Goal: Task Accomplishment & Management: Complete application form

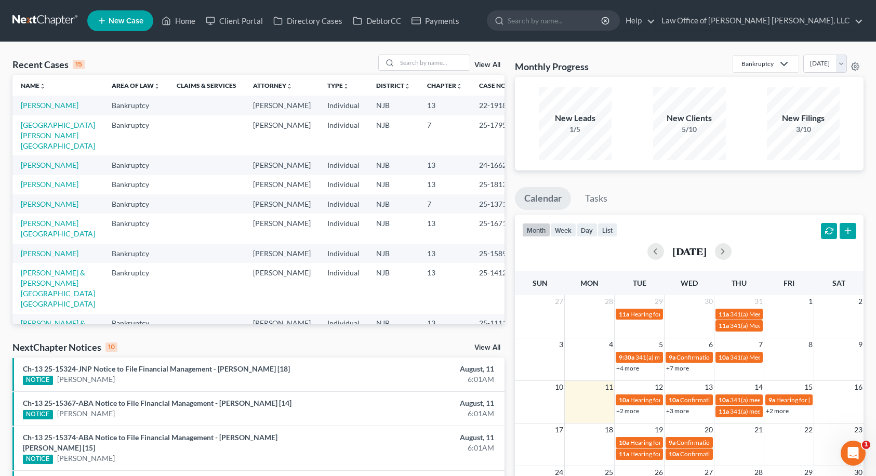
click at [148, 20] on link "New Case" at bounding box center [120, 20] width 66 height 21
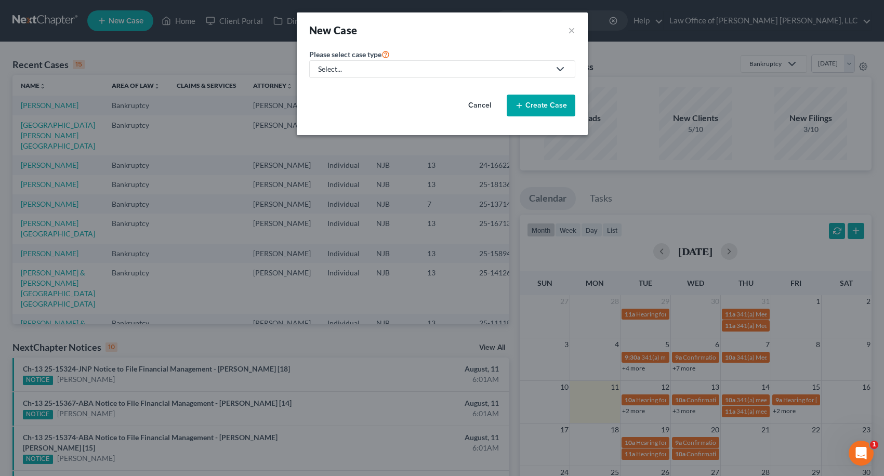
click at [373, 61] on link "Select..." at bounding box center [442, 69] width 266 height 18
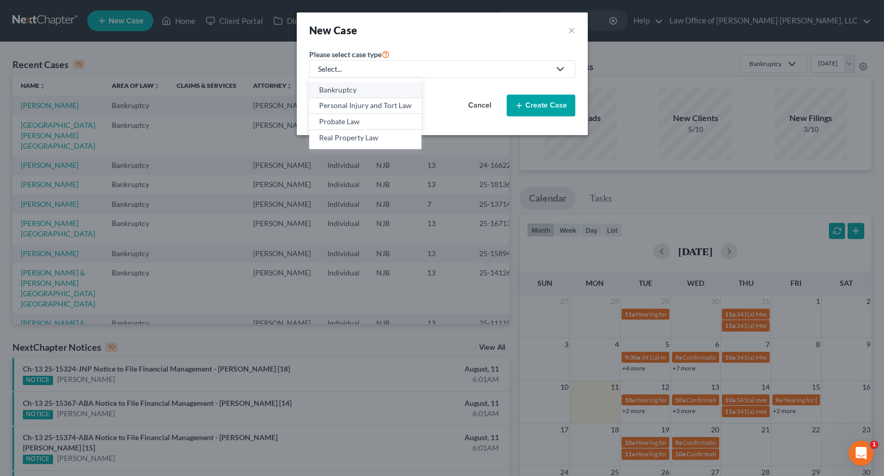
click at [349, 92] on div "Bankruptcy" at bounding box center [365, 90] width 92 height 10
select select "51"
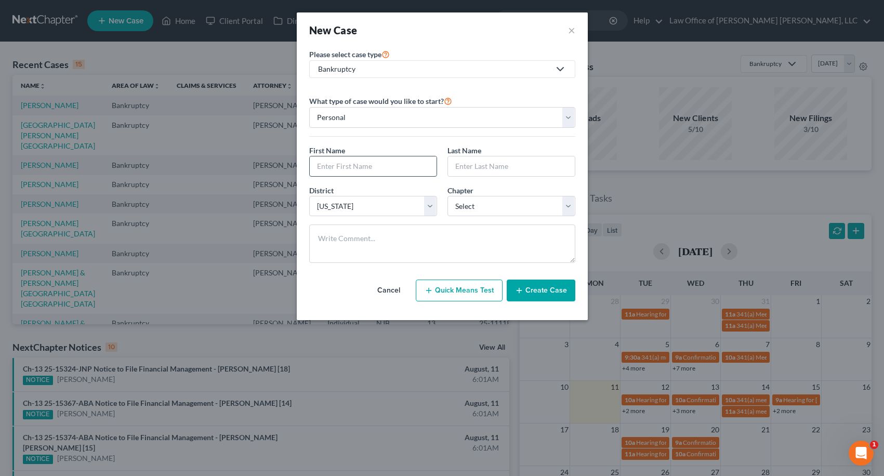
click at [356, 162] on input "text" at bounding box center [373, 166] width 127 height 20
type input "[PERSON_NAME]"
click at [465, 209] on select "Select 7 11 12 13" at bounding box center [511, 206] width 128 height 21
select select "3"
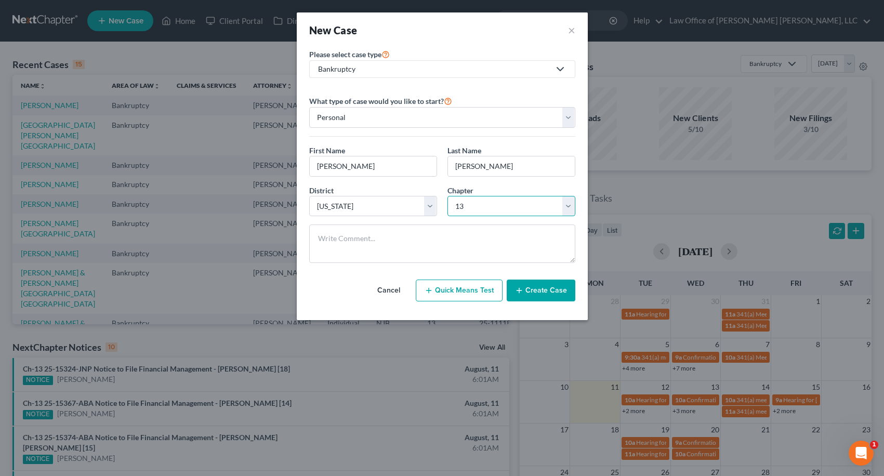
click at [447, 196] on select "Select 7 11 12 13" at bounding box center [511, 206] width 128 height 21
click at [555, 294] on button "Create Case" at bounding box center [540, 290] width 69 height 22
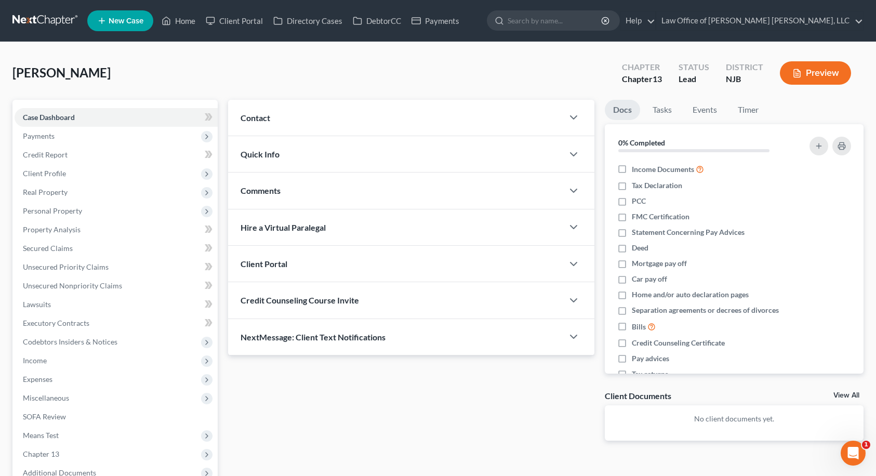
click at [294, 118] on div "Contact" at bounding box center [395, 118] width 335 height 36
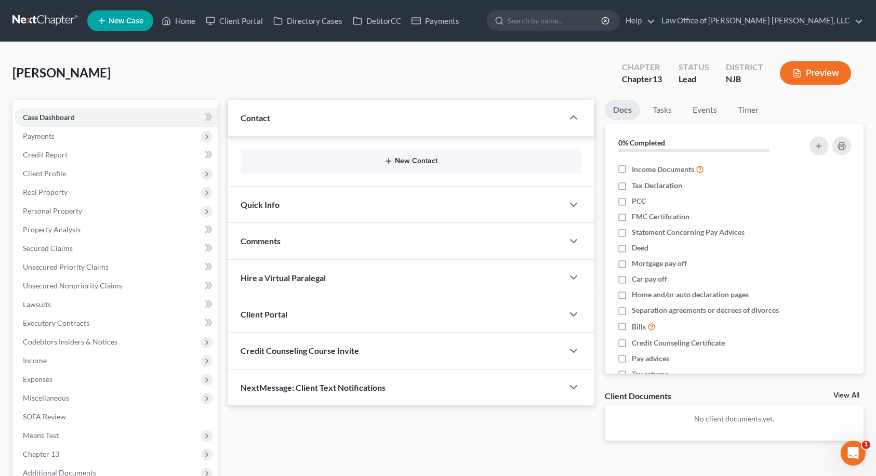
click at [390, 162] on icon "button" at bounding box center [388, 161] width 8 height 8
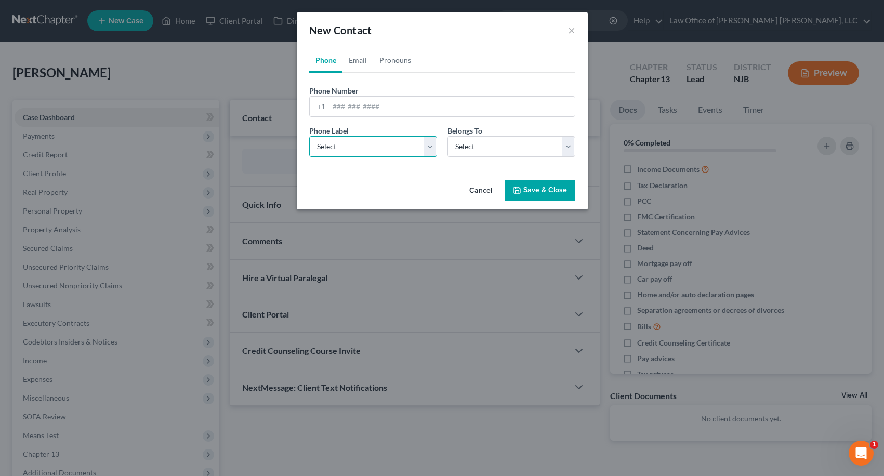
click at [318, 139] on select "Select Mobile Home Work Other" at bounding box center [373, 146] width 128 height 21
select select "0"
click at [309, 136] on select "Select Mobile Home Work Other" at bounding box center [373, 146] width 128 height 21
click at [548, 153] on select "Select Client Other" at bounding box center [511, 146] width 128 height 21
select select "0"
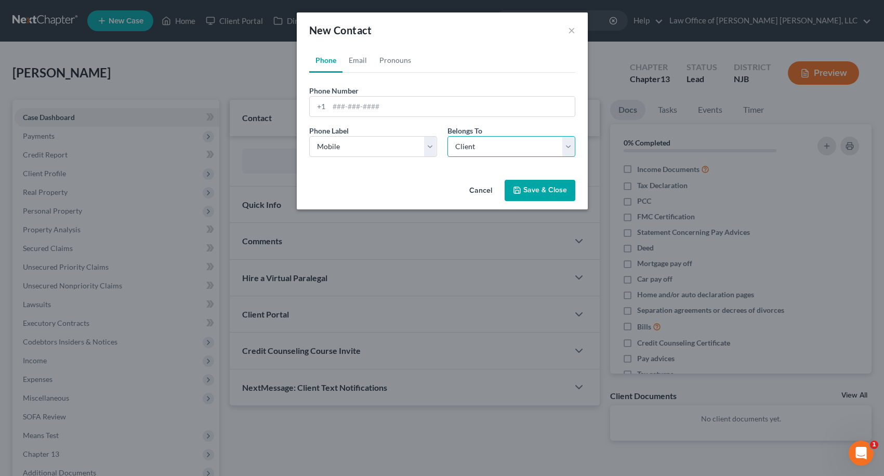
click at [447, 136] on select "Select Client Other" at bounding box center [511, 146] width 128 height 21
click at [398, 62] on link "Pronouns" at bounding box center [395, 60] width 44 height 25
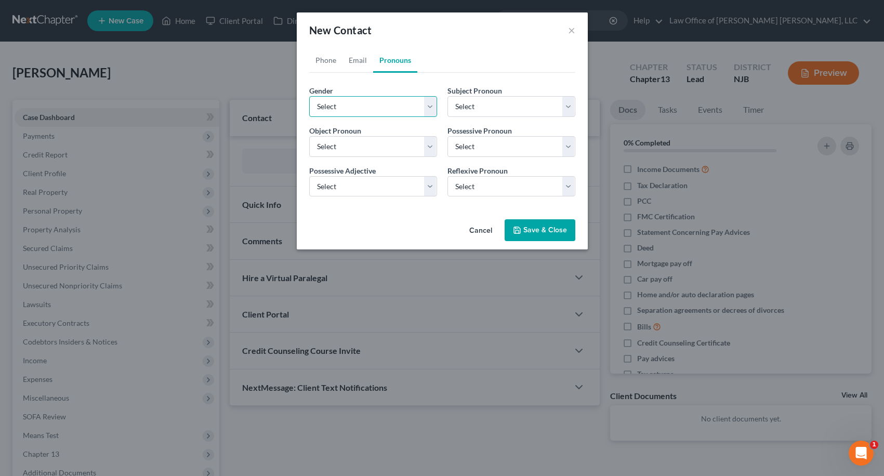
click at [383, 102] on select "Select [DEMOGRAPHIC_DATA] [DEMOGRAPHIC_DATA] [DEMOGRAPHIC_DATA] More Than One P…" at bounding box center [373, 106] width 128 height 21
select select "1"
click at [309, 96] on select "Select [DEMOGRAPHIC_DATA] [DEMOGRAPHIC_DATA] [DEMOGRAPHIC_DATA] More Than One P…" at bounding box center [373, 106] width 128 height 21
select select "1"
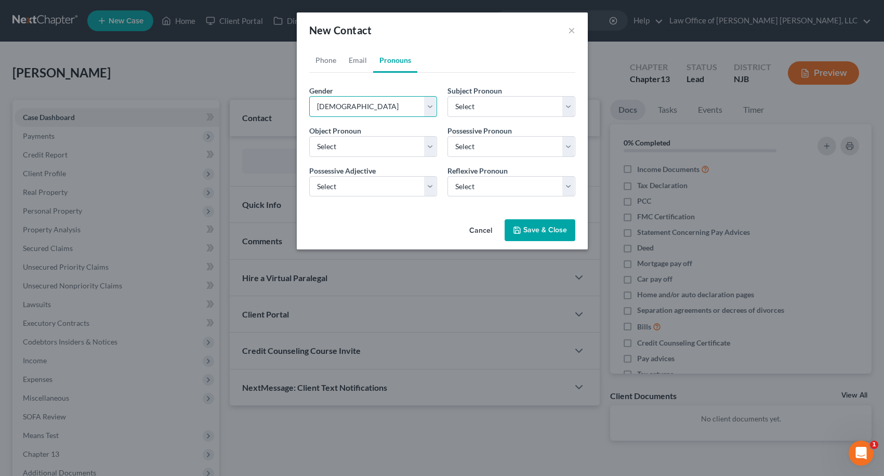
select select "1"
click at [326, 62] on link "Phone" at bounding box center [325, 60] width 33 height 25
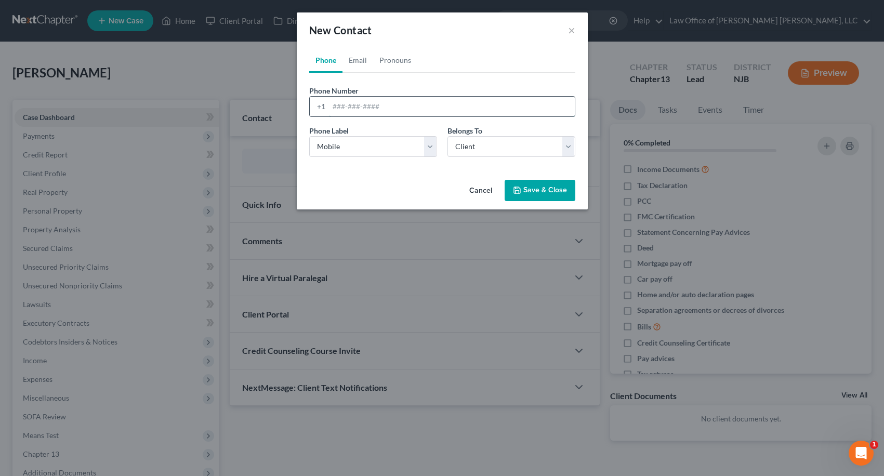
click at [330, 109] on input "tel" at bounding box center [452, 107] width 246 height 20
type input "8569521749"
click at [363, 64] on link "Email" at bounding box center [357, 60] width 31 height 25
click at [391, 149] on select "Select Home Work Other" at bounding box center [373, 146] width 128 height 21
select select "0"
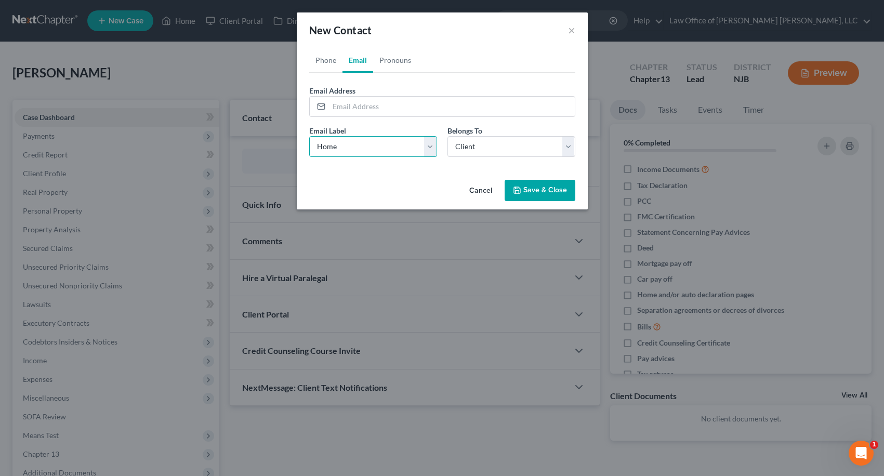
click at [309, 136] on select "Select Home Work Other" at bounding box center [373, 146] width 128 height 21
paste input "[EMAIL_ADDRESS][DOMAIN_NAME]"
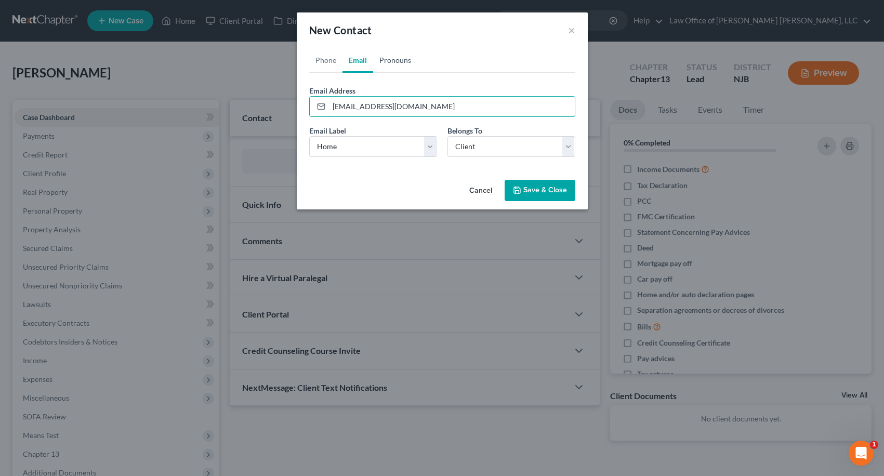
type input "[EMAIL_ADDRESS][DOMAIN_NAME]"
click at [398, 63] on link "Pronouns" at bounding box center [395, 60] width 44 height 25
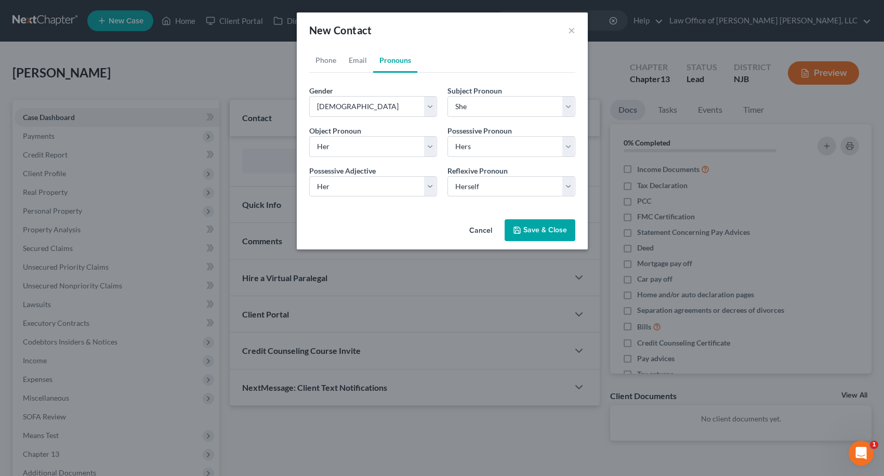
click at [531, 228] on button "Save & Close" at bounding box center [539, 230] width 71 height 22
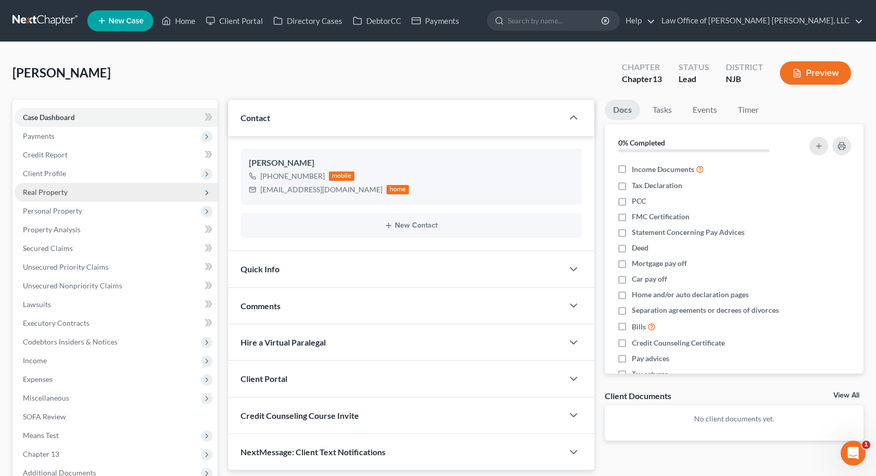
click at [86, 190] on span "Real Property" at bounding box center [116, 192] width 203 height 19
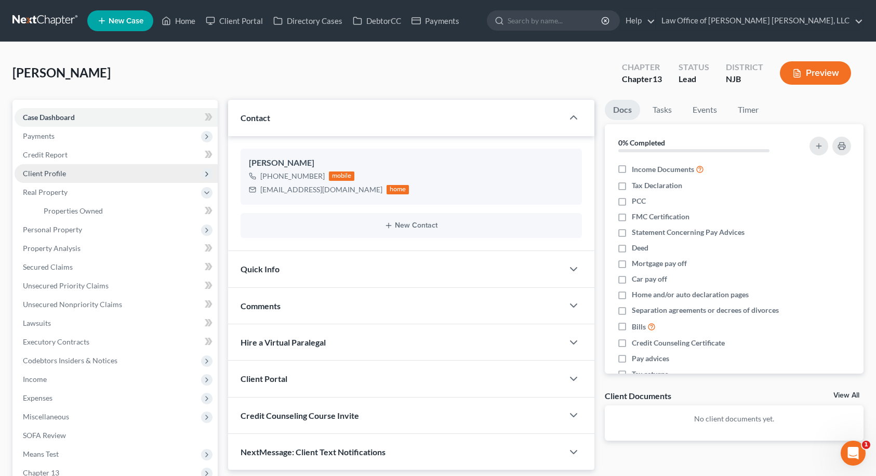
click at [77, 169] on span "Client Profile" at bounding box center [116, 173] width 203 height 19
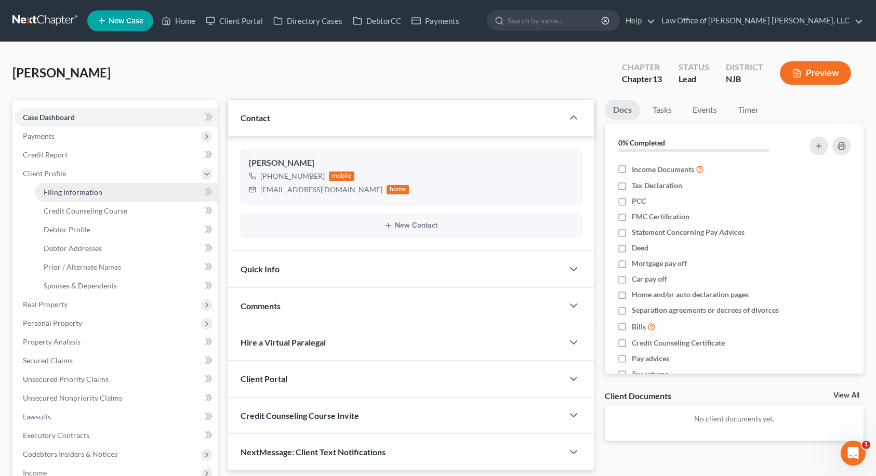
click at [95, 186] on link "Filing Information" at bounding box center [126, 192] width 182 height 19
select select "1"
select select "0"
select select "3"
select select "51"
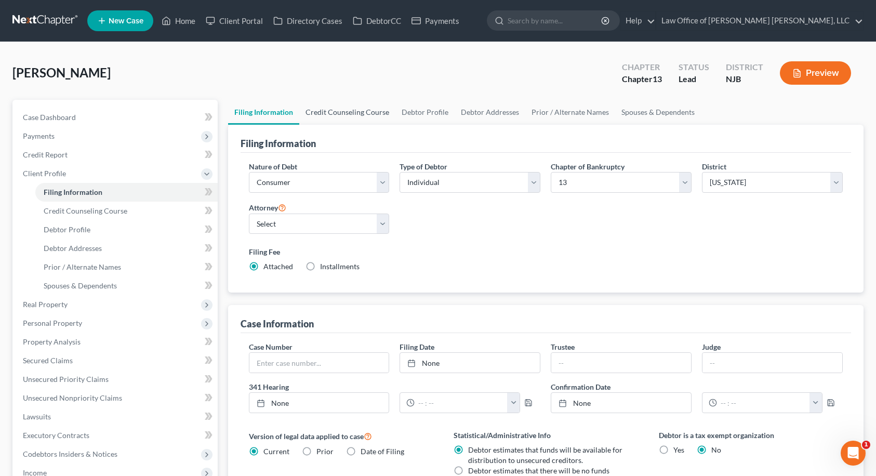
click at [383, 109] on link "Credit Counseling Course" at bounding box center [347, 112] width 96 height 25
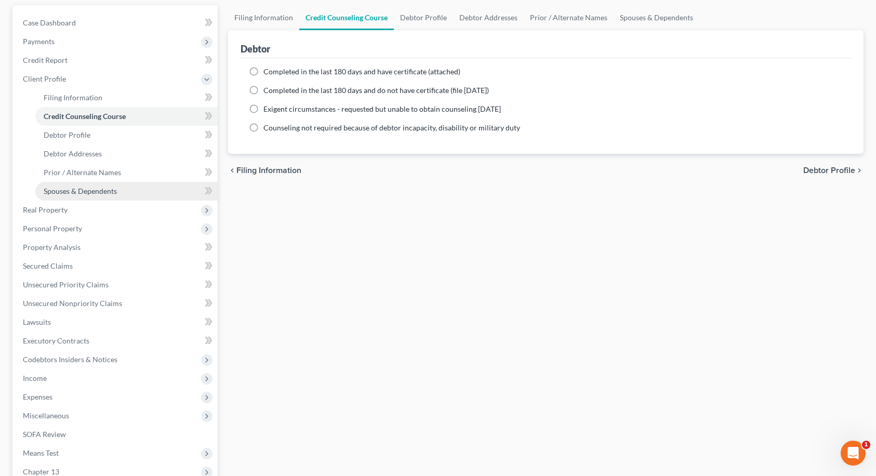
scroll to position [226, 0]
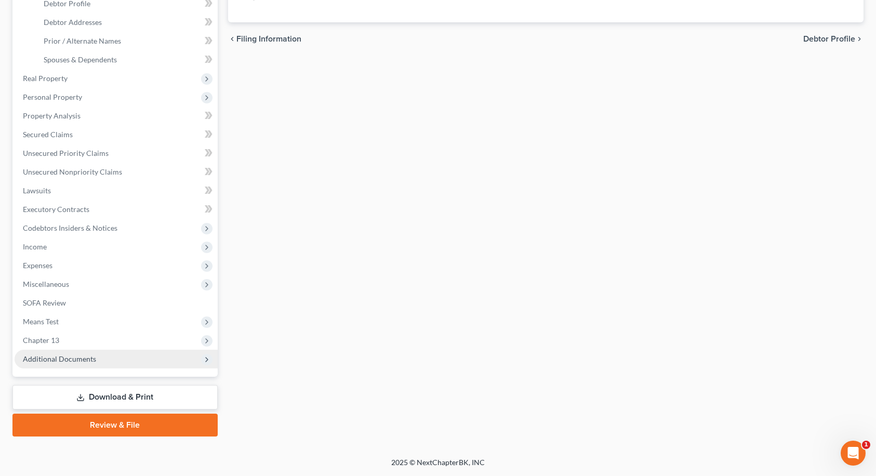
click at [69, 359] on span "Additional Documents" at bounding box center [59, 358] width 73 height 9
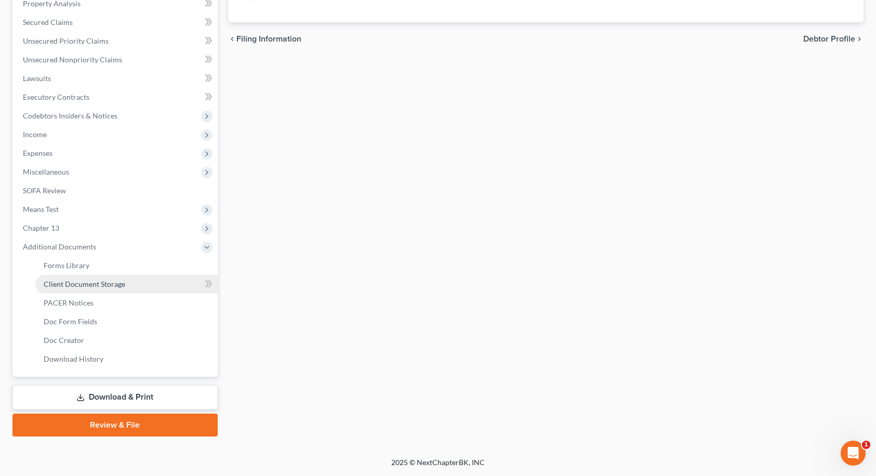
click at [91, 282] on span "Client Document Storage" at bounding box center [85, 283] width 82 height 9
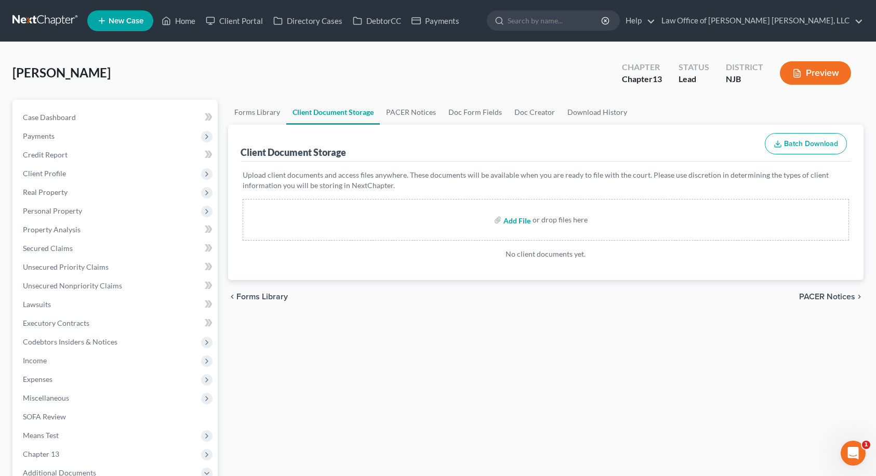
click at [510, 225] on input "file" at bounding box center [515, 219] width 25 height 19
click at [522, 220] on input "file" at bounding box center [515, 219] width 25 height 19
type input "C:\fakepath\Lattie_Michelle_CC.pdf"
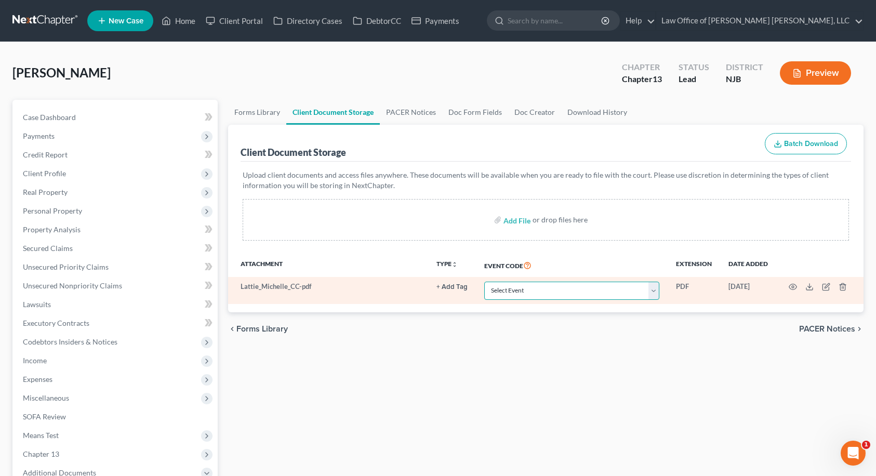
click at [511, 294] on select "Select Event 20 Largest Unsecured Creditors Amended Attorney Compensation State…" at bounding box center [571, 291] width 175 height 18
select select "9"
click at [484, 282] on select "Select Event 20 Largest Unsecured Creditors Amended Attorney Compensation State…" at bounding box center [571, 291] width 175 height 18
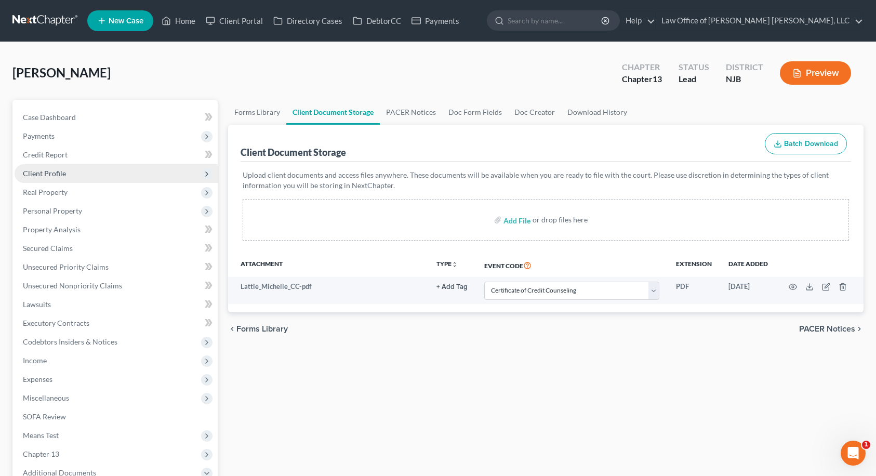
click at [100, 172] on span "Client Profile" at bounding box center [116, 173] width 203 height 19
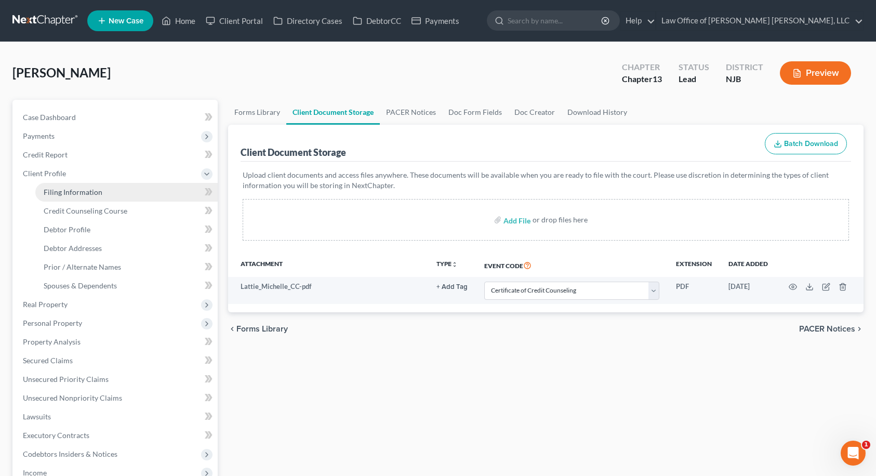
click at [98, 194] on span "Filing Information" at bounding box center [73, 192] width 59 height 9
select select "1"
select select "0"
select select "3"
select select "51"
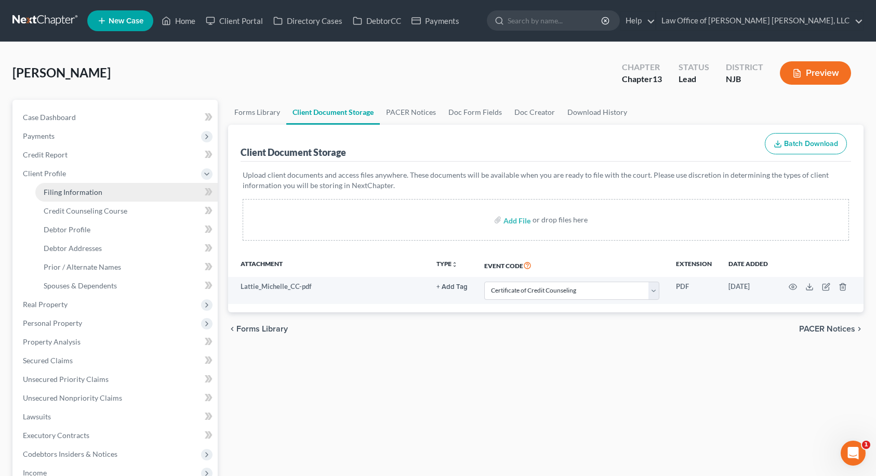
select select "0"
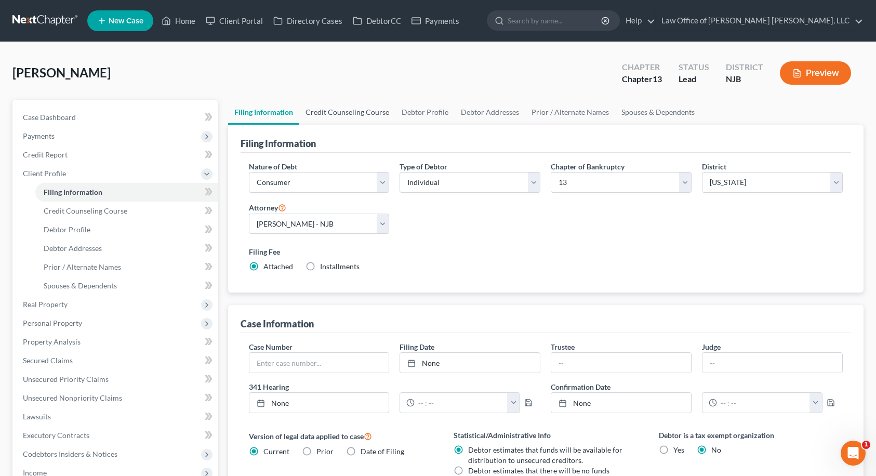
click at [369, 112] on link "Credit Counseling Course" at bounding box center [347, 112] width 96 height 25
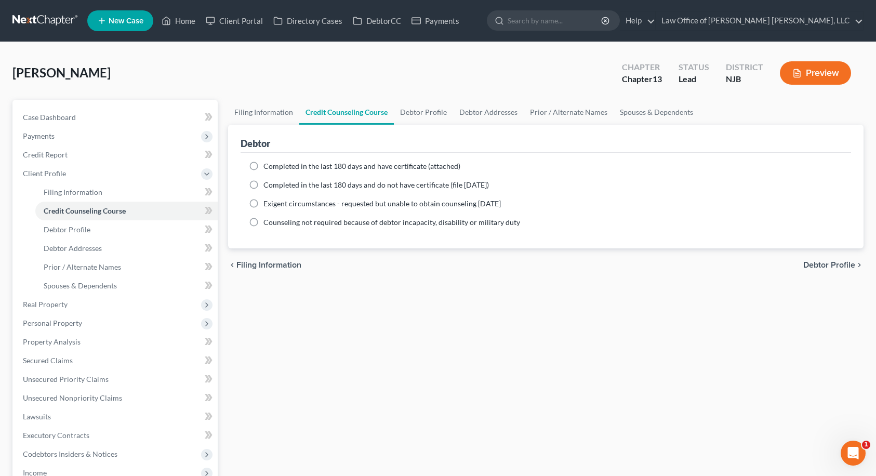
click at [263, 184] on label "Completed in the last 180 days and do not have certificate (file [DATE])" at bounding box center [375, 185] width 225 height 10
click at [268, 184] on input "Completed in the last 180 days and do not have certificate (file [DATE])" at bounding box center [271, 183] width 7 height 7
radio input "true"
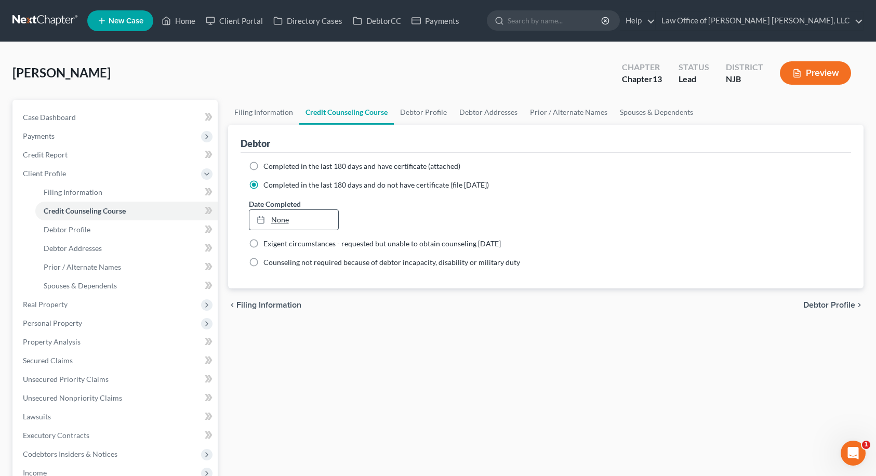
click at [273, 220] on link "None" at bounding box center [293, 220] width 89 height 20
type input "[DATE]"
click at [426, 109] on link "Debtor Profile" at bounding box center [423, 112] width 59 height 25
select select "0"
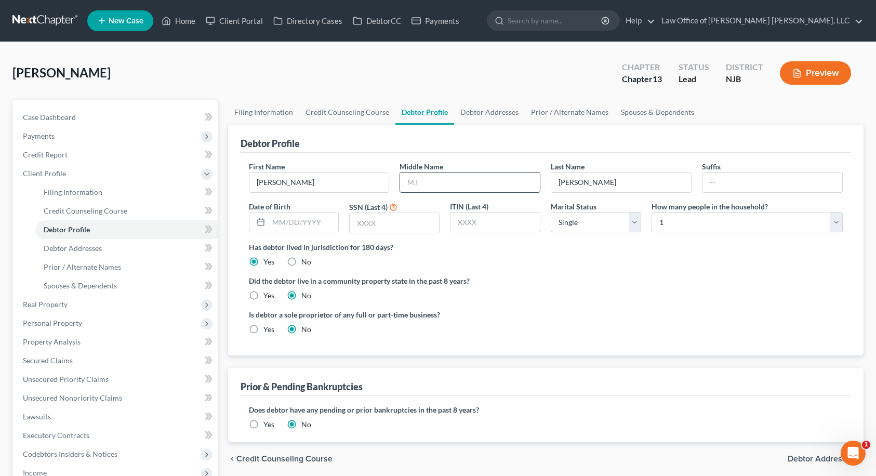
click at [435, 182] on input "text" at bounding box center [470, 182] width 140 height 20
click at [576, 261] on div "Has debtor lived in jurisdiction for 180 days? Yes No Debtor must reside in jur…" at bounding box center [546, 254] width 594 height 25
click at [278, 221] on input "text" at bounding box center [304, 222] width 70 height 20
type input "[DATE]"
click at [385, 219] on input "text" at bounding box center [394, 223] width 89 height 20
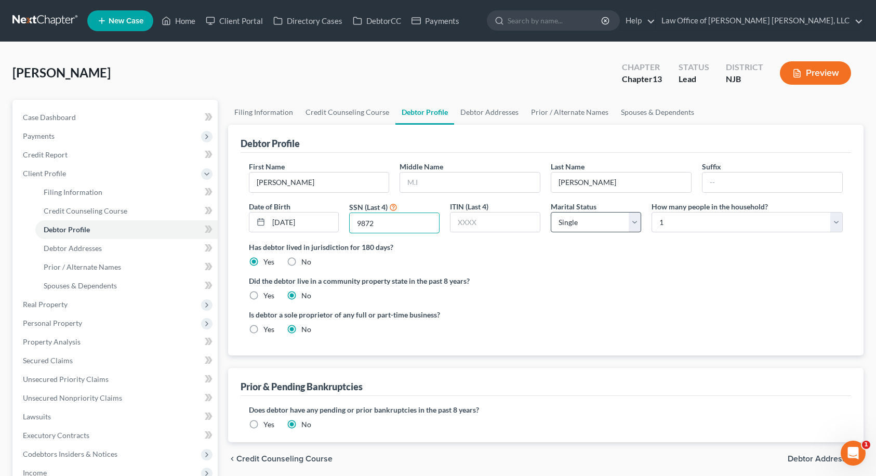
type input "9872"
click at [593, 225] on select "Select Single Married Separated Divorced Widowed" at bounding box center [596, 222] width 90 height 21
click at [677, 223] on select "Select 1 2 3 4 5 6 7 8 9 10 11 12 13 14 15 16 17 18 19 20" at bounding box center [746, 222] width 191 height 21
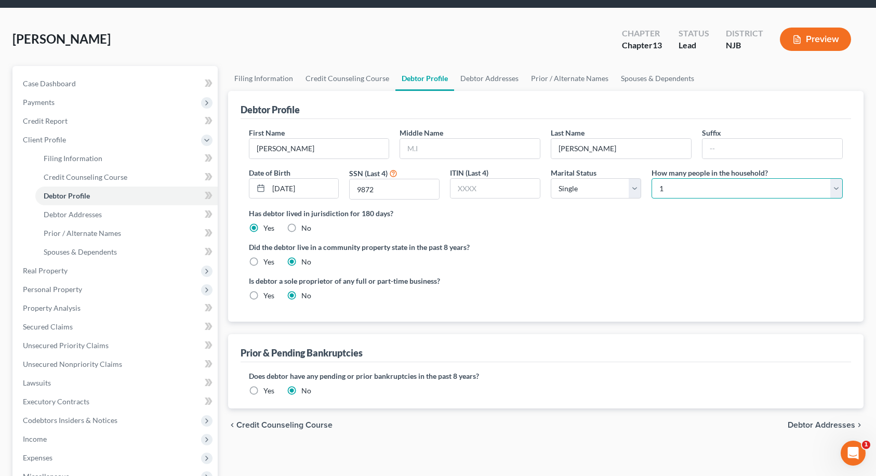
scroll to position [52, 0]
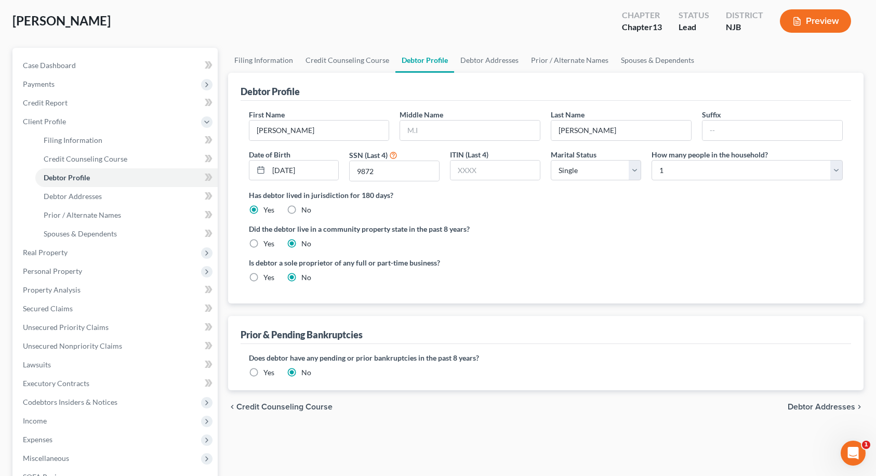
click at [811, 409] on span "Debtor Addresses" at bounding box center [822, 407] width 68 height 8
select select "0"
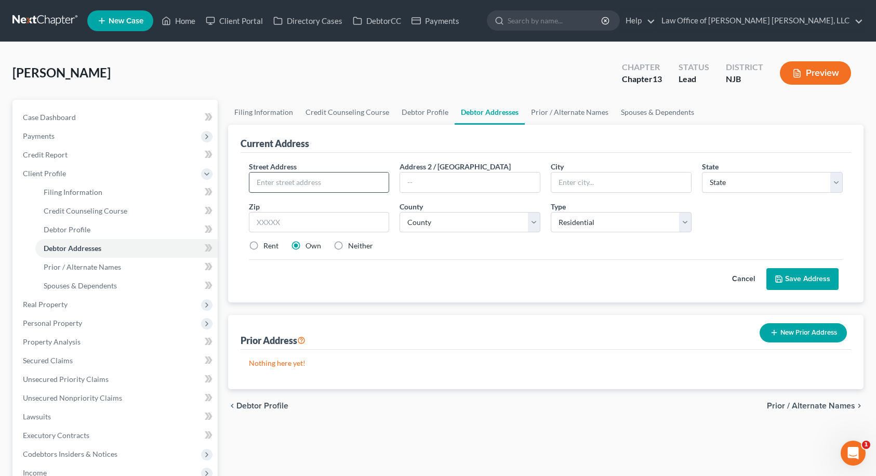
click at [339, 181] on input "text" at bounding box center [319, 182] width 140 height 20
click at [425, 113] on link "Debtor Profile" at bounding box center [424, 112] width 59 height 25
select select "0"
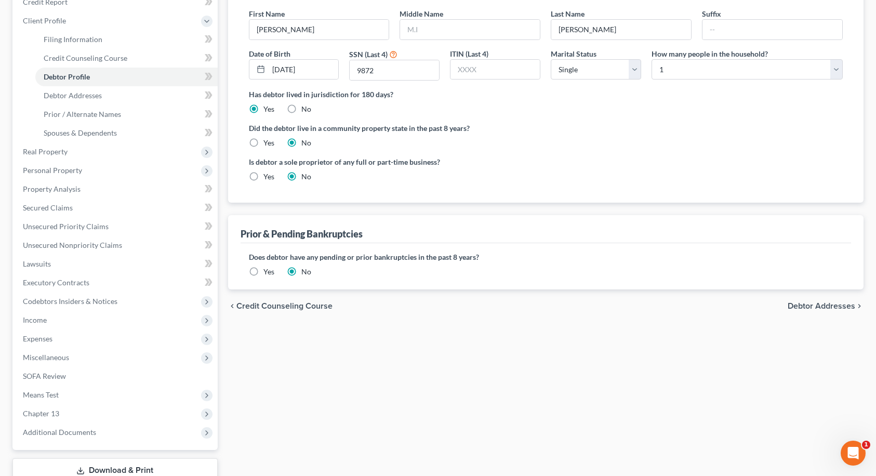
scroll to position [156, 0]
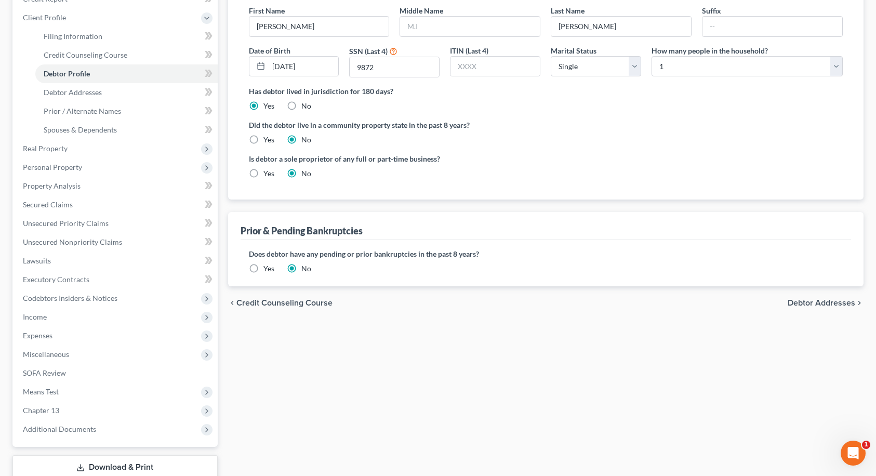
click at [263, 268] on label "Yes" at bounding box center [268, 268] width 11 height 10
click at [268, 268] on input "Yes" at bounding box center [271, 266] width 7 height 7
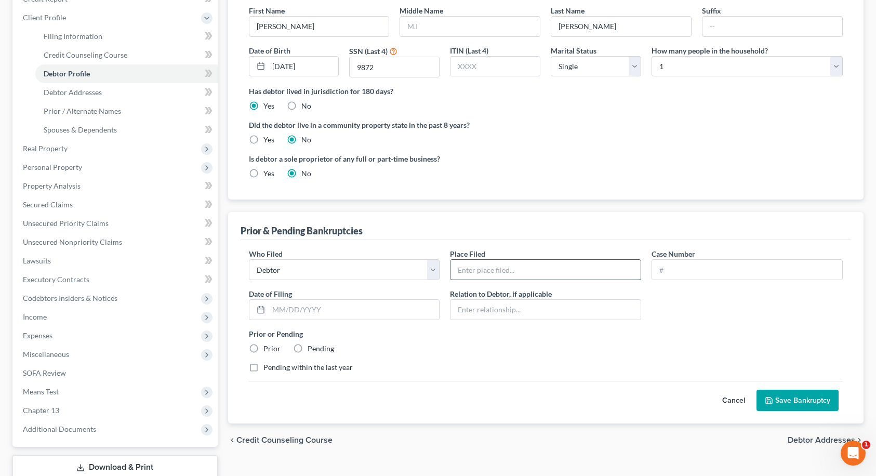
click at [509, 266] on input "text" at bounding box center [545, 270] width 190 height 20
type input "NJ"
click at [672, 268] on input "text" at bounding box center [747, 270] width 190 height 20
type input "19-17276 (CH7)"
click at [418, 312] on input "text" at bounding box center [354, 310] width 171 height 20
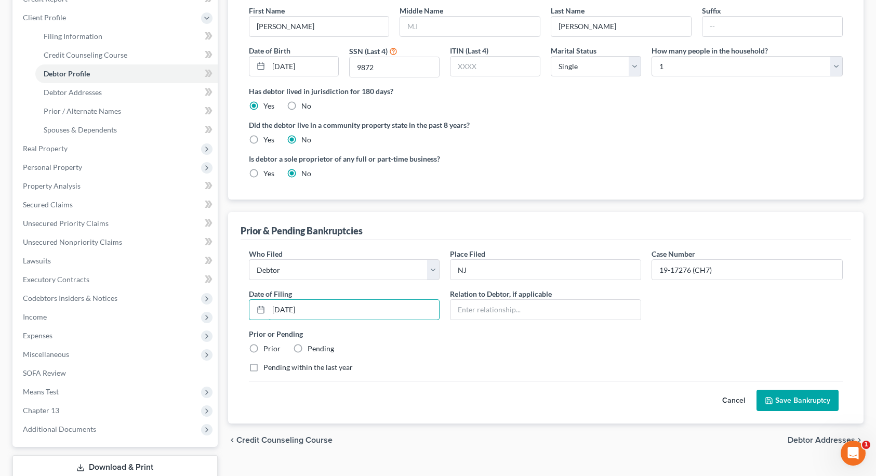
type input "[DATE]"
click at [263, 346] on label "Prior" at bounding box center [271, 348] width 17 height 10
click at [268, 346] on input "Prior" at bounding box center [271, 346] width 7 height 7
radio input "true"
click at [789, 397] on button "Save Bankruptcy" at bounding box center [797, 401] width 82 height 22
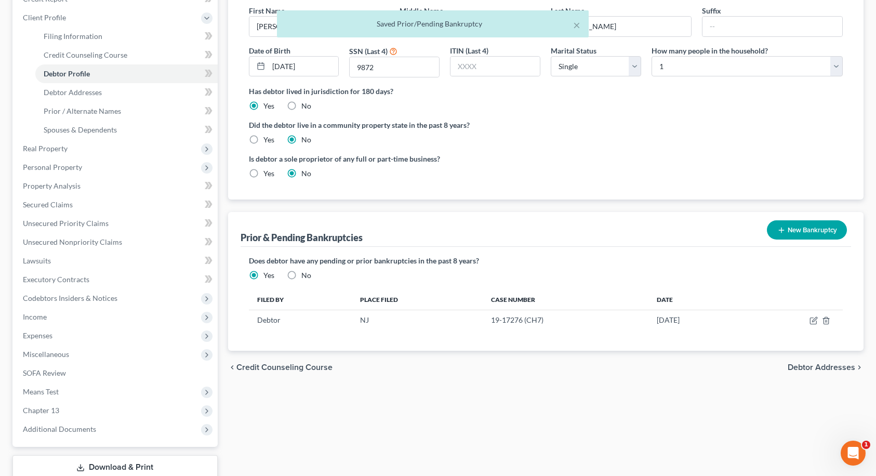
click at [799, 367] on span "Debtor Addresses" at bounding box center [822, 367] width 68 height 8
select select "0"
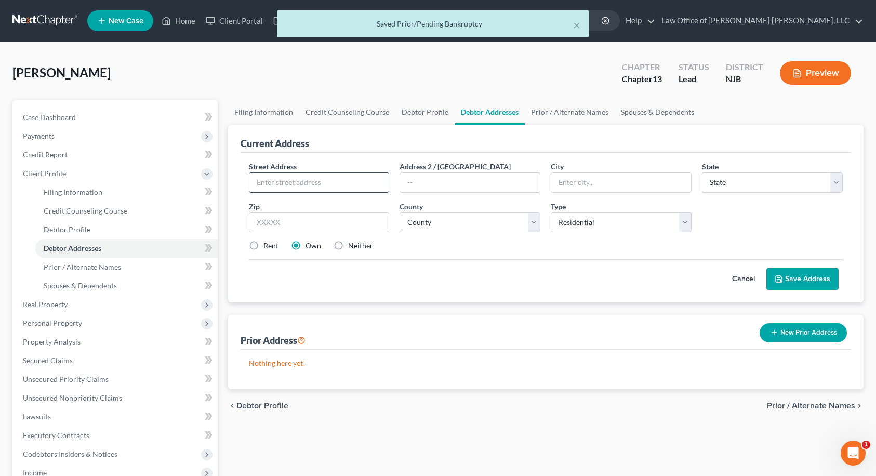
click at [328, 179] on input "text" at bounding box center [319, 182] width 140 height 20
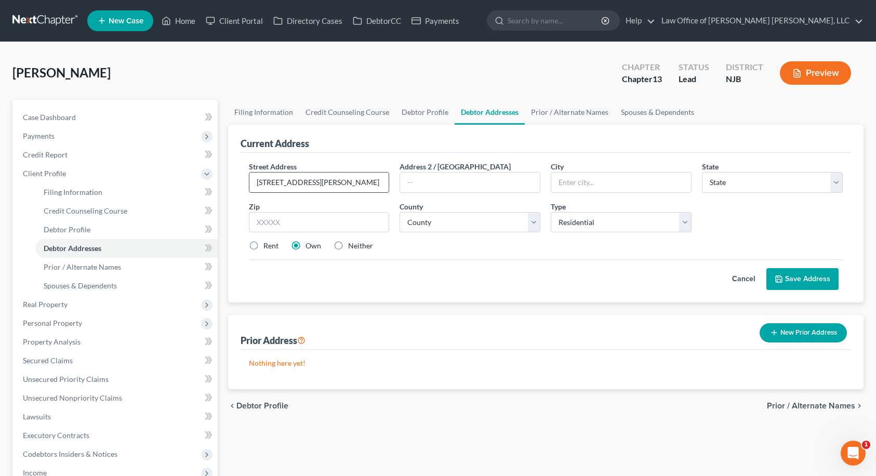
type input "[STREET_ADDRESS][PERSON_NAME]"
type input "08104"
type input "[GEOGRAPHIC_DATA]"
select select "33"
click at [453, 218] on select "County" at bounding box center [469, 222] width 141 height 21
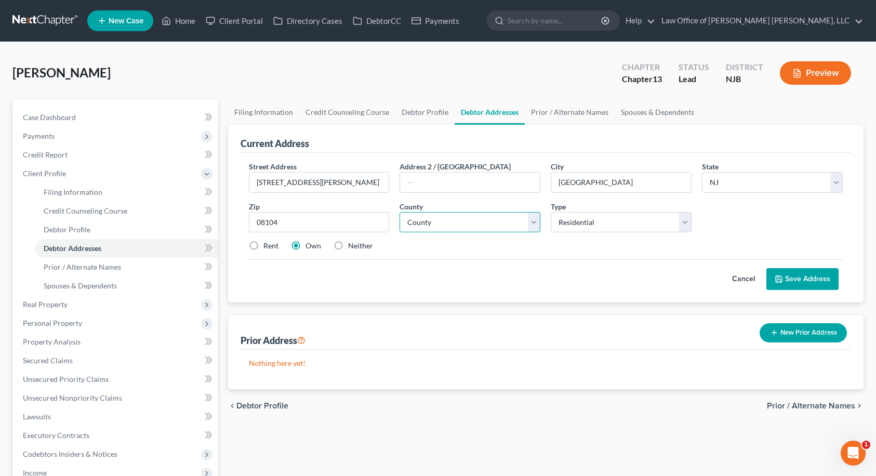
select select "3"
click at [399, 212] on select "County [GEOGRAPHIC_DATA] [GEOGRAPHIC_DATA] [GEOGRAPHIC_DATA] [GEOGRAPHIC_DATA] …" at bounding box center [469, 222] width 141 height 21
click at [793, 282] on button "Save Address" at bounding box center [802, 279] width 72 height 22
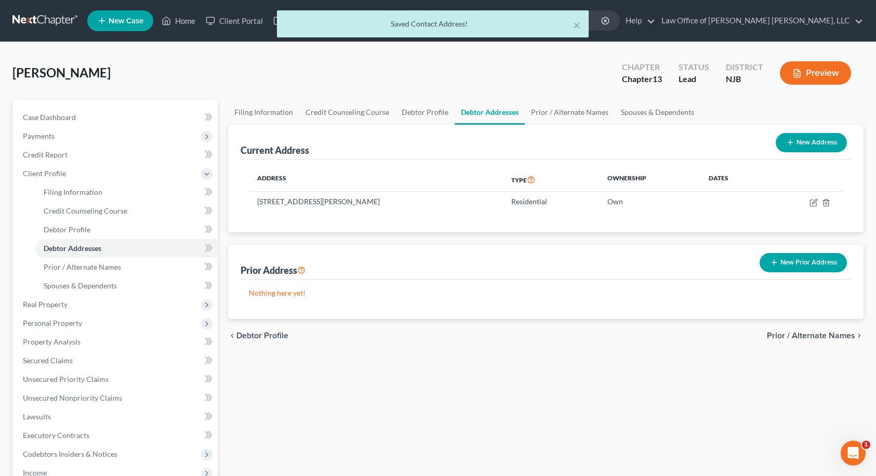
click at [794, 335] on span "Prior / Alternate Names" at bounding box center [811, 335] width 88 height 8
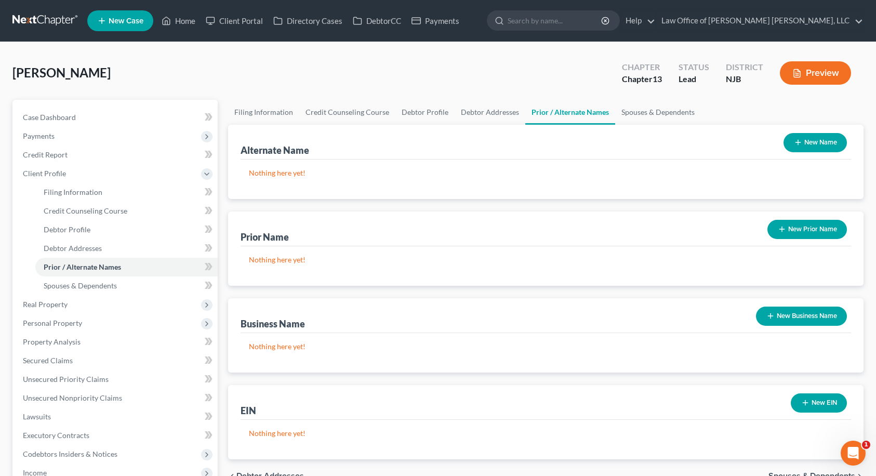
click at [820, 231] on button "New Prior Name" at bounding box center [806, 229] width 79 height 19
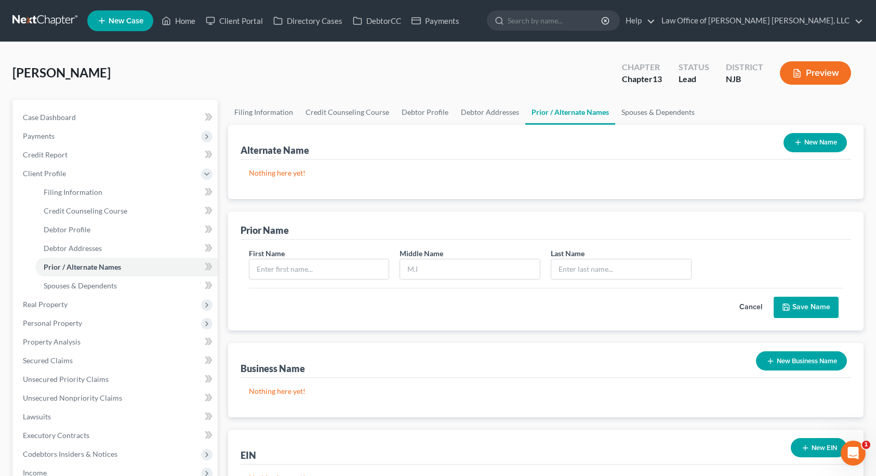
click at [749, 306] on button "Cancel" at bounding box center [751, 307] width 46 height 21
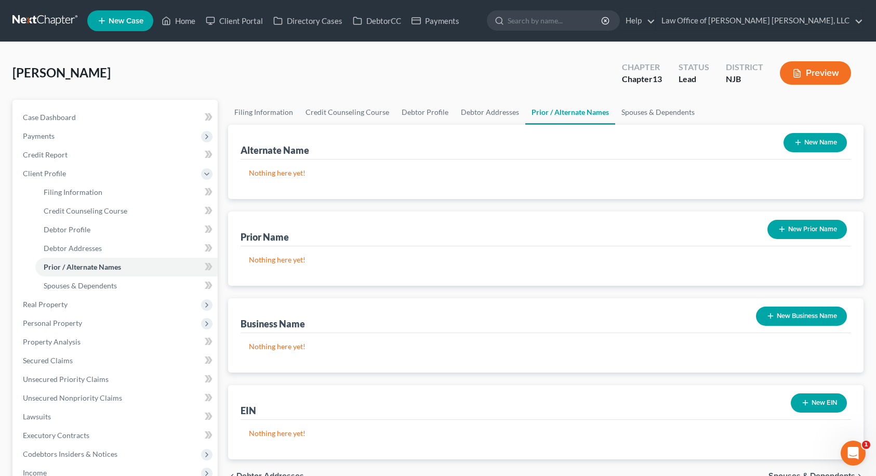
click at [806, 137] on button "New Name" at bounding box center [814, 142] width 63 height 19
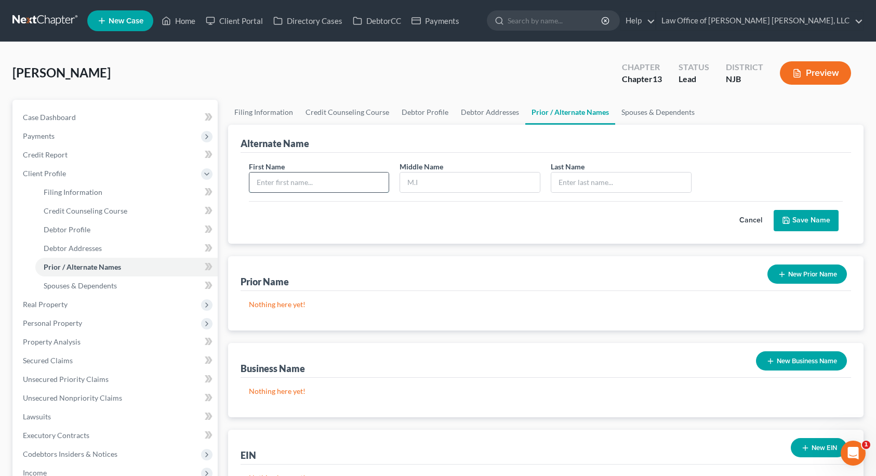
click at [357, 185] on input "text" at bounding box center [319, 182] width 140 height 20
type input "[PERSON_NAME]"
type input "C."
type input "[PERSON_NAME]"
click at [813, 222] on button "Save Name" at bounding box center [805, 221] width 65 height 22
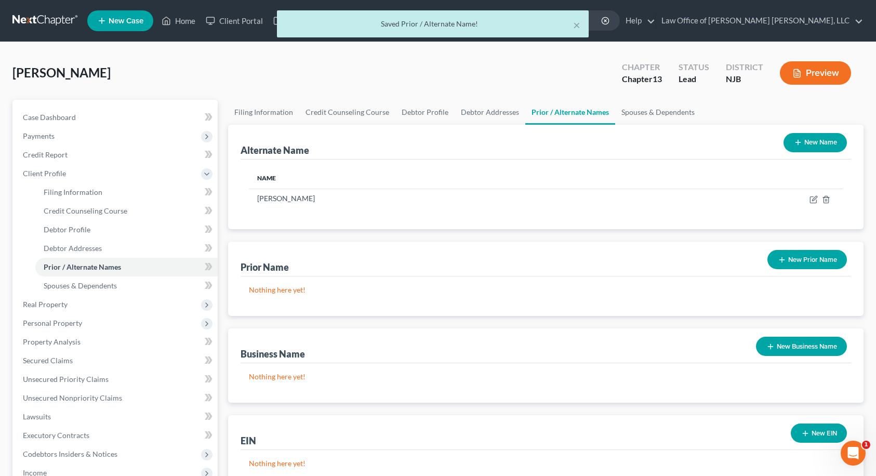
click at [821, 144] on button "New Name" at bounding box center [814, 142] width 63 height 19
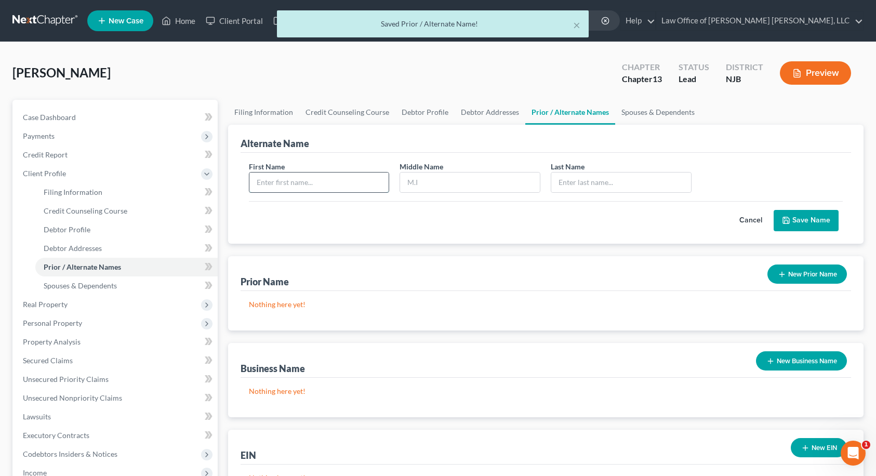
click at [337, 177] on input "text" at bounding box center [319, 182] width 140 height 20
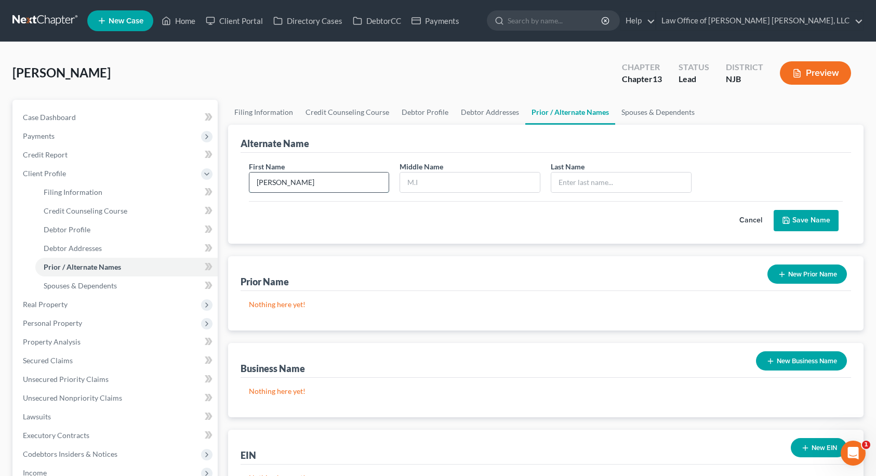
type input "[PERSON_NAME]"
click at [787, 218] on icon "submit" at bounding box center [786, 220] width 6 height 6
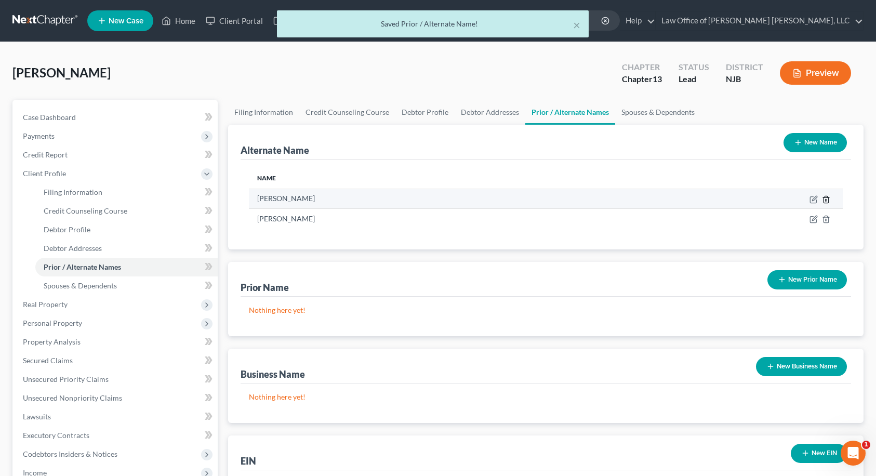
click at [824, 199] on icon at bounding box center [826, 199] width 8 height 8
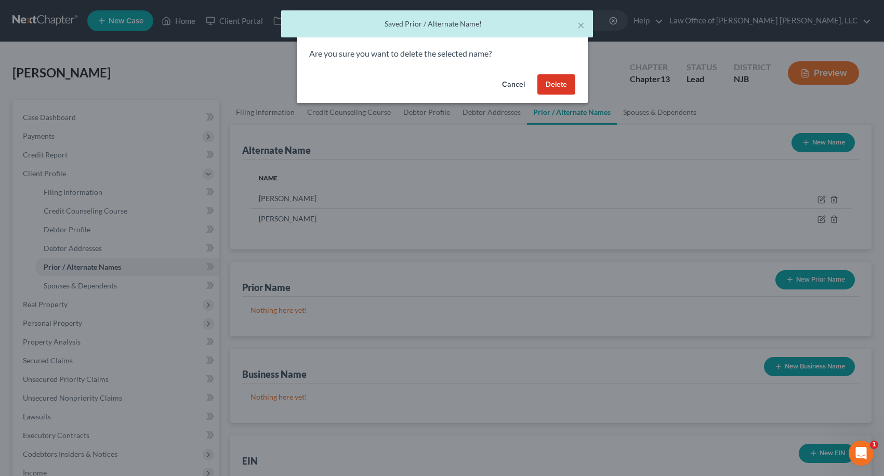
click at [547, 84] on button "Delete" at bounding box center [556, 84] width 38 height 21
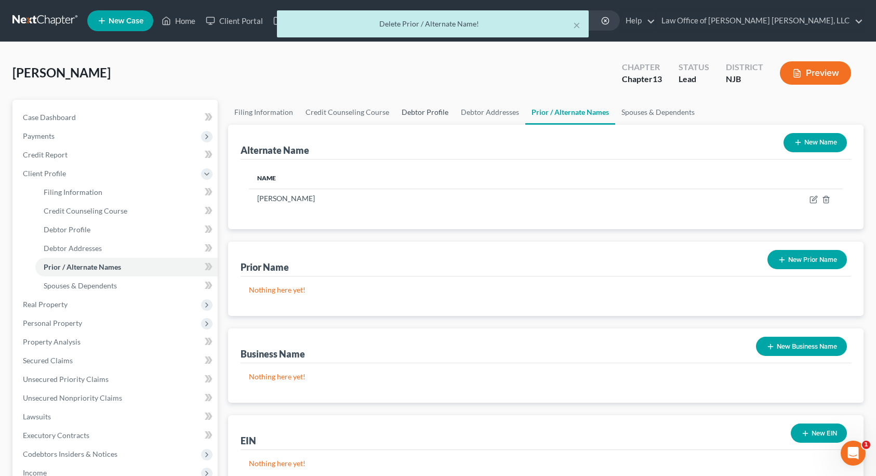
click at [409, 111] on link "Debtor Profile" at bounding box center [424, 112] width 59 height 25
select select "0"
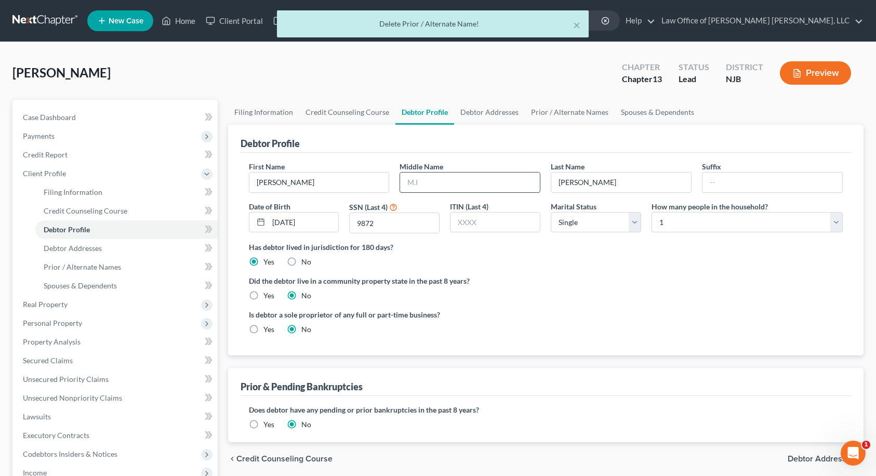
radio input "true"
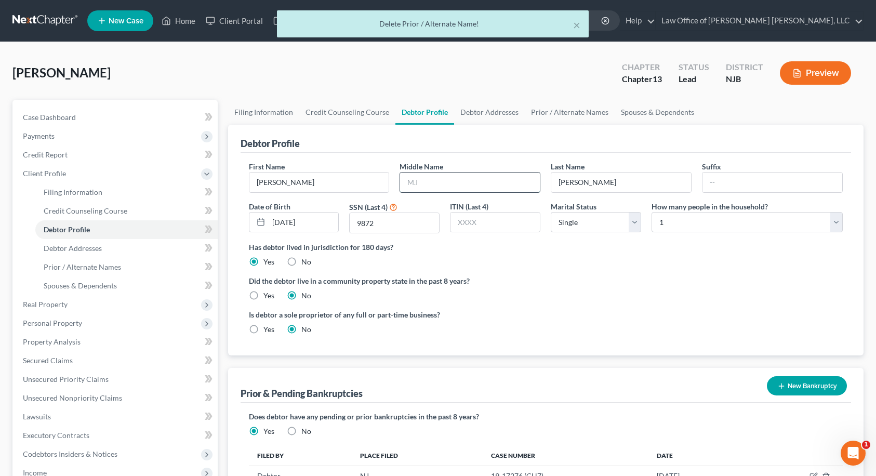
click at [436, 186] on input "text" at bounding box center [470, 182] width 140 height 20
type input "C."
drag, startPoint x: 567, startPoint y: 282, endPoint x: 571, endPoint y: 275, distance: 8.1
click at [569, 282] on label "Did the debtor live in a community property state in the past 8 years?" at bounding box center [546, 280] width 594 height 11
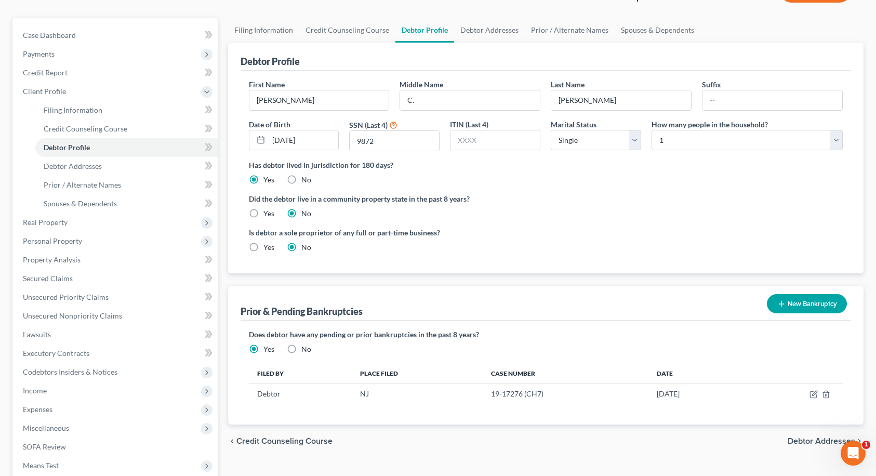
scroll to position [208, 0]
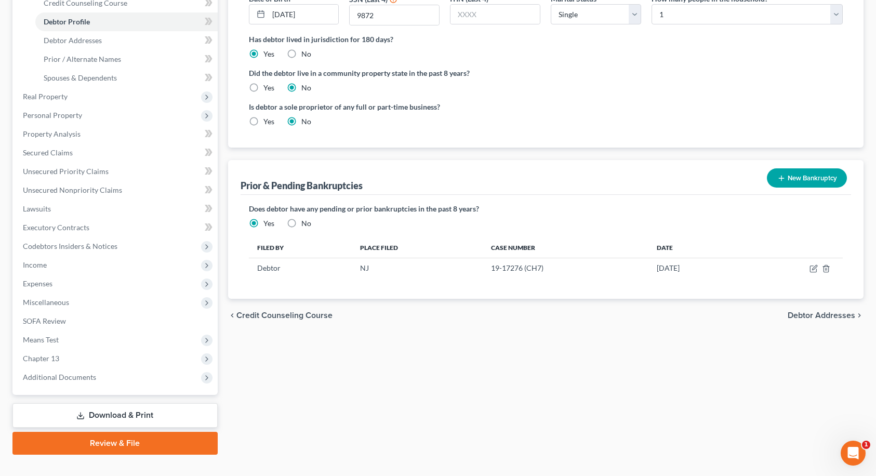
click at [848, 315] on span "Debtor Addresses" at bounding box center [822, 315] width 68 height 8
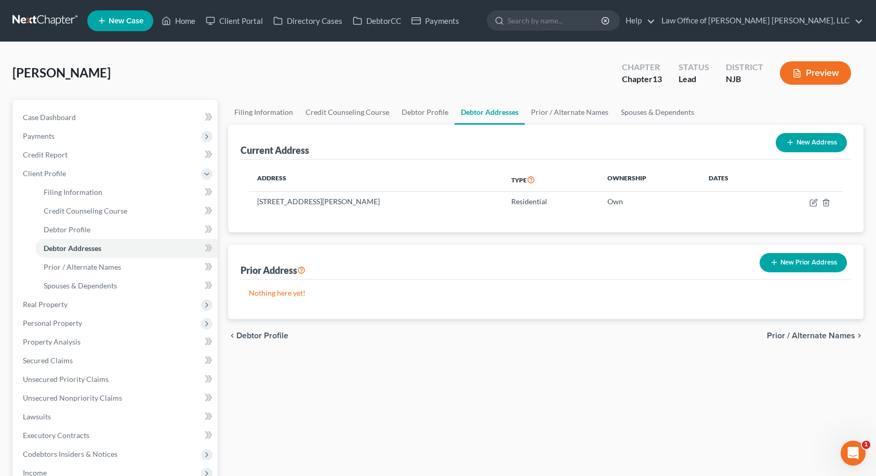
click at [824, 331] on span "Prior / Alternate Names" at bounding box center [811, 335] width 88 height 8
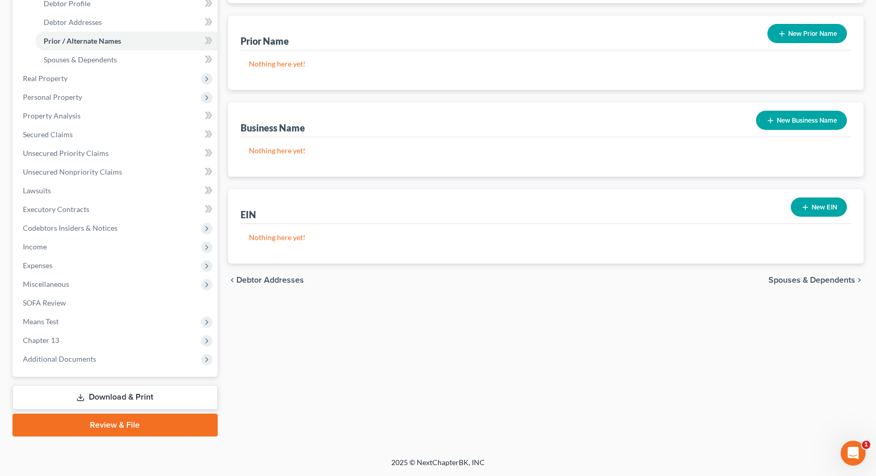
click at [819, 276] on span "Spouses & Dependents" at bounding box center [811, 280] width 87 height 8
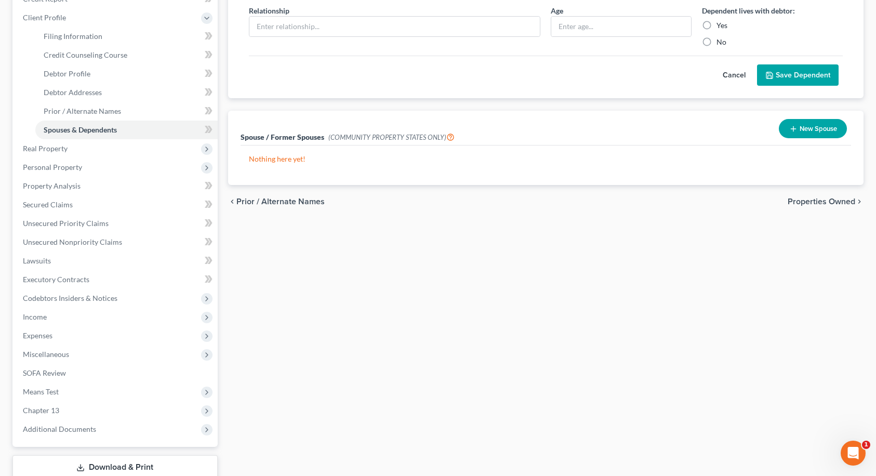
click at [815, 201] on span "Properties Owned" at bounding box center [822, 201] width 68 height 8
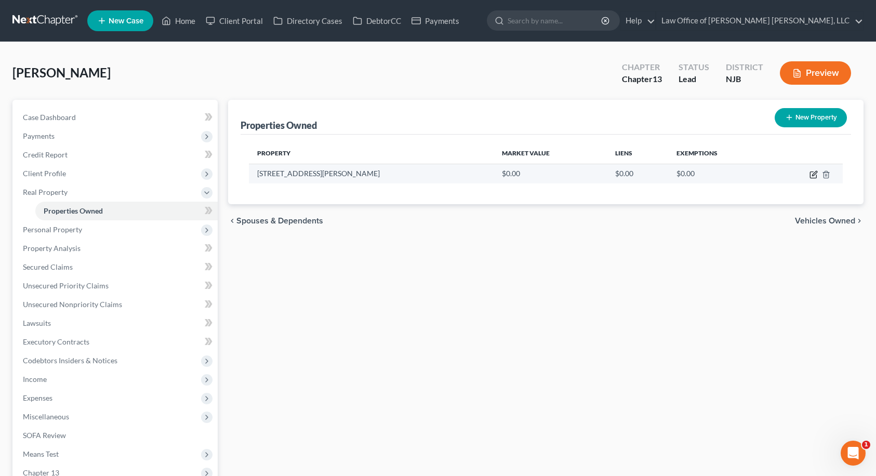
click at [812, 178] on icon "button" at bounding box center [813, 175] width 6 height 6
select select "33"
select select "3"
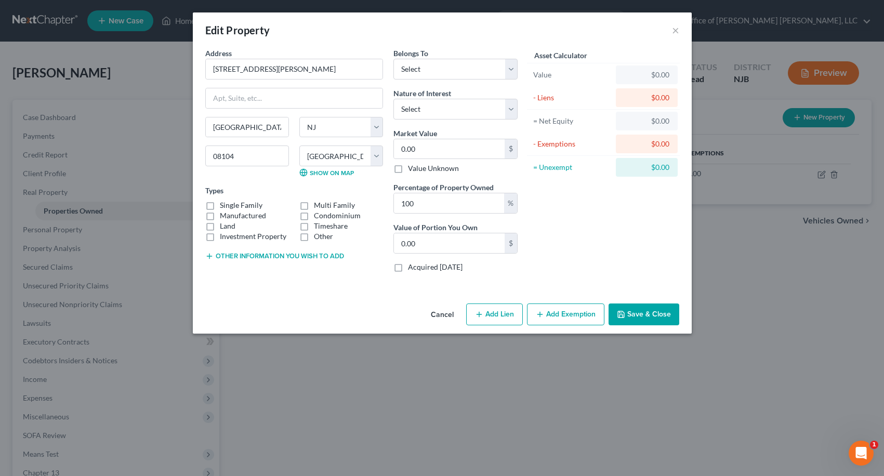
click at [220, 206] on label "Single Family" at bounding box center [241, 205] width 43 height 10
click at [224, 206] on input "Single Family" at bounding box center [227, 203] width 7 height 7
checkbox input "true"
click at [430, 69] on select "Select Debtor 1 Only Debtor 2 Only Debtor 1 And Debtor 2 Only At Least One Of T…" at bounding box center [455, 69] width 124 height 21
click at [393, 59] on select "Select Debtor 1 Only Debtor 2 Only Debtor 1 And Debtor 2 Only At Least One Of T…" at bounding box center [455, 69] width 124 height 21
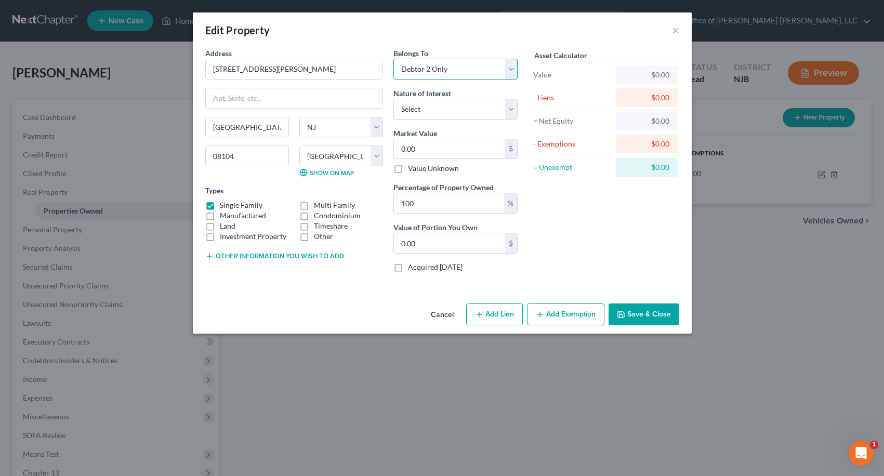
click at [435, 78] on select "Select Debtor 1 Only Debtor 2 Only Debtor 1 And Debtor 2 Only At Least One Of T…" at bounding box center [455, 69] width 124 height 21
select select "3"
click at [393, 59] on select "Select Debtor 1 Only Debtor 2 Only Debtor 1 And Debtor 2 Only At Least One Of T…" at bounding box center [455, 69] width 124 height 21
click at [452, 108] on select "Select Fee Simple Joint Tenant Life Estate Equitable Interest Future Interest T…" at bounding box center [455, 109] width 124 height 21
select select "0"
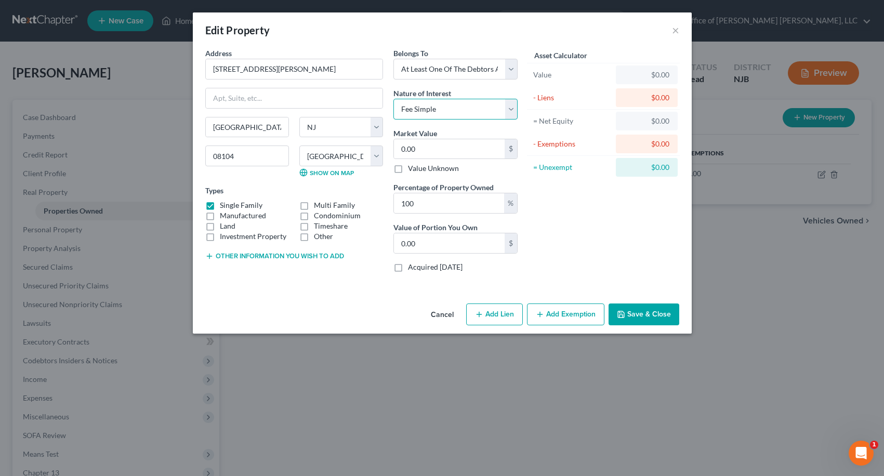
click at [393, 99] on select "Select Fee Simple Joint Tenant Life Estate Equitable Interest Future Interest T…" at bounding box center [455, 109] width 124 height 21
click at [444, 150] on input "0.00" at bounding box center [449, 149] width 111 height 20
type input "1"
type input "1.00"
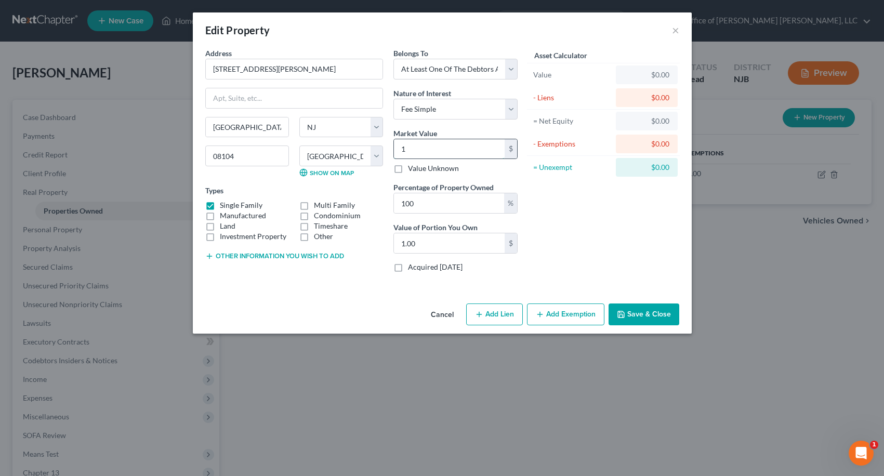
type input "10"
type input "10.00"
type input "100"
type input "100.00"
type input "1000"
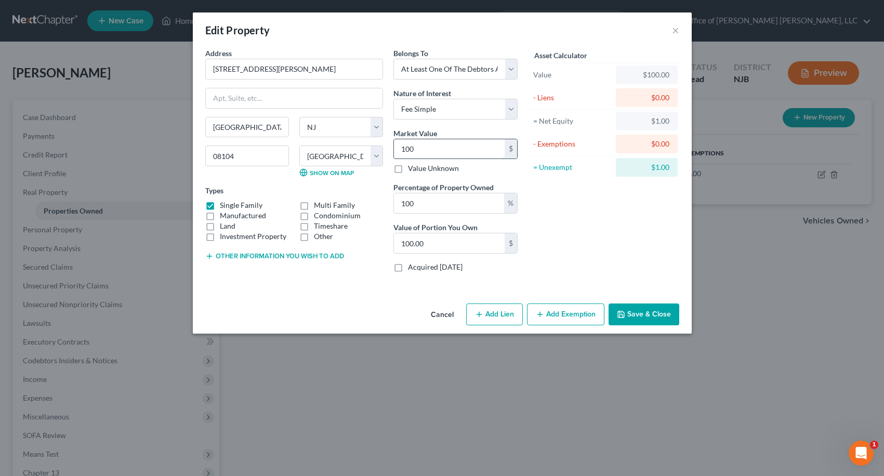
type input "1,000.00"
type input "1,0000"
type input "10,000.00"
type input "10,0000"
type input "100,000.00"
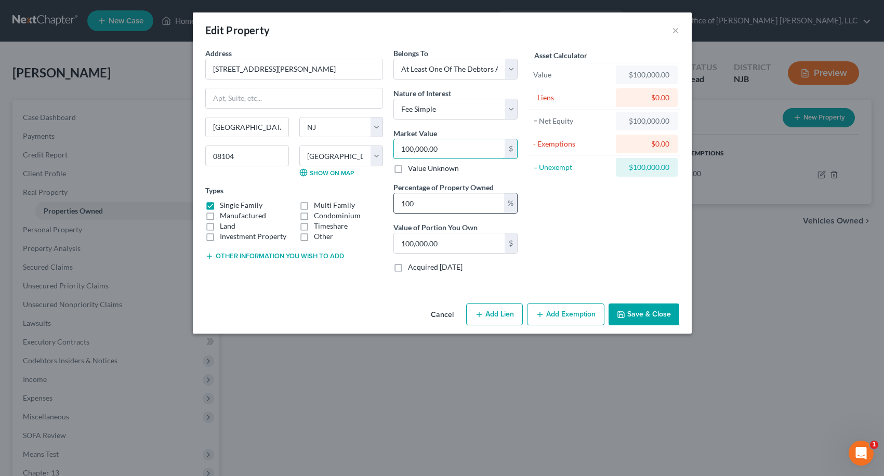
type input "100,000.00"
click at [463, 203] on input "100" at bounding box center [449, 203] width 110 height 20
type input "5"
type input "5,000.00"
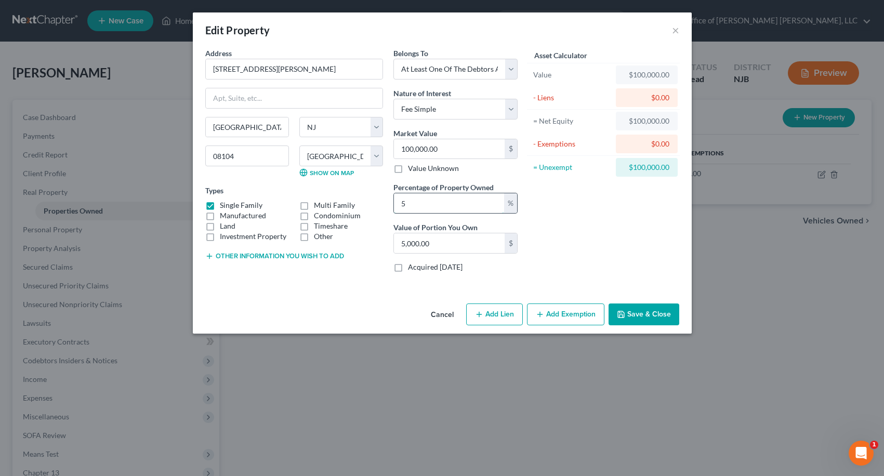
type input "50"
type input "50,000.00"
type input "50"
click at [599, 199] on div "Asset Calculator Value $100,000.00 - Liens $0.00 = Net Equity $100,000.00 - Exe…" at bounding box center [604, 164] width 162 height 233
click at [499, 312] on button "Add Lien" at bounding box center [494, 314] width 57 height 22
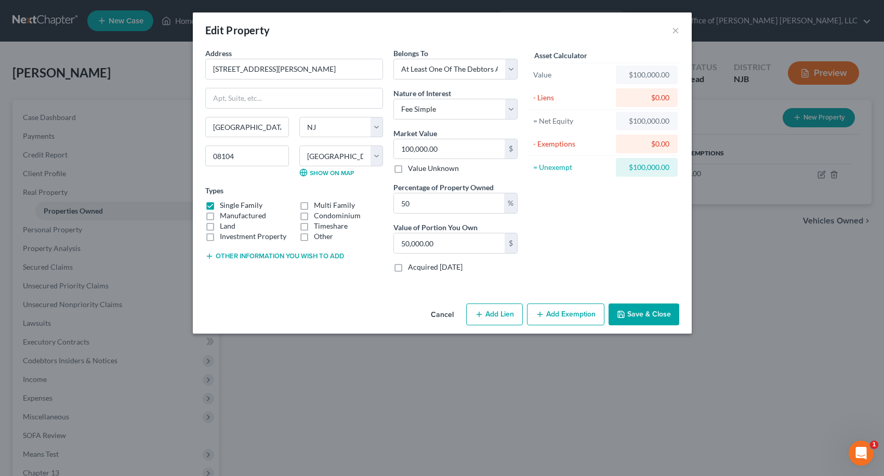
select select "3"
select select "0"
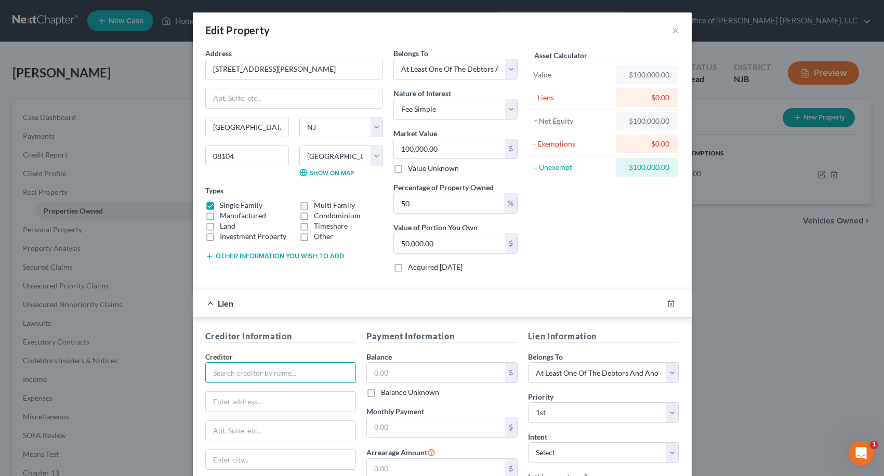
click at [241, 370] on input "text" at bounding box center [280, 372] width 151 height 21
type input "C"
click at [666, 304] on icon "button" at bounding box center [670, 303] width 8 height 8
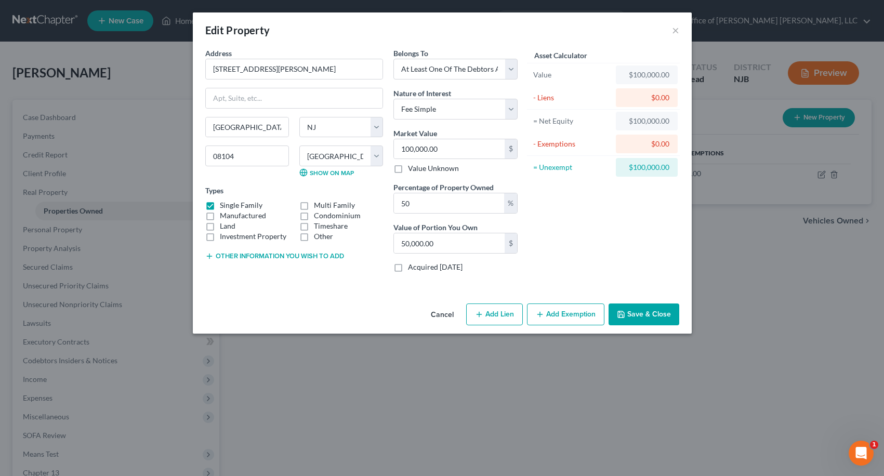
click at [663, 317] on button "Save & Close" at bounding box center [643, 314] width 71 height 22
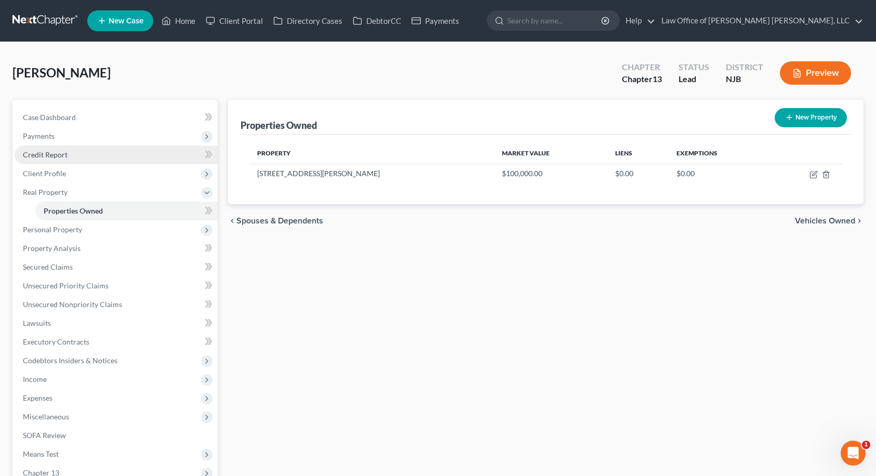
click at [50, 151] on span "Credit Report" at bounding box center [45, 154] width 45 height 9
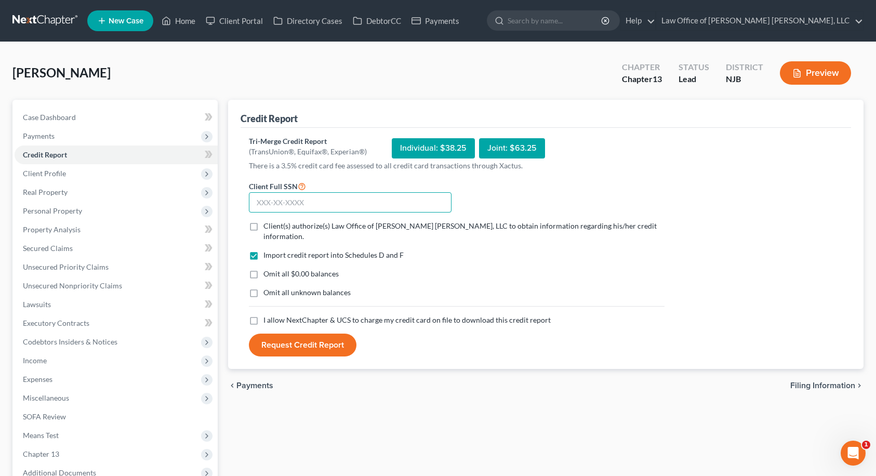
click at [294, 206] on input "text" at bounding box center [350, 202] width 203 height 21
type input "139-72-9872"
click at [263, 225] on label "Client(s) authorize(s) Law Office of [PERSON_NAME] [PERSON_NAME], LLC to obtain…" at bounding box center [463, 231] width 401 height 21
click at [268, 225] on input "Client(s) authorize(s) Law Office of [PERSON_NAME] [PERSON_NAME], LLC to obtain…" at bounding box center [271, 224] width 7 height 7
checkbox input "true"
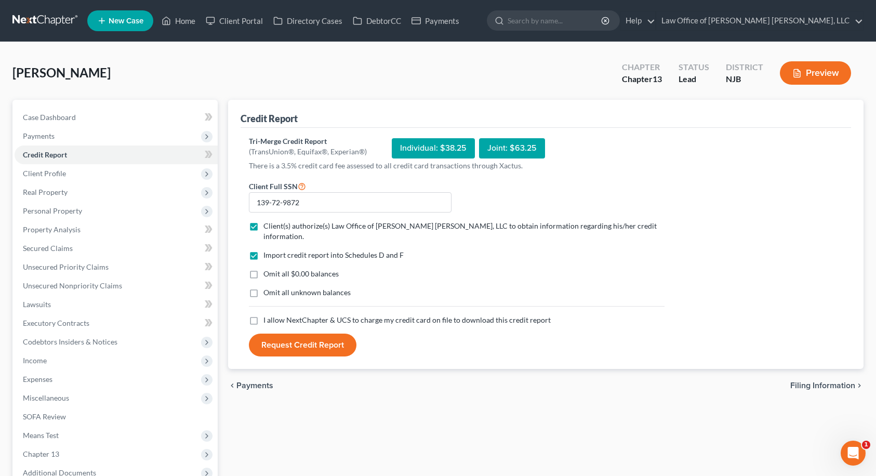
click at [263, 269] on label "Omit all $0.00 balances" at bounding box center [300, 274] width 75 height 10
click at [268, 269] on input "Omit all $0.00 balances" at bounding box center [271, 272] width 7 height 7
checkbox input "true"
click at [263, 315] on label "I allow NextChapter & UCS to charge my credit card on file to download this cre…" at bounding box center [406, 320] width 287 height 10
click at [268, 315] on input "I allow NextChapter & UCS to charge my credit card on file to download this cre…" at bounding box center [271, 318] width 7 height 7
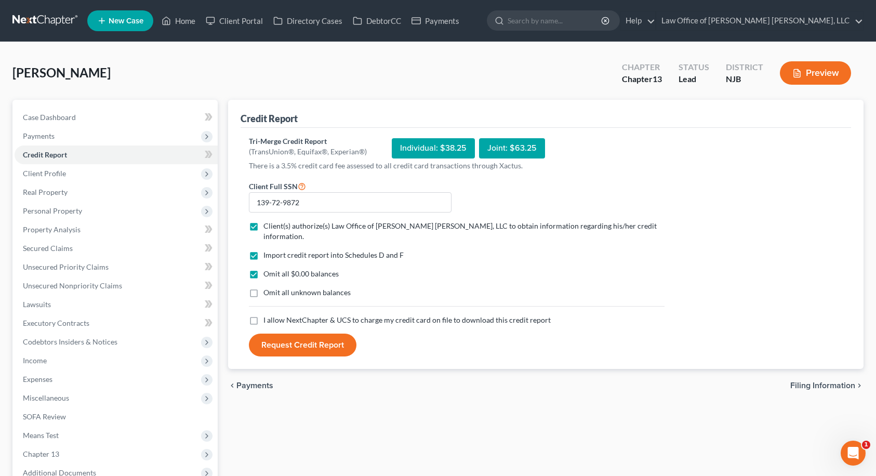
checkbox input "true"
click at [294, 336] on button "Request Credit Report" at bounding box center [303, 345] width 108 height 23
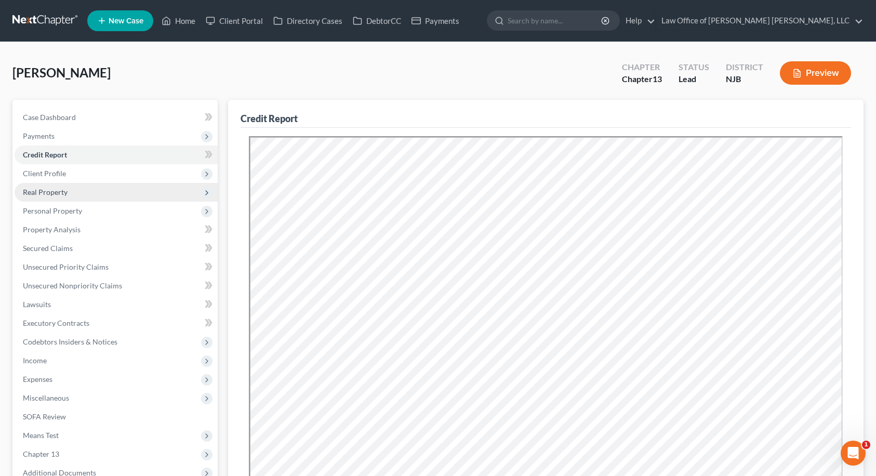
click at [82, 186] on span "Real Property" at bounding box center [116, 192] width 203 height 19
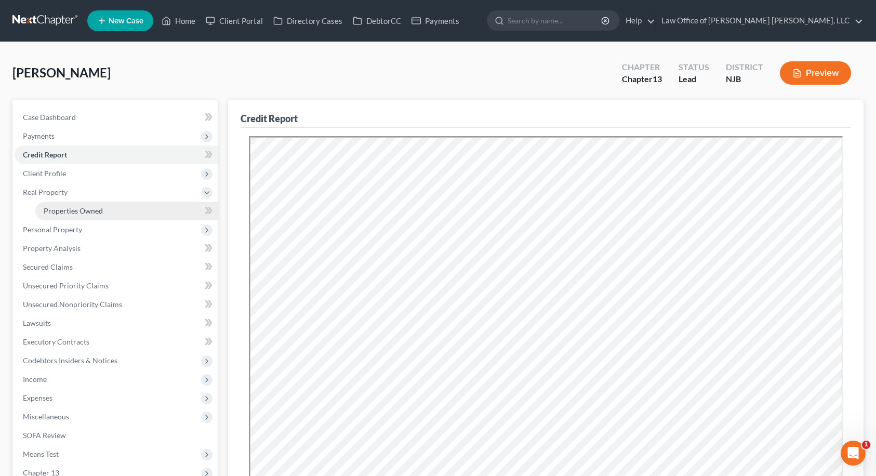
click at [89, 204] on link "Properties Owned" at bounding box center [126, 211] width 182 height 19
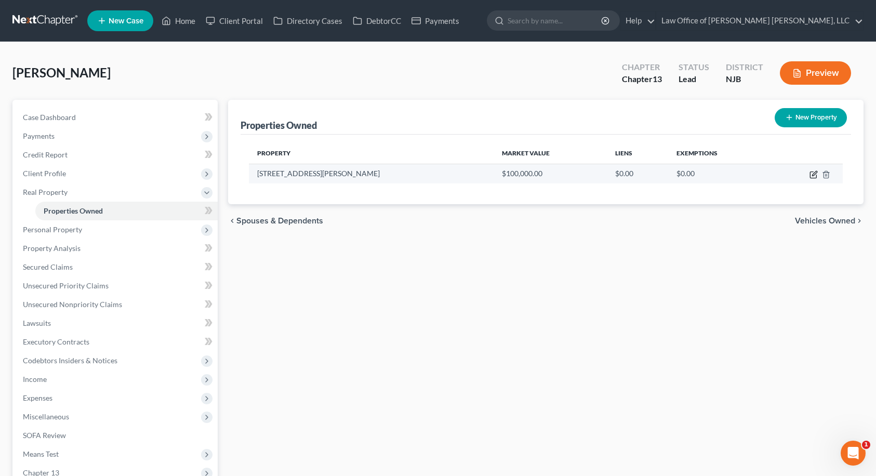
click at [813, 177] on icon "button" at bounding box center [813, 174] width 8 height 8
select select "33"
select select "3"
select select "0"
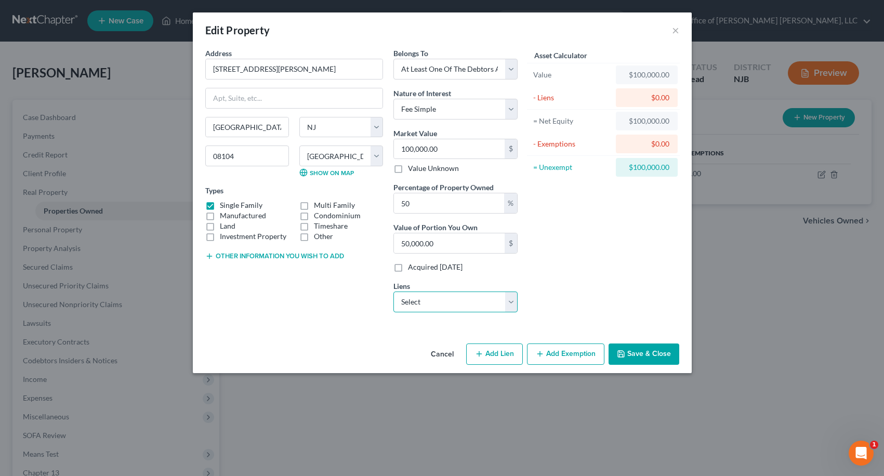
click at [428, 300] on select "Select Vw Credit - $28,696.00" at bounding box center [455, 301] width 124 height 21
click at [426, 301] on select "Select Vw Credit - $28,696.00" at bounding box center [455, 301] width 124 height 21
click at [646, 353] on button "Save & Close" at bounding box center [643, 354] width 71 height 22
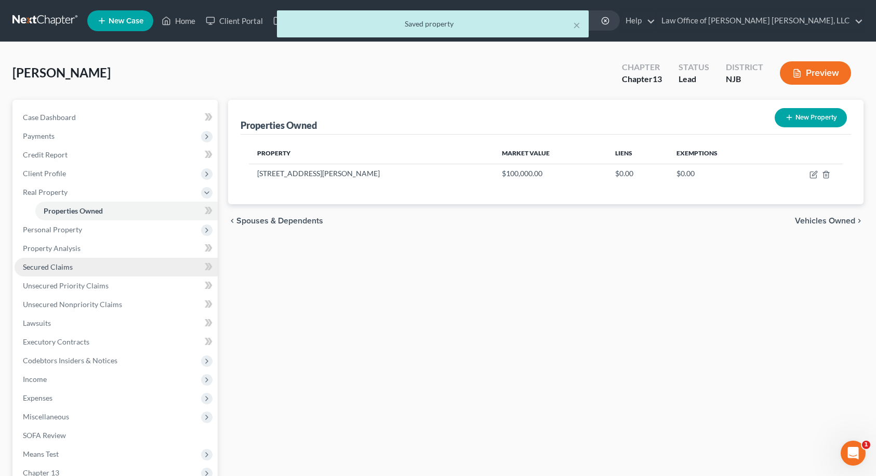
click at [68, 269] on span "Secured Claims" at bounding box center [48, 266] width 50 height 9
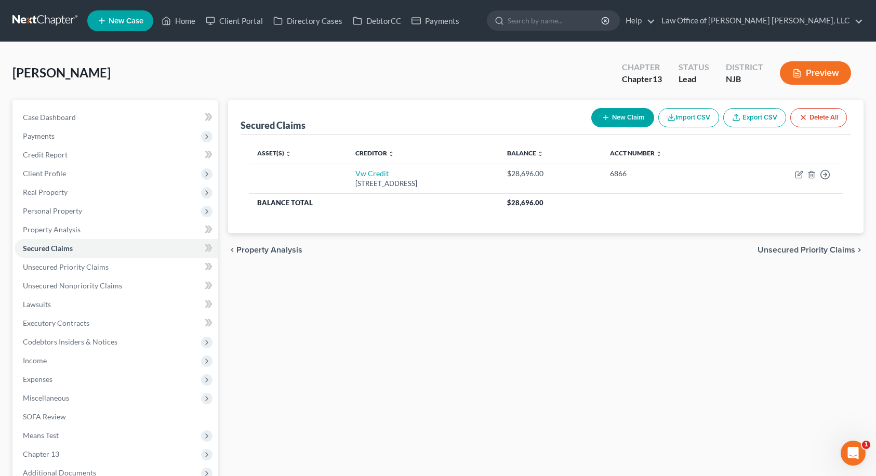
click at [841, 250] on span "Unsecured Priority Claims" at bounding box center [806, 250] width 98 height 8
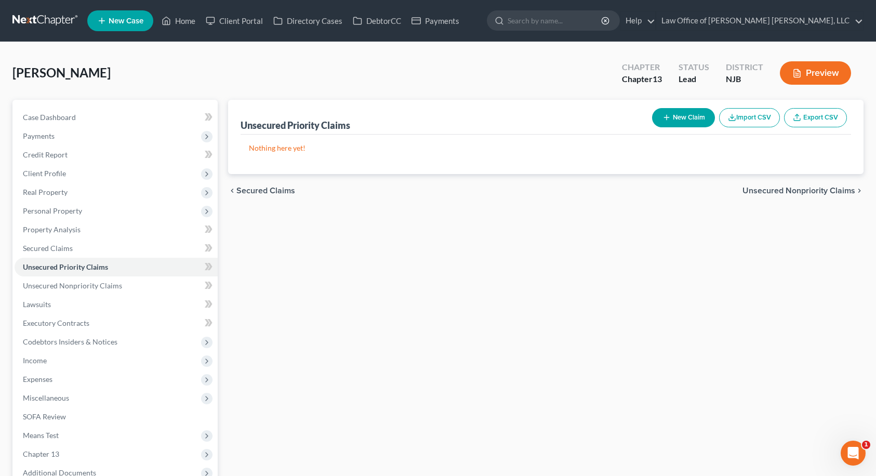
click at [844, 193] on span "Unsecured Nonpriority Claims" at bounding box center [798, 190] width 113 height 8
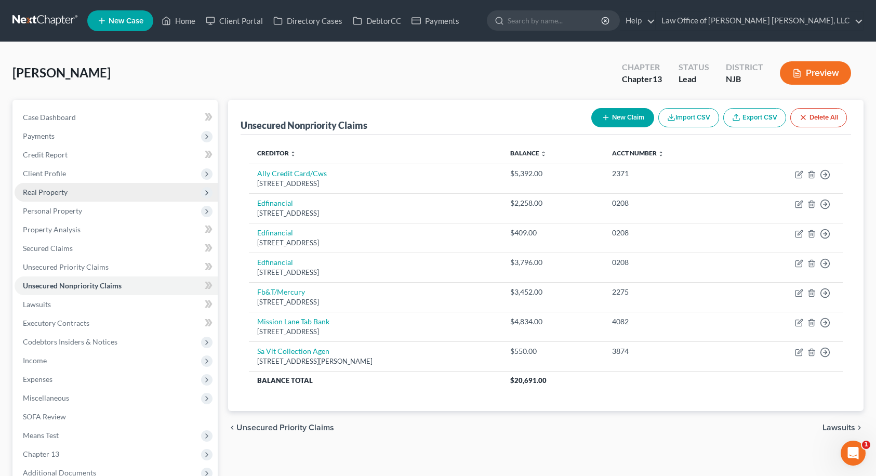
click at [71, 199] on span "Real Property" at bounding box center [116, 192] width 203 height 19
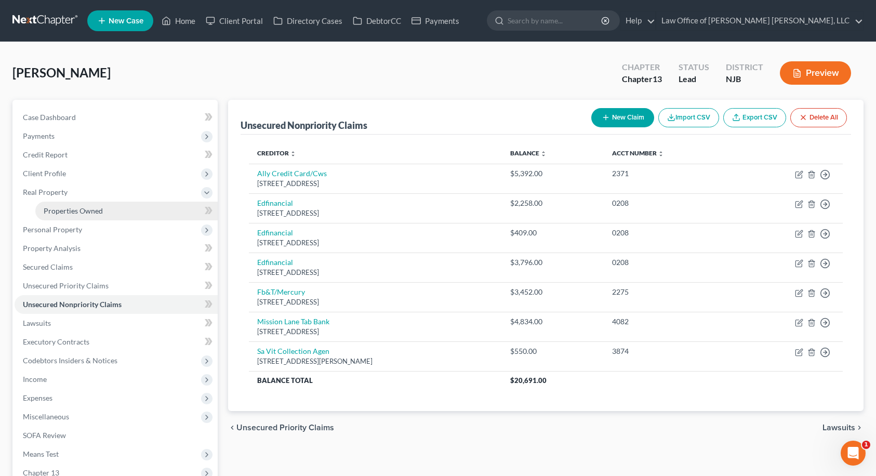
click at [73, 210] on span "Properties Owned" at bounding box center [73, 210] width 59 height 9
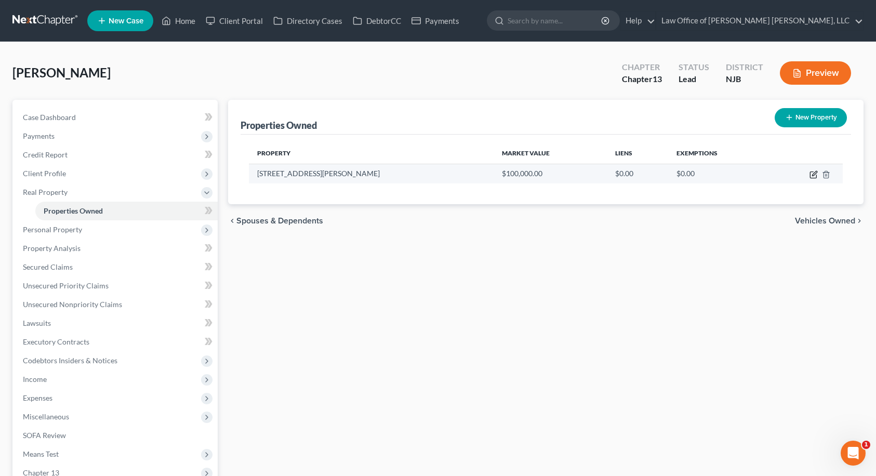
click at [812, 175] on icon "button" at bounding box center [813, 174] width 8 height 8
select select "33"
select select "3"
select select "0"
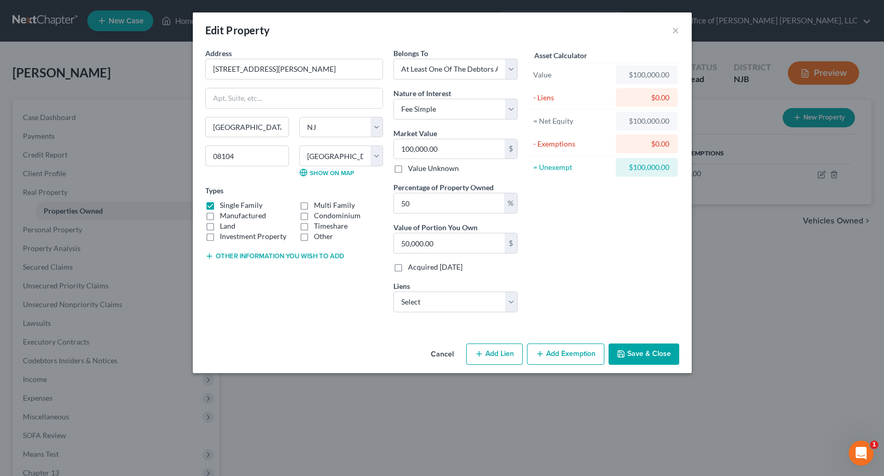
click at [490, 351] on button "Add Lien" at bounding box center [494, 354] width 57 height 22
select select "3"
select select "0"
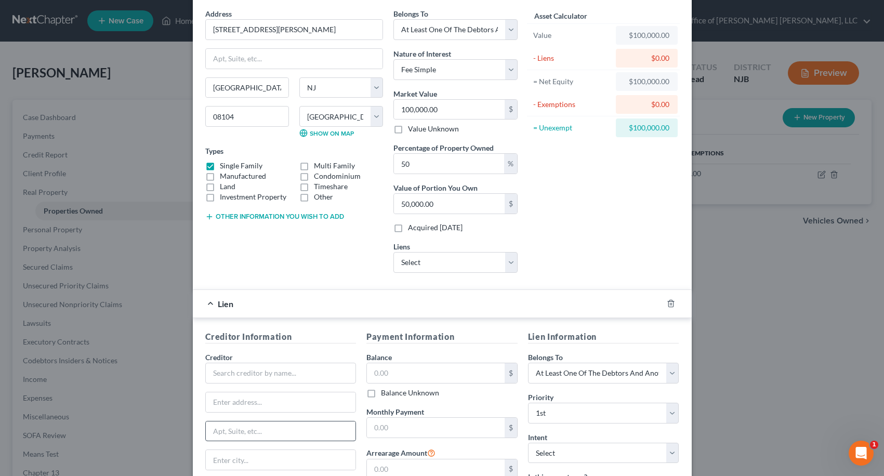
scroll to position [104, 0]
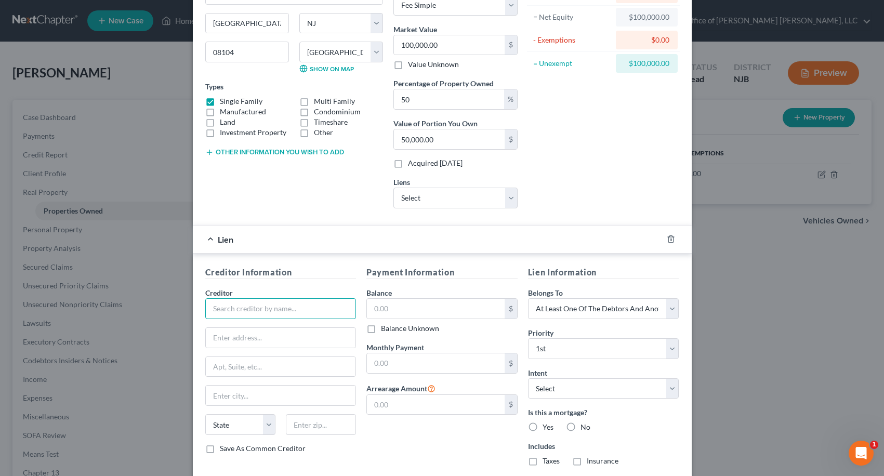
click at [263, 306] on input "text" at bounding box center [280, 308] width 151 height 21
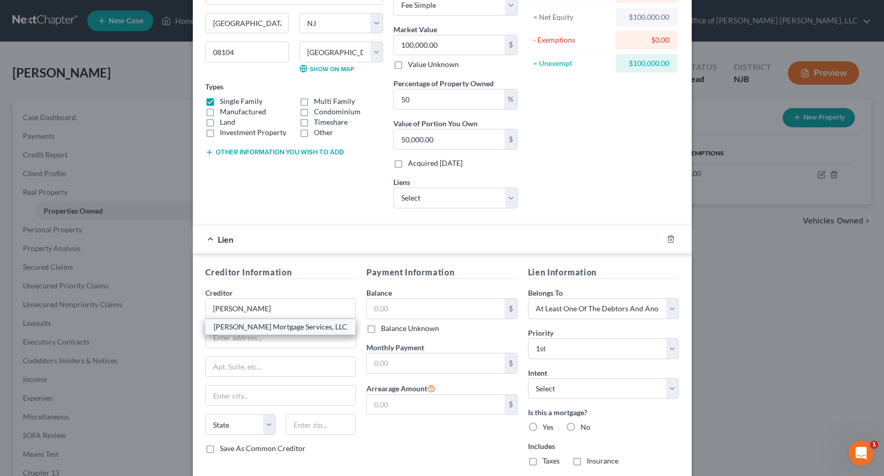
click at [271, 326] on div "[PERSON_NAME] Mortgage Services, LLC" at bounding box center [281, 327] width 134 height 10
type input "[PERSON_NAME] Mortgage Services, LLC"
type input "PO Box 5001"
type input "Westfield"
select select "15"
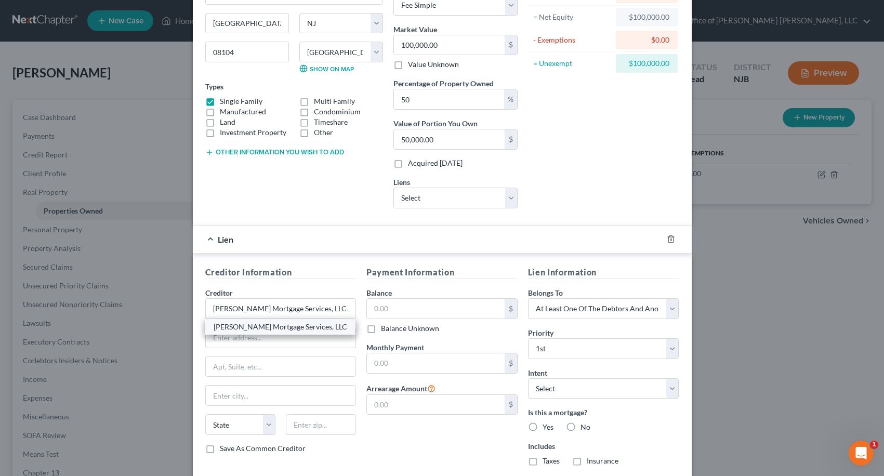
type input "46074"
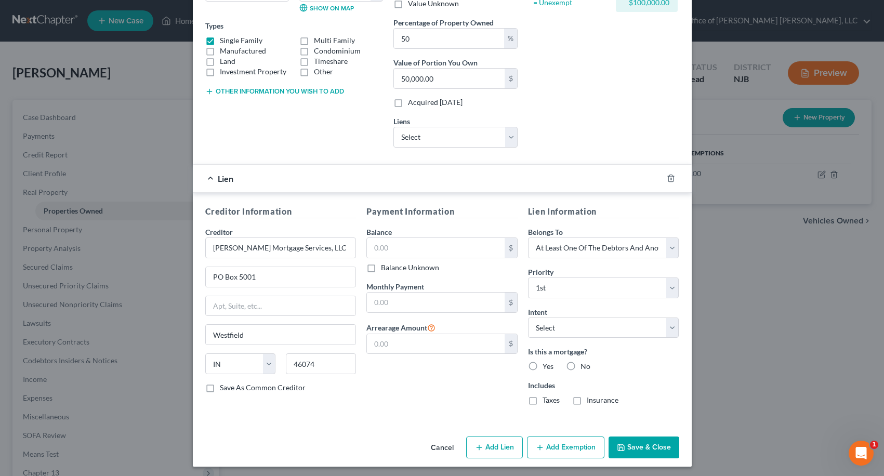
scroll to position [168, 0]
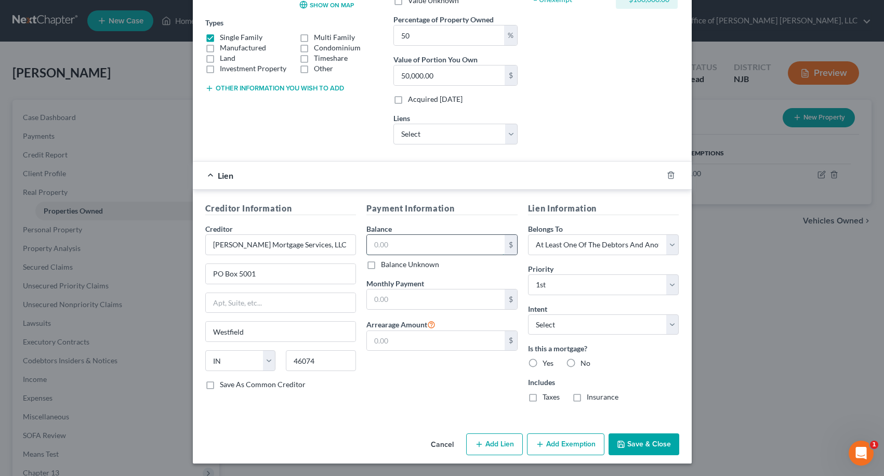
click at [390, 241] on input "text" at bounding box center [436, 245] width 138 height 20
type input "54,005.01"
click at [401, 298] on input "text" at bounding box center [436, 299] width 138 height 20
type input "511.77"
click at [403, 340] on input "text" at bounding box center [436, 341] width 138 height 20
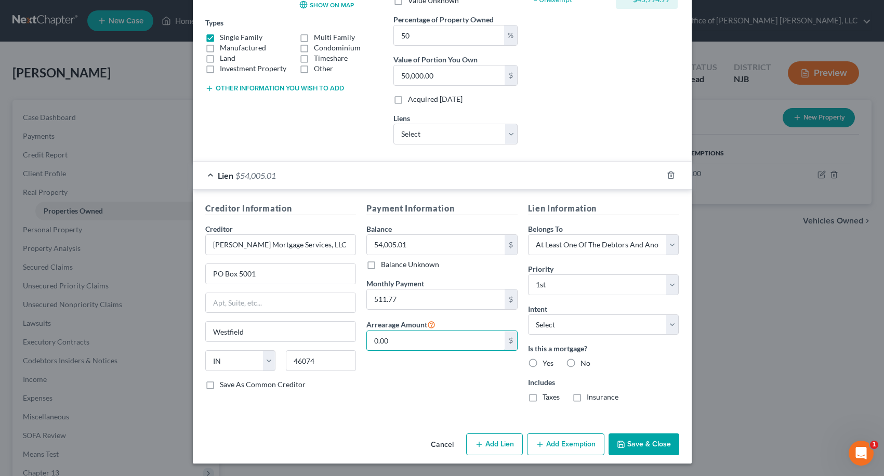
type input "0.00"
click at [394, 377] on div "Payment Information Balance 54,005.01 $ Balance Unknown Balance Undetermined 54…" at bounding box center [442, 306] width 162 height 208
click at [542, 362] on label "Yes" at bounding box center [547, 363] width 11 height 10
click at [546, 362] on input "Yes" at bounding box center [549, 361] width 7 height 7
radio input "true"
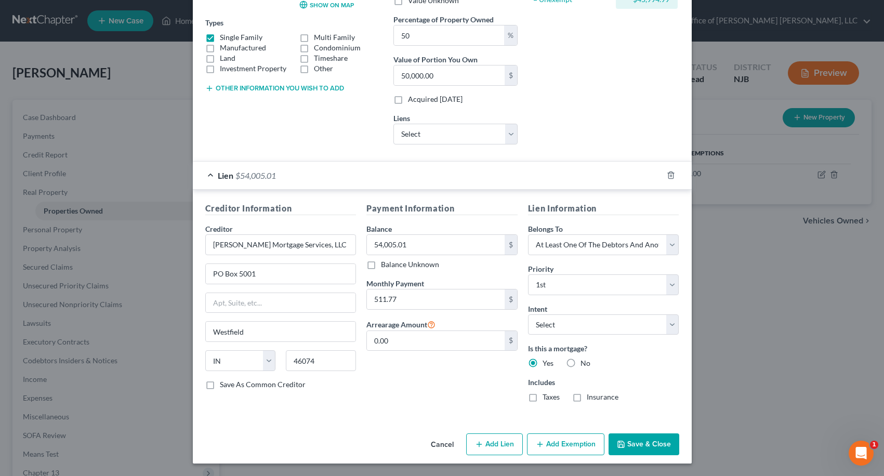
click at [542, 396] on label "Taxes" at bounding box center [550, 397] width 17 height 10
click at [546, 396] on input "Taxes" at bounding box center [549, 395] width 7 height 7
checkbox input "true"
click at [586, 396] on label "Insurance" at bounding box center [602, 397] width 32 height 10
click at [591, 396] on input "Insurance" at bounding box center [594, 395] width 7 height 7
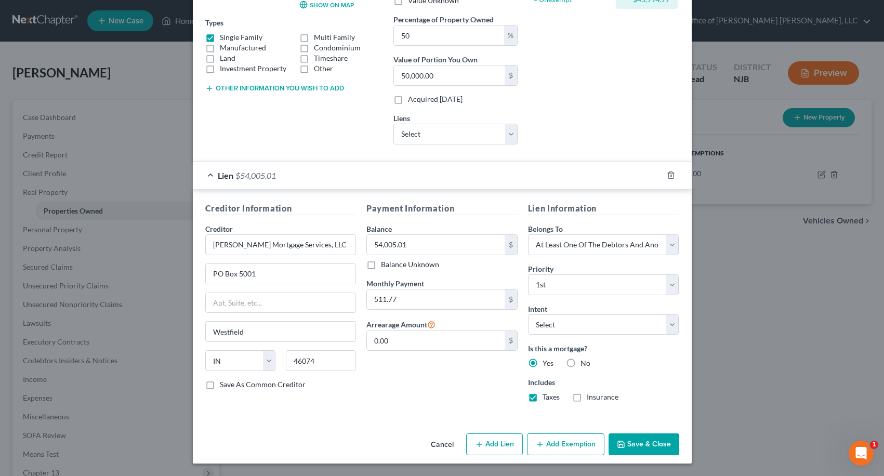
checkbox input "true"
click at [503, 447] on button "Add Lien" at bounding box center [494, 444] width 57 height 22
select select "3"
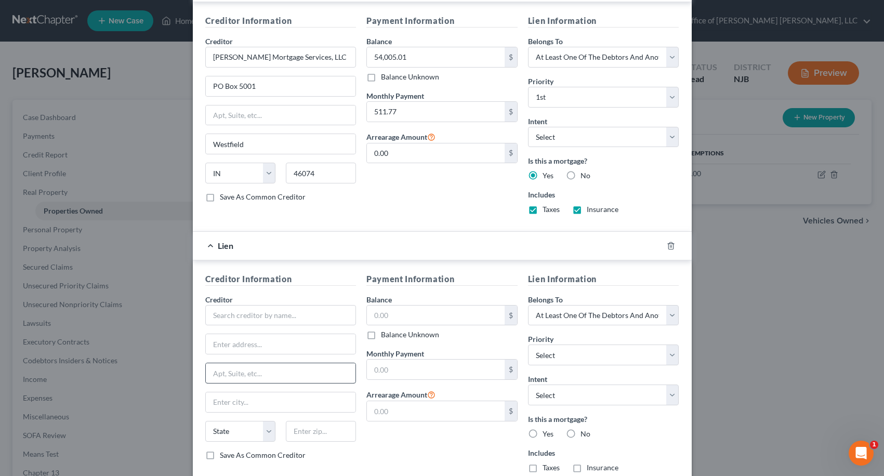
scroll to position [364, 0]
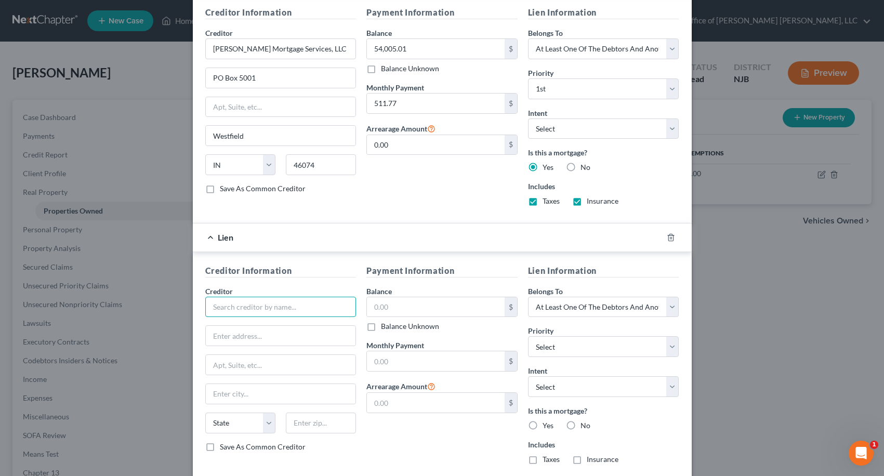
click at [273, 304] on input "text" at bounding box center [280, 307] width 151 height 21
click at [853, 262] on div "Edit Property × Address * 1358 [PERSON_NAME][GEOGRAPHIC_DATA] [GEOGRAPHIC_DATA]…" at bounding box center [442, 238] width 884 height 476
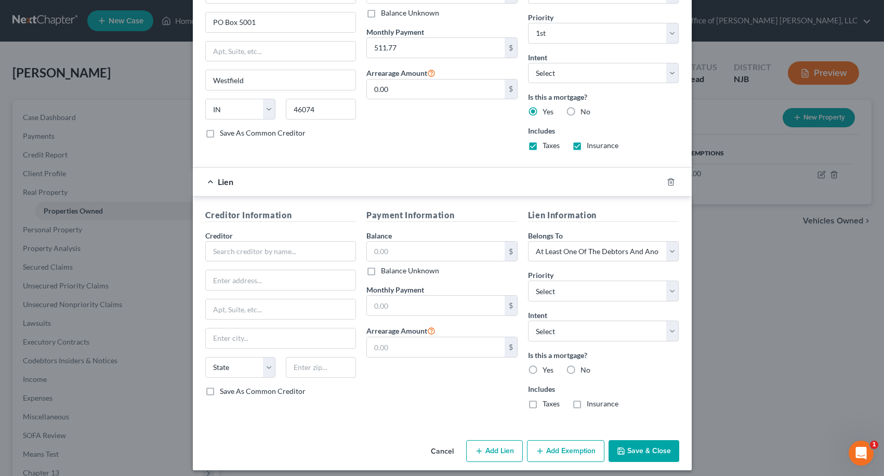
scroll to position [426, 0]
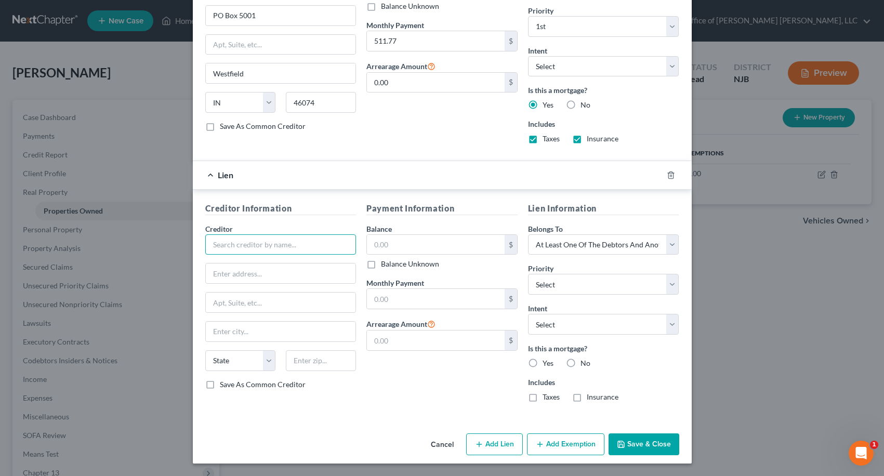
click at [279, 246] on input "text" at bounding box center [280, 244] width 151 height 21
click at [273, 263] on div "CCMUA" at bounding box center [268, 262] width 108 height 10
type input "CCMUA"
type input "[STREET_ADDRESS]"
type input "[GEOGRAPHIC_DATA]"
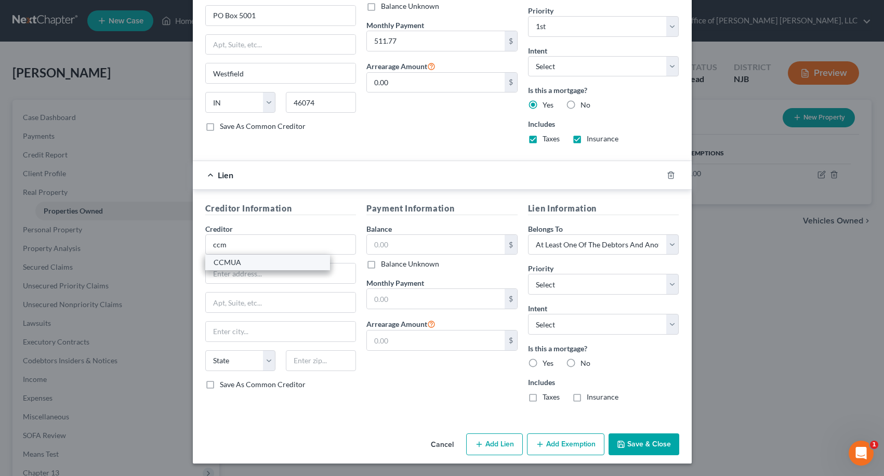
select select "33"
type input "08104"
click at [380, 247] on input "text" at bounding box center [436, 245] width 138 height 20
type input "201.21"
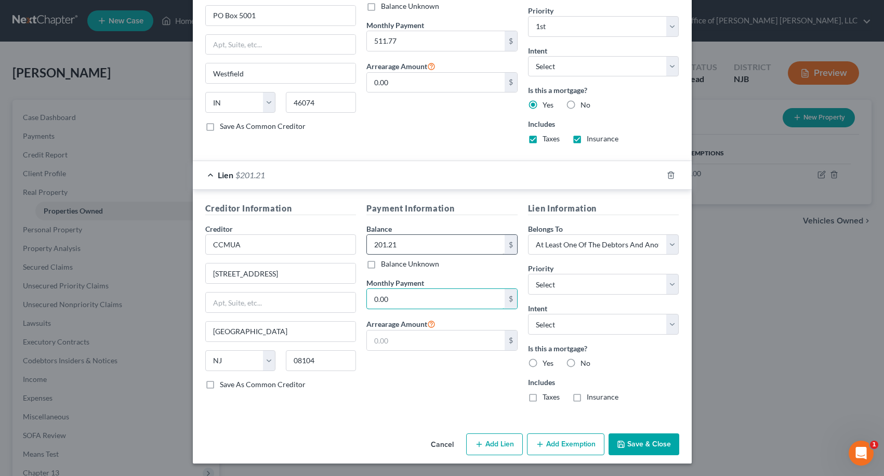
type input "0.00"
type input "201.21"
click at [391, 293] on input "0.00" at bounding box center [436, 299] width 138 height 20
type input "2"
type input "31.00"
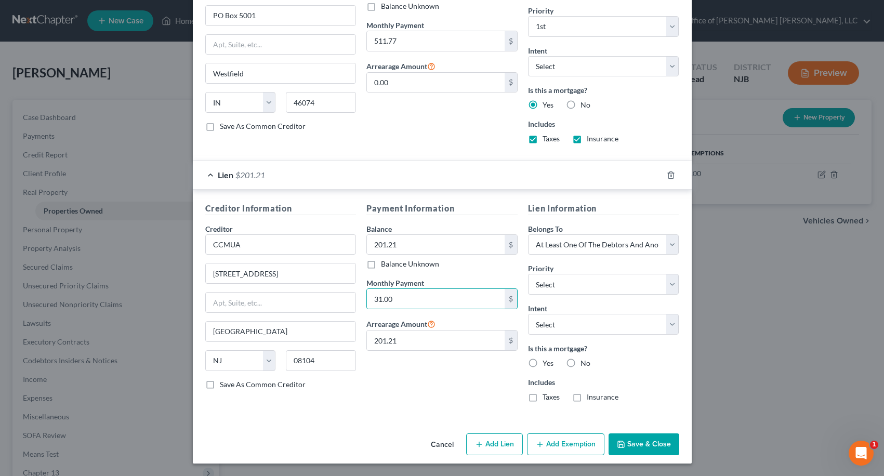
click at [403, 378] on div "Payment Information Balance 201.21 $ Balance Unknown Balance Undetermined 201.2…" at bounding box center [442, 306] width 162 height 208
click at [580, 361] on label "No" at bounding box center [585, 363] width 10 height 10
click at [584, 361] on input "No" at bounding box center [587, 361] width 7 height 7
radio input "true"
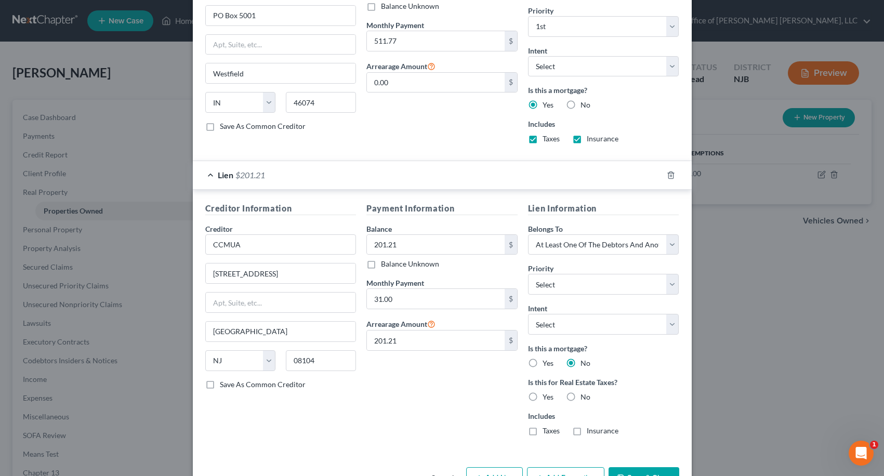
click at [542, 397] on label "Yes" at bounding box center [547, 397] width 11 height 10
click at [546, 397] on input "Yes" at bounding box center [549, 395] width 7 height 7
radio input "true"
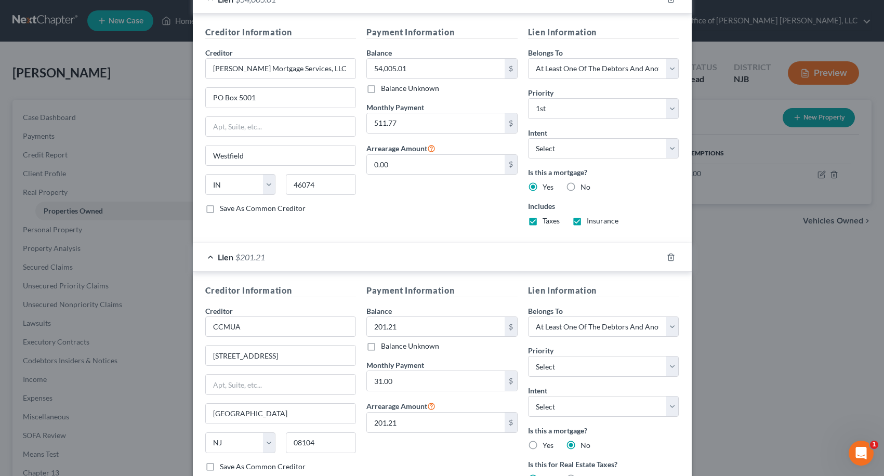
scroll to position [460, 0]
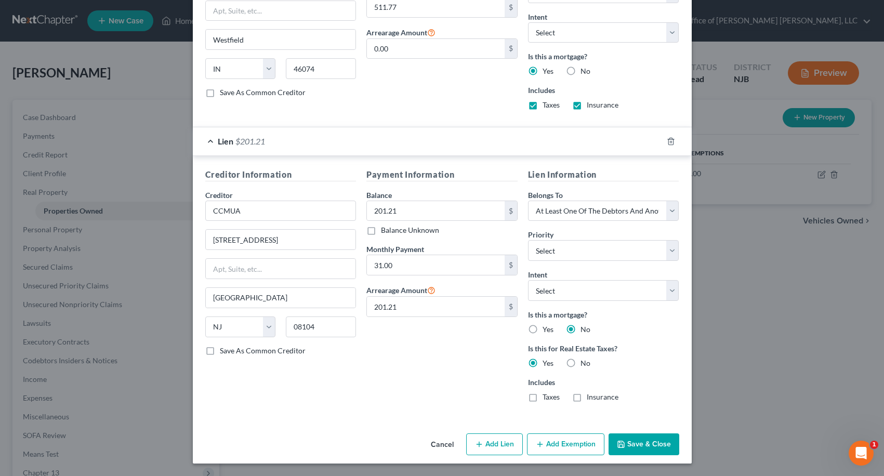
click at [494, 440] on button "Add Lien" at bounding box center [494, 444] width 57 height 22
select select "3"
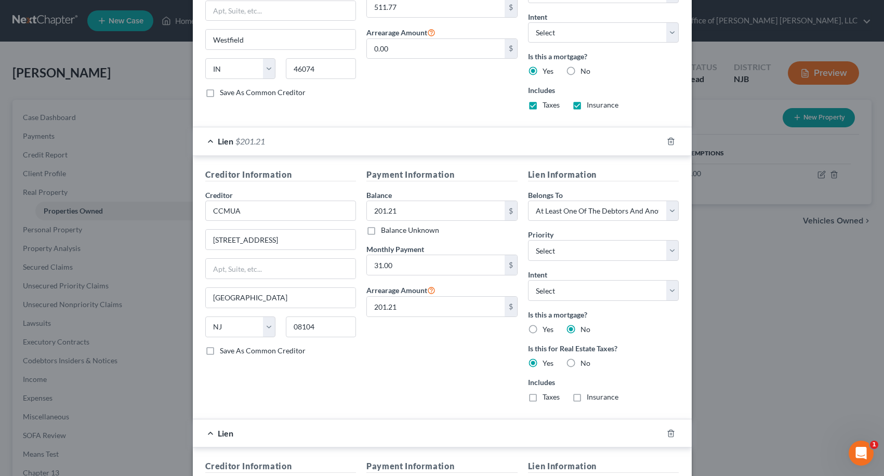
scroll to position [717, 0]
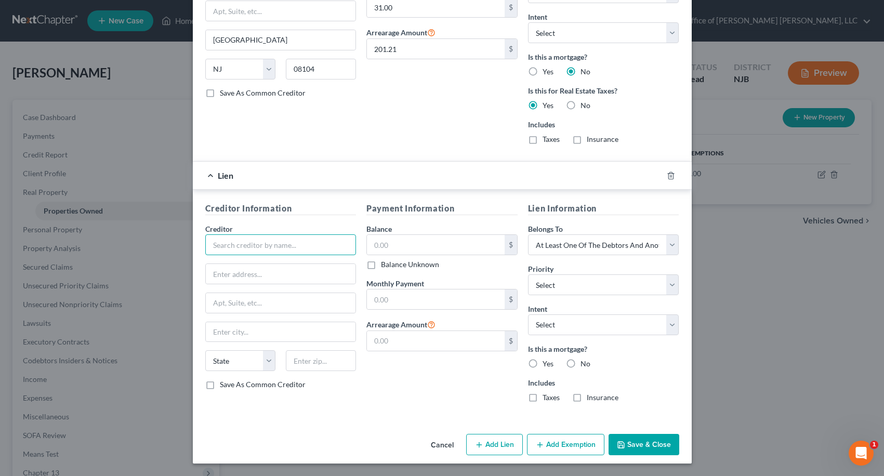
click at [257, 250] on input "text" at bounding box center [280, 244] width 151 height 21
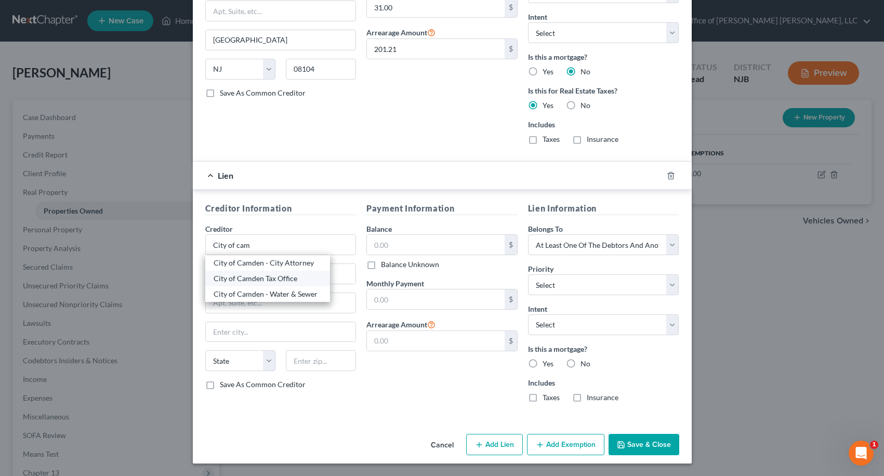
click at [260, 280] on div "City of Camden Tax Office" at bounding box center [268, 278] width 108 height 10
type input "City of Camden Tax Office"
type input "[STREET_ADDRESS]"
type input "[GEOGRAPHIC_DATA], Room 117"
type input "[GEOGRAPHIC_DATA]"
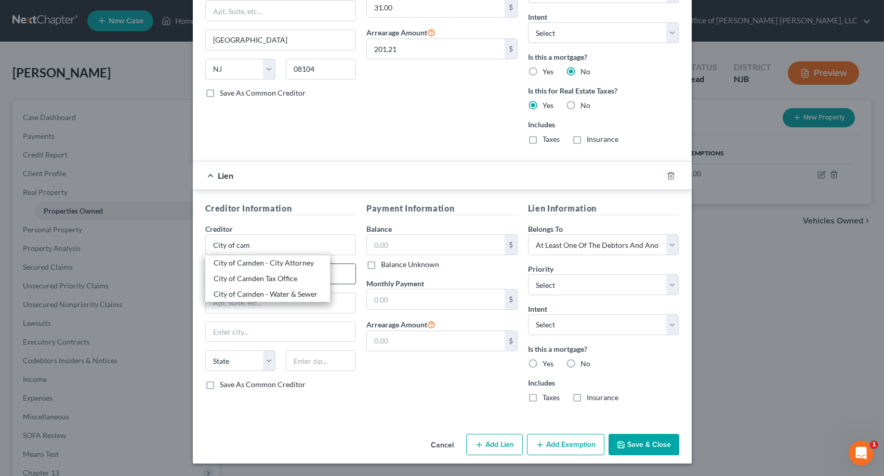
select select "33"
type input "08101"
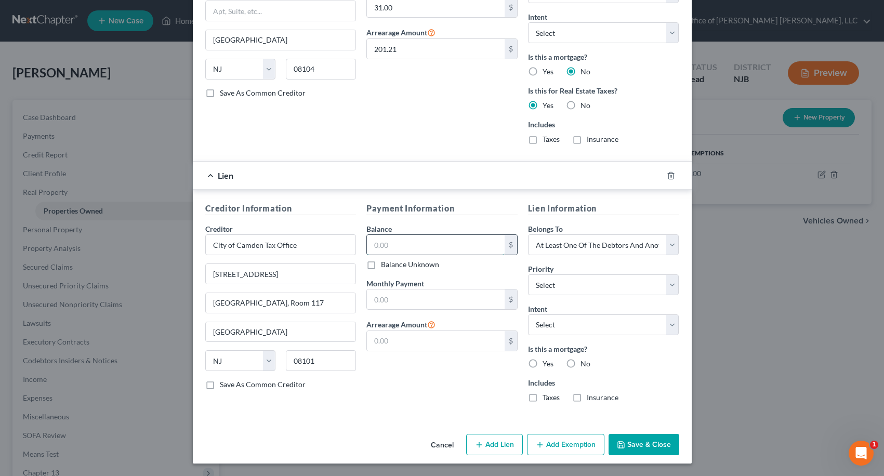
click at [416, 243] on input "text" at bounding box center [436, 245] width 138 height 20
type input "0.00"
click at [637, 442] on button "Save & Close" at bounding box center [643, 445] width 71 height 22
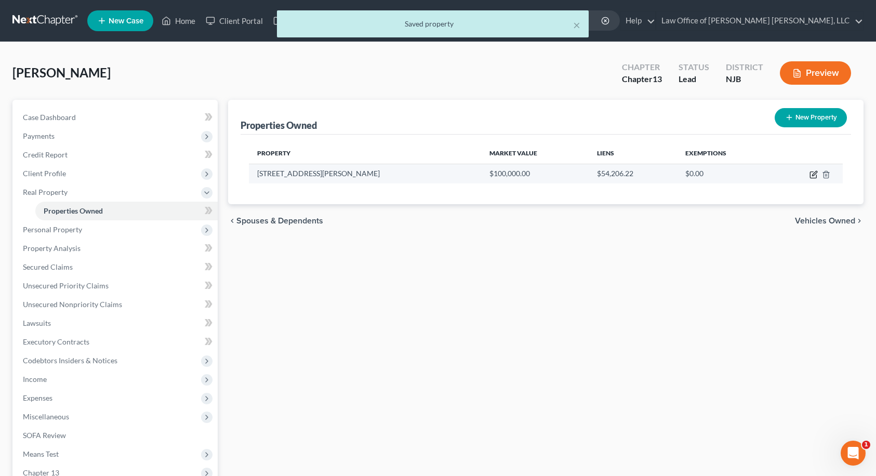
click at [814, 177] on icon "button" at bounding box center [813, 174] width 8 height 8
select select "33"
select select "3"
select select "0"
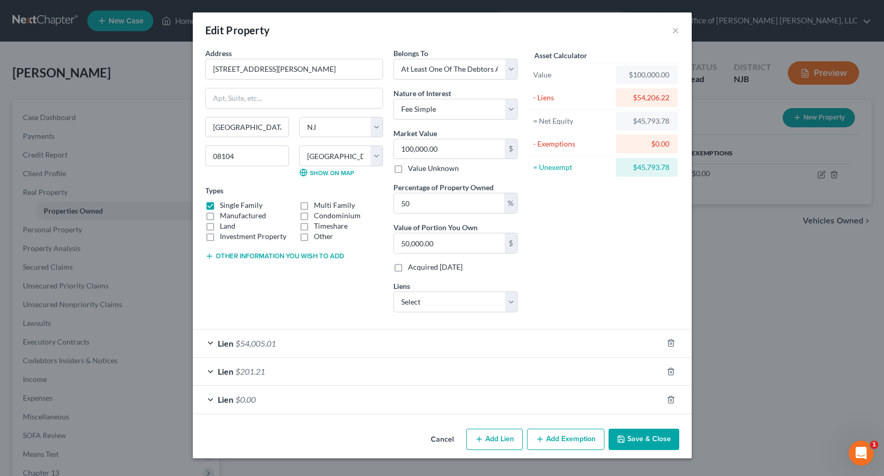
click at [576, 436] on button "Add Exemption" at bounding box center [565, 440] width 77 height 22
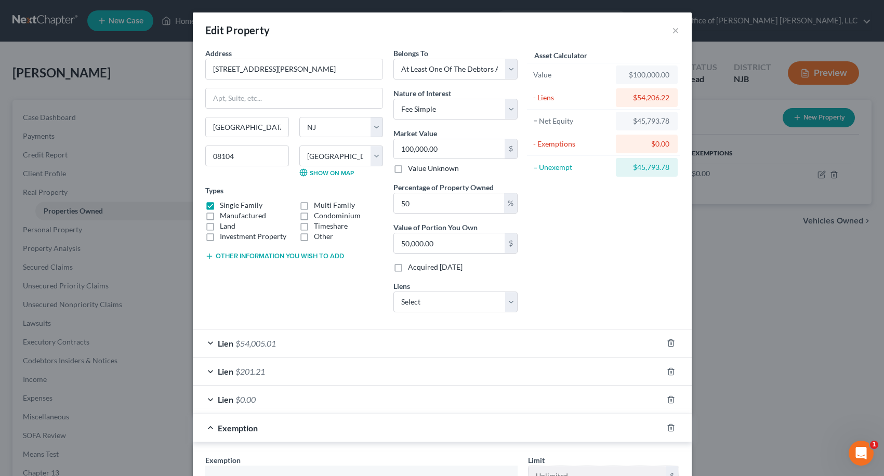
scroll to position [208, 0]
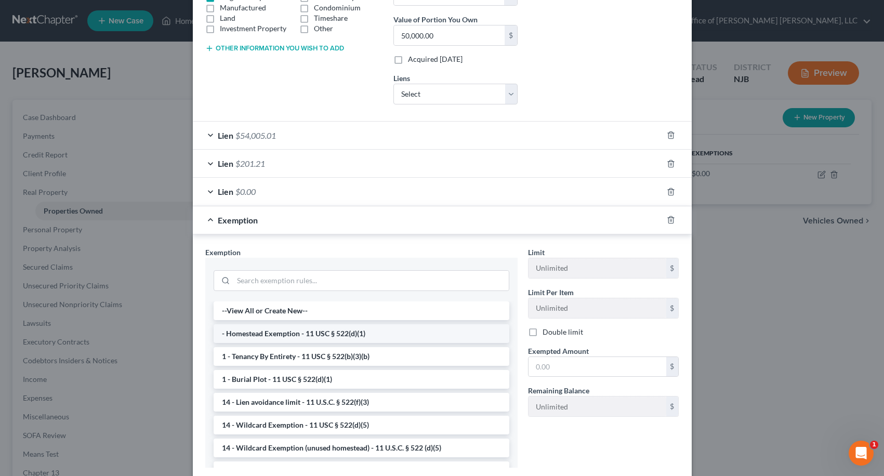
click at [267, 327] on li "- Homestead Exemption - 11 USC § 522(d)(1)" at bounding box center [362, 333] width 296 height 19
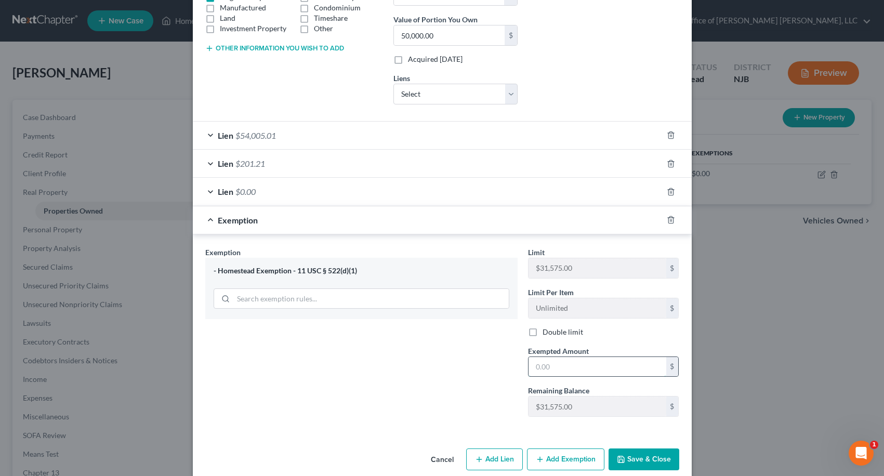
click at [541, 372] on input "text" at bounding box center [597, 367] width 138 height 20
type input "31,575.00"
click at [618, 458] on icon "button" at bounding box center [621, 459] width 8 height 8
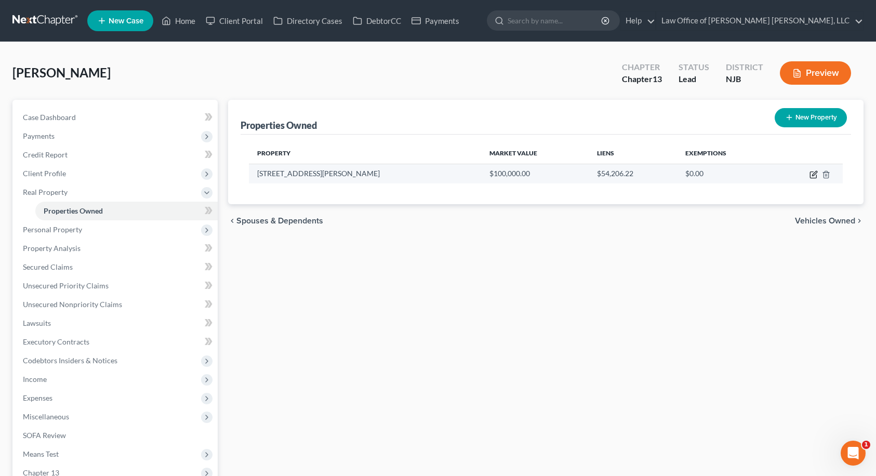
click at [810, 176] on icon "button" at bounding box center [813, 175] width 6 height 6
select select "33"
select select "3"
select select "0"
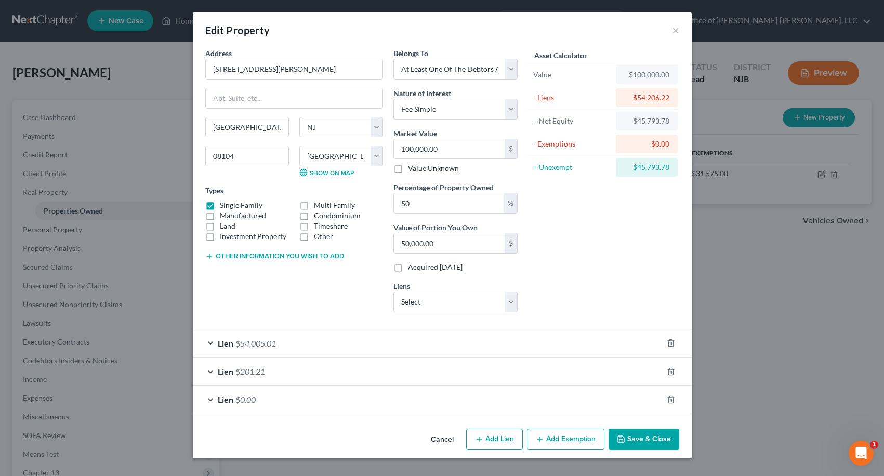
click at [233, 402] on span "Lien" at bounding box center [226, 399] width 16 height 10
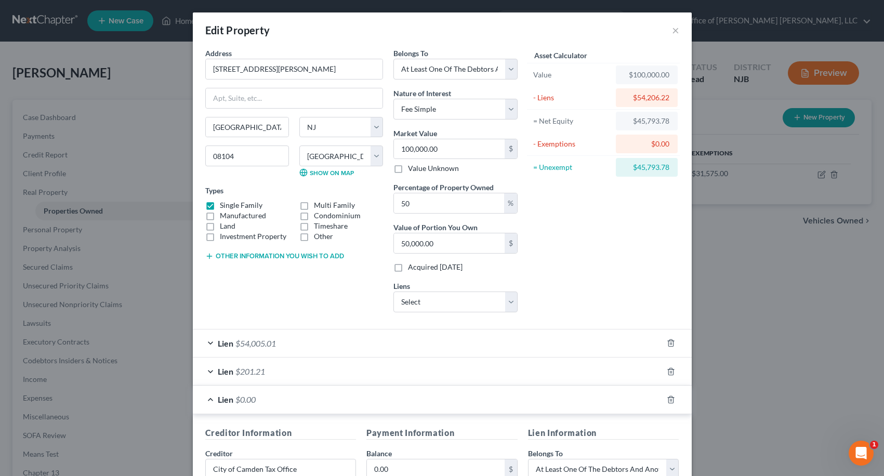
click at [235, 402] on span "$0.00" at bounding box center [245, 399] width 20 height 10
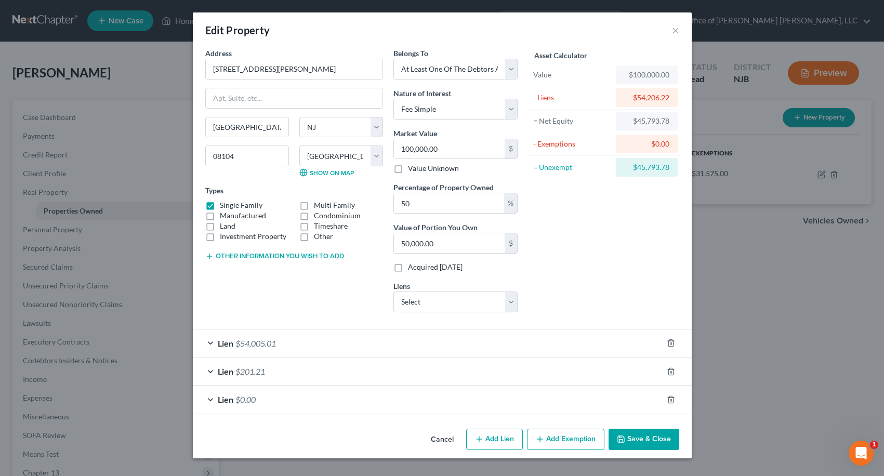
click at [575, 443] on button "Add Exemption" at bounding box center [565, 440] width 77 height 22
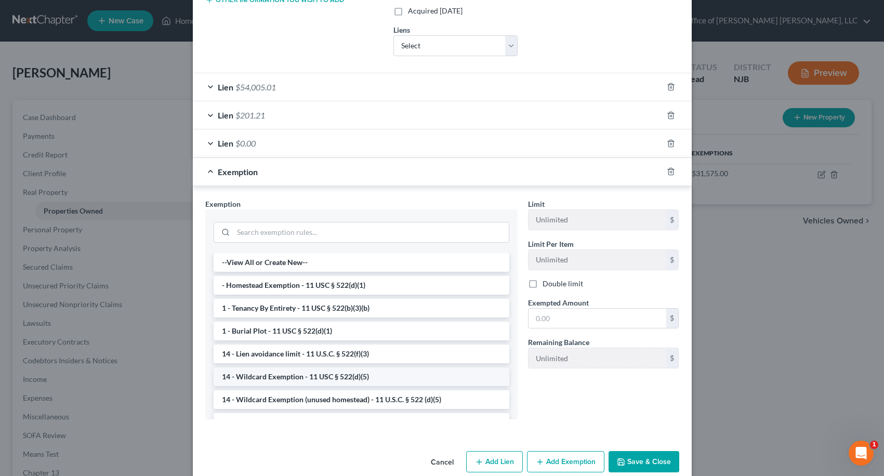
scroll to position [260, 0]
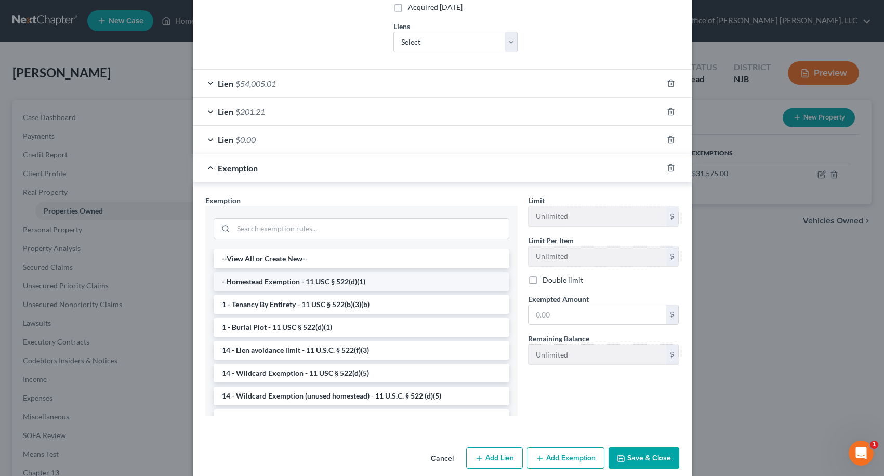
click at [278, 278] on li "- Homestead Exemption - 11 USC § 522(d)(1)" at bounding box center [362, 281] width 296 height 19
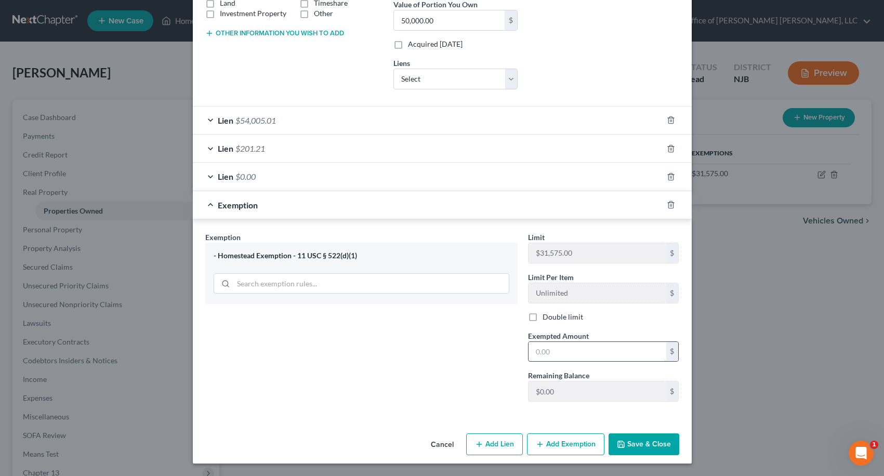
click at [614, 354] on input "text" at bounding box center [597, 352] width 138 height 20
type input "31,575.00"
click at [645, 452] on button "Save & Close" at bounding box center [643, 444] width 71 height 22
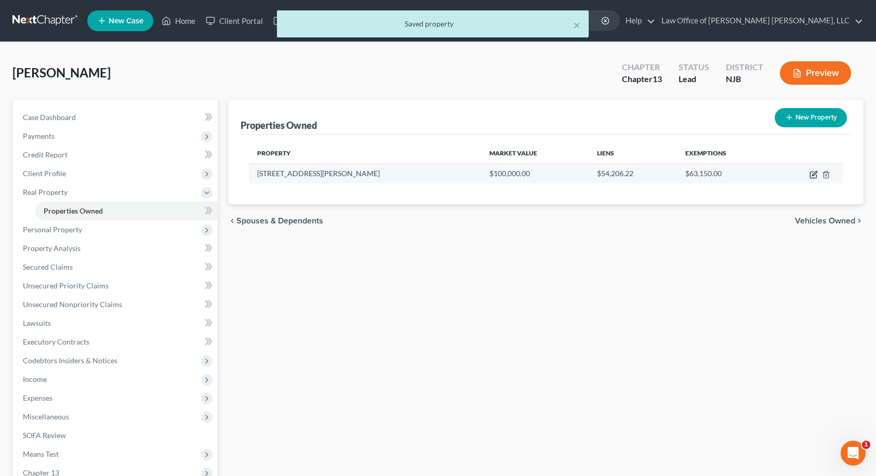
click at [815, 173] on icon "button" at bounding box center [813, 174] width 8 height 8
select select "33"
select select "3"
select select "0"
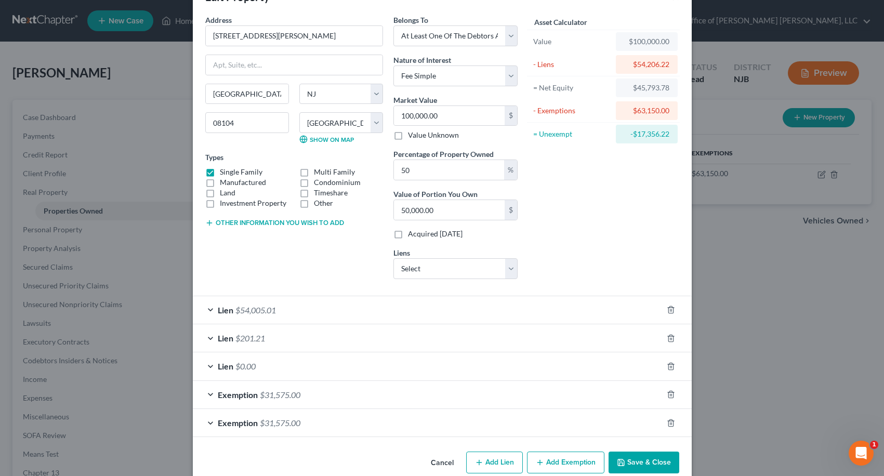
scroll to position [51, 0]
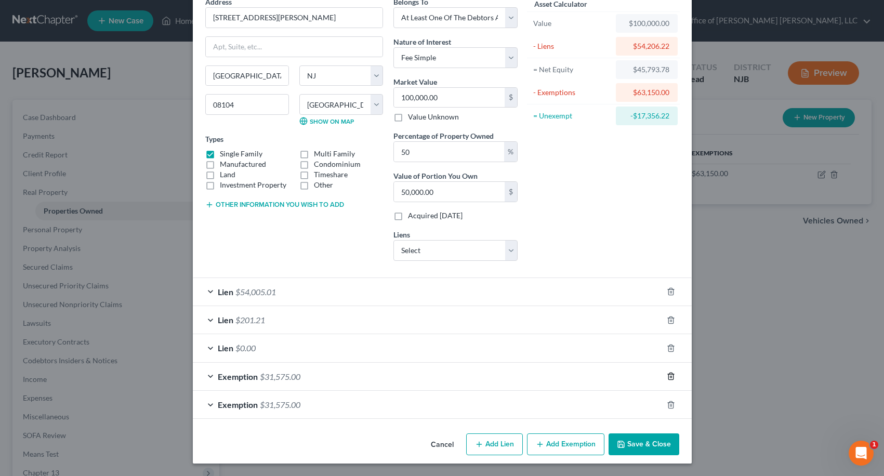
click at [666, 375] on icon "button" at bounding box center [670, 376] width 8 height 8
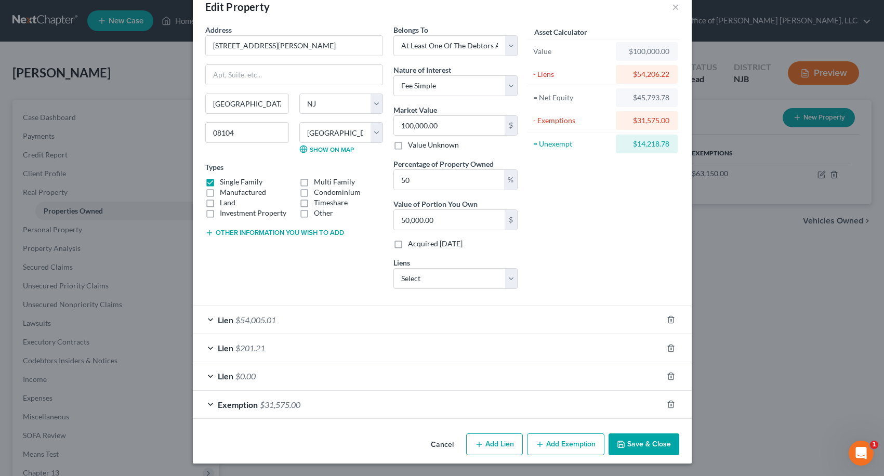
click at [645, 448] on button "Save & Close" at bounding box center [643, 444] width 71 height 22
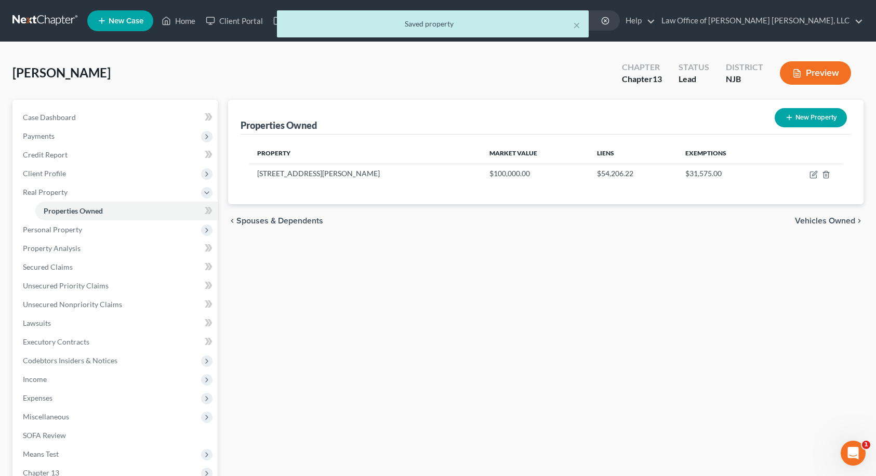
click at [823, 221] on span "Vehicles Owned" at bounding box center [825, 221] width 60 height 8
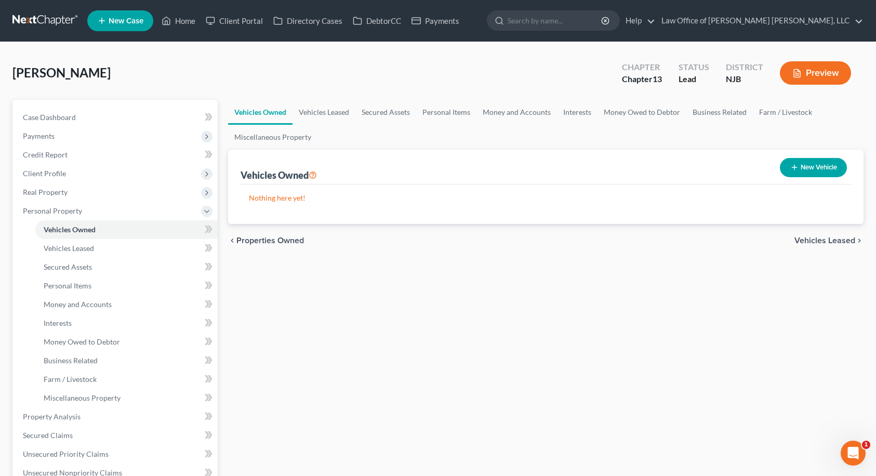
click at [820, 164] on button "New Vehicle" at bounding box center [813, 167] width 67 height 19
select select "0"
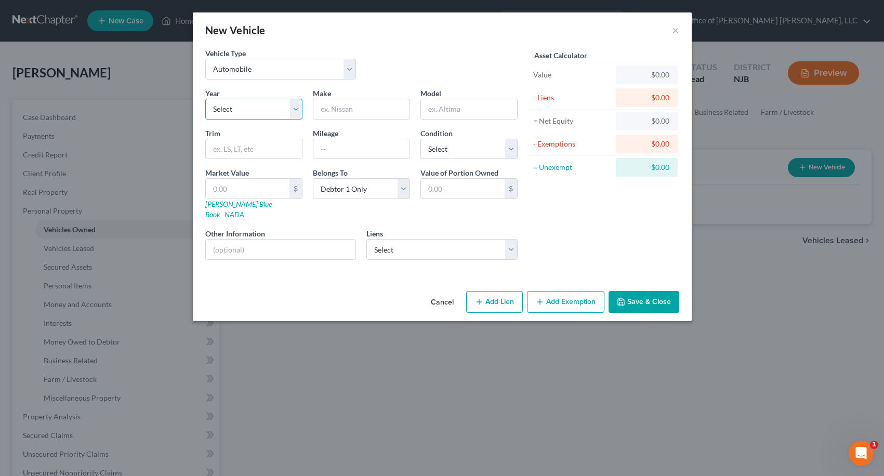
click at [283, 107] on select "Select 2026 2025 2024 2023 2022 2021 2020 2019 2018 2017 2016 2015 2014 2013 20…" at bounding box center [253, 109] width 97 height 21
click at [205, 99] on select "Select 2026 2025 2024 2023 2022 2021 2020 2019 2018 2017 2016 2015 2014 2013 20…" at bounding box center [253, 109] width 97 height 21
click at [257, 113] on select "Select 2026 2025 2024 2023 2022 2021 2020 2019 2018 2017 2016 2015 2014 2013 20…" at bounding box center [253, 109] width 97 height 21
select select "6"
click at [205, 99] on select "Select 2026 2025 2024 2023 2022 2021 2020 2019 2018 2017 2016 2015 2014 2013 20…" at bounding box center [253, 109] width 97 height 21
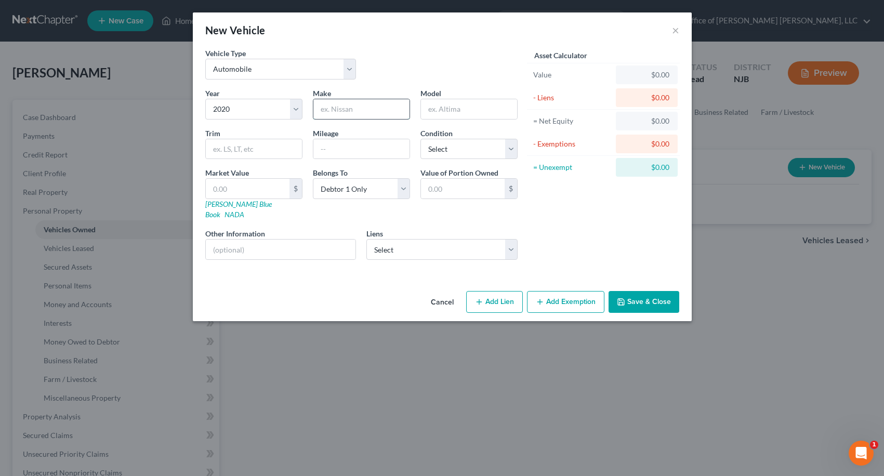
click at [335, 111] on input "text" at bounding box center [361, 109] width 96 height 20
type input "Audi"
click at [444, 114] on input "text" at bounding box center [469, 109] width 96 height 20
type input "A3"
click at [508, 149] on select "Select Excellent Very Good Good Fair Poor" at bounding box center [468, 149] width 97 height 21
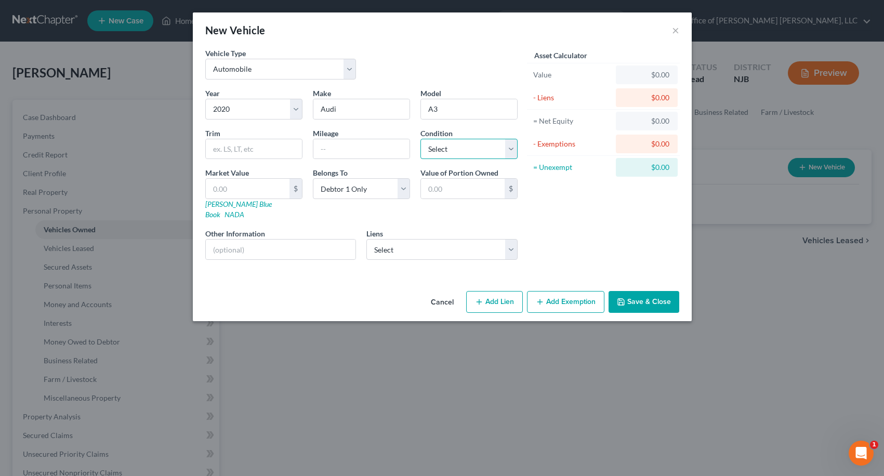
select select "2"
click at [420, 139] on select "Select Excellent Very Good Good Fair Poor" at bounding box center [468, 149] width 97 height 21
click at [357, 149] on input "text" at bounding box center [361, 149] width 96 height 20
type input "50000"
click at [391, 239] on select "Select Vw Credit - $28,696.00" at bounding box center [441, 249] width 151 height 21
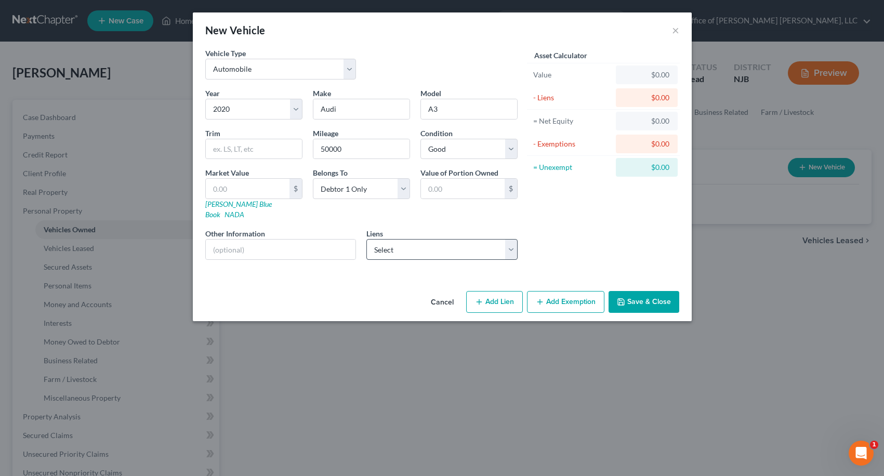
select select "14"
select select "0"
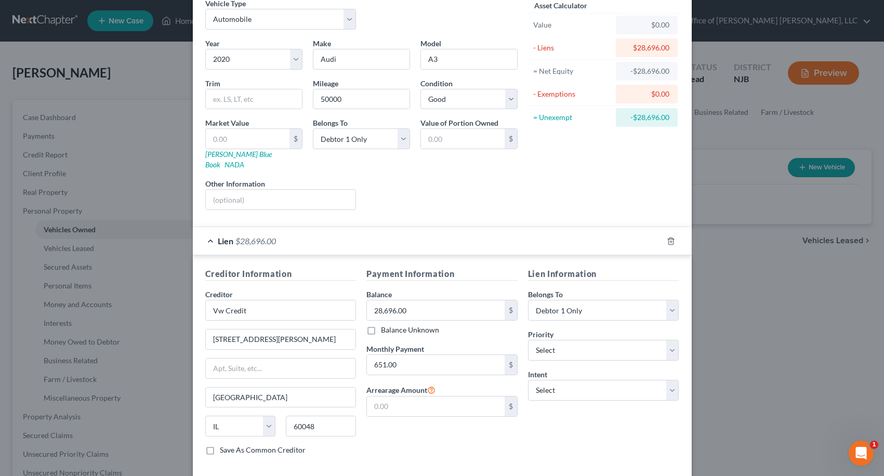
scroll to position [92, 0]
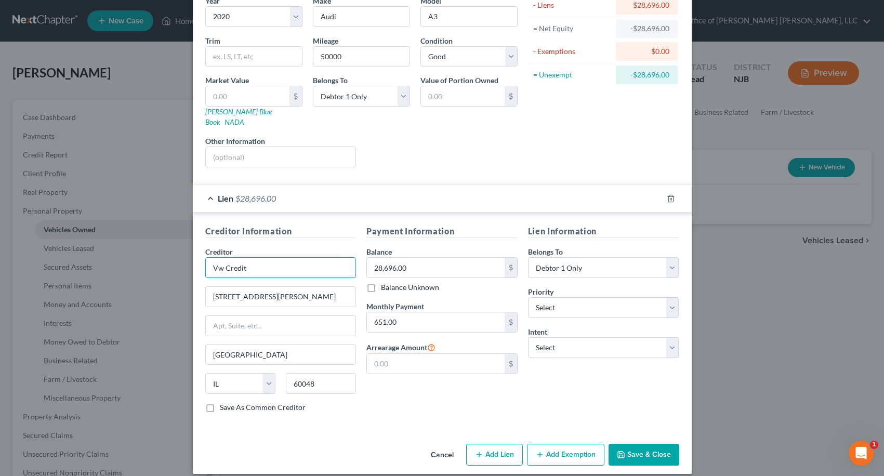
click at [248, 257] on input "Vw Credit" at bounding box center [280, 267] width 151 height 21
click at [247, 257] on input "Vw Credit" at bounding box center [280, 267] width 151 height 21
drag, startPoint x: 247, startPoint y: 256, endPoint x: 189, endPoint y: 256, distance: 57.7
click at [193, 256] on div "Creditor Information Creditor * Vw Credit [STREET_ADDRESS] [GEOGRAPHIC_DATA] St…" at bounding box center [442, 320] width 499 height 217
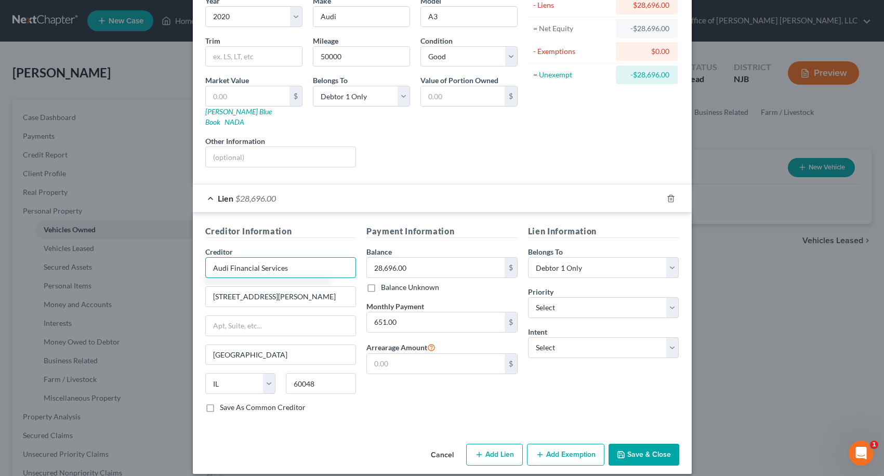
type input "Audi Financial Services"
click at [220, 402] on label "Save As Common Creditor" at bounding box center [263, 407] width 86 height 10
click at [224, 402] on input "Save As Common Creditor" at bounding box center [227, 405] width 7 height 7
checkbox input "true"
click at [410, 354] on input "text" at bounding box center [436, 364] width 138 height 20
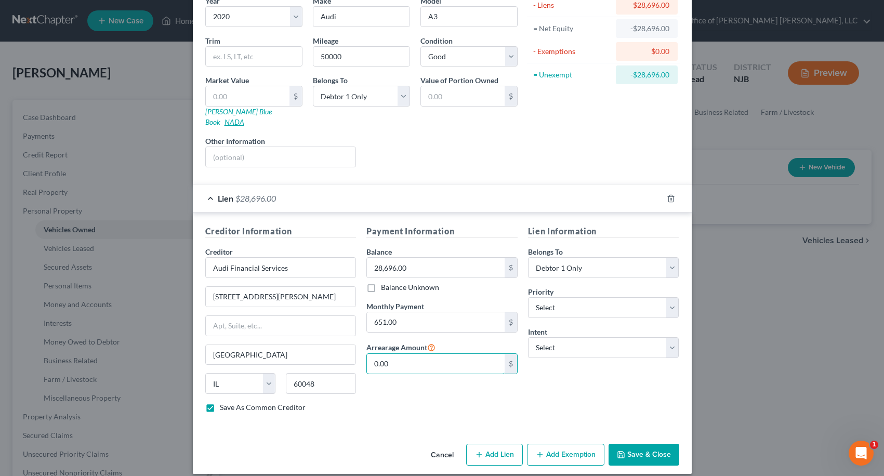
type input "0.00"
click at [244, 117] on link "NADA" at bounding box center [234, 121] width 20 height 9
click at [219, 113] on link "[PERSON_NAME] Blue Book" at bounding box center [238, 116] width 66 height 19
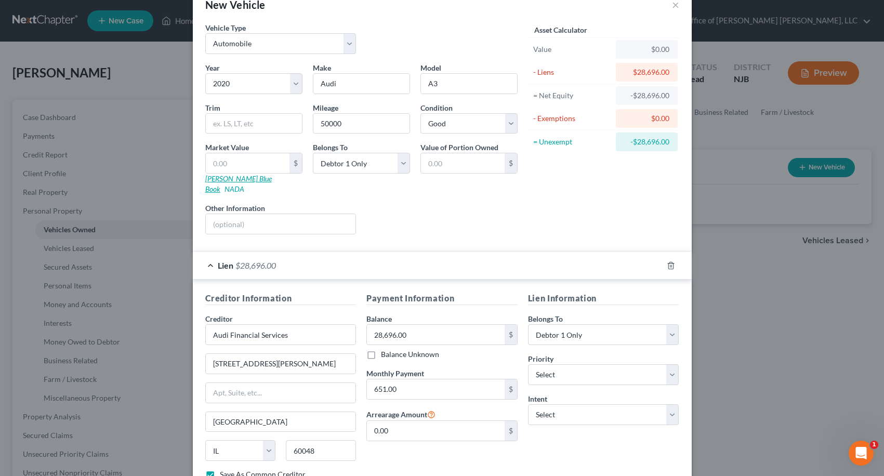
scroll to position [0, 0]
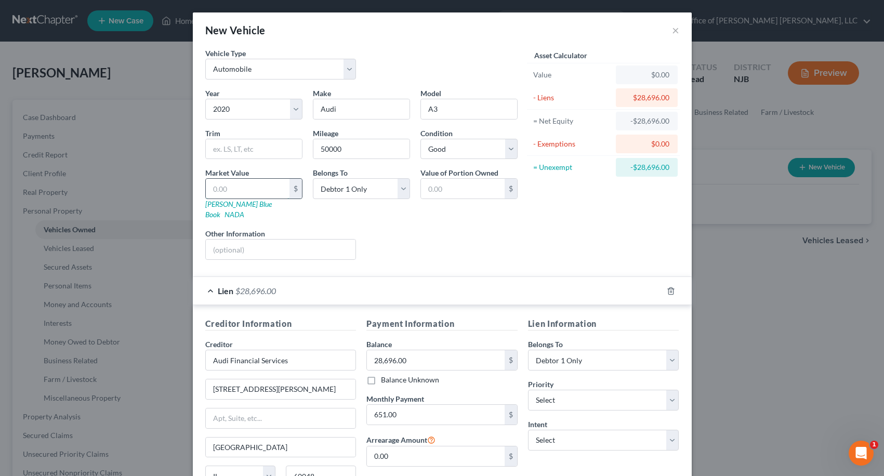
click at [242, 190] on input "text" at bounding box center [248, 189] width 84 height 20
type input "2"
type input "2.00"
type input "23"
type input "23.00"
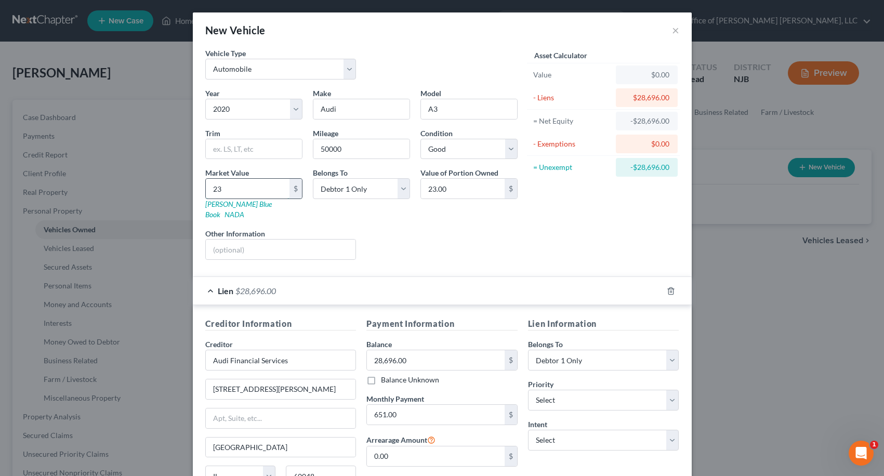
type input "239"
type input "239.00"
type input "2393"
type input "2,393.00"
type input "2,3930"
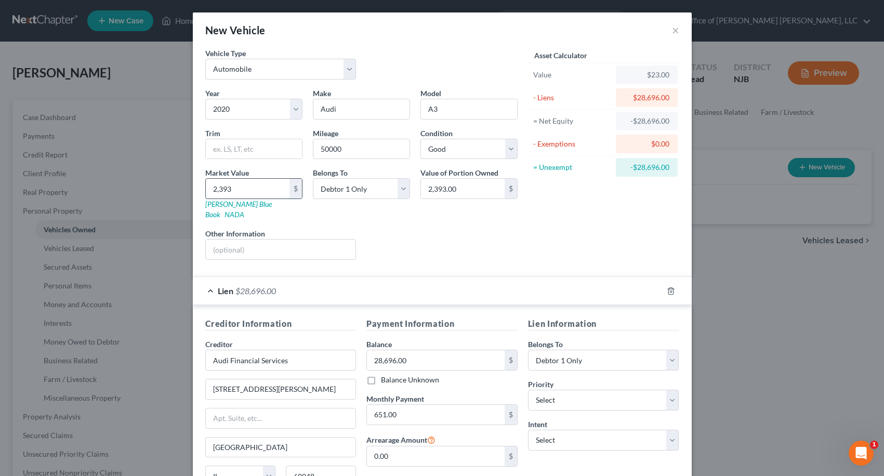
type input "23,930.00"
click at [390, 230] on div "Liens Select" at bounding box center [442, 244] width 162 height 32
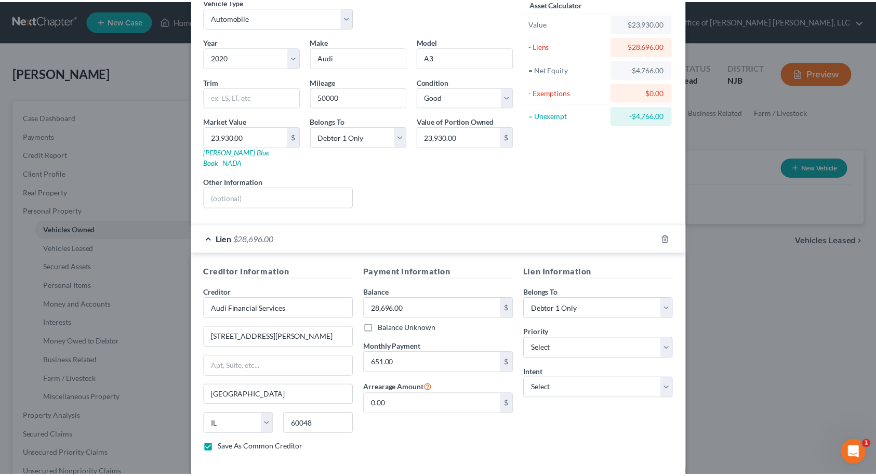
scroll to position [92, 0]
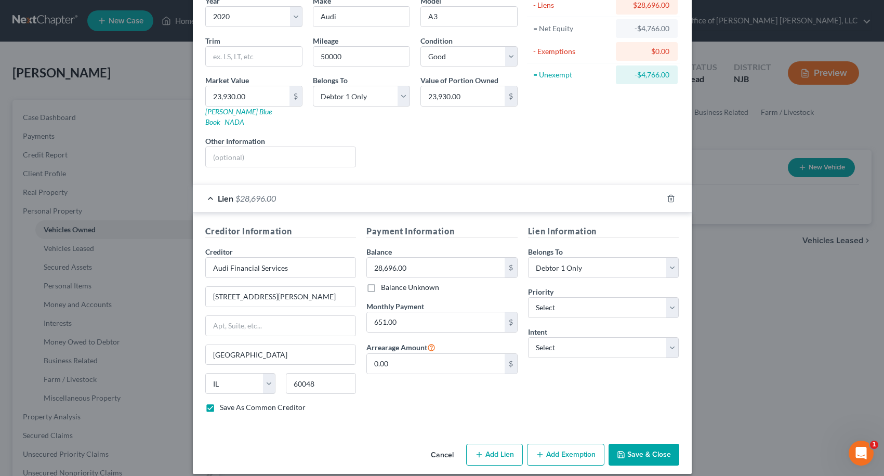
click at [650, 450] on button "Save & Close" at bounding box center [643, 455] width 71 height 22
checkbox input "false"
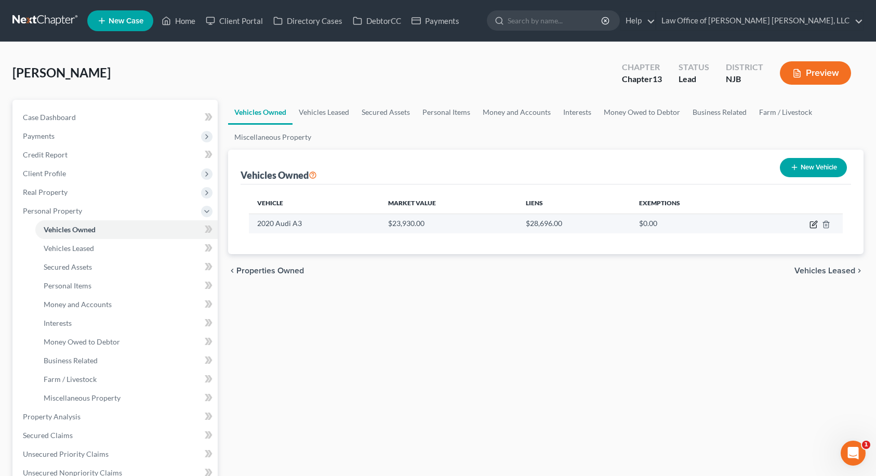
click at [815, 223] on icon "button" at bounding box center [814, 223] width 5 height 5
select select "0"
select select "6"
select select "2"
select select "0"
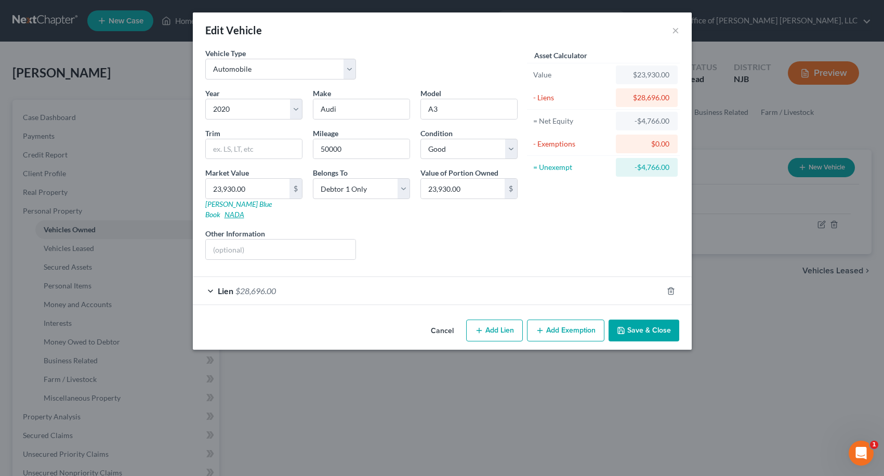
click at [244, 210] on link "NADA" at bounding box center [234, 214] width 20 height 9
click at [624, 327] on icon "button" at bounding box center [621, 330] width 6 height 6
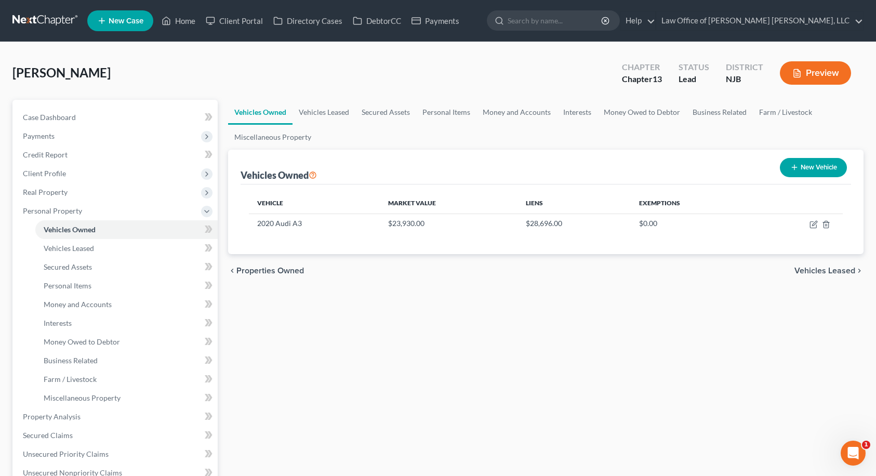
click at [824, 368] on div "Vehicles Owned Vehicles Leased Secured Assets Personal Items Money and Accounts…" at bounding box center [546, 418] width 646 height 637
click at [848, 353] on div "Vehicles Owned Vehicles Leased Secured Assets Personal Items Money and Accounts…" at bounding box center [546, 418] width 646 height 637
click at [835, 273] on span "Vehicles Leased" at bounding box center [824, 270] width 61 height 8
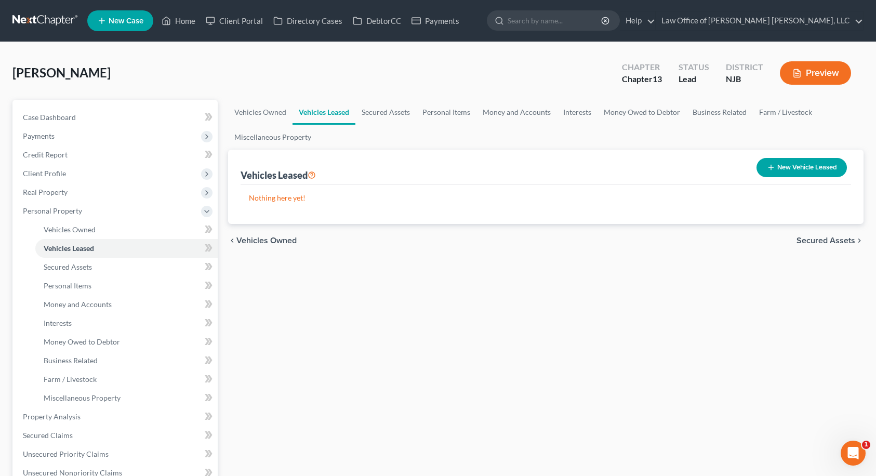
click at [835, 241] on span "Secured Assets" at bounding box center [825, 240] width 59 height 8
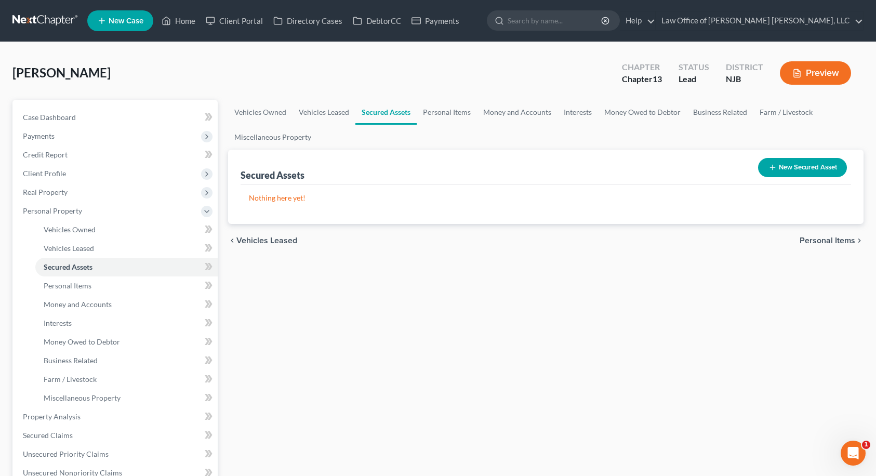
click at [812, 238] on span "Personal Items" at bounding box center [827, 240] width 56 height 8
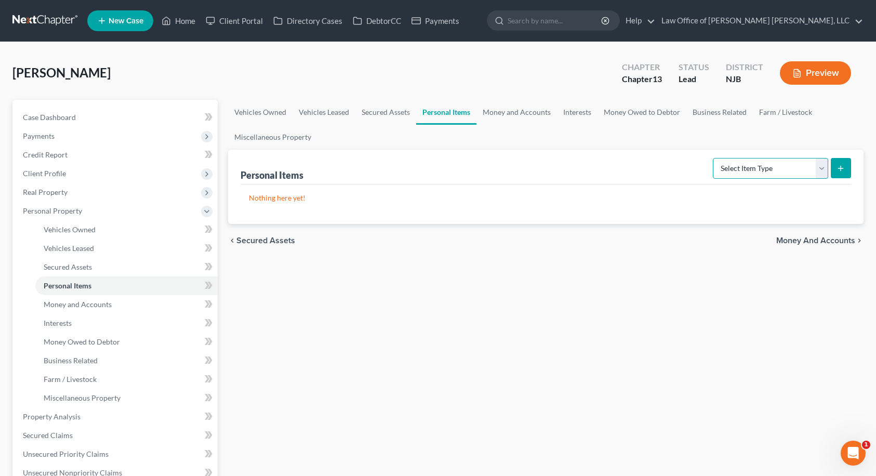
click at [782, 169] on select "Select Item Type Clothing Collectibles Of Value Electronics Firearms Household …" at bounding box center [770, 168] width 115 height 21
select select "clothing"
click at [714, 158] on select "Select Item Type Clothing Collectibles Of Value Electronics Firearms Household …" at bounding box center [770, 168] width 115 height 21
click at [837, 170] on icon "submit" at bounding box center [840, 168] width 8 height 8
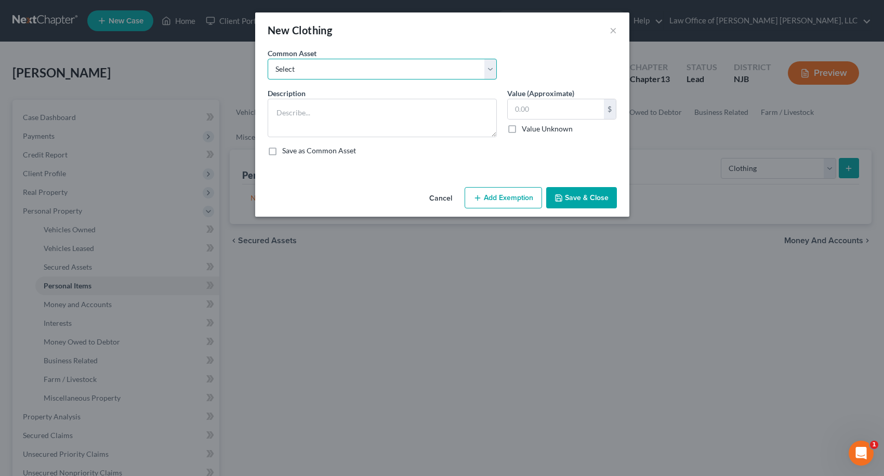
click at [372, 69] on select "Select Clothing" at bounding box center [382, 69] width 229 height 21
select select "0"
click at [268, 59] on select "Select Clothing" at bounding box center [382, 69] width 229 height 21
type textarea "Clothing"
click at [494, 191] on button "Add Exemption" at bounding box center [502, 198] width 77 height 22
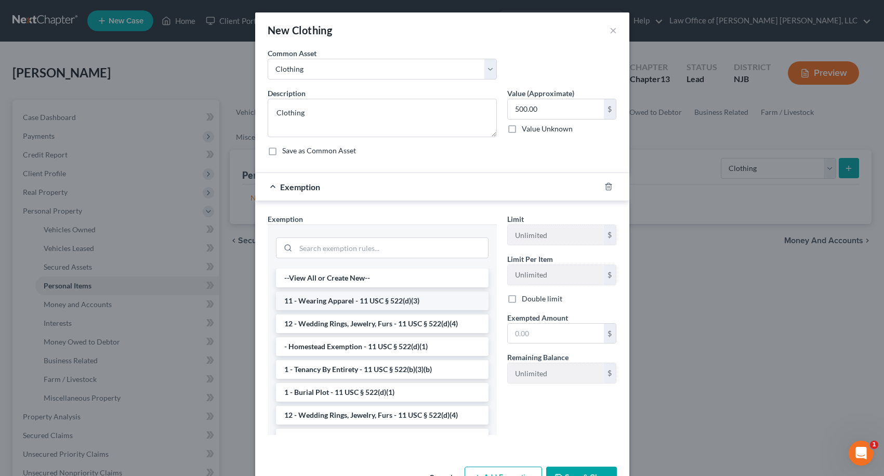
click at [357, 301] on li "11 - Wearing Apparel - 11 USC § 522(d)(3)" at bounding box center [382, 300] width 212 height 19
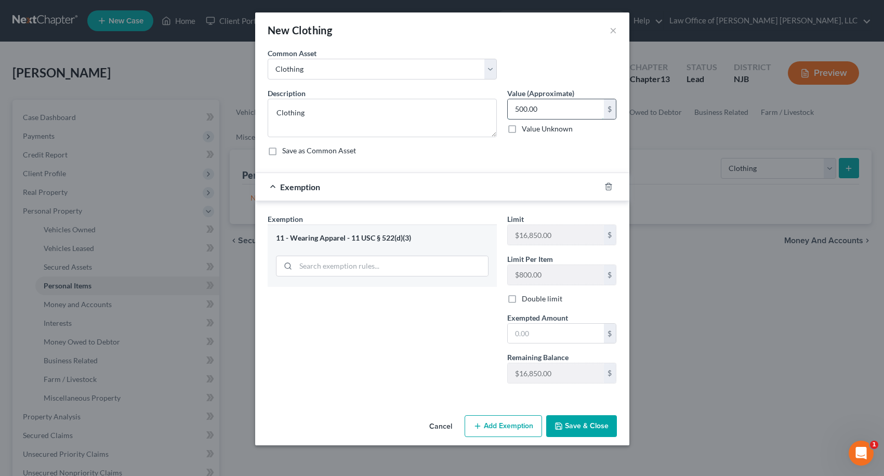
click at [541, 102] on input "500.00" at bounding box center [556, 109] width 96 height 20
type input "1,000"
click at [536, 329] on input "text" at bounding box center [556, 334] width 96 height 20
type input "1,000"
click at [570, 423] on button "Save & Close" at bounding box center [581, 426] width 71 height 22
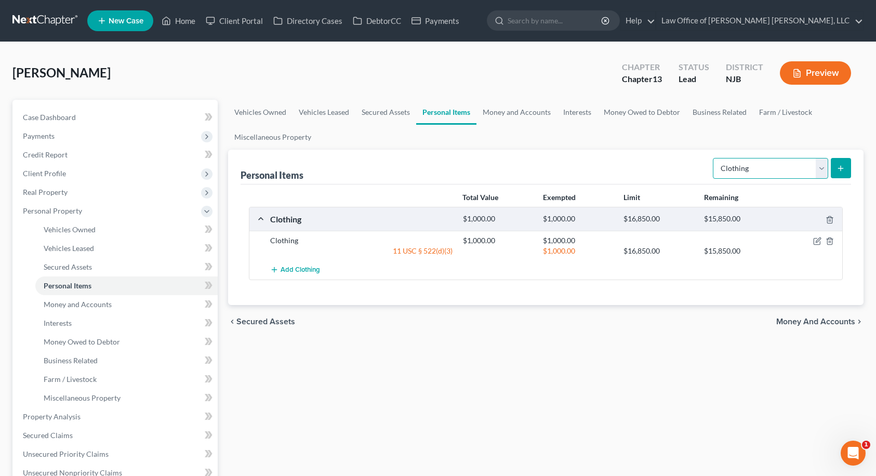
click at [744, 165] on select "Select Item Type Clothing Collectibles Of Value Electronics Firearms Household …" at bounding box center [770, 168] width 115 height 21
select select "electronics"
click at [714, 158] on select "Select Item Type Clothing Collectibles Of Value Electronics Firearms Household …" at bounding box center [770, 168] width 115 height 21
click at [847, 170] on button "submit" at bounding box center [841, 168] width 20 height 20
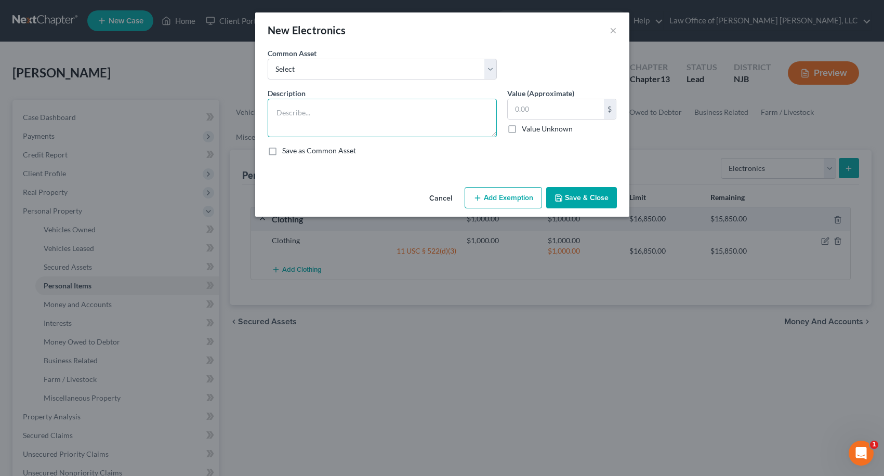
click at [425, 103] on textarea at bounding box center [382, 118] width 229 height 38
type textarea "Cell Phone, 2 Televisions"
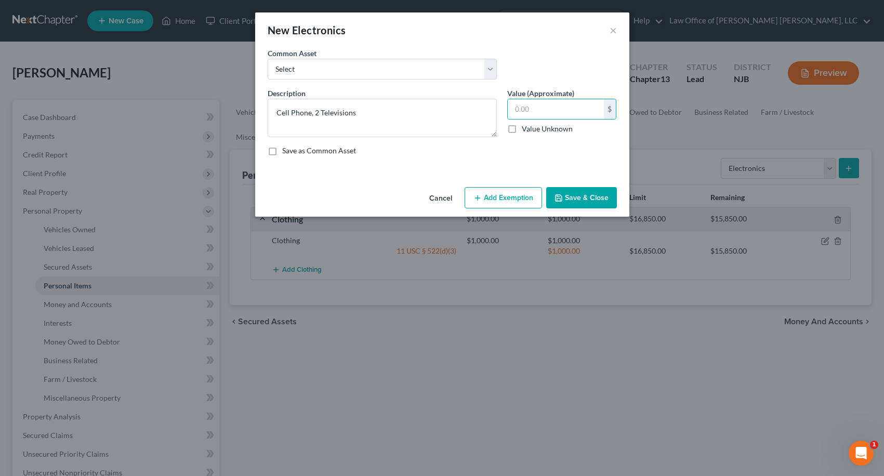
click at [513, 202] on button "Add Exemption" at bounding box center [502, 198] width 77 height 22
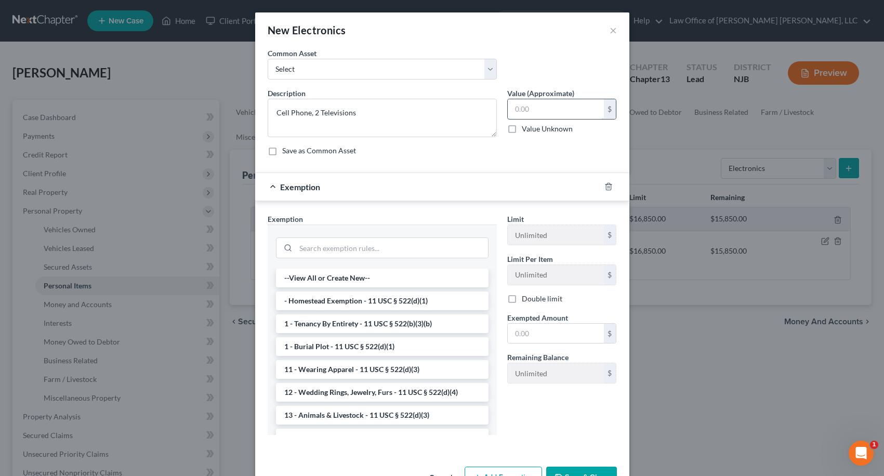
click at [536, 111] on input "text" at bounding box center [556, 109] width 96 height 20
type input "1,000.00"
click at [378, 252] on input "search" at bounding box center [392, 248] width 192 height 20
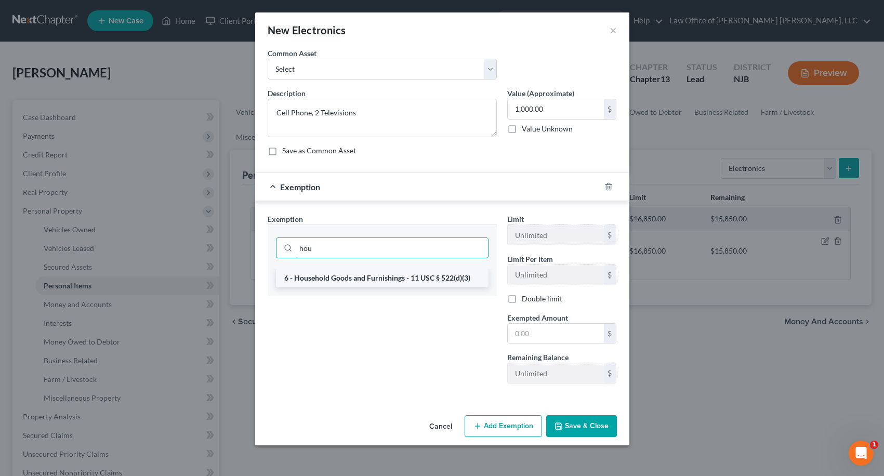
type input "hou"
click at [378, 280] on li "6 - Household Goods and Furnishings - 11 USC § 522(d)(3)" at bounding box center [382, 278] width 212 height 19
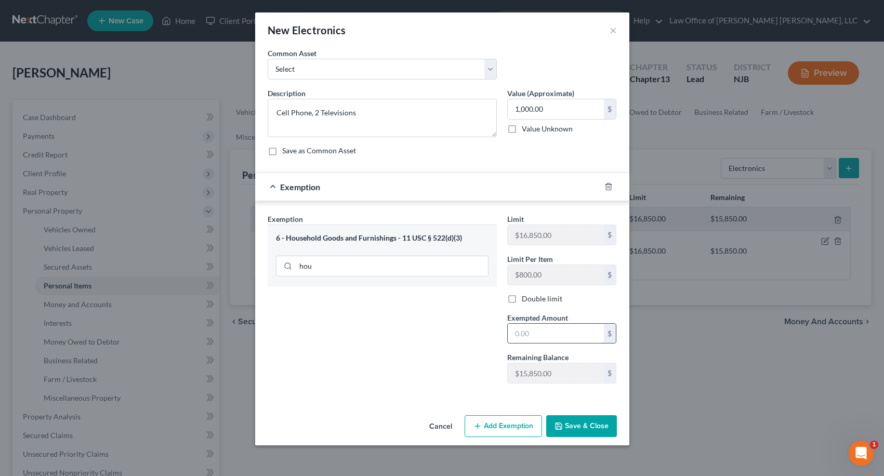
click at [512, 330] on input "text" at bounding box center [556, 334] width 96 height 20
type input "1,000"
click at [584, 423] on button "Save & Close" at bounding box center [581, 426] width 71 height 22
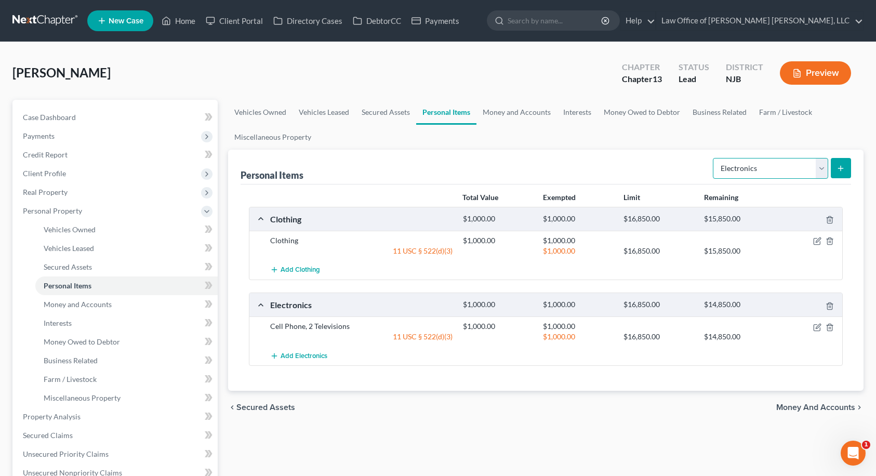
click at [767, 175] on select "Select Item Type Clothing Collectibles Of Value Electronics Firearms Household …" at bounding box center [770, 168] width 115 height 21
select select "household_goods"
click at [714, 158] on select "Select Item Type Clothing Collectibles Of Value Electronics Firearms Household …" at bounding box center [770, 168] width 115 height 21
click at [844, 170] on icon "submit" at bounding box center [840, 168] width 8 height 8
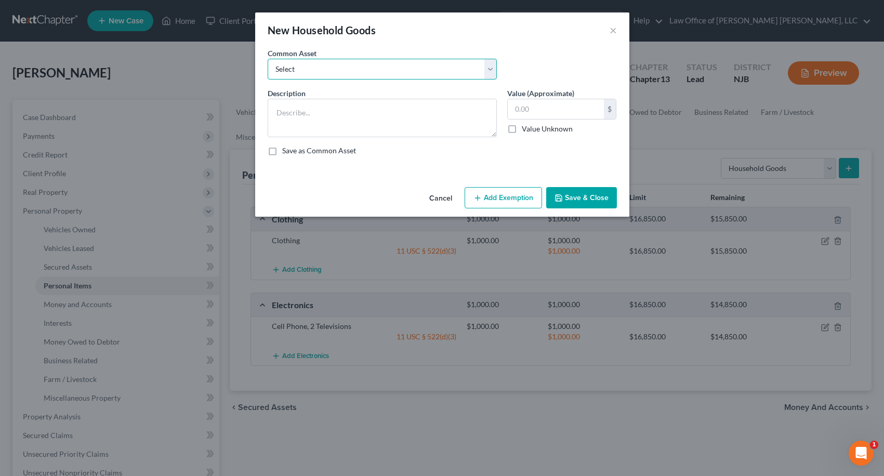
click at [341, 62] on select "Select Furniture" at bounding box center [382, 69] width 229 height 21
select select "0"
click at [268, 59] on select "Select Furniture" at bounding box center [382, 69] width 229 height 21
type textarea "Furniture"
click at [482, 199] on button "Add Exemption" at bounding box center [502, 198] width 77 height 22
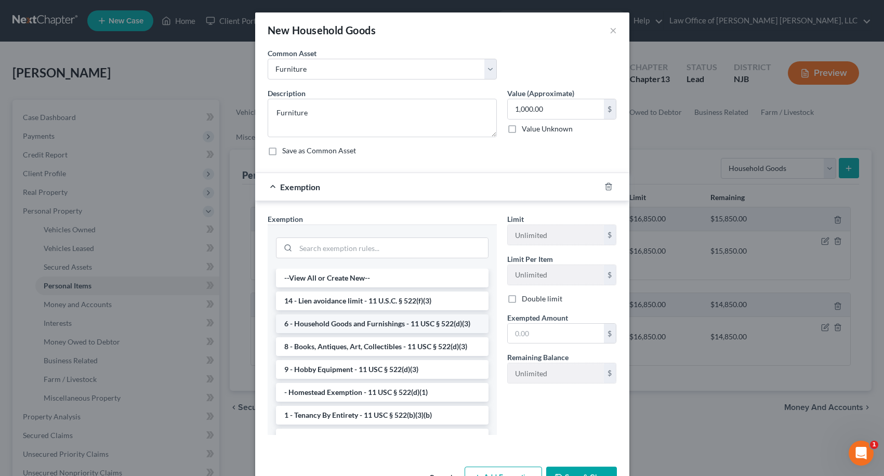
click at [327, 321] on li "6 - Household Goods and Furnishings - 11 USC § 522(d)(3)" at bounding box center [382, 323] width 212 height 19
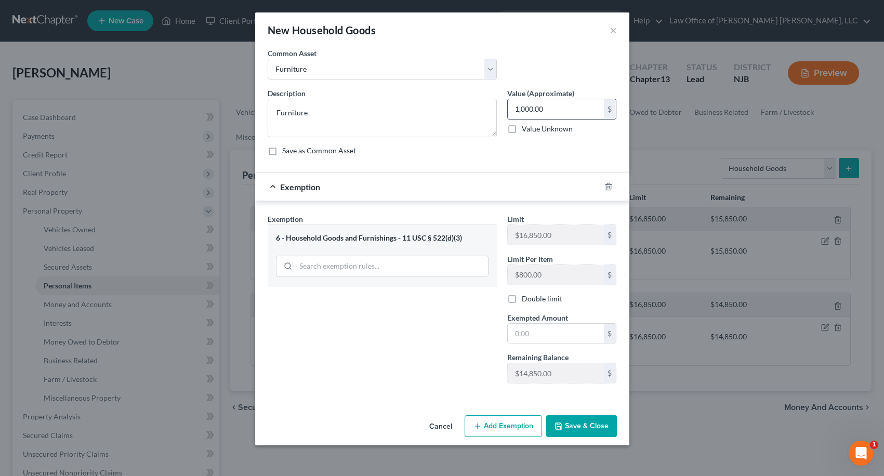
click at [553, 108] on input "1,000.00" at bounding box center [556, 109] width 96 height 20
type input "1,500.00"
click at [539, 329] on input "text" at bounding box center [556, 334] width 96 height 20
type input "1,500.00"
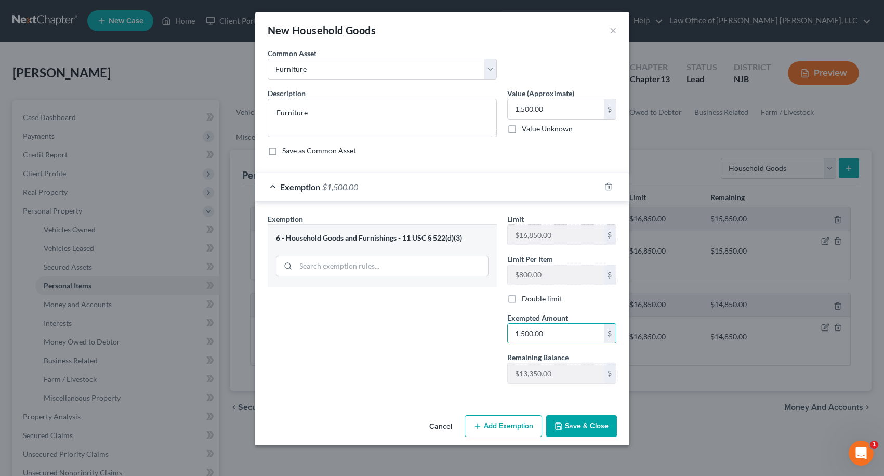
click at [583, 431] on button "Save & Close" at bounding box center [581, 426] width 71 height 22
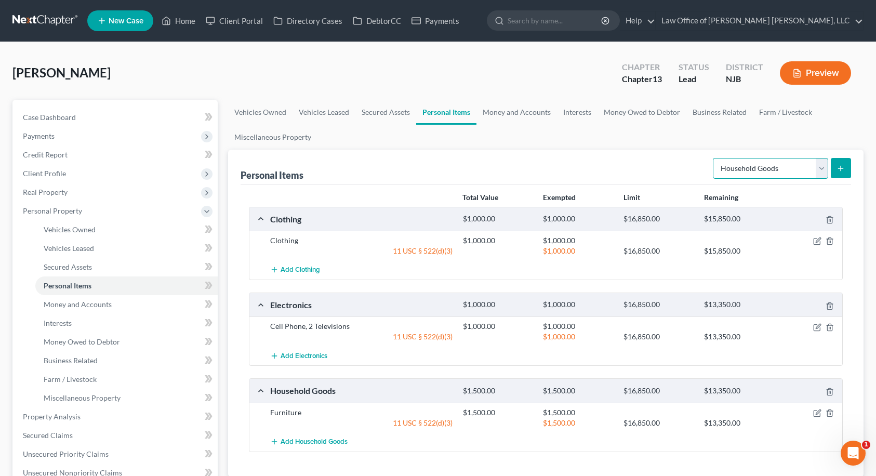
click at [757, 161] on select "Select Item Type Clothing Collectibles Of Value Electronics Firearms Household …" at bounding box center [770, 168] width 115 height 21
select select "jewelry"
click at [714, 158] on select "Select Item Type Clothing Collectibles Of Value Electronics Firearms Household …" at bounding box center [770, 168] width 115 height 21
click at [837, 170] on icon "submit" at bounding box center [840, 168] width 8 height 8
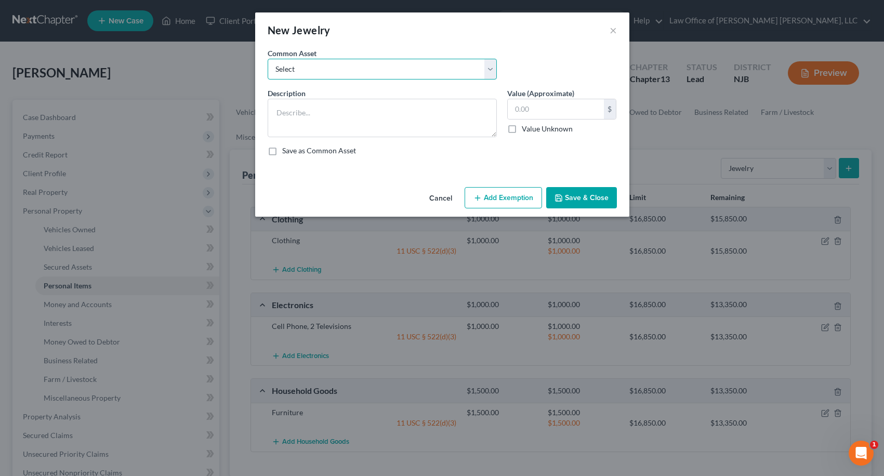
click at [414, 71] on select "Select Costume Jewelry" at bounding box center [382, 69] width 229 height 21
select select "0"
click at [268, 59] on select "Select Costume Jewelry" at bounding box center [382, 69] width 229 height 21
type textarea "Costume Jewelry"
type input "25.00"
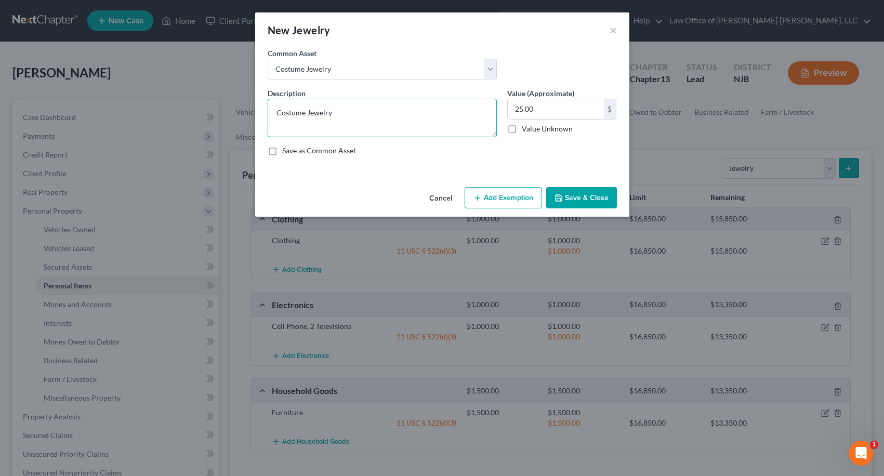
click at [334, 112] on textarea "Costume Jewelry" at bounding box center [382, 118] width 229 height 38
type textarea "C"
type textarea "Watch"
type input "100.00"
click at [497, 190] on button "Add Exemption" at bounding box center [502, 198] width 77 height 22
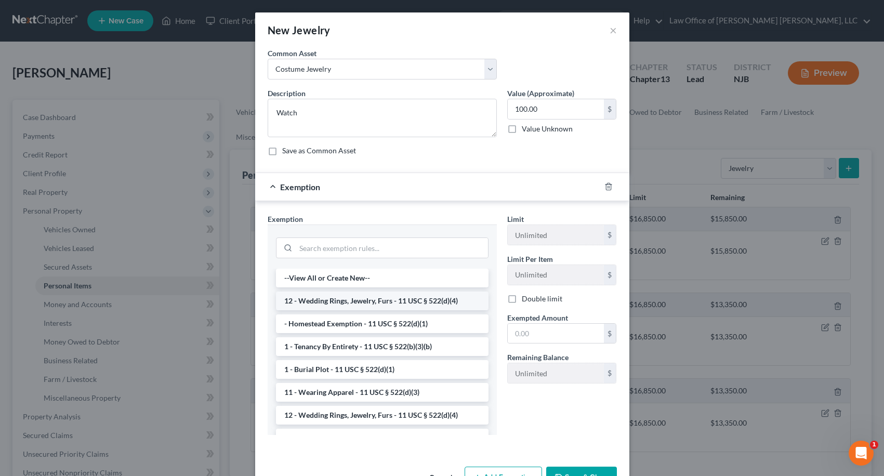
click at [337, 301] on li "12 - Wedding Rings, Jewelry, Furs - 11 USC § 522(d)(4)" at bounding box center [382, 300] width 212 height 19
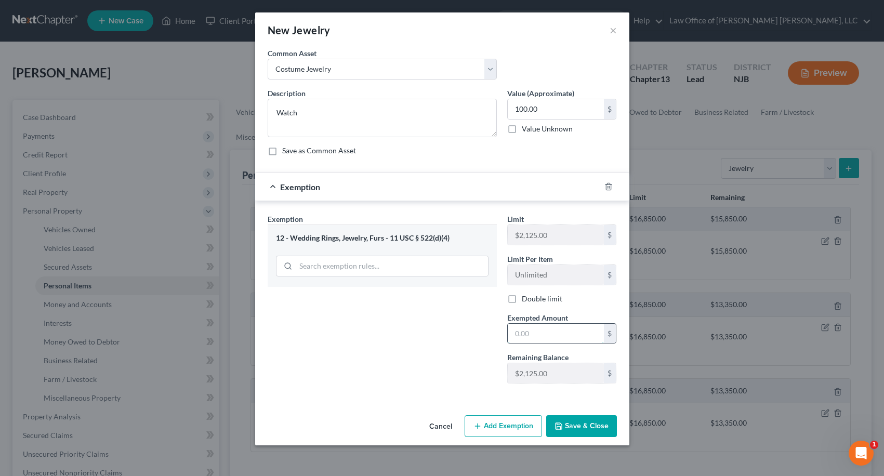
click at [508, 330] on input "text" at bounding box center [556, 334] width 96 height 20
type input "100.00"
click at [596, 429] on button "Save & Close" at bounding box center [581, 426] width 71 height 22
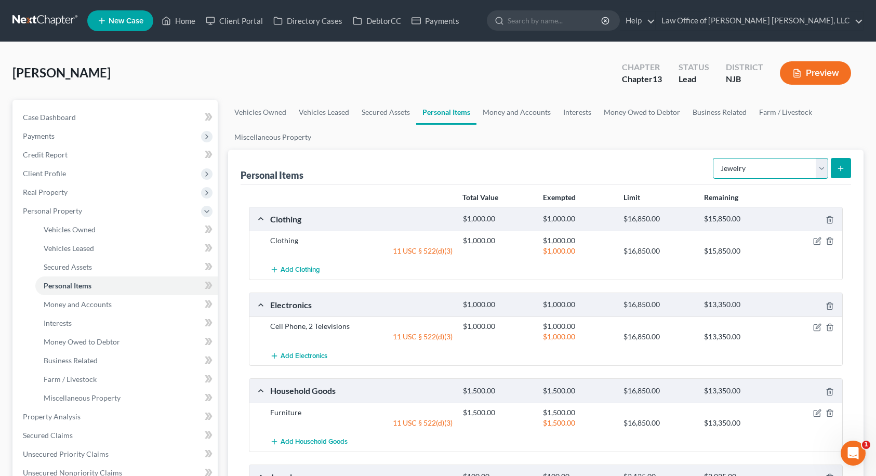
click at [764, 168] on select "Select Item Type Clothing Collectibles Of Value Electronics Firearms Household …" at bounding box center [770, 168] width 115 height 21
click at [640, 155] on div "Personal Items Select Item Type Clothing Collectibles Of Value Electronics Fire…" at bounding box center [546, 167] width 611 height 35
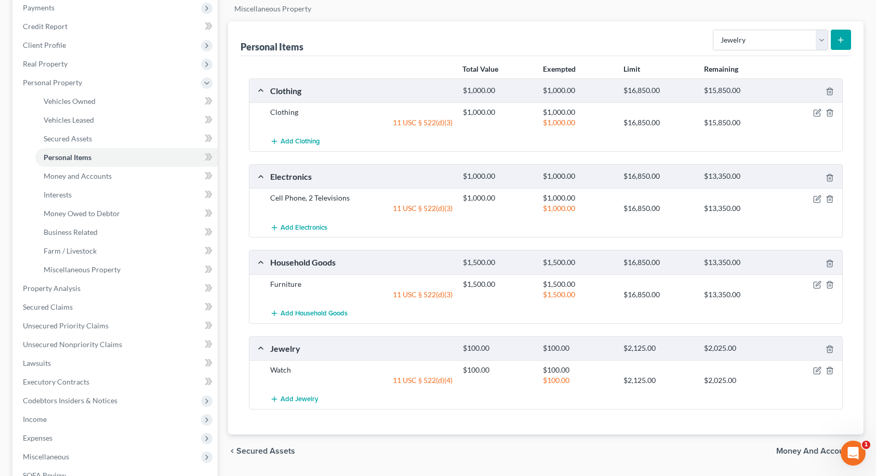
scroll to position [156, 0]
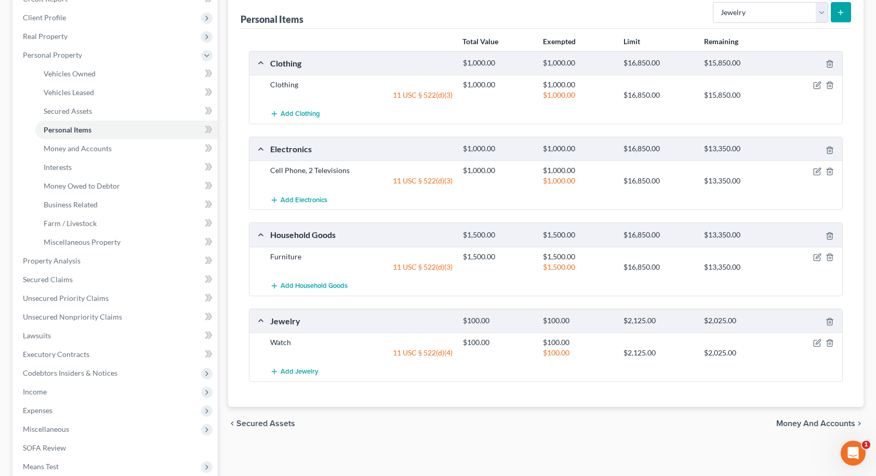
click at [824, 425] on span "Money and Accounts" at bounding box center [815, 423] width 79 height 8
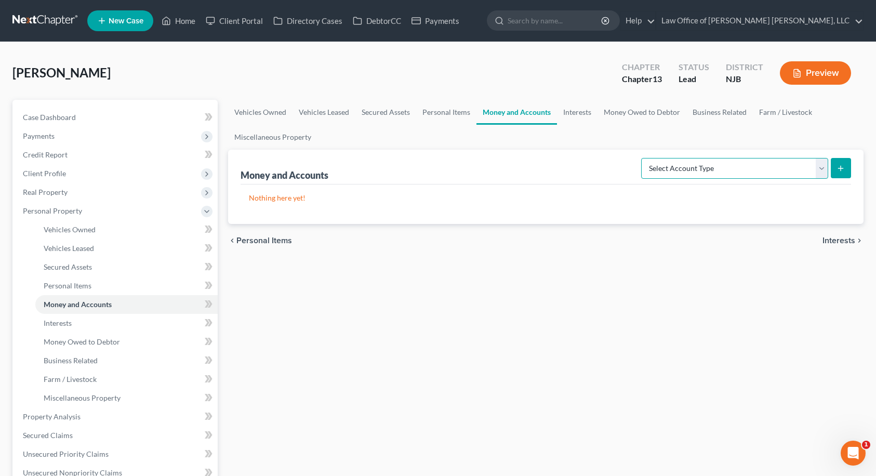
click at [696, 167] on select "Select Account Type Brokerage Cash on Hand Certificates of Deposit Checking Acc…" at bounding box center [734, 168] width 187 height 21
click at [801, 163] on select "Select Account Type Brokerage Cash on Hand Certificates of Deposit Checking Acc…" at bounding box center [734, 168] width 187 height 21
select select "checking"
click at [643, 158] on select "Select Account Type Brokerage Cash on Hand Certificates of Deposit Checking Acc…" at bounding box center [734, 168] width 187 height 21
click at [846, 171] on button "submit" at bounding box center [841, 168] width 20 height 20
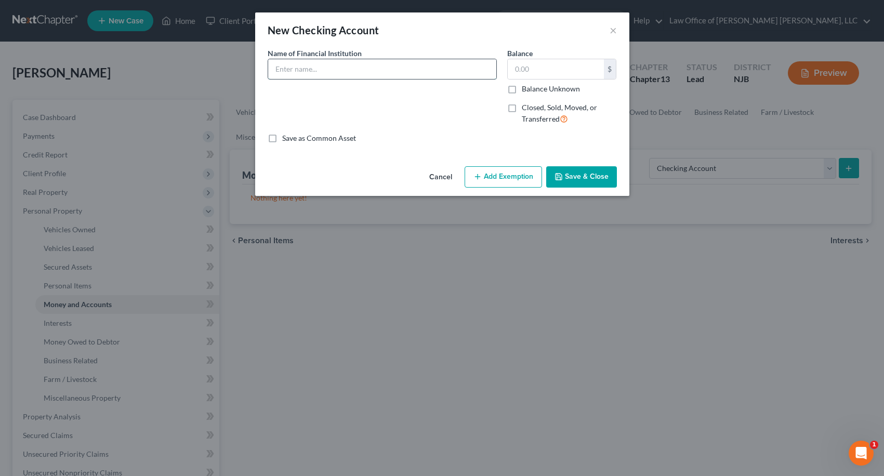
click at [439, 64] on input "text" at bounding box center [382, 69] width 228 height 20
type input "Bank of America - Checking & Savings"
click at [549, 73] on input "text" at bounding box center [556, 69] width 96 height 20
type input "0"
type input "200.00"
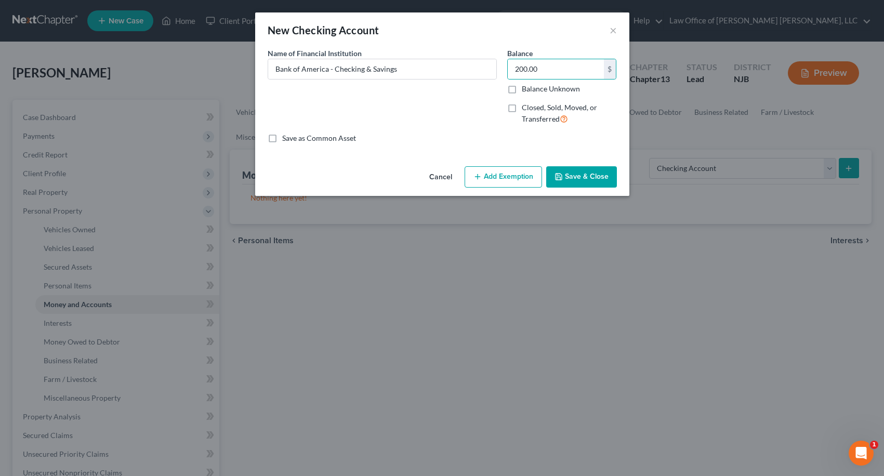
click at [527, 176] on button "Add Exemption" at bounding box center [502, 177] width 77 height 22
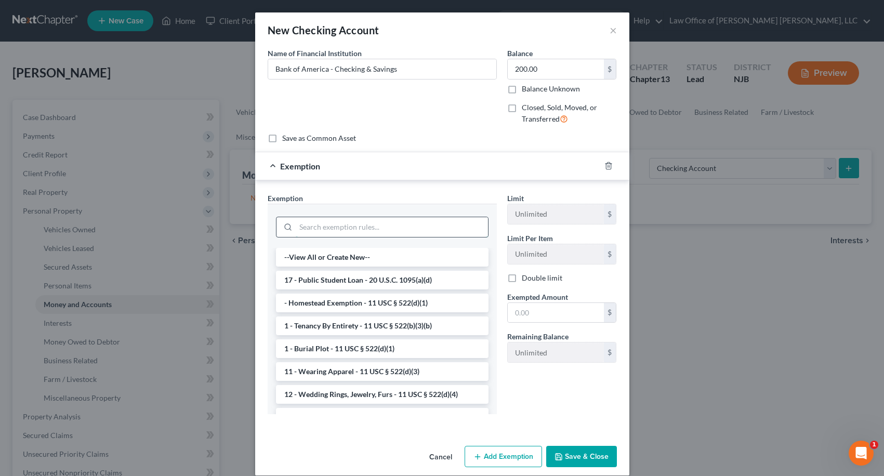
click at [380, 225] on input "search" at bounding box center [392, 227] width 192 height 20
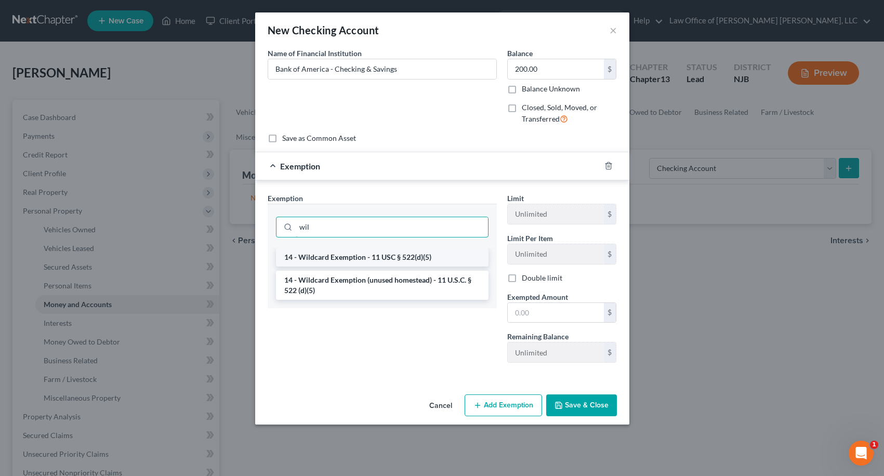
type input "wil"
click at [383, 257] on li "14 - Wildcard Exemption - 11 USC § 522(d)(5)" at bounding box center [382, 257] width 212 height 19
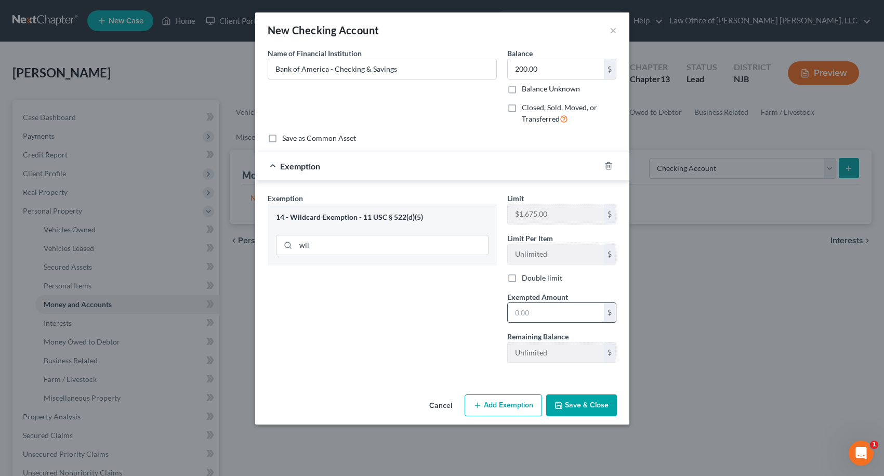
click at [513, 308] on input "text" at bounding box center [556, 313] width 96 height 20
click at [567, 403] on button "Save & Close" at bounding box center [581, 405] width 71 height 22
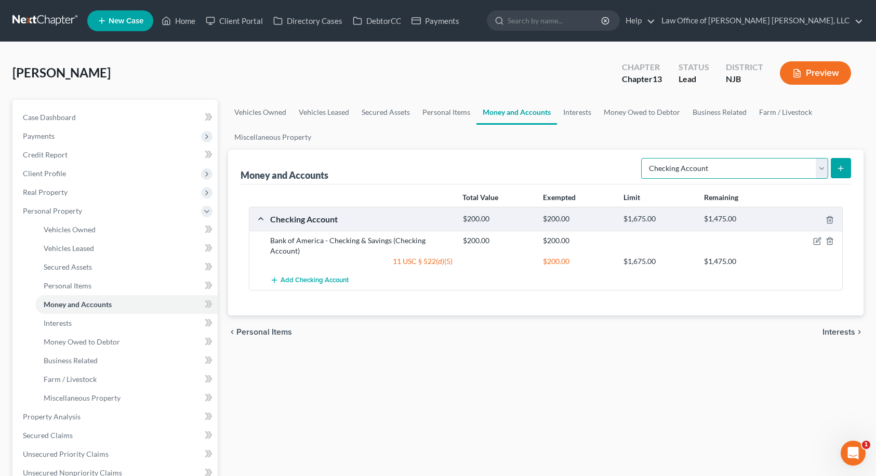
click at [751, 173] on select "Select Account Type Brokerage Cash on Hand Certificates of Deposit Checking Acc…" at bounding box center [734, 168] width 187 height 21
click at [751, 170] on select "Select Account Type Brokerage Cash on Hand Certificates of Deposit Checking Acc…" at bounding box center [734, 168] width 187 height 21
click at [835, 328] on span "Interests" at bounding box center [838, 332] width 33 height 8
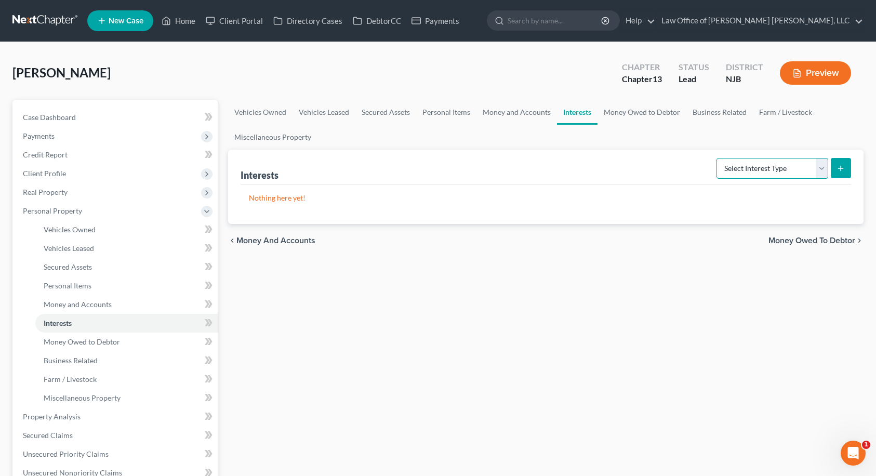
click at [778, 164] on select "Select Interest Type 401K Annuity Bond Education IRA Government Bond Government…" at bounding box center [772, 168] width 112 height 21
click at [717, 158] on select "Select Interest Type 401K Annuity Bond Education IRA Government Bond Government…" at bounding box center [772, 168] width 112 height 21
click at [839, 169] on icon "submit" at bounding box center [840, 168] width 8 height 8
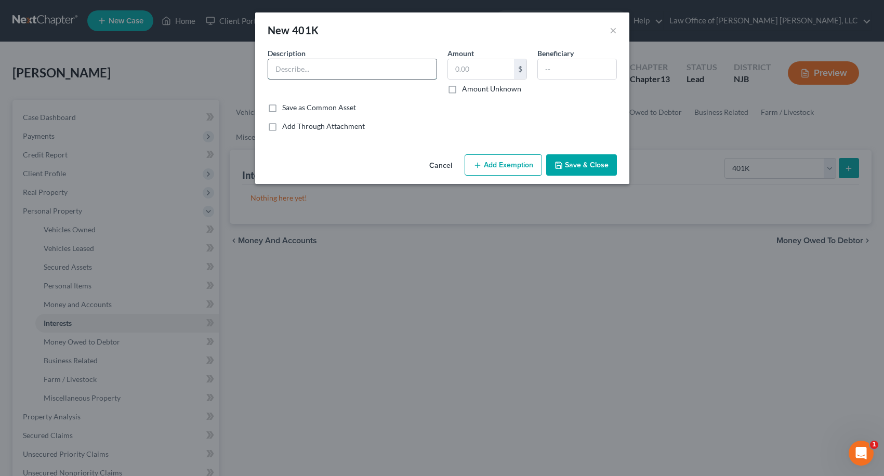
click at [407, 73] on input "text" at bounding box center [352, 69] width 168 height 20
click at [456, 72] on input "text" at bounding box center [481, 69] width 66 height 20
click at [555, 73] on input "text" at bounding box center [577, 69] width 78 height 20
click at [516, 164] on button "Add Exemption" at bounding box center [502, 165] width 77 height 22
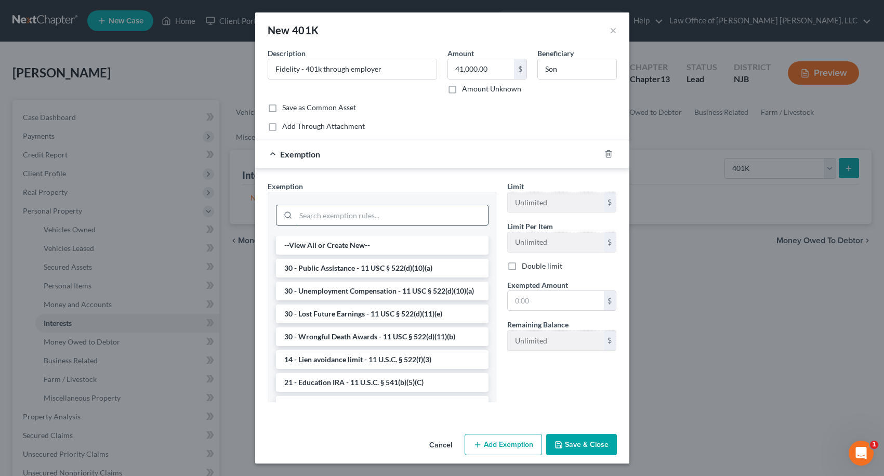
click at [378, 209] on input "search" at bounding box center [392, 215] width 192 height 20
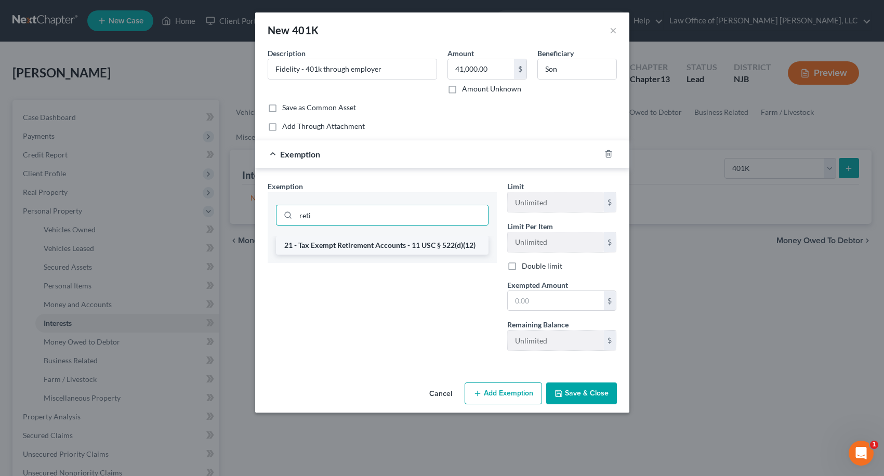
click at [387, 250] on li "21 - Tax Exempt Retirement Accounts - 11 USC § 522(d)(12)" at bounding box center [382, 245] width 212 height 19
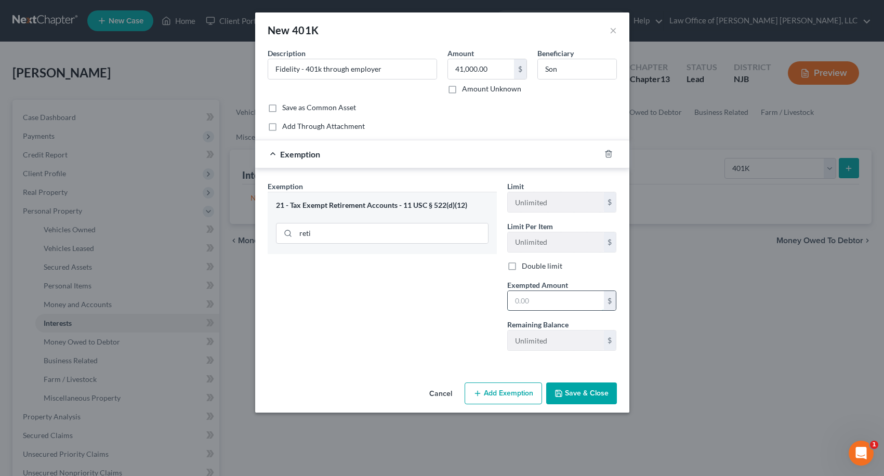
click at [530, 306] on input "text" at bounding box center [556, 301] width 96 height 20
click at [590, 388] on button "Save & Close" at bounding box center [581, 393] width 71 height 22
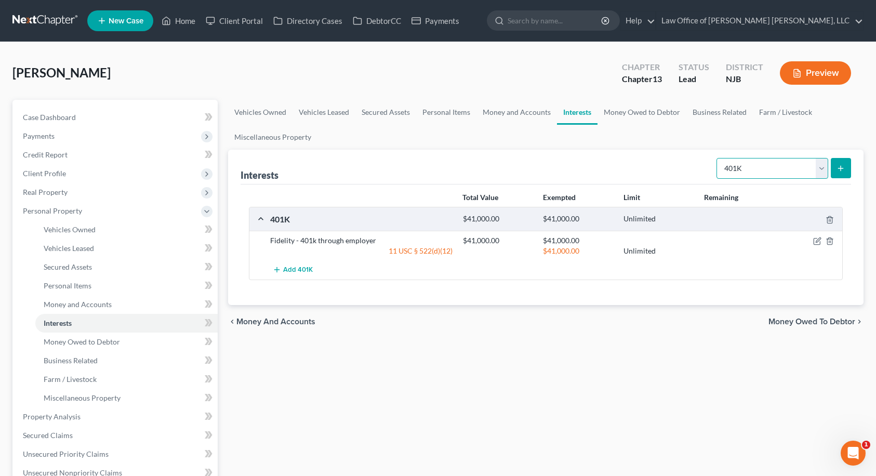
click at [774, 170] on select "Select Interest Type 401K Annuity Bond Education IRA Government Bond Government…" at bounding box center [772, 168] width 112 height 21
click at [717, 158] on select "Select Interest Type 401K Annuity Bond Education IRA Government Bond Government…" at bounding box center [772, 168] width 112 height 21
click at [840, 172] on button "submit" at bounding box center [841, 168] width 20 height 20
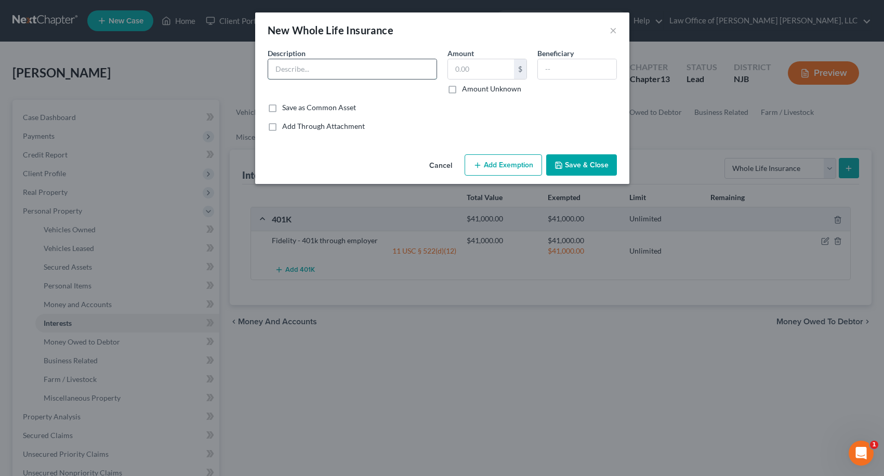
click at [376, 76] on input "text" at bounding box center [352, 69] width 168 height 20
click at [577, 76] on input "text" at bounding box center [577, 69] width 78 height 20
click at [506, 163] on button "Add Exemption" at bounding box center [502, 165] width 77 height 22
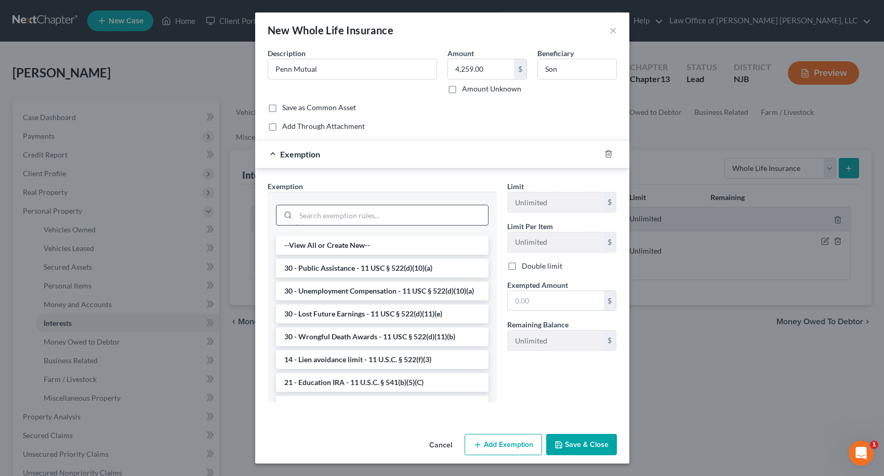
click at [437, 209] on input "search" at bounding box center [392, 215] width 192 height 20
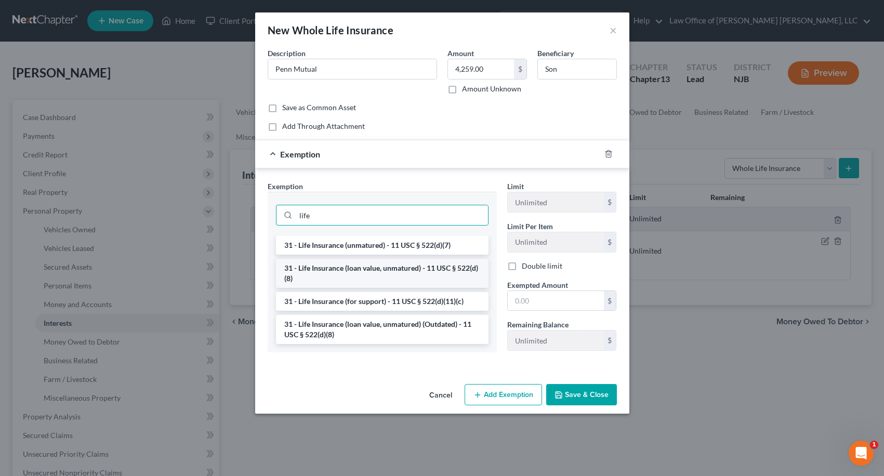
click at [439, 271] on li "31 - Life Insurance (loan value, unmatured) - 11 USC § 522(d)(8)" at bounding box center [382, 273] width 212 height 29
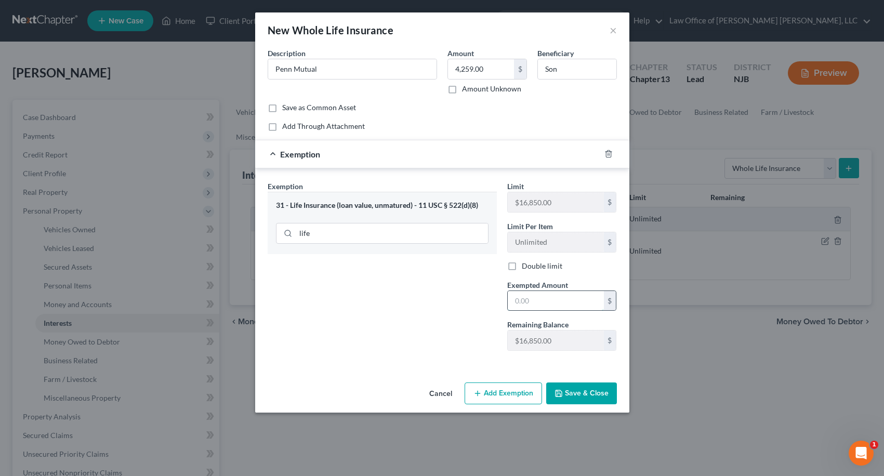
click at [521, 300] on input "text" at bounding box center [556, 301] width 96 height 20
click at [594, 399] on button "Save & Close" at bounding box center [581, 393] width 71 height 22
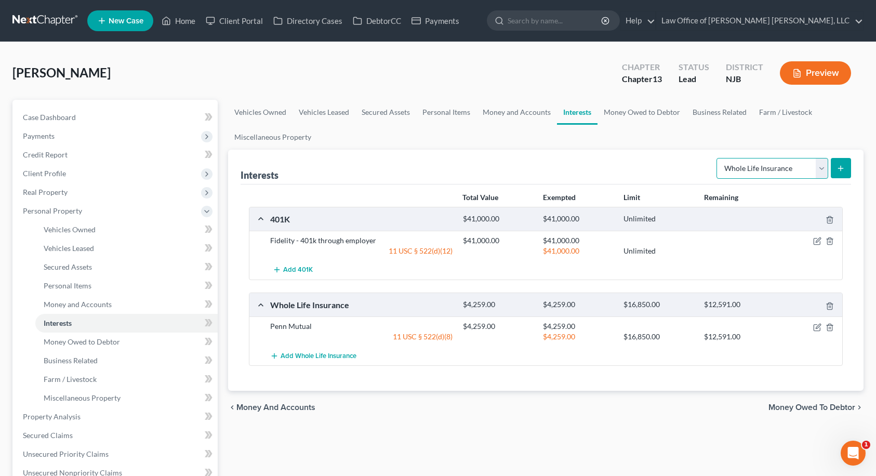
click at [759, 175] on select "Select Interest Type 401K Annuity Bond Education IRA Government Bond Government…" at bounding box center [772, 168] width 112 height 21
click at [761, 175] on select "Select Interest Type 401K Annuity Bond Education IRA Government Bond Government…" at bounding box center [772, 168] width 112 height 21
click at [819, 408] on span "Money Owed to Debtor" at bounding box center [811, 407] width 87 height 8
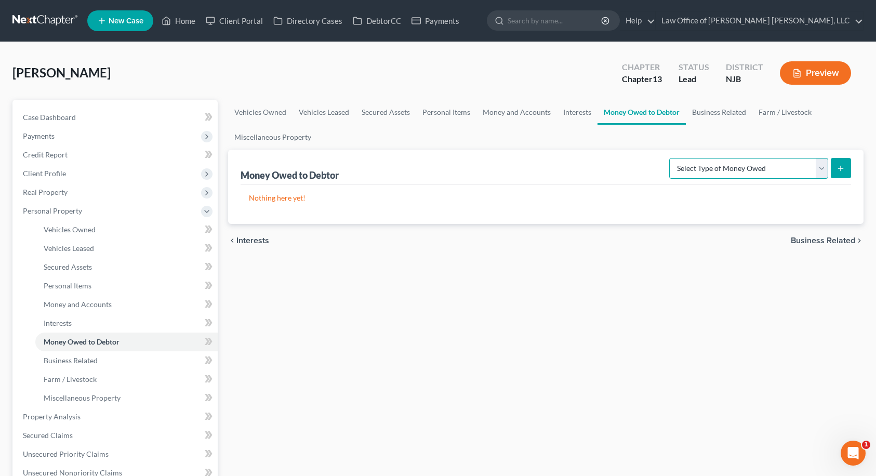
click at [746, 167] on select "Select Type of Money Owed Accounts Receivable Alimony Child Support Claims Agai…" at bounding box center [748, 168] width 159 height 21
click at [839, 290] on div "Vehicles Owned Vehicles Leased Secured Assets Personal Items Money and Accounts…" at bounding box center [546, 418] width 646 height 637
click at [727, 114] on link "Business Related" at bounding box center [719, 112] width 66 height 25
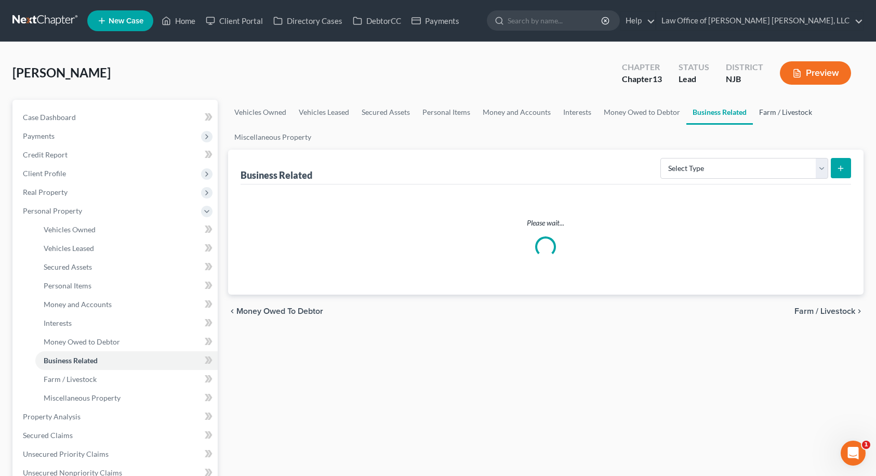
click at [781, 111] on link "Farm / Livestock" at bounding box center [785, 112] width 65 height 25
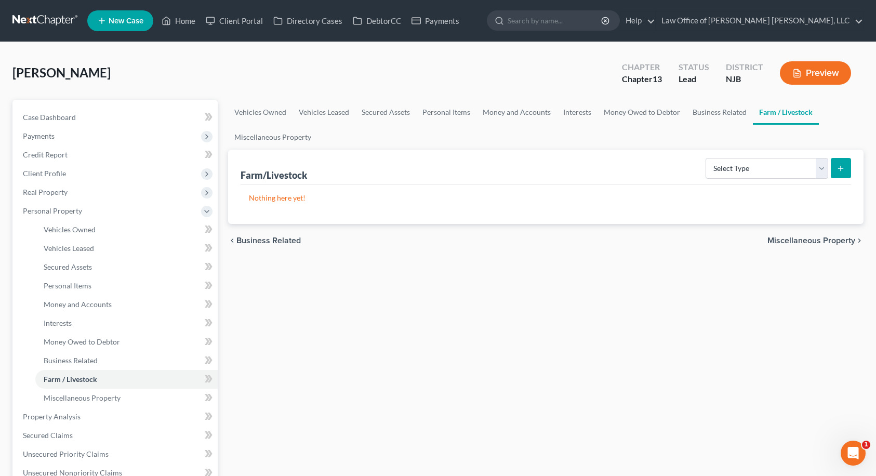
click at [811, 241] on span "Miscellaneous Property" at bounding box center [811, 240] width 88 height 8
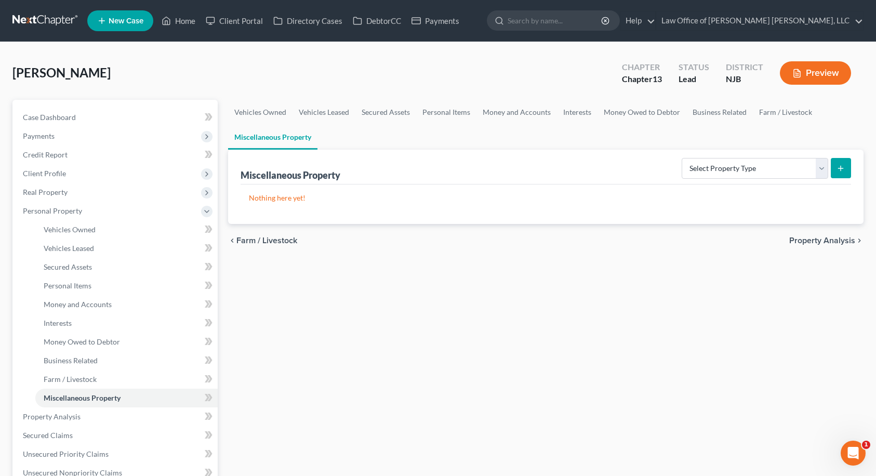
click at [811, 242] on span "Property Analysis" at bounding box center [822, 240] width 66 height 8
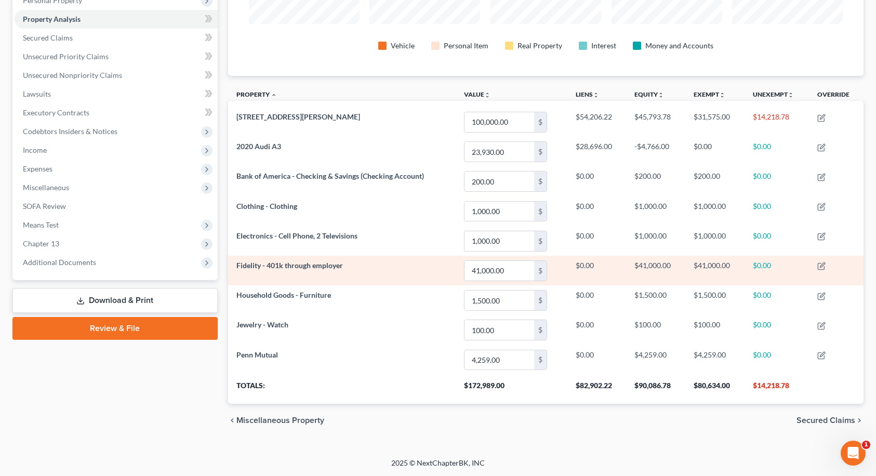
scroll to position [211, 0]
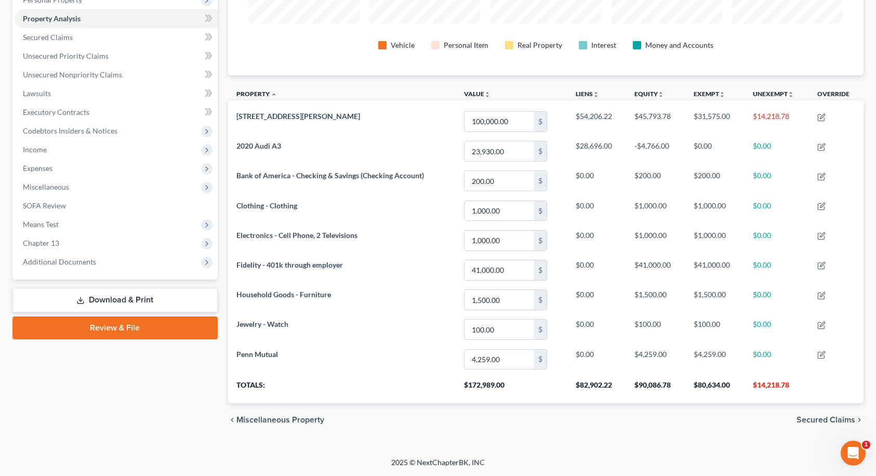
click at [836, 421] on span "Secured Claims" at bounding box center [825, 420] width 59 height 8
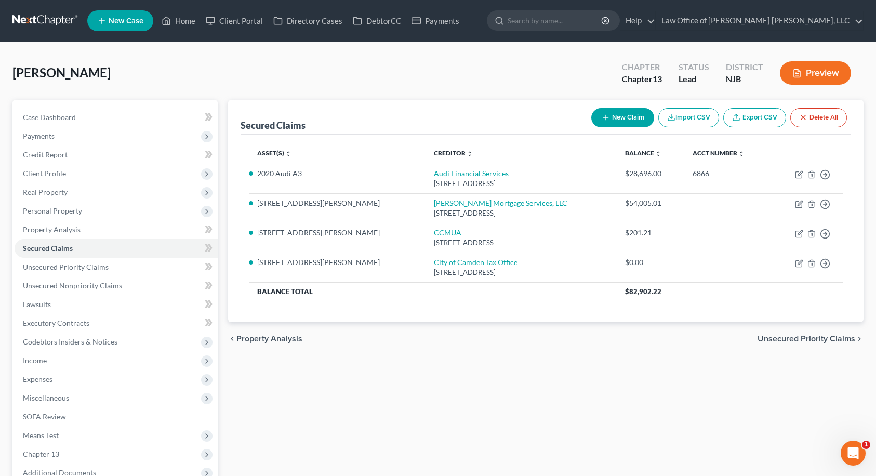
click at [842, 342] on span "Unsecured Priority Claims" at bounding box center [806, 339] width 98 height 8
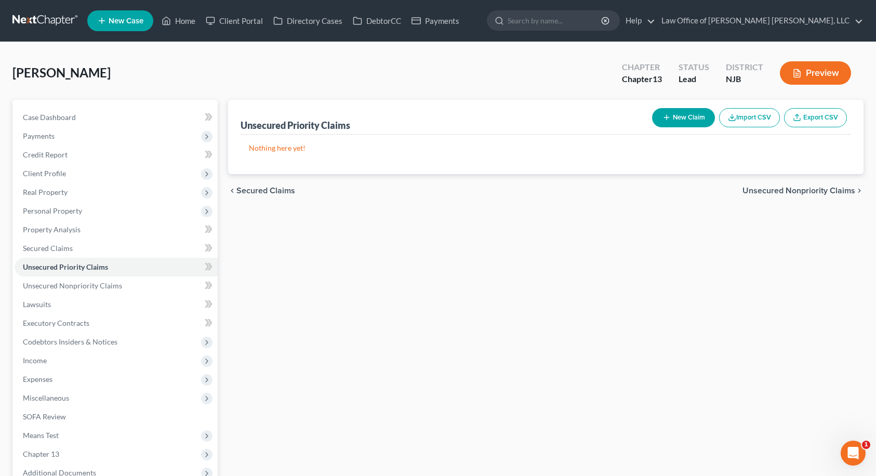
click at [830, 190] on span "Unsecured Nonpriority Claims" at bounding box center [798, 190] width 113 height 8
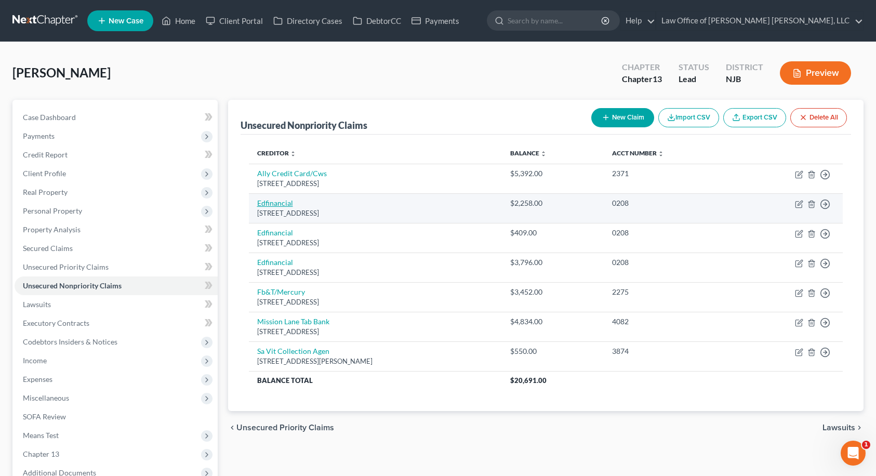
click at [283, 204] on link "Edfinancial" at bounding box center [275, 202] width 36 height 9
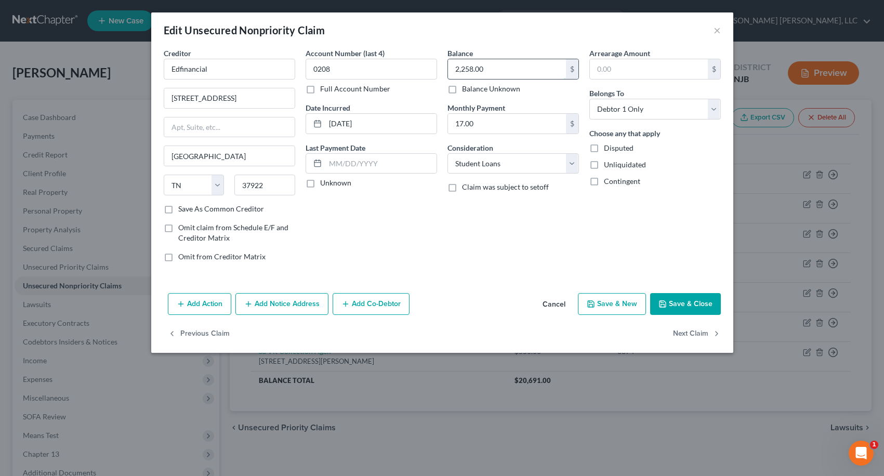
click at [502, 73] on input "2,258.00" at bounding box center [507, 69] width 118 height 20
click at [277, 303] on button "Add Notice Address" at bounding box center [281, 304] width 93 height 22
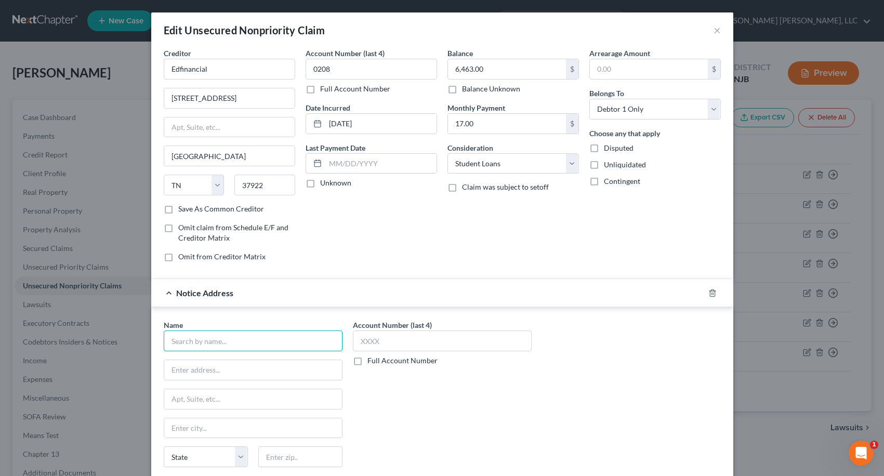
click at [265, 342] on input "text" at bounding box center [253, 340] width 179 height 21
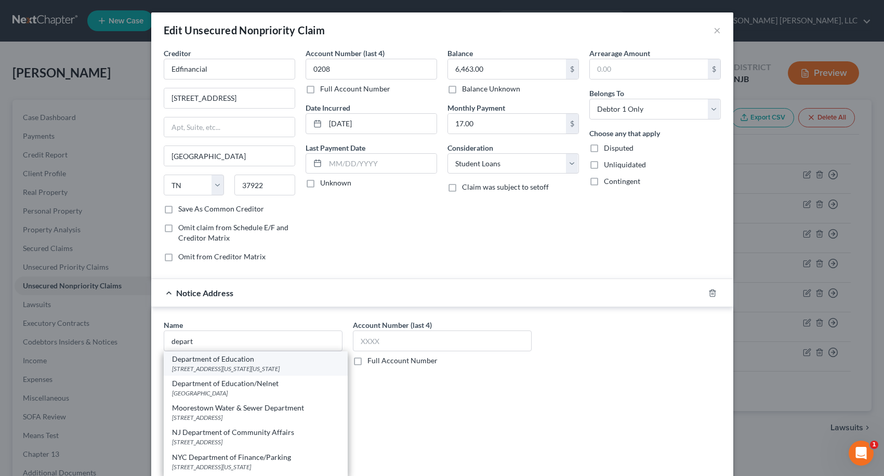
click at [246, 364] on div "Department of Education" at bounding box center [255, 359] width 167 height 10
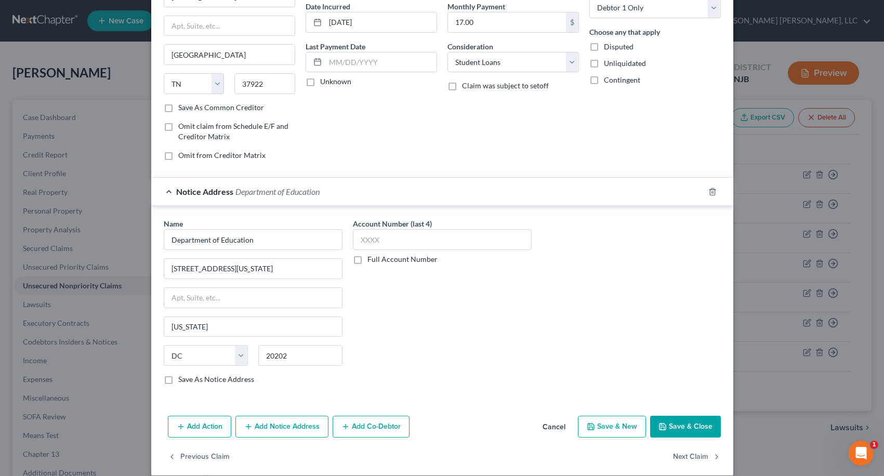
scroll to position [113, 0]
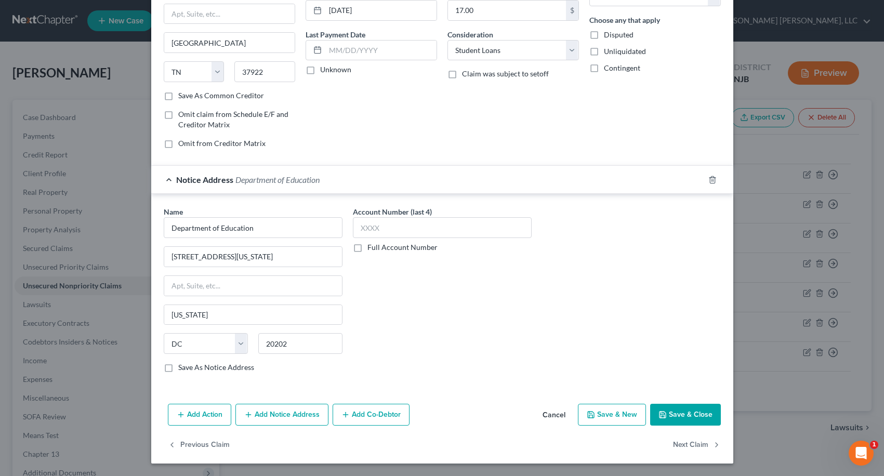
click at [675, 415] on button "Save & Close" at bounding box center [685, 415] width 71 height 22
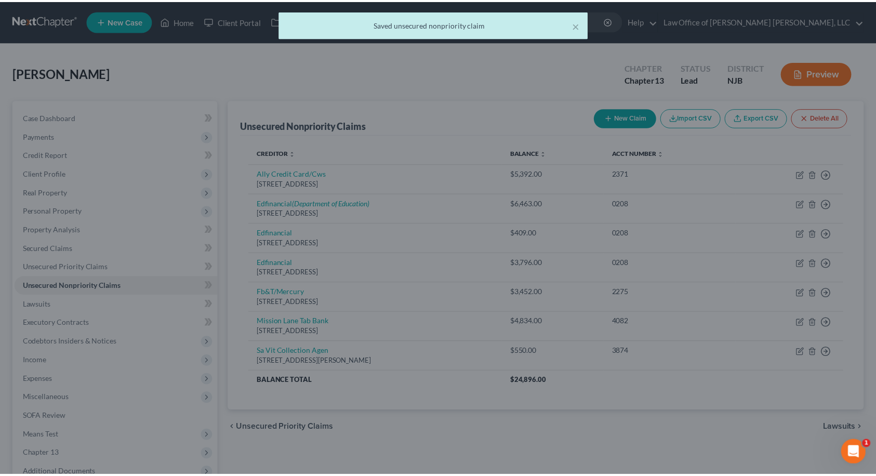
scroll to position [0, 0]
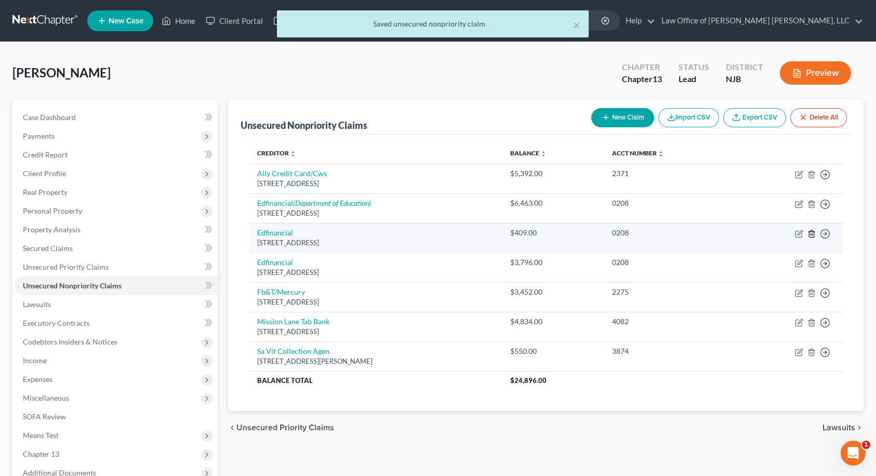
click at [812, 234] on line "button" at bounding box center [812, 234] width 0 height 2
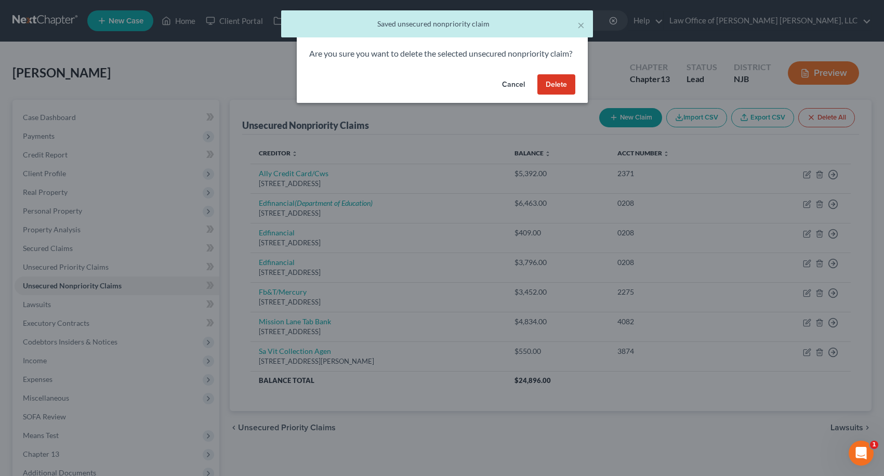
click at [562, 95] on button "Delete" at bounding box center [556, 84] width 38 height 21
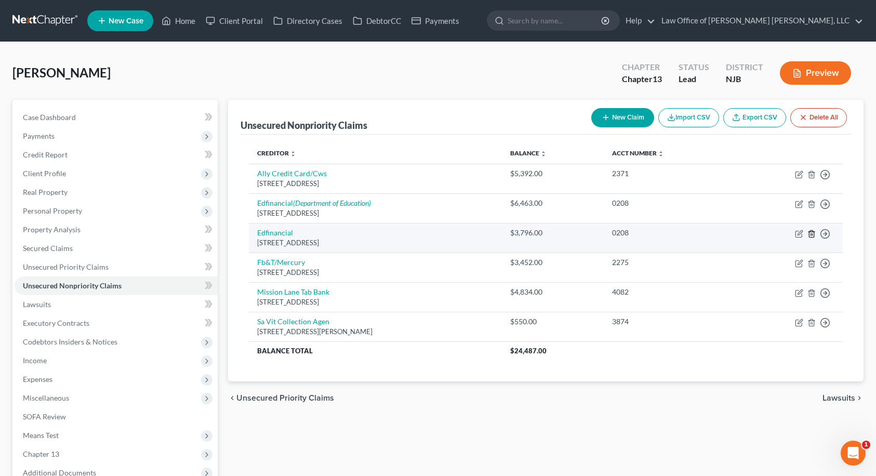
click at [811, 235] on line "button" at bounding box center [811, 234] width 0 height 2
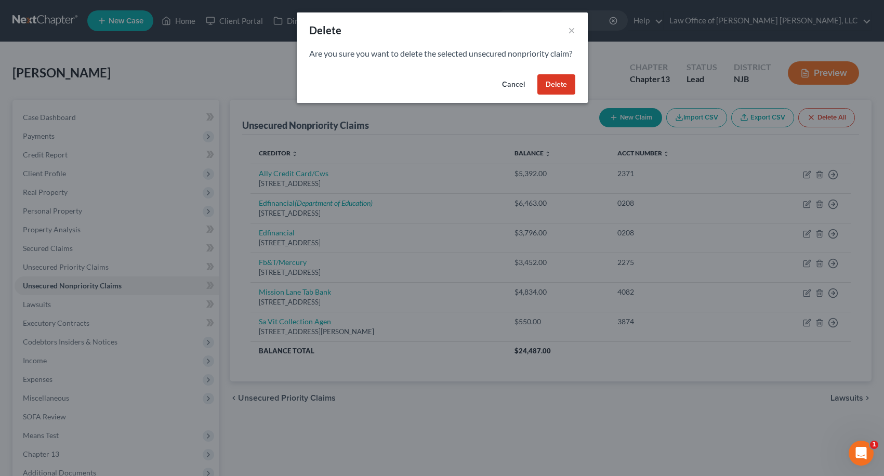
click at [558, 95] on button "Delete" at bounding box center [556, 84] width 38 height 21
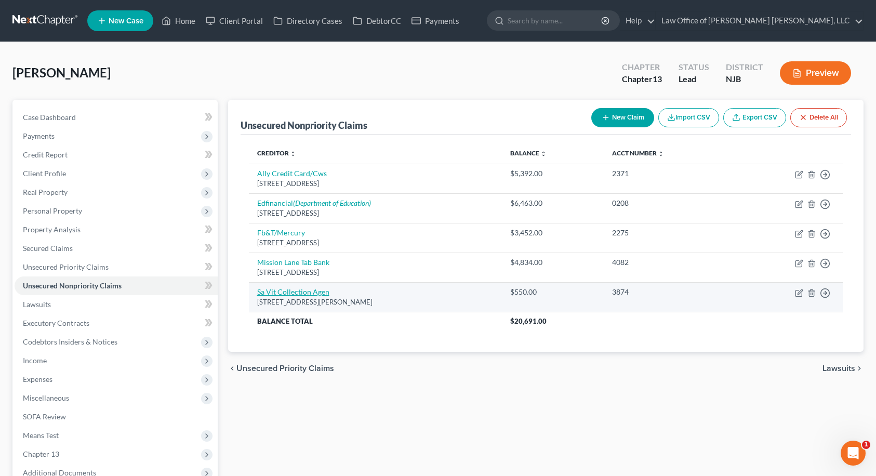
click at [287, 292] on link "Sa Vit Collection Agen" at bounding box center [293, 291] width 72 height 9
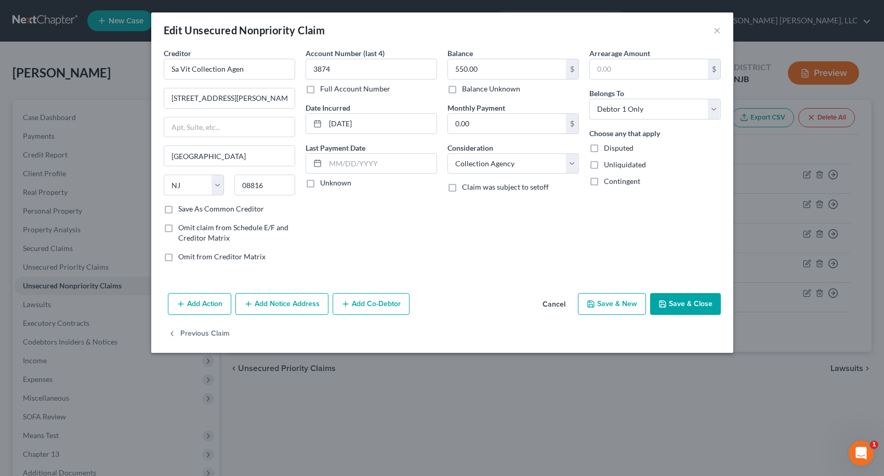
click at [698, 306] on button "Save & Close" at bounding box center [685, 304] width 71 height 22
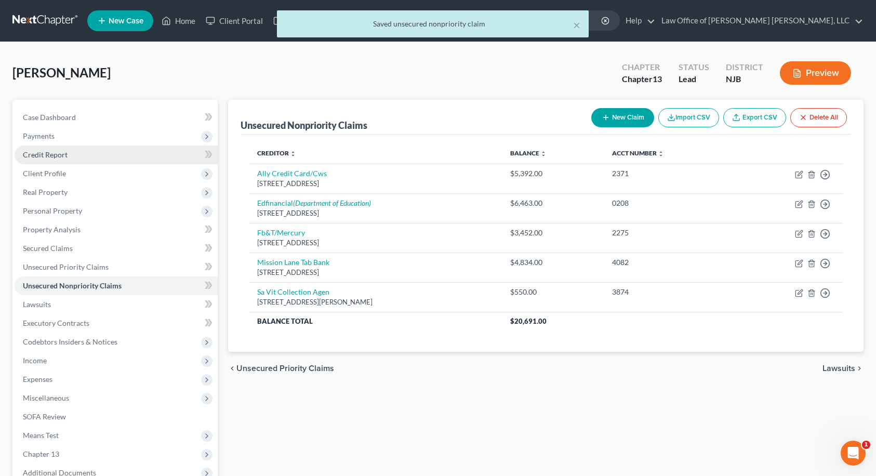
click at [68, 156] on link "Credit Report" at bounding box center [116, 154] width 203 height 19
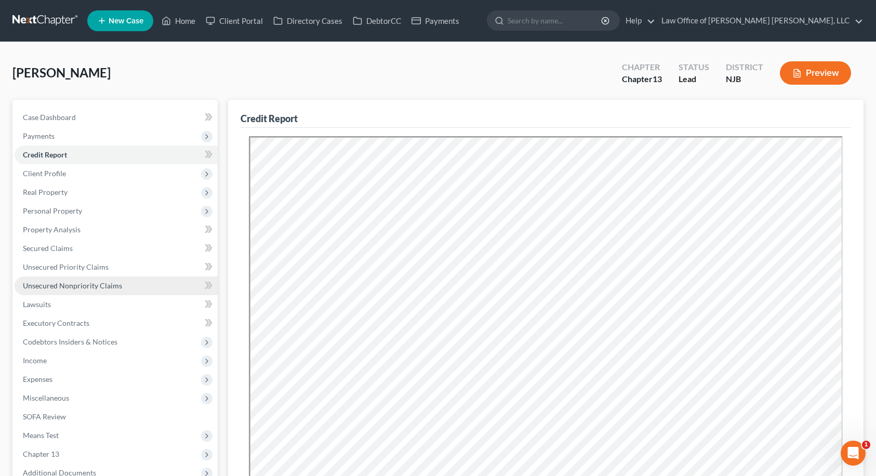
click at [88, 286] on span "Unsecured Nonpriority Claims" at bounding box center [72, 285] width 99 height 9
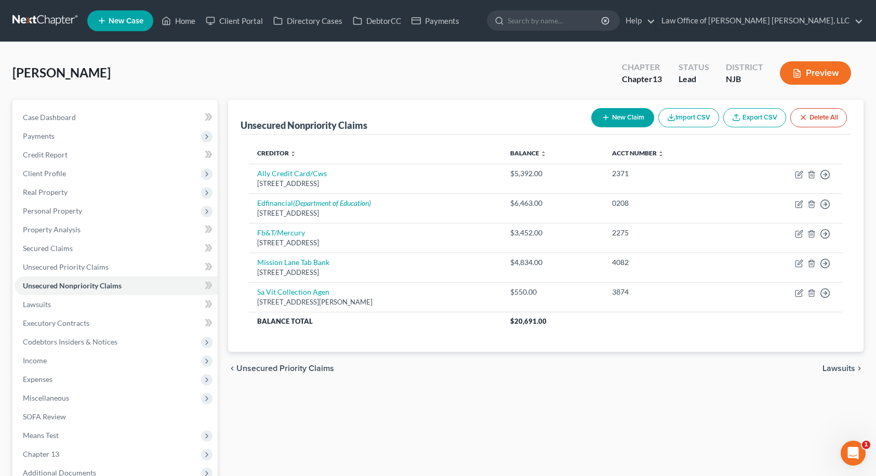
click at [608, 119] on button "New Claim" at bounding box center [622, 117] width 63 height 19
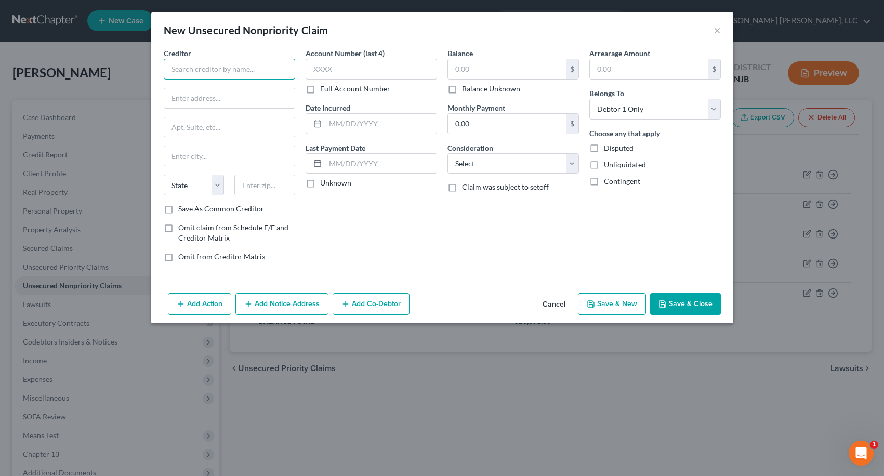
click at [263, 71] on input "text" at bounding box center [229, 69] width 131 height 21
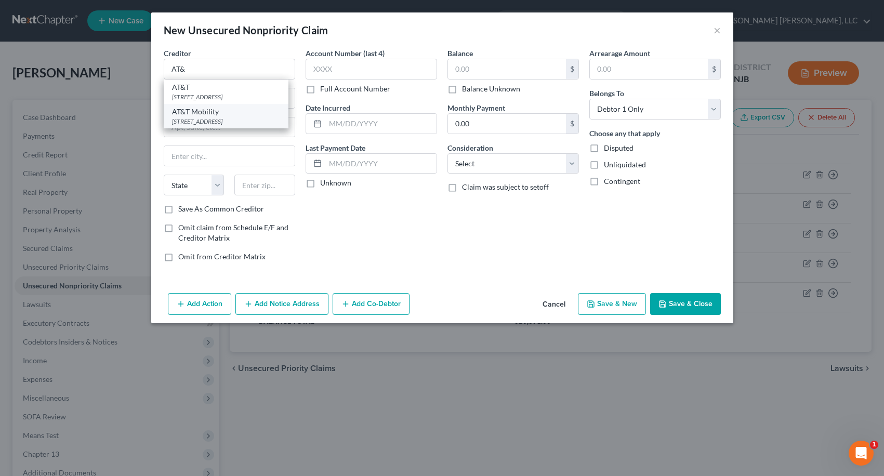
click at [234, 126] on div "[STREET_ADDRESS]" at bounding box center [226, 121] width 108 height 9
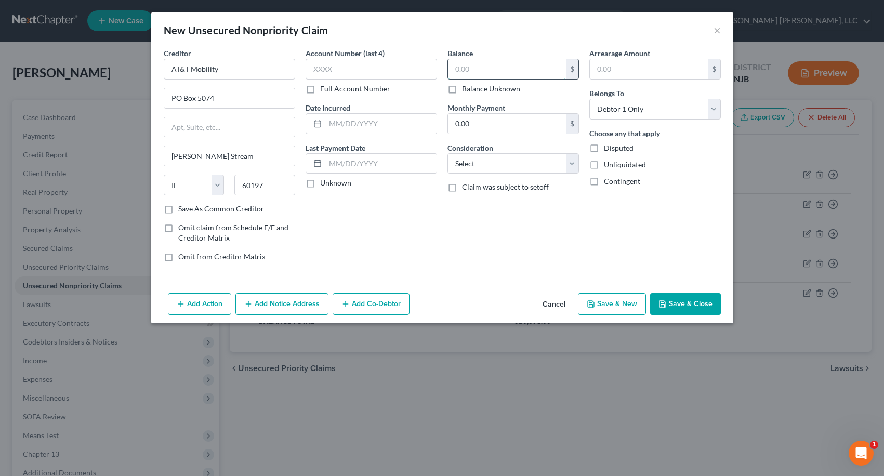
click at [490, 72] on input "text" at bounding box center [507, 69] width 118 height 20
click at [699, 308] on button "Save & Close" at bounding box center [685, 304] width 71 height 22
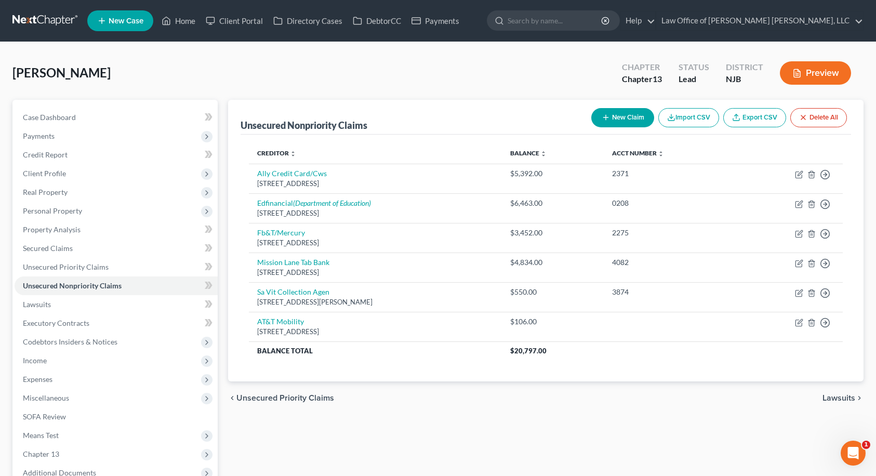
click at [608, 118] on button "New Claim" at bounding box center [622, 117] width 63 height 19
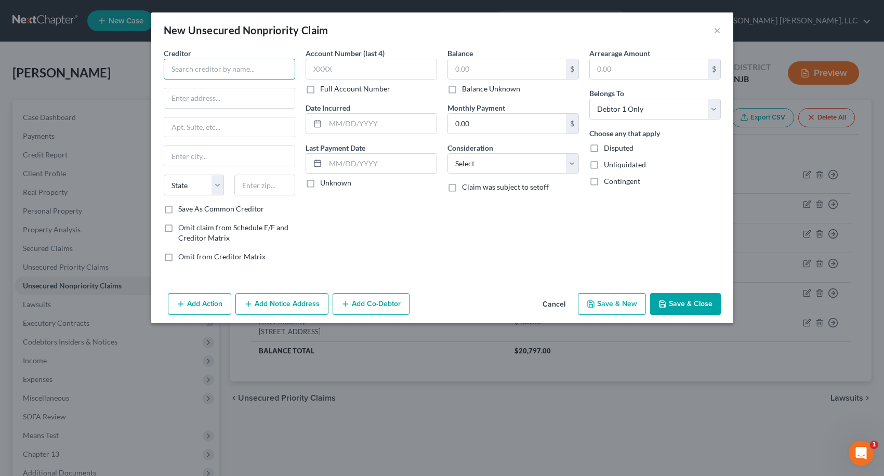
click at [276, 71] on input "text" at bounding box center [229, 69] width 131 height 21
click at [210, 87] on div "PSE&G" at bounding box center [226, 87] width 108 height 10
click at [352, 69] on input "text" at bounding box center [370, 69] width 131 height 21
click at [465, 72] on input "text" at bounding box center [507, 69] width 118 height 20
click at [698, 304] on button "Save & Close" at bounding box center [685, 304] width 71 height 22
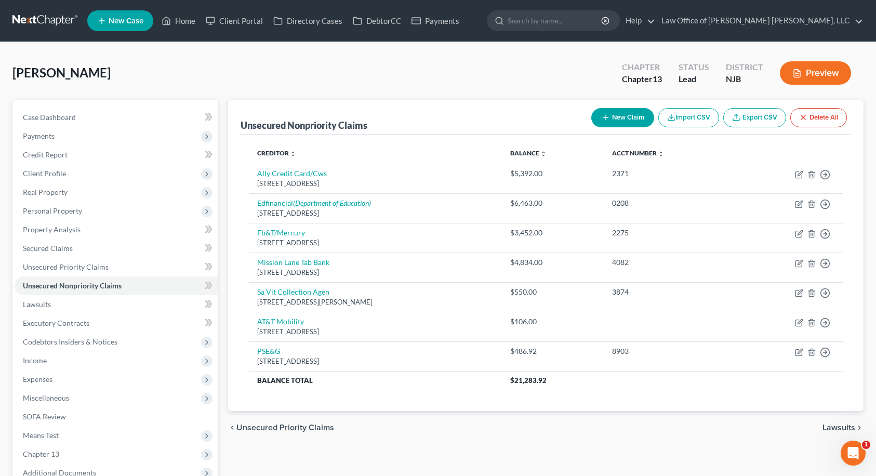
click at [829, 425] on span "Lawsuits" at bounding box center [838, 427] width 33 height 8
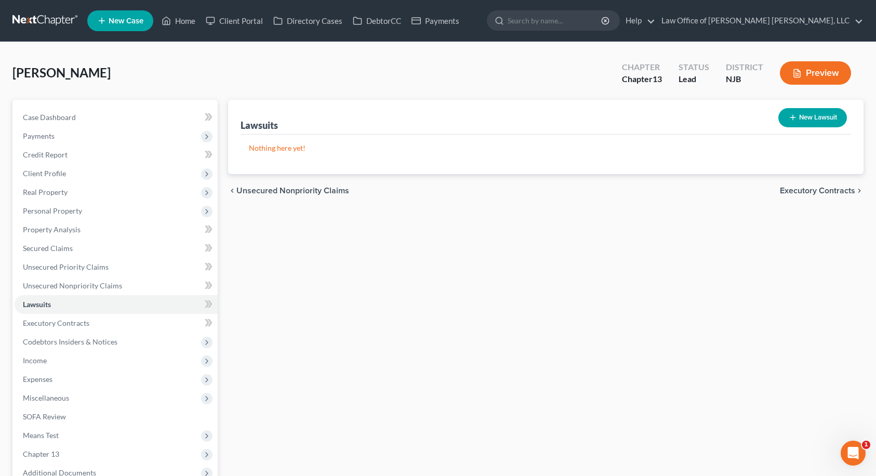
click at [806, 190] on span "Executory Contracts" at bounding box center [817, 190] width 75 height 8
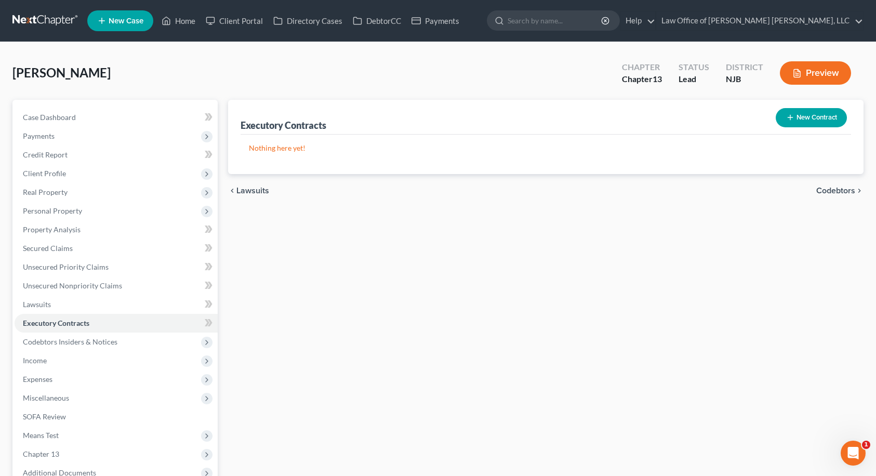
click at [824, 190] on span "Codebtors" at bounding box center [835, 190] width 39 height 8
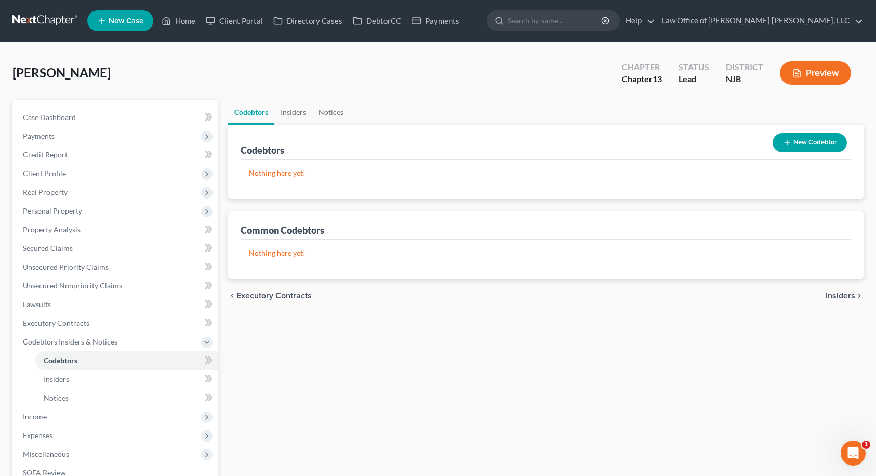
click at [849, 296] on span "Insiders" at bounding box center [840, 295] width 30 height 8
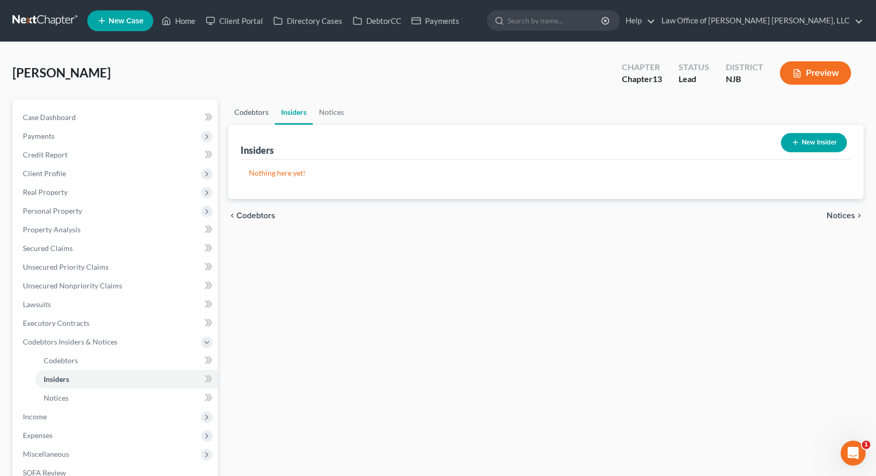
click at [266, 113] on link "Codebtors" at bounding box center [251, 112] width 47 height 25
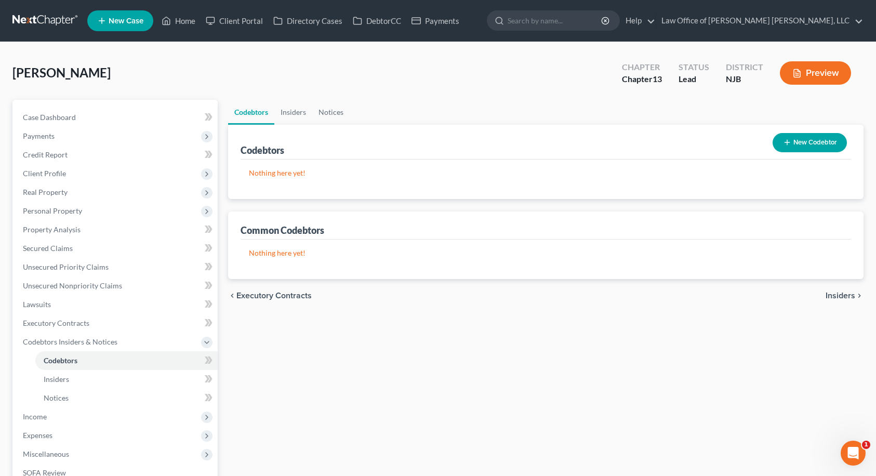
click at [842, 297] on span "Insiders" at bounding box center [840, 295] width 30 height 8
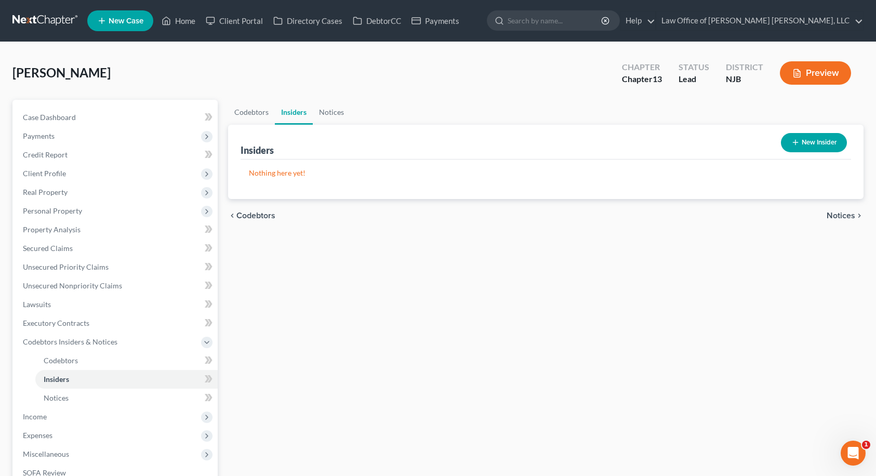
click at [844, 216] on span "Notices" at bounding box center [840, 215] width 29 height 8
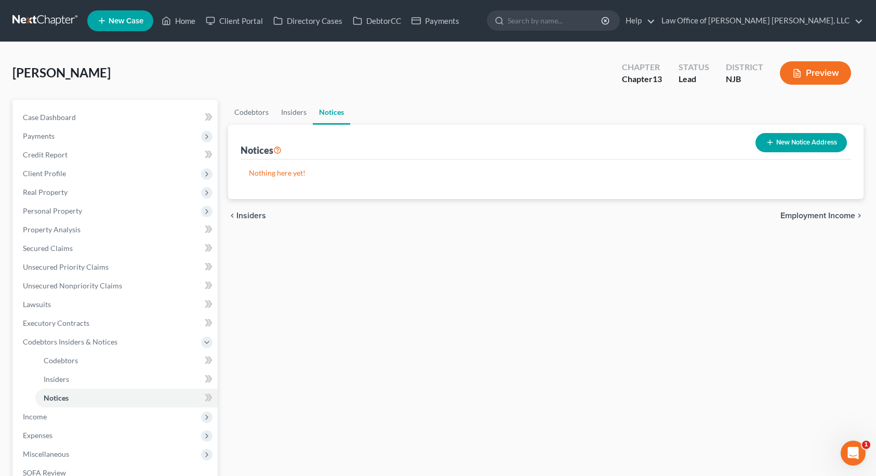
click at [845, 216] on span "Employment Income" at bounding box center [817, 215] width 75 height 8
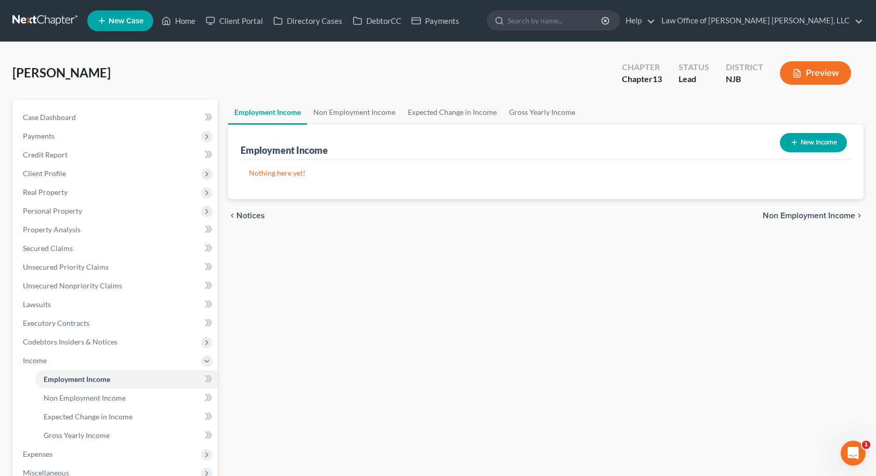
click at [809, 141] on button "New Income" at bounding box center [813, 142] width 67 height 19
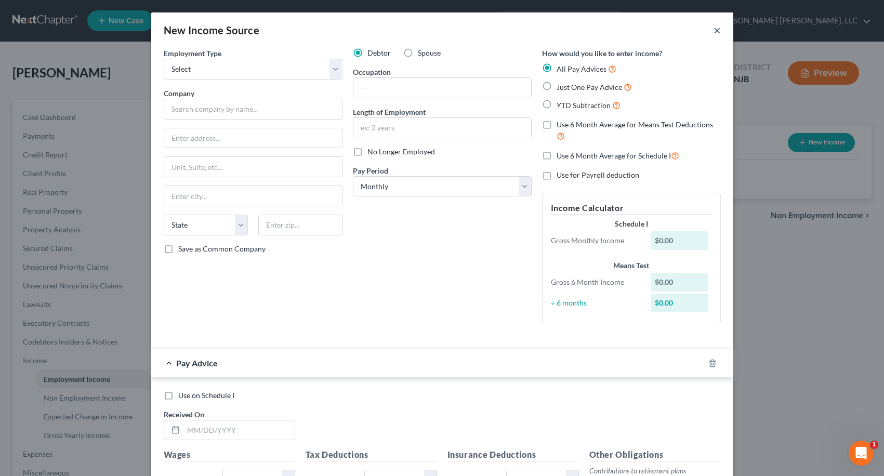
click at [713, 30] on button "×" at bounding box center [716, 30] width 7 height 12
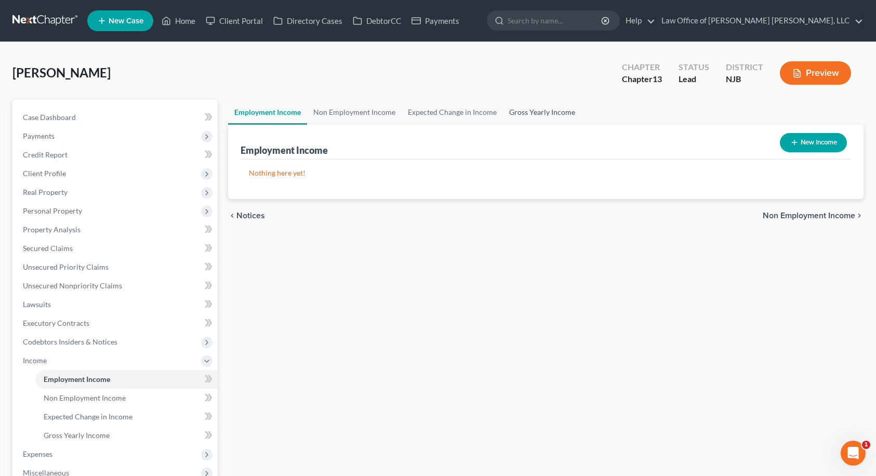
click at [529, 114] on link "Gross Yearly Income" at bounding box center [542, 112] width 78 height 25
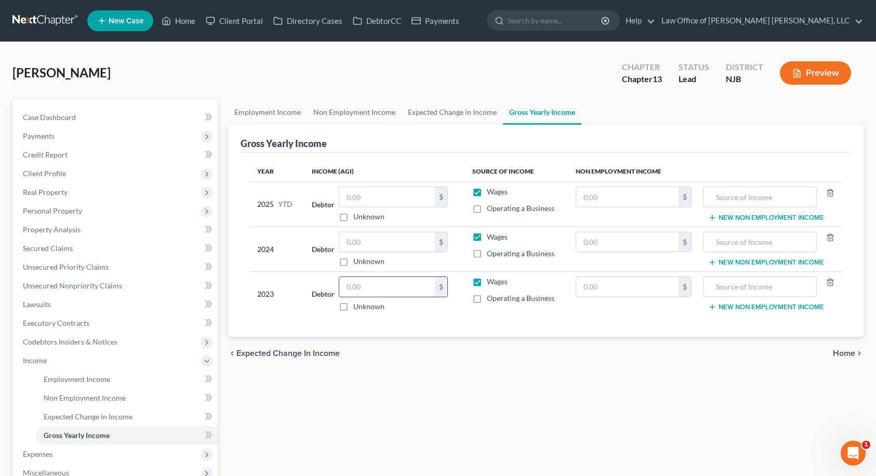
click at [365, 288] on input "text" at bounding box center [387, 287] width 96 height 20
click at [384, 238] on input "text" at bounding box center [387, 242] width 96 height 20
click at [368, 290] on input "text" at bounding box center [387, 287] width 96 height 20
click at [849, 353] on span "Home" at bounding box center [844, 353] width 22 height 8
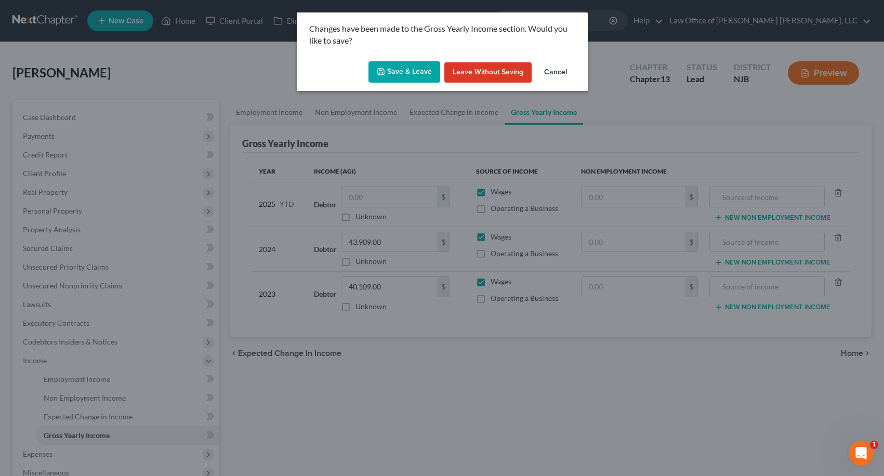
click at [391, 70] on button "Save & Leave" at bounding box center [404, 72] width 72 height 22
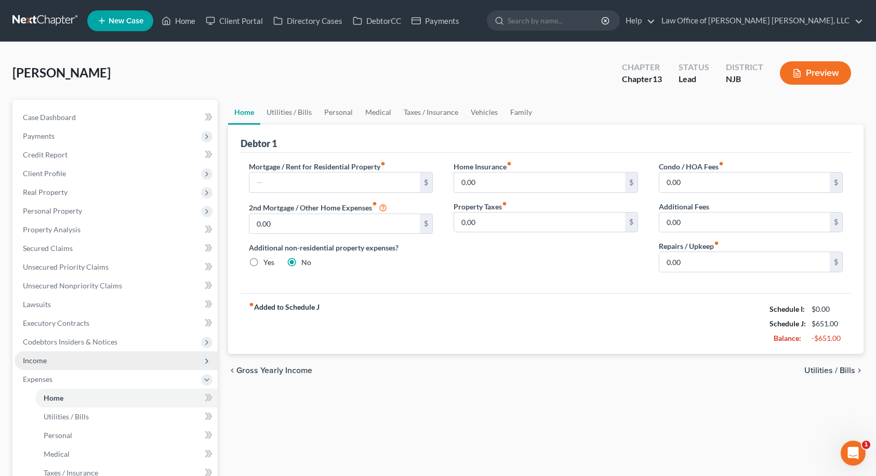
click at [59, 357] on span "Income" at bounding box center [116, 360] width 203 height 19
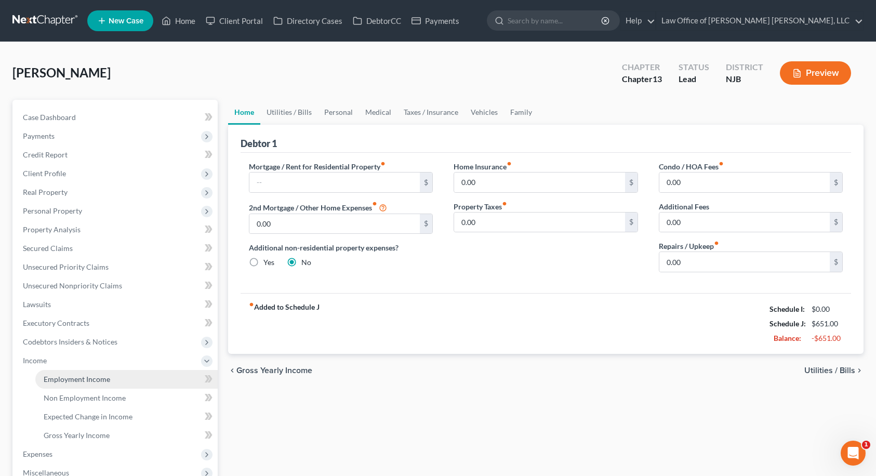
click at [59, 381] on span "Employment Income" at bounding box center [77, 379] width 66 height 9
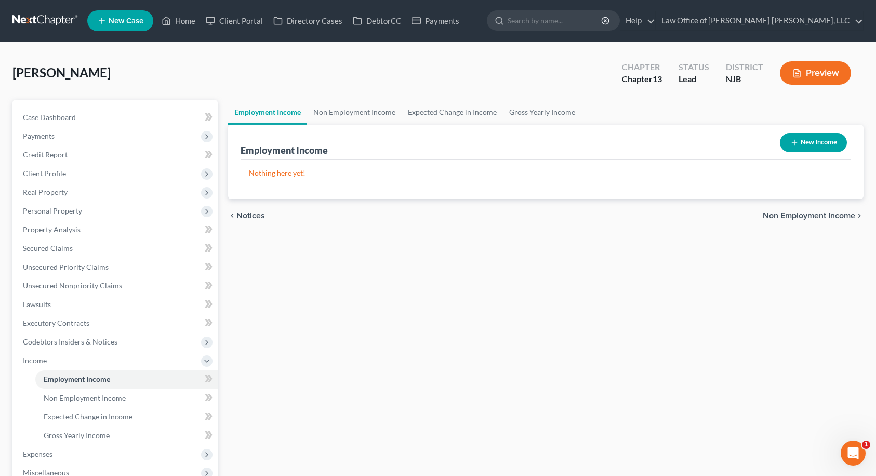
click at [839, 142] on button "New Income" at bounding box center [813, 142] width 67 height 19
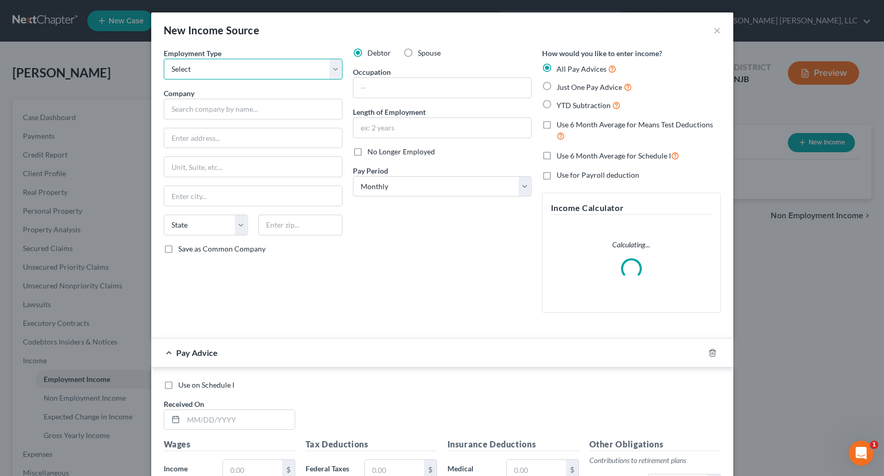
click at [290, 68] on select "Select Full or [DEMOGRAPHIC_DATA] Employment Self Employment" at bounding box center [253, 69] width 179 height 21
click at [164, 59] on select "Select Full or [DEMOGRAPHIC_DATA] Employment Self Employment" at bounding box center [253, 69] width 179 height 21
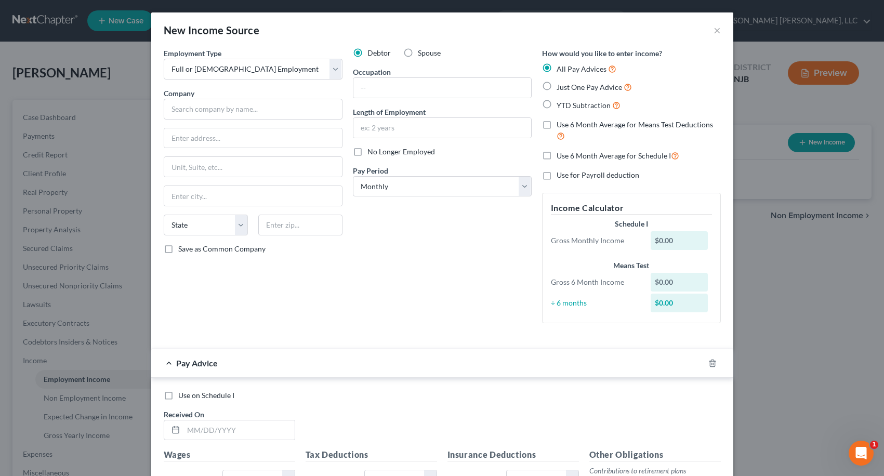
click at [556, 85] on label "Just One Pay Advice" at bounding box center [593, 87] width 75 height 12
click at [561, 85] on input "Just One Pay Advice" at bounding box center [564, 84] width 7 height 7
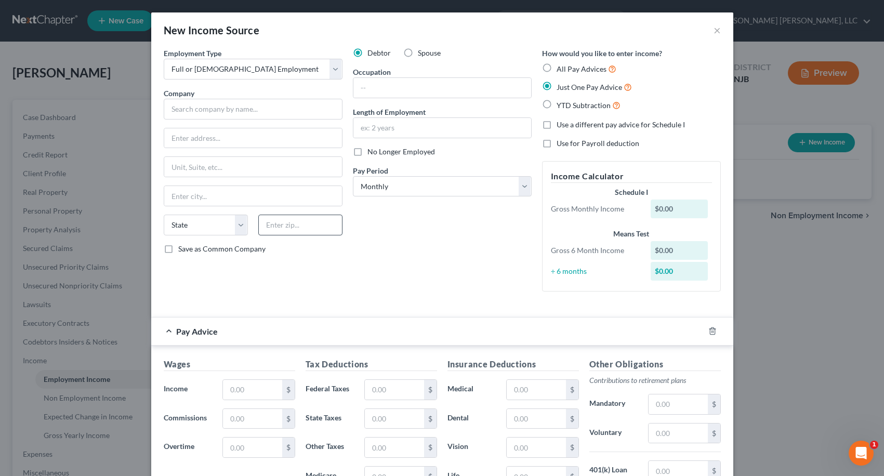
scroll to position [156, 0]
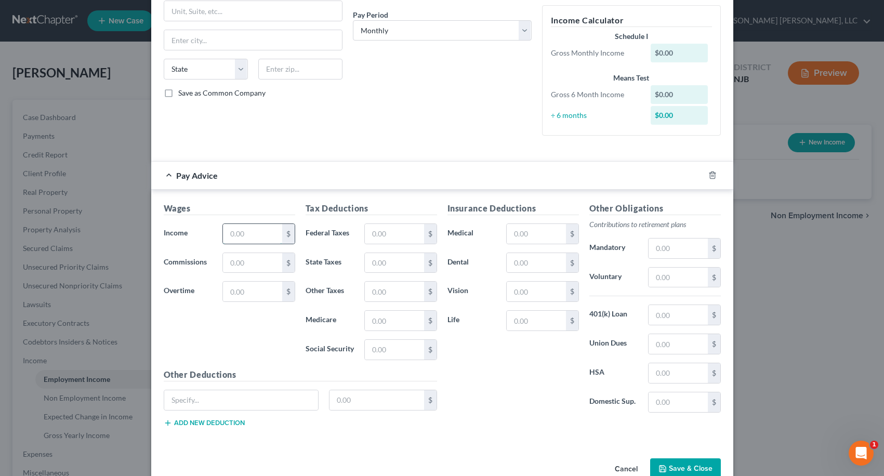
click at [248, 233] on input "text" at bounding box center [252, 234] width 59 height 20
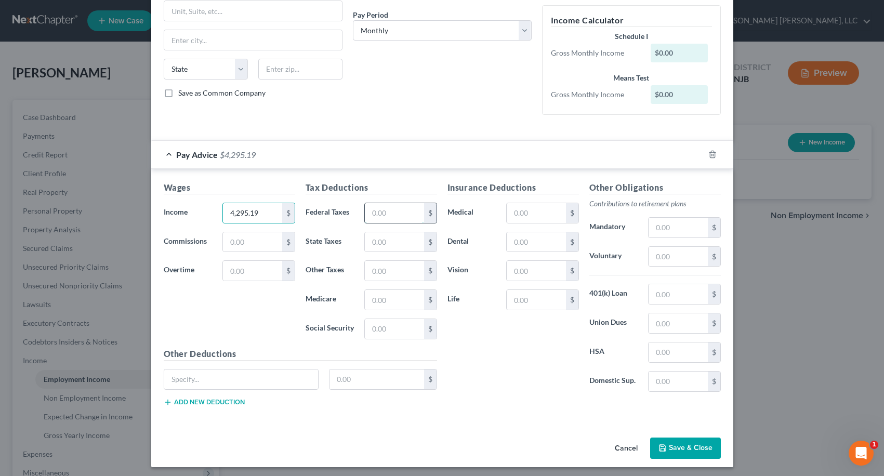
click at [369, 211] on input "text" at bounding box center [394, 213] width 59 height 20
click at [549, 212] on input "text" at bounding box center [535, 213] width 59 height 20
click at [656, 255] on input "text" at bounding box center [677, 257] width 59 height 20
click at [534, 380] on div "Insurance Deductions Medical 137.25 $ Dental $ Vision $ Life $" at bounding box center [513, 290] width 142 height 219
click at [543, 217] on input "137.25" at bounding box center [535, 213] width 59 height 20
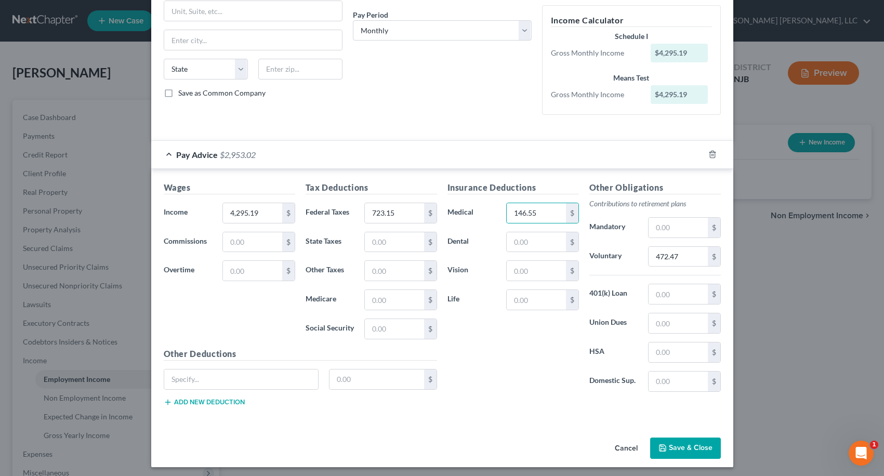
click at [549, 335] on div "Insurance Deductions Medical 146.55 $ Dental $ Vision $ Life $" at bounding box center [513, 290] width 142 height 219
click at [684, 453] on button "Save & Close" at bounding box center [685, 448] width 71 height 22
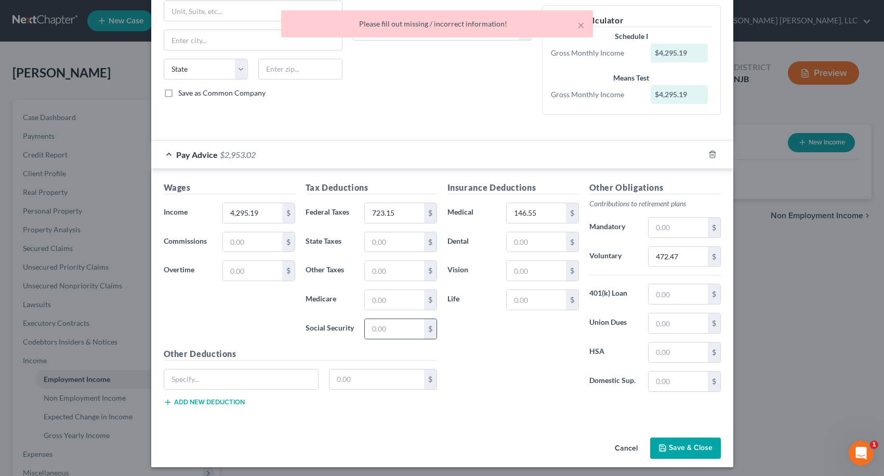
scroll to position [0, 0]
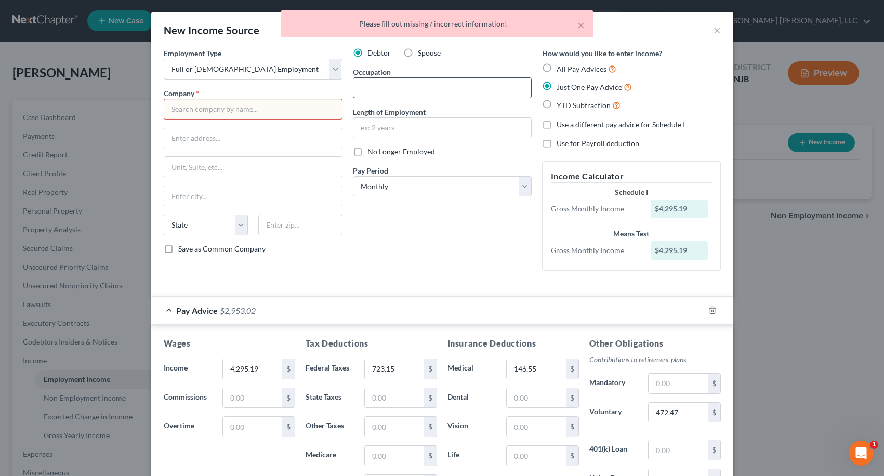
click at [366, 89] on input "text" at bounding box center [442, 88] width 178 height 20
click at [298, 109] on input "text" at bounding box center [253, 109] width 179 height 21
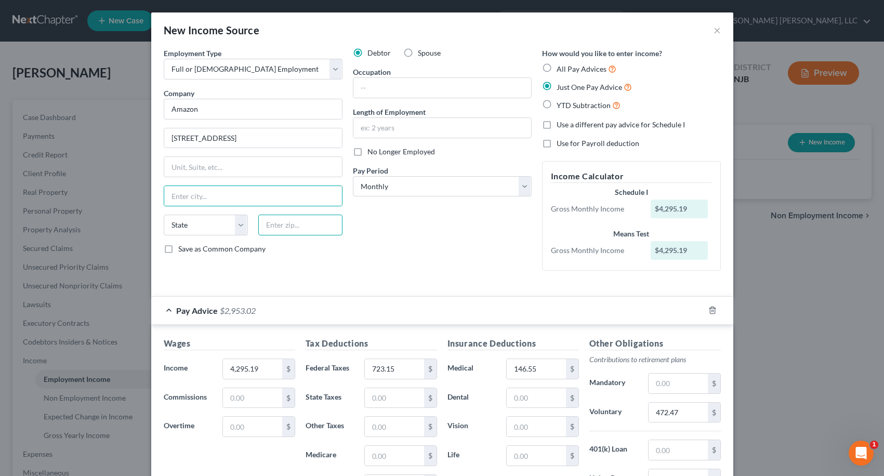
click at [277, 233] on input "text" at bounding box center [300, 225] width 84 height 21
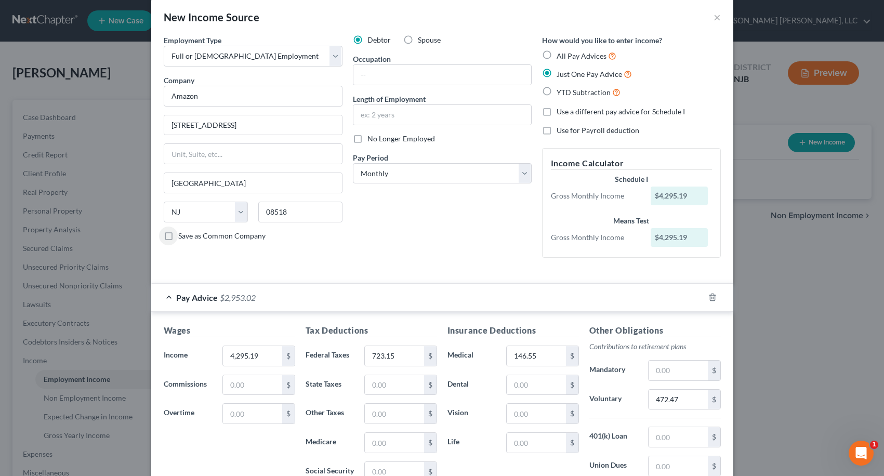
scroll to position [4, 0]
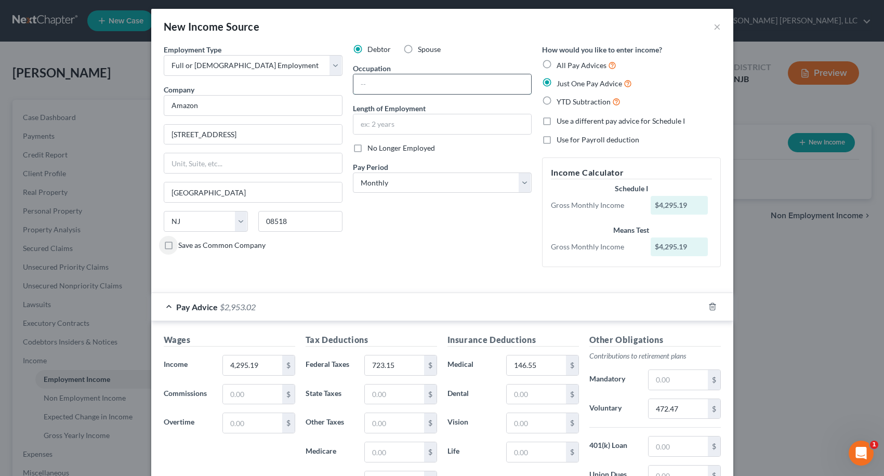
click at [406, 78] on input "text" at bounding box center [442, 84] width 178 height 20
click at [390, 228] on div "Debtor Spouse Occupation Warehouse Team Length of Employment 7 years No Longer …" at bounding box center [442, 159] width 189 height 231
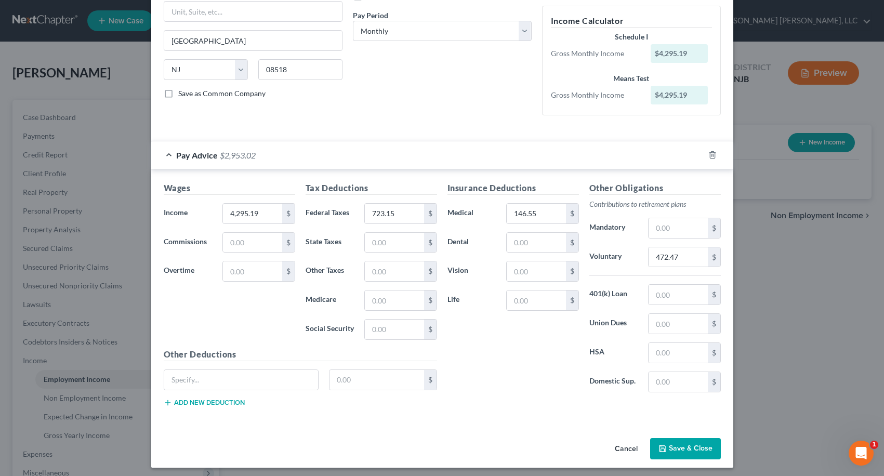
scroll to position [159, 0]
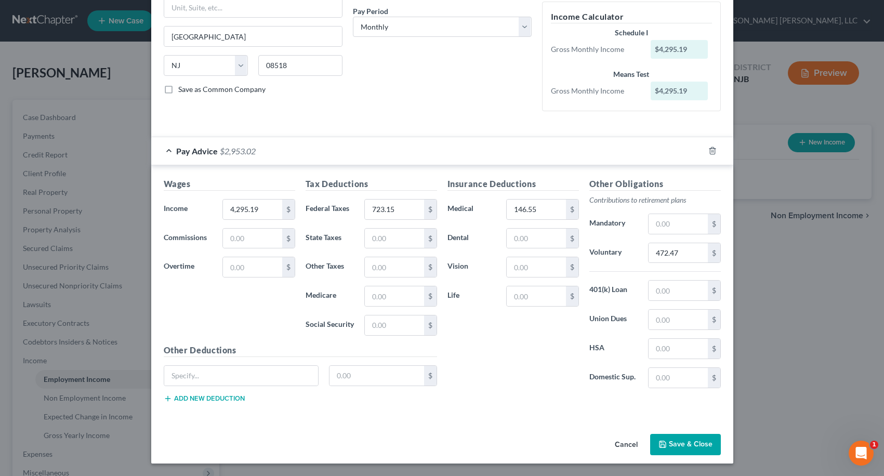
click at [681, 447] on button "Save & Close" at bounding box center [685, 445] width 71 height 22
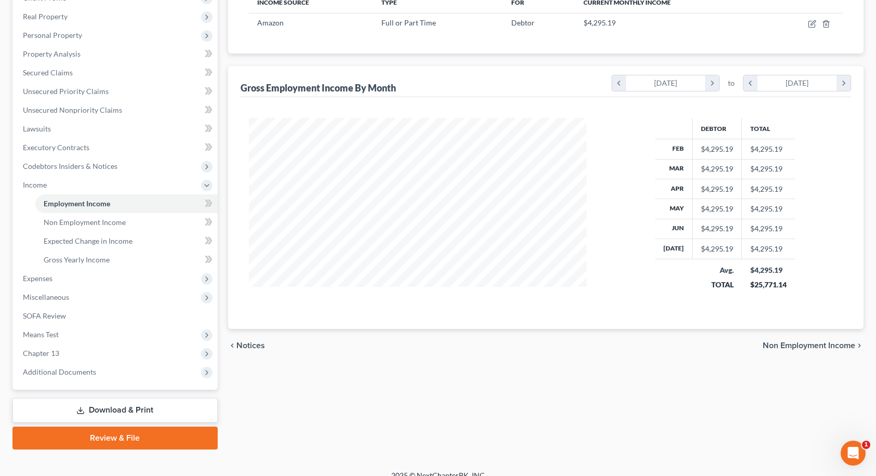
scroll to position [189, 0]
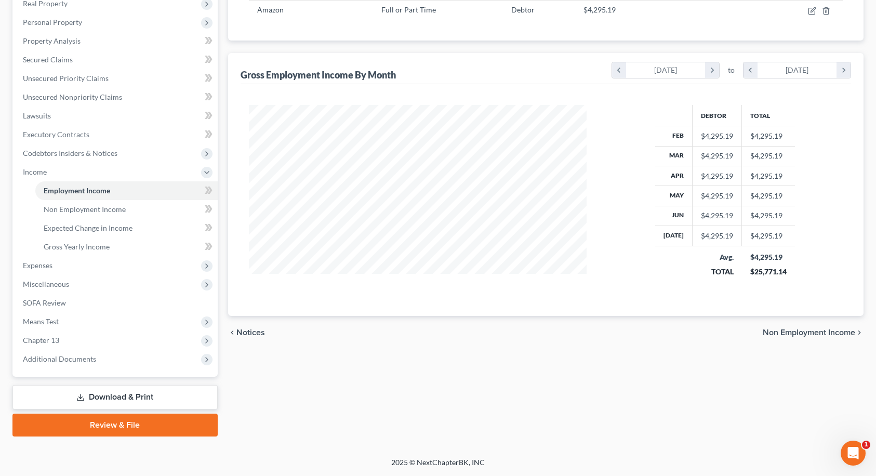
click at [824, 333] on span "Non Employment Income" at bounding box center [809, 332] width 92 height 8
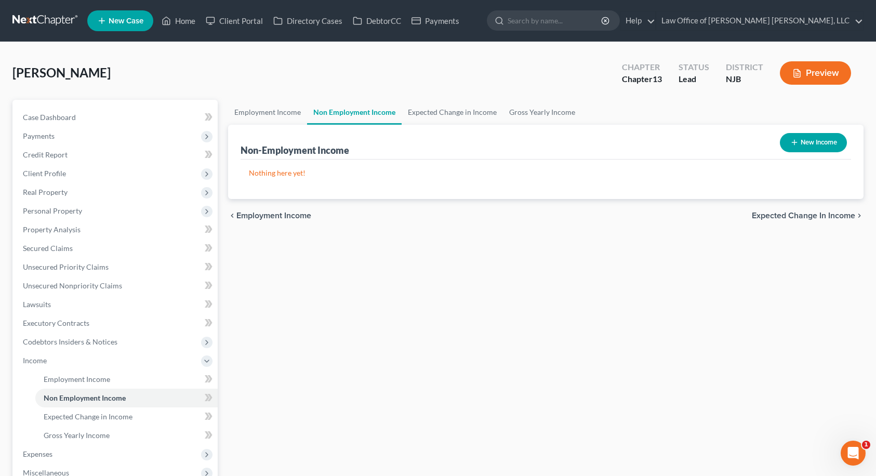
click at [829, 217] on span "Expected Change in Income" at bounding box center [803, 215] width 103 height 8
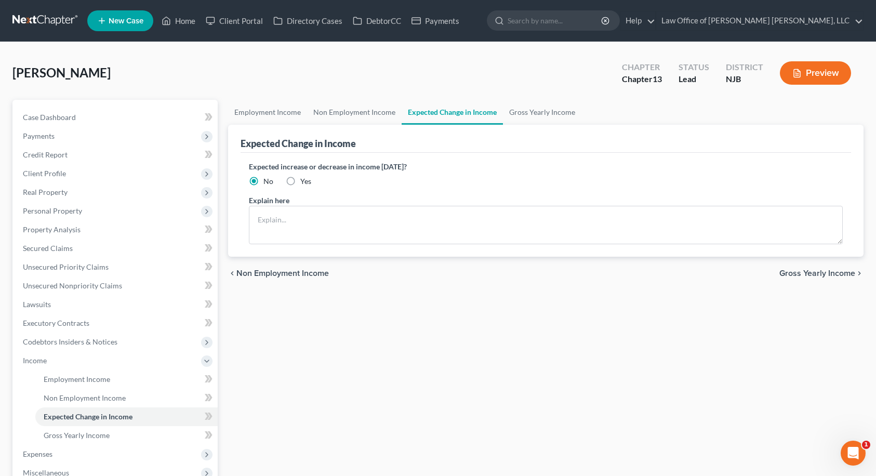
click at [816, 277] on span "Gross Yearly Income" at bounding box center [817, 273] width 76 height 8
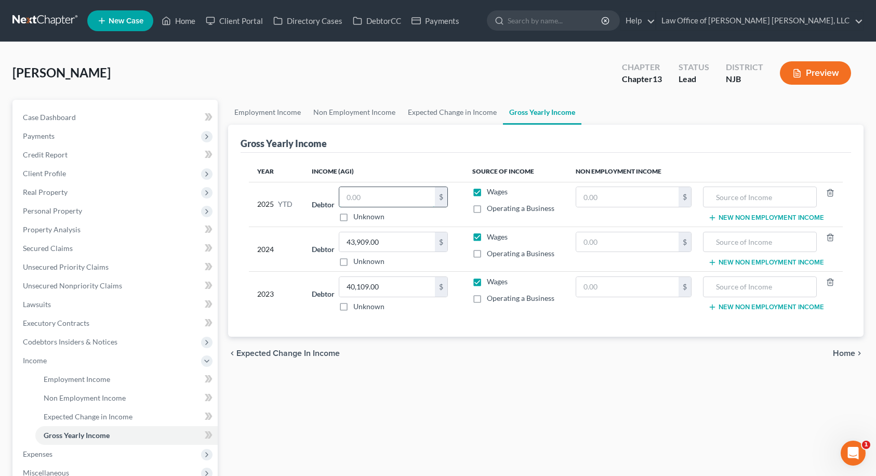
click at [398, 203] on input "text" at bounding box center [387, 197] width 96 height 20
click at [845, 354] on span "Home" at bounding box center [844, 353] width 22 height 8
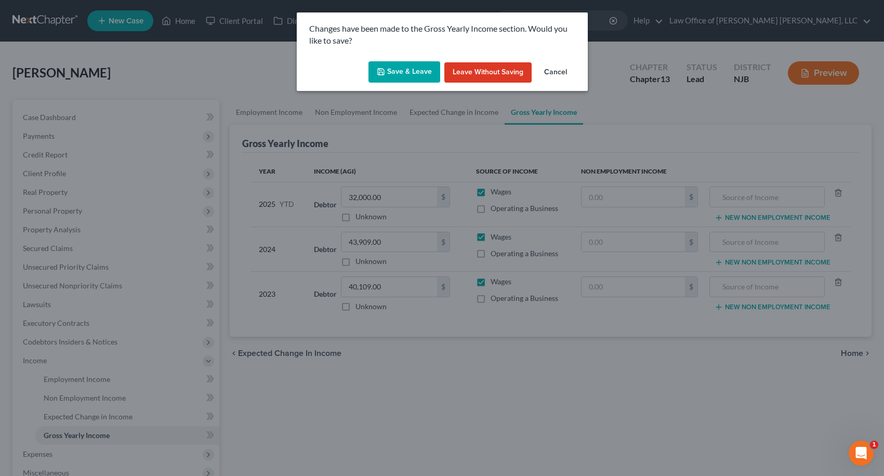
click at [418, 75] on button "Save & Leave" at bounding box center [404, 72] width 72 height 22
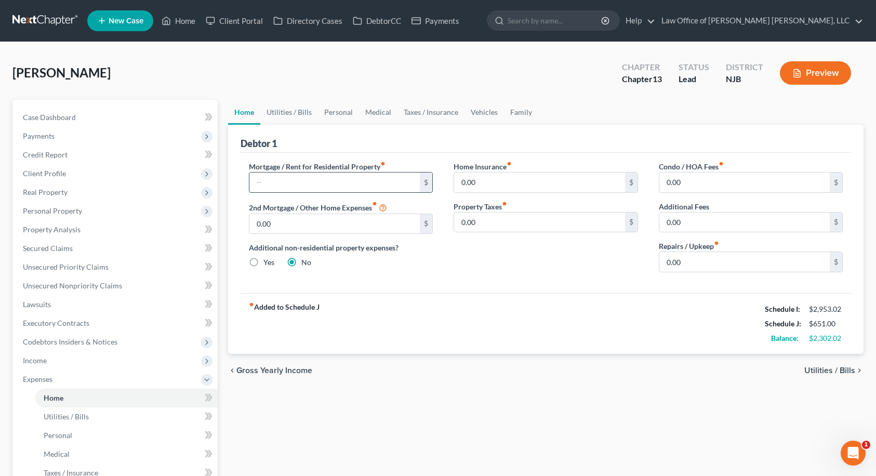
click at [369, 182] on input "text" at bounding box center [334, 182] width 171 height 20
click at [675, 265] on input "0.00" at bounding box center [744, 262] width 171 height 20
click at [593, 254] on div "Home Insurance fiber_manual_record 0.00 $ Property Taxes fiber_manual_record 0.…" at bounding box center [545, 220] width 205 height 119
click at [812, 367] on span "Utilities / Bills" at bounding box center [829, 370] width 51 height 8
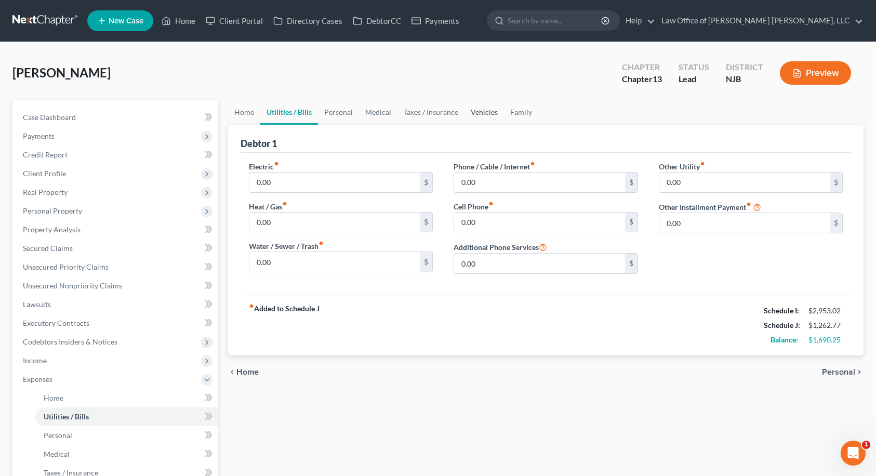
click at [487, 112] on link "Vehicles" at bounding box center [483, 112] width 39 height 25
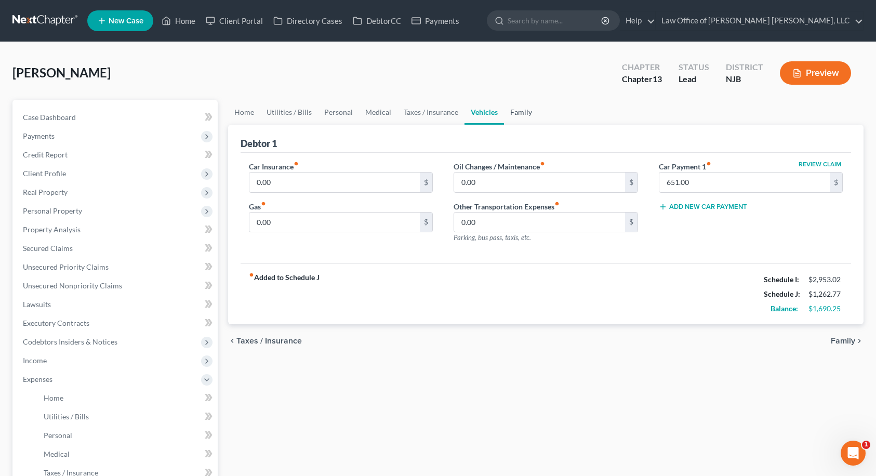
click at [516, 111] on link "Family" at bounding box center [521, 112] width 34 height 25
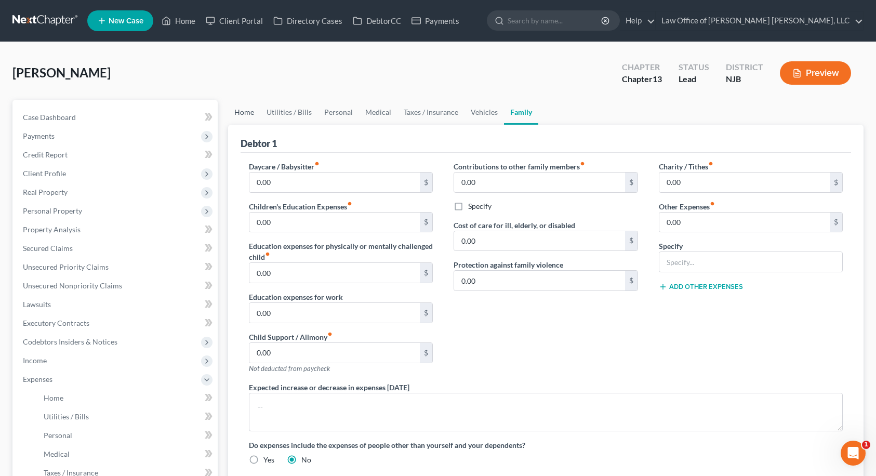
click at [241, 111] on link "Home" at bounding box center [244, 112] width 32 height 25
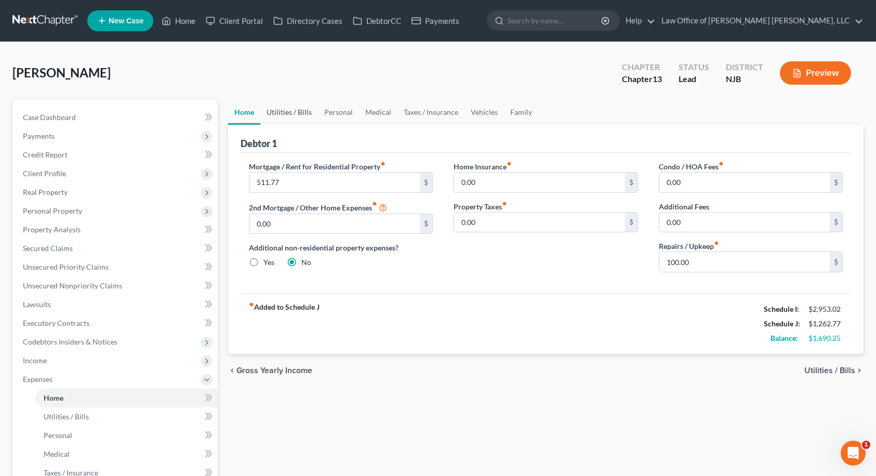
click at [292, 112] on link "Utilities / Bills" at bounding box center [289, 112] width 58 height 25
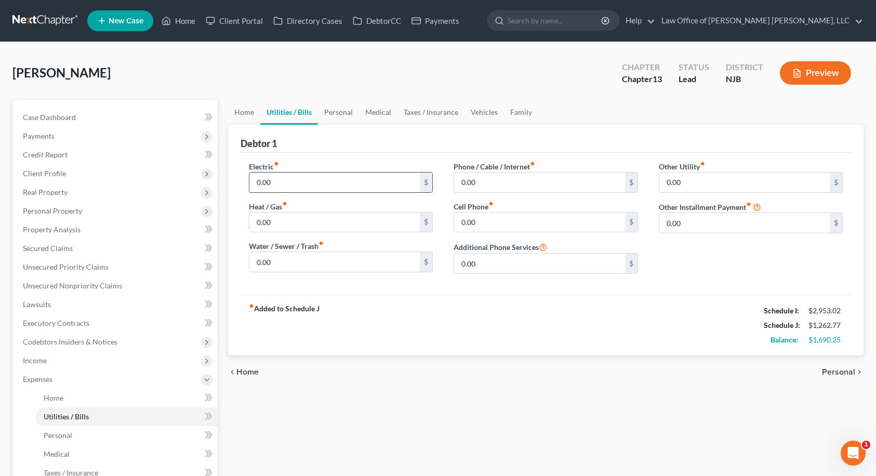
click at [313, 177] on input "0.00" at bounding box center [334, 182] width 171 height 20
click at [492, 185] on input "0.00" at bounding box center [539, 182] width 171 height 20
click at [491, 220] on input "0.00" at bounding box center [539, 222] width 171 height 20
click at [350, 113] on link "Personal" at bounding box center [338, 112] width 41 height 25
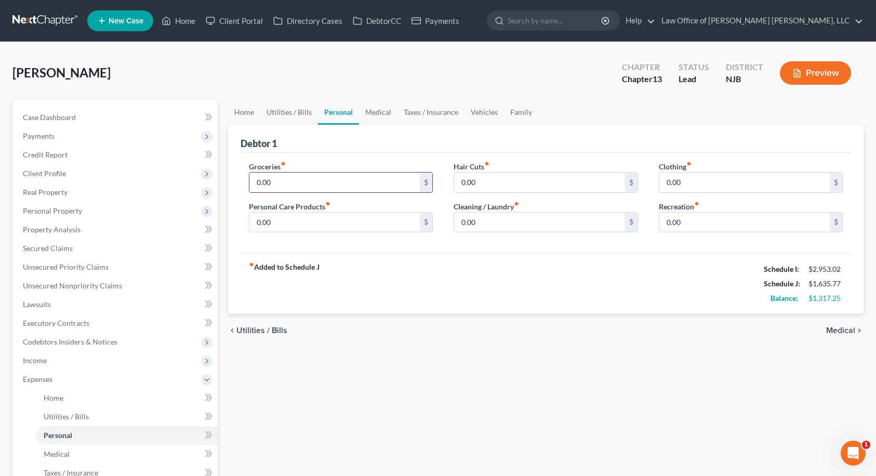
click at [309, 172] on div "0.00 $" at bounding box center [341, 182] width 184 height 21
click at [309, 182] on input "0.00" at bounding box center [334, 182] width 171 height 20
click at [314, 225] on input "0.00" at bounding box center [334, 222] width 171 height 20
click at [477, 222] on input "0.00" at bounding box center [539, 222] width 171 height 20
click at [389, 112] on link "Medical" at bounding box center [378, 112] width 38 height 25
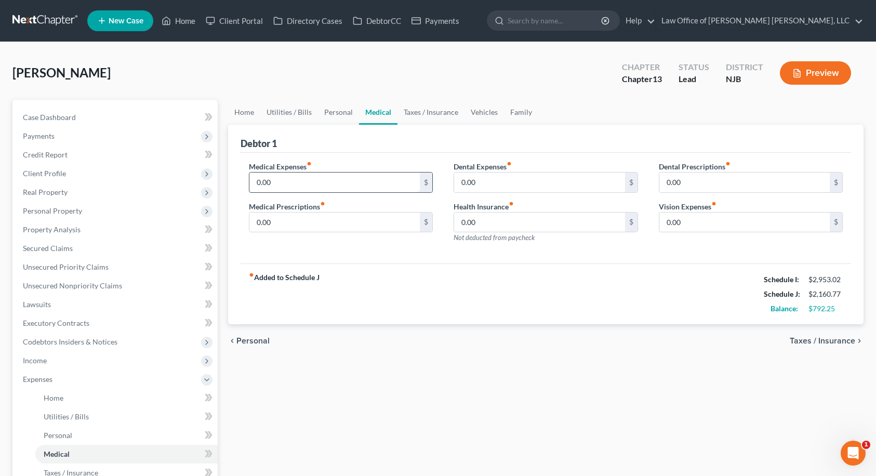
click at [329, 182] on input "0.00" at bounding box center [334, 182] width 171 height 20
click at [443, 113] on link "Taxes / Insurance" at bounding box center [430, 112] width 67 height 25
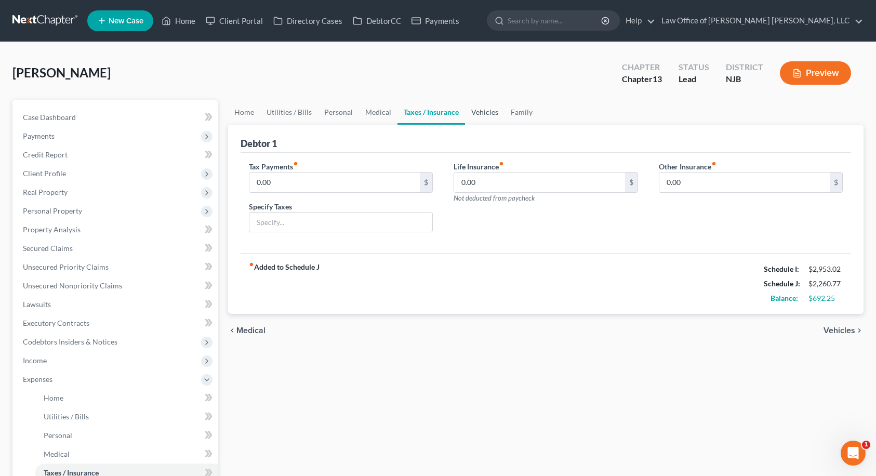
click at [484, 117] on link "Vehicles" at bounding box center [484, 112] width 39 height 25
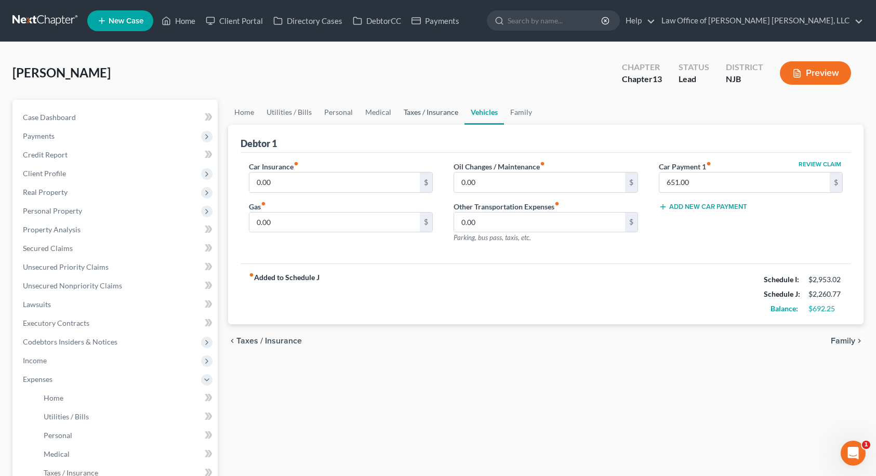
click at [449, 115] on link "Taxes / Insurance" at bounding box center [430, 112] width 67 height 25
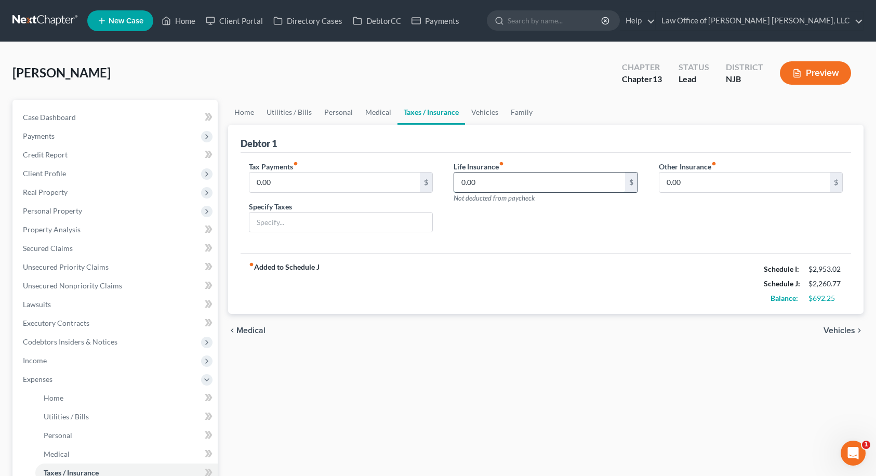
click at [478, 179] on input "0.00" at bounding box center [539, 182] width 171 height 20
click at [569, 243] on div "Tax Payments fiber_manual_record 0.00 $ Specify Taxes Life Insurance fiber_manu…" at bounding box center [546, 203] width 611 height 101
click at [485, 111] on link "Vehicles" at bounding box center [484, 112] width 39 height 25
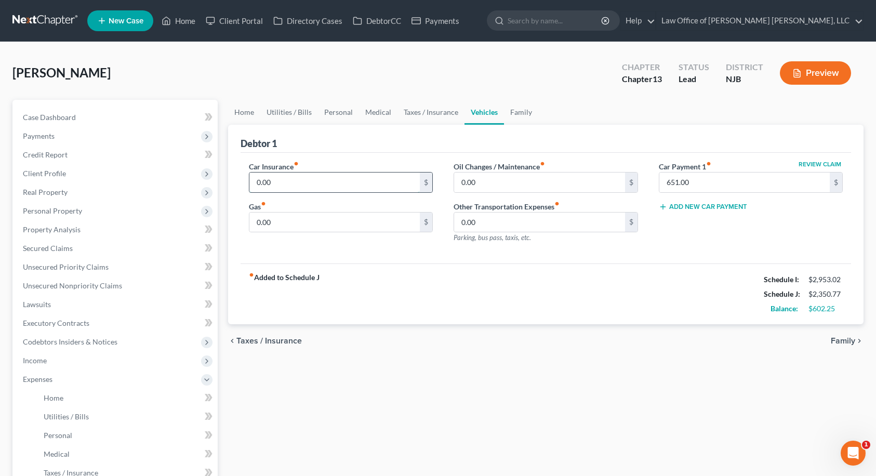
click at [323, 177] on input "0.00" at bounding box center [334, 182] width 171 height 20
click at [289, 219] on input "0.00" at bounding box center [334, 222] width 171 height 20
click at [526, 111] on link "Family" at bounding box center [521, 112] width 34 height 25
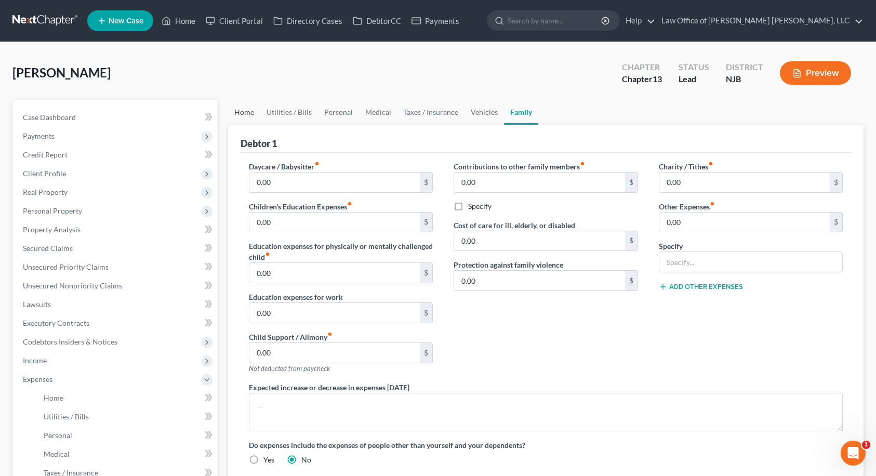
click at [247, 113] on link "Home" at bounding box center [244, 112] width 32 height 25
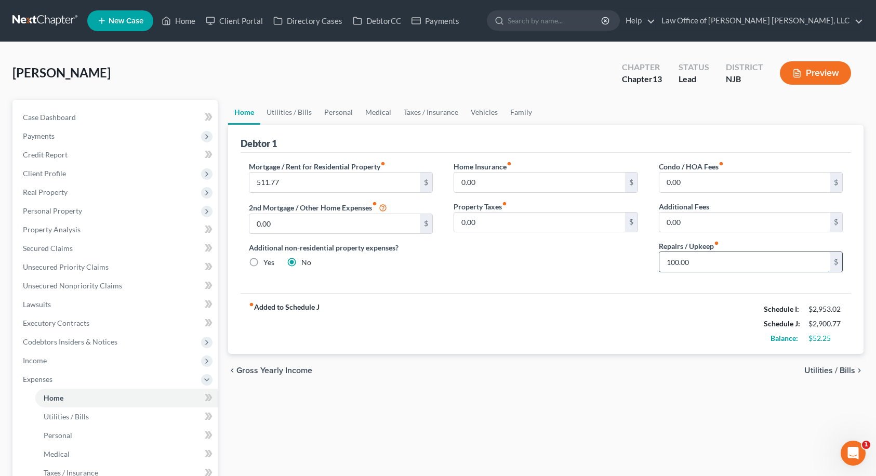
click at [696, 255] on input "100.00" at bounding box center [744, 262] width 171 height 20
click at [296, 113] on link "Utilities / Bills" at bounding box center [289, 112] width 58 height 25
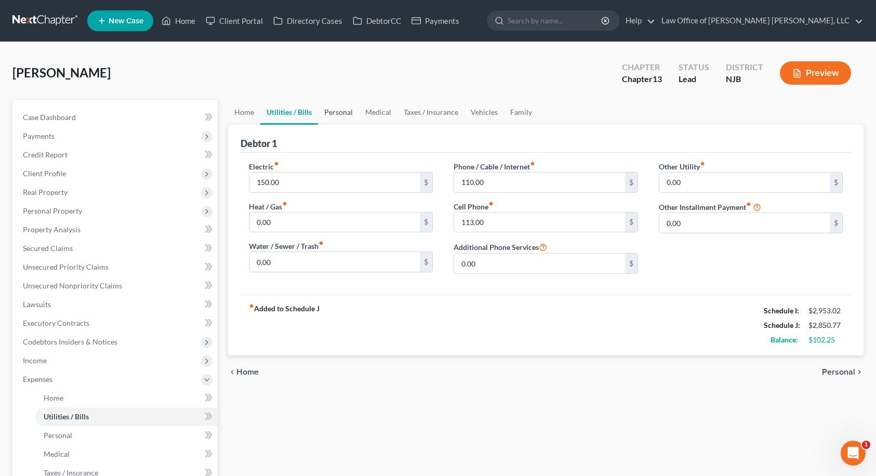
click at [343, 115] on link "Personal" at bounding box center [338, 112] width 41 height 25
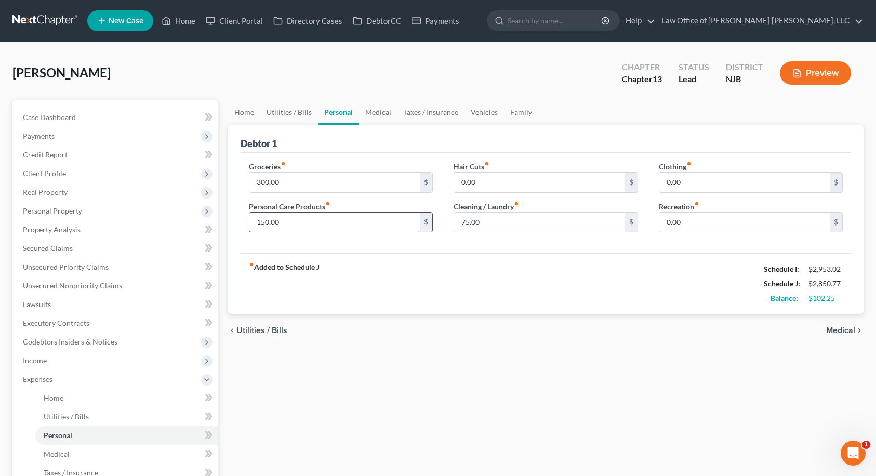
click at [296, 221] on input "150.00" at bounding box center [334, 222] width 171 height 20
click at [300, 184] on input "300.00" at bounding box center [334, 182] width 171 height 20
click at [285, 222] on input "150.00" at bounding box center [334, 222] width 171 height 20
click at [394, 242] on div "Groceries fiber_manual_record 300.00 $ Personal Care Products fiber_manual_reco…" at bounding box center [546, 203] width 611 height 101
click at [374, 117] on link "Medical" at bounding box center [378, 112] width 38 height 25
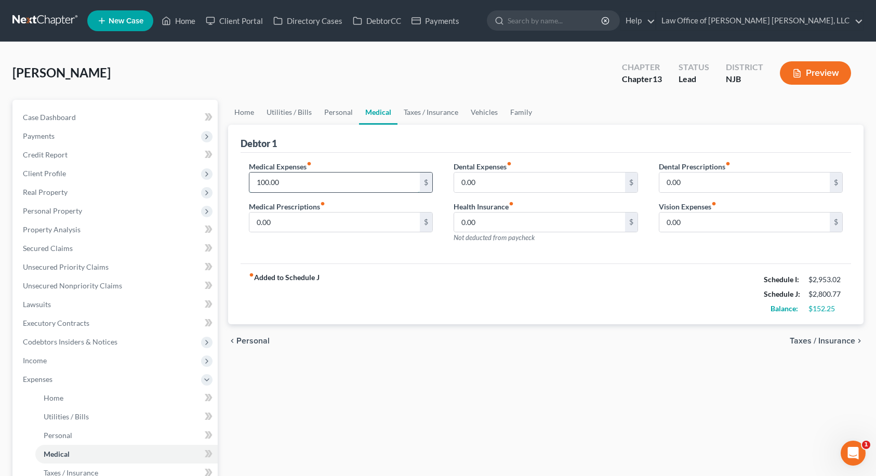
click at [294, 180] on input "100.00" at bounding box center [334, 182] width 171 height 20
click at [358, 238] on div "Medical Expenses fiber_manual_record 50.00 $ Medical Prescriptions fiber_manual…" at bounding box center [340, 206] width 205 height 90
click at [423, 112] on link "Taxes / Insurance" at bounding box center [430, 112] width 67 height 25
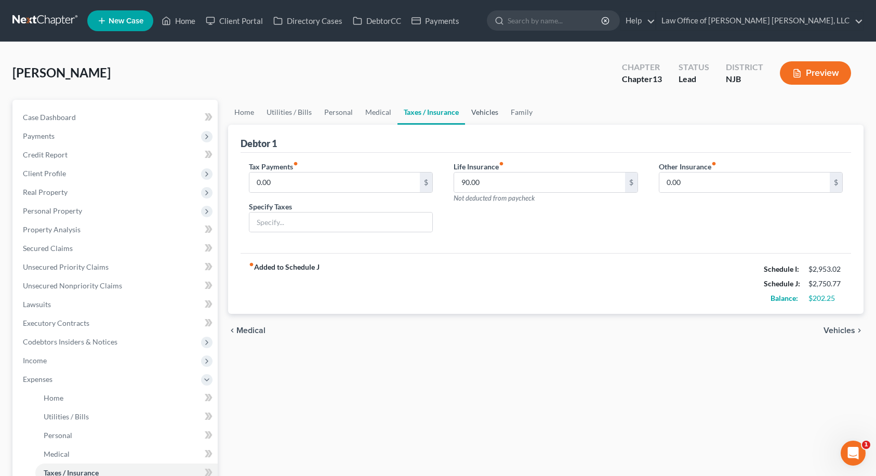
click at [465, 113] on link "Vehicles" at bounding box center [484, 112] width 39 height 25
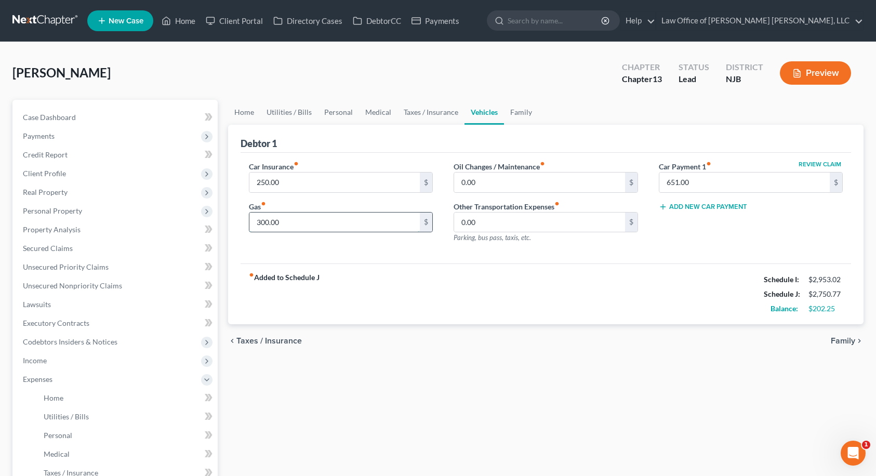
click at [307, 225] on input "300.00" at bounding box center [334, 222] width 171 height 20
click at [393, 264] on div "fiber_manual_record Added to Schedule J Schedule I: $2,953.02 Schedule J: $2,70…" at bounding box center [546, 293] width 611 height 61
click at [515, 113] on link "Family" at bounding box center [521, 112] width 34 height 25
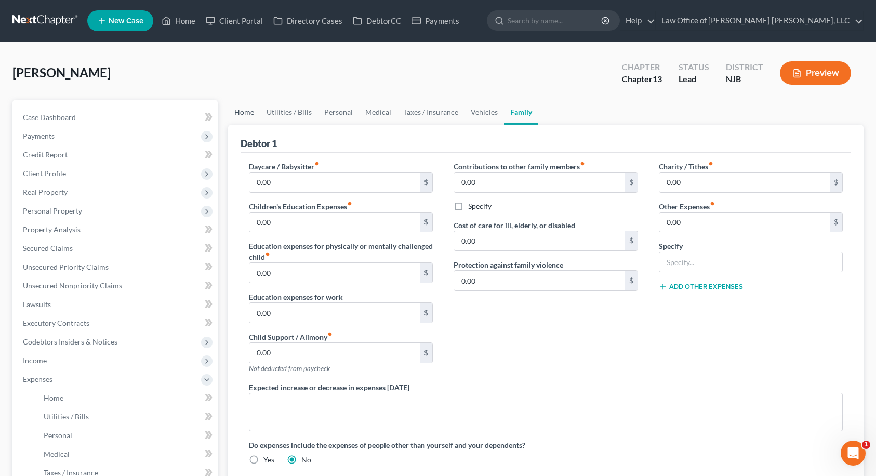
click at [243, 112] on link "Home" at bounding box center [244, 112] width 32 height 25
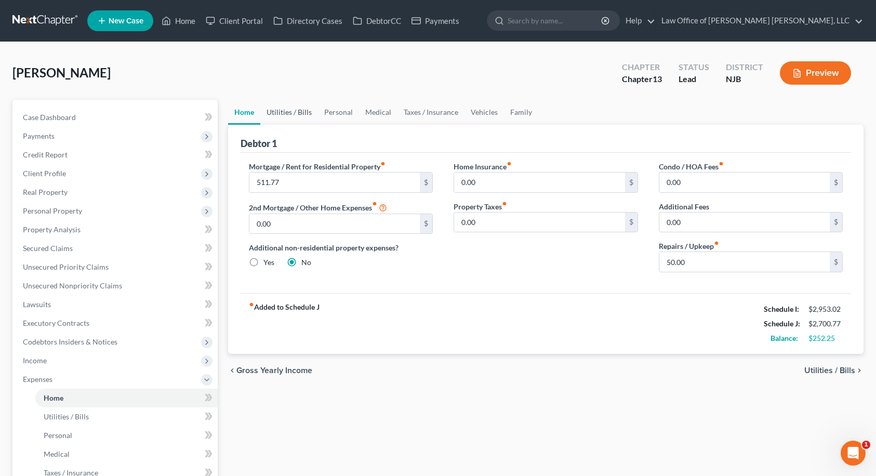
click at [267, 111] on link "Utilities / Bills" at bounding box center [289, 112] width 58 height 25
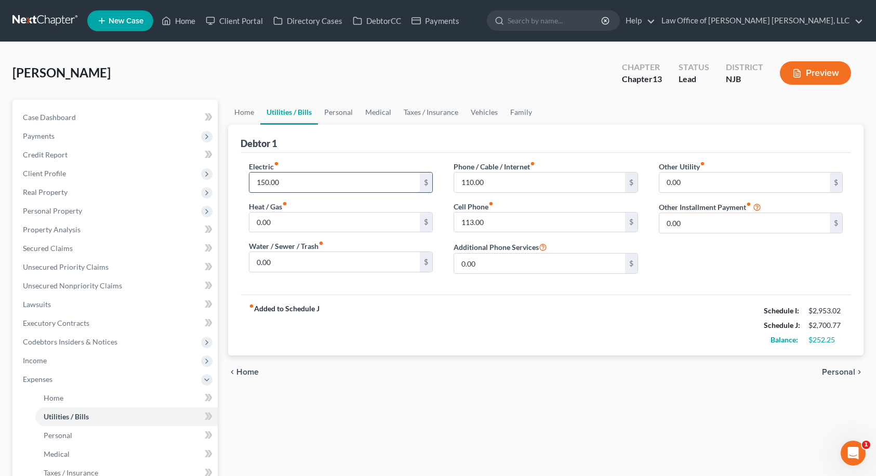
click at [290, 176] on input "150.00" at bounding box center [334, 182] width 171 height 20
click at [241, 114] on link "Home" at bounding box center [244, 112] width 32 height 25
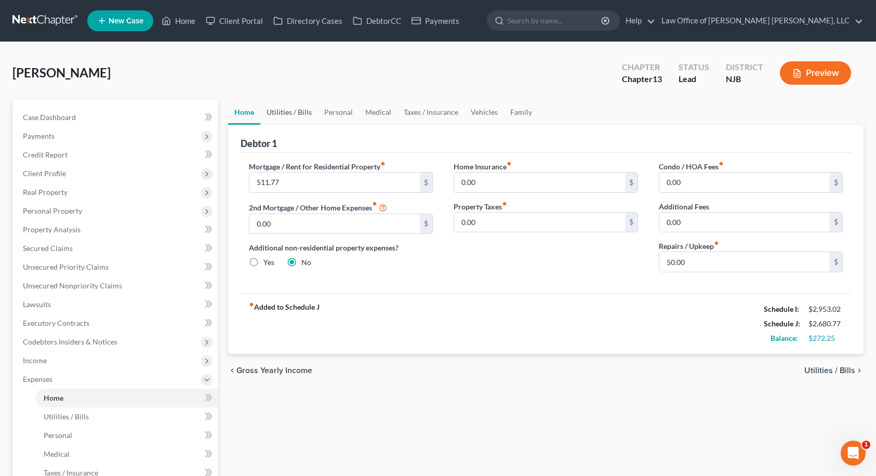
click at [275, 114] on link "Utilities / Bills" at bounding box center [289, 112] width 58 height 25
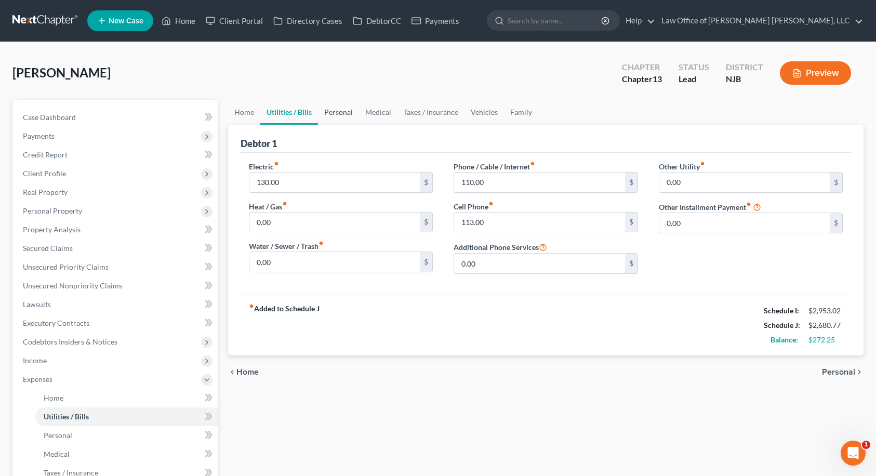
click at [326, 110] on link "Personal" at bounding box center [338, 112] width 41 height 25
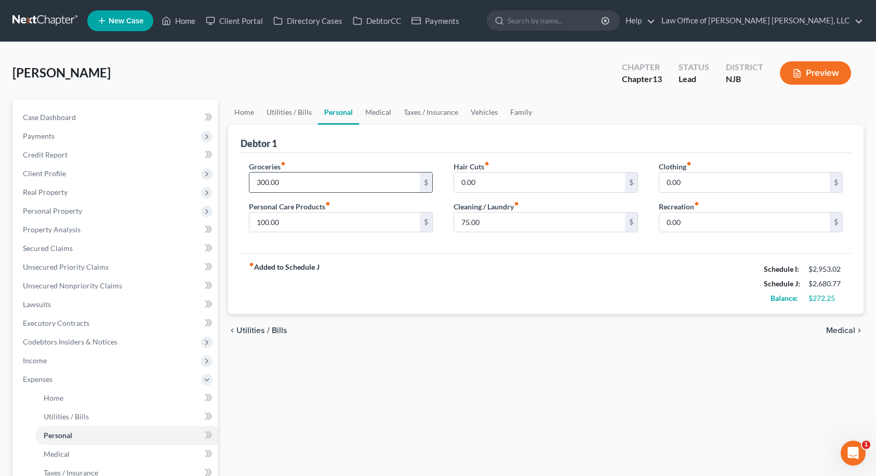
click at [294, 187] on input "300.00" at bounding box center [334, 182] width 171 height 20
click at [294, 220] on input "100.00" at bounding box center [334, 222] width 171 height 20
click at [441, 262] on div "fiber_manual_record Added to Schedule J Schedule I: $2,953.02 Schedule J: $2,65…" at bounding box center [546, 283] width 611 height 61
click at [289, 218] on input "75.00" at bounding box center [334, 222] width 171 height 20
click at [310, 224] on input "80.00" at bounding box center [334, 222] width 171 height 20
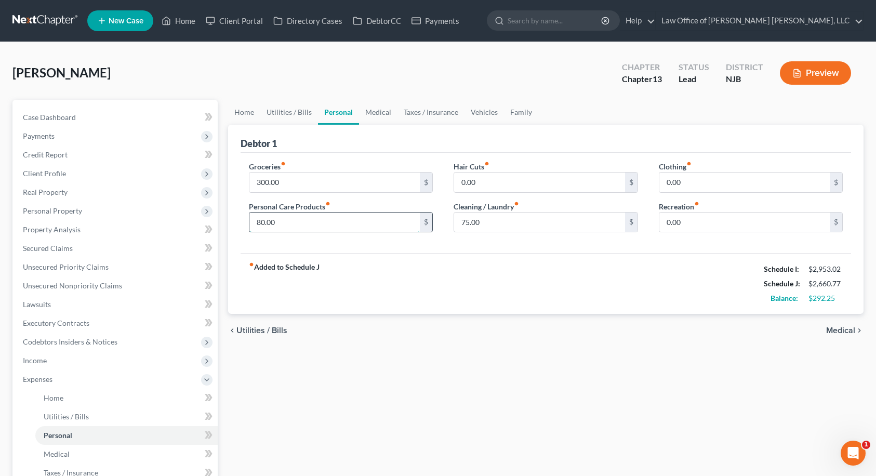
click at [310, 224] on input "80.00" at bounding box center [334, 222] width 171 height 20
click at [842, 332] on span "Medical" at bounding box center [840, 330] width 29 height 8
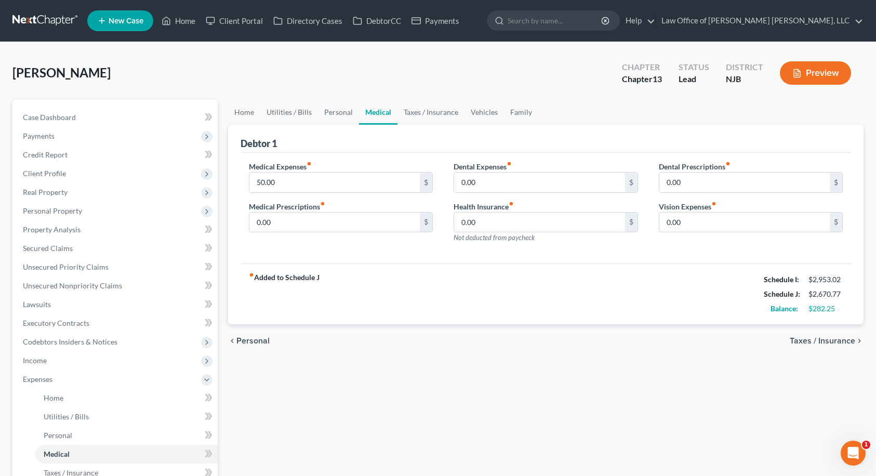
click at [842, 337] on span "Taxes / Insurance" at bounding box center [822, 341] width 65 height 8
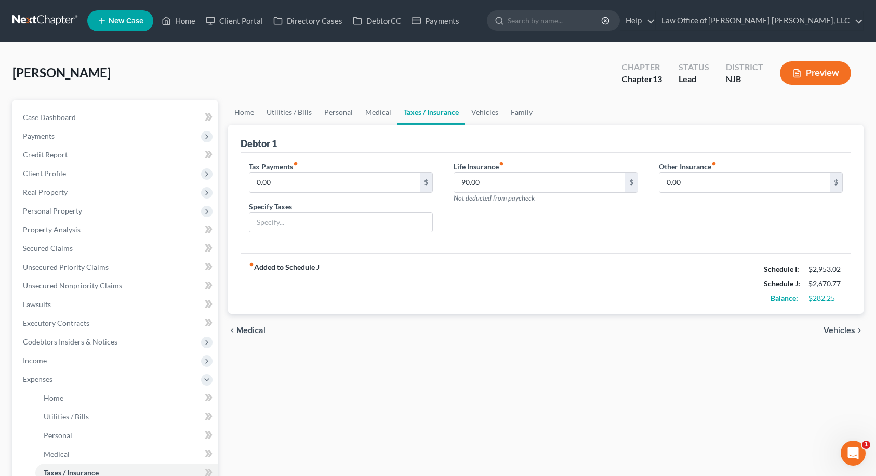
click at [842, 331] on span "Vehicles" at bounding box center [839, 330] width 32 height 8
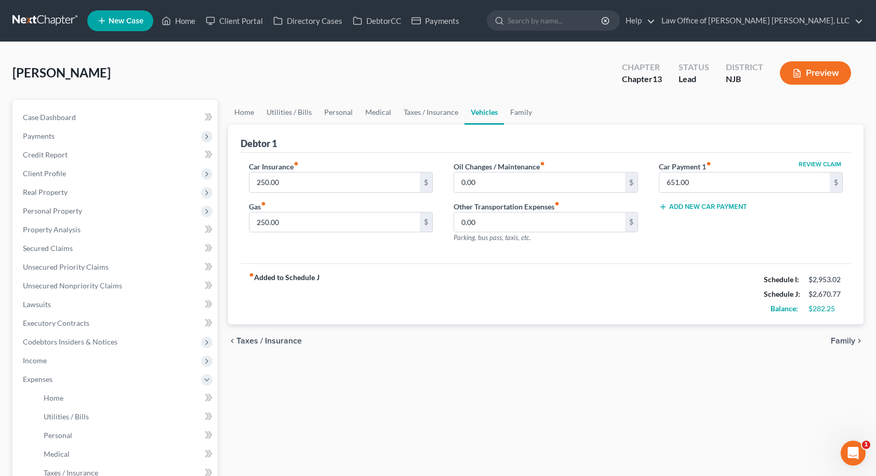
click at [842, 337] on span "Family" at bounding box center [843, 341] width 24 height 8
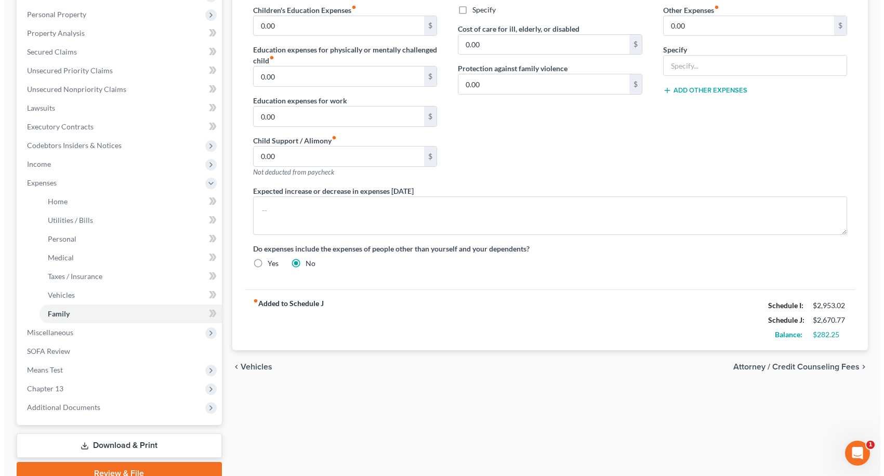
scroll to position [245, 0]
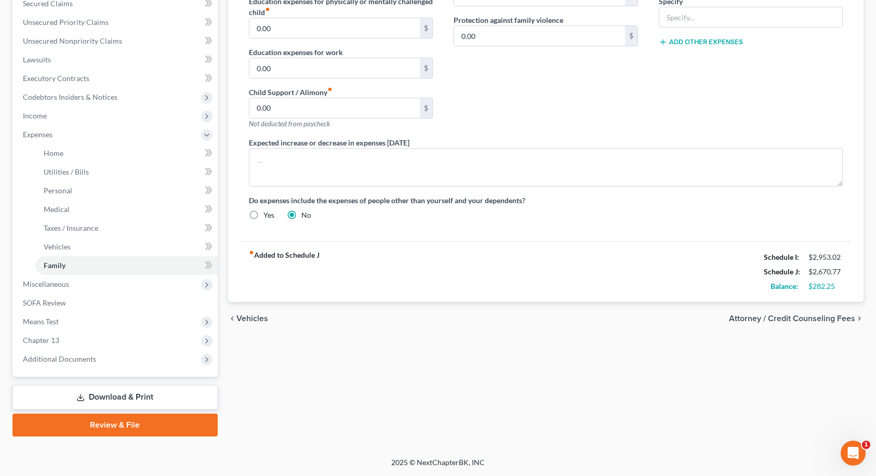
click at [805, 321] on span "Attorney / Credit Counseling Fees" at bounding box center [792, 318] width 126 height 8
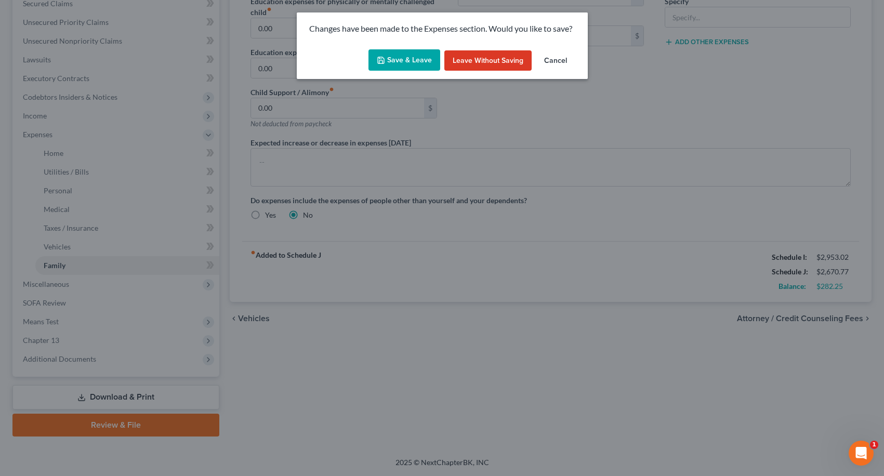
click at [417, 63] on button "Save & Leave" at bounding box center [404, 60] width 72 height 22
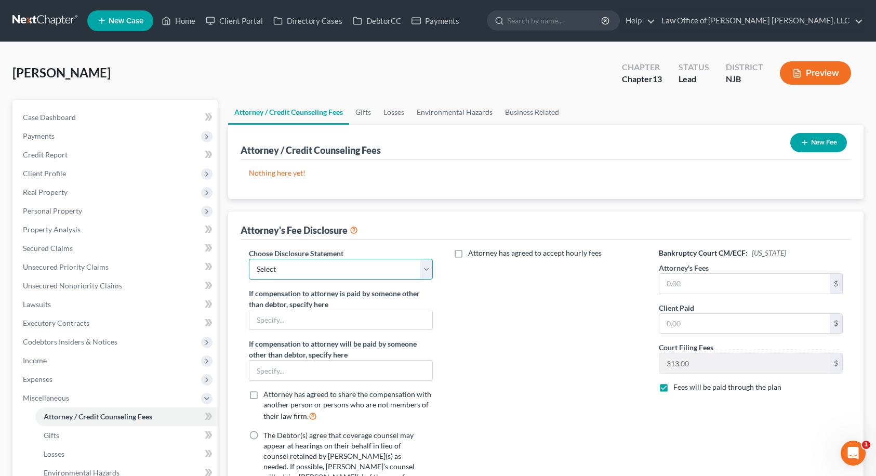
click at [424, 269] on select "Select PA - 13 NJ - 7 PA - 7 DISCLOSURE OF COMPENSATION OF ATTORNEY FOR DEBTOR" at bounding box center [341, 269] width 184 height 21
click at [249, 259] on select "Select PA - 13 NJ - 7 PA - 7 DISCLOSURE OF COMPENSATION OF ATTORNEY FOR DEBTOR" at bounding box center [341, 269] width 184 height 21
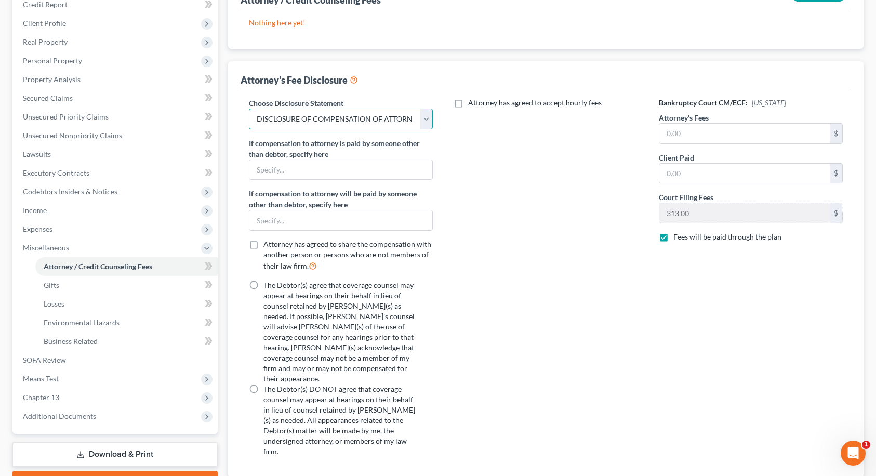
scroll to position [156, 0]
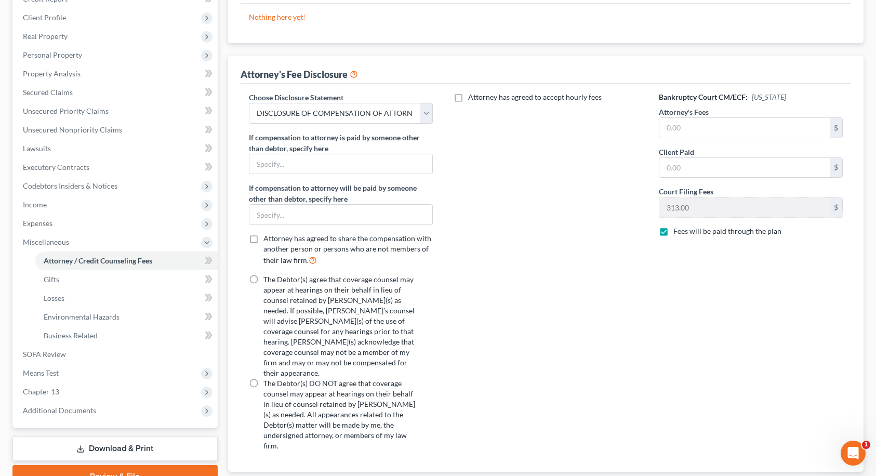
click at [263, 278] on label "The Debtor(s) agree that coverage counsel may appear at hearings on their behal…" at bounding box center [341, 326] width 157 height 104
click at [268, 278] on input "The Debtor(s) agree that coverage counsel may appear at hearings on their behal…" at bounding box center [271, 277] width 7 height 7
click at [685, 129] on input "text" at bounding box center [744, 128] width 171 height 20
click at [565, 235] on div "Attorney has agreed to accept hourly fees" at bounding box center [545, 275] width 205 height 367
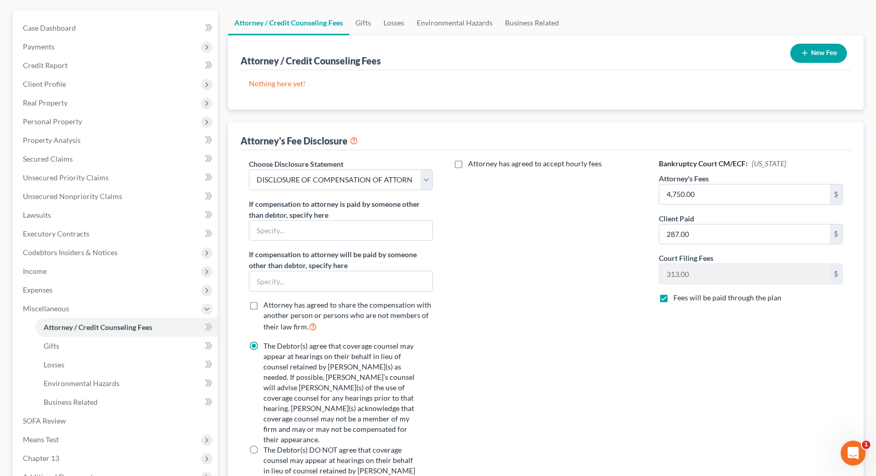
scroll to position [0, 0]
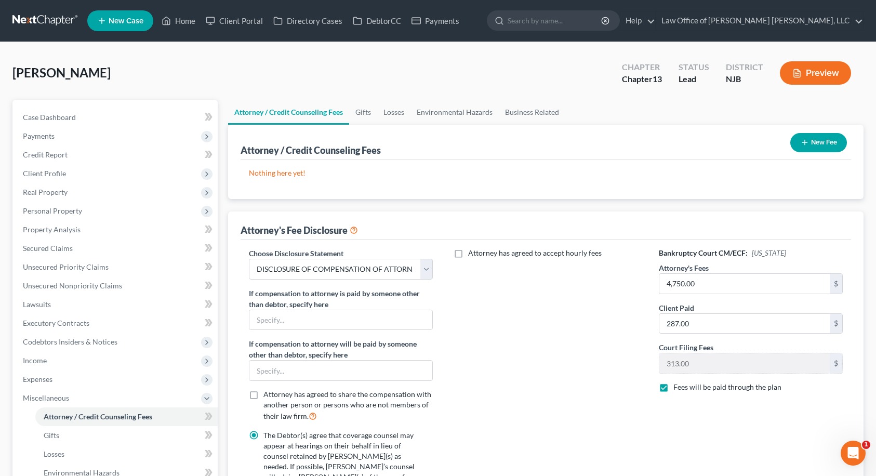
click at [837, 142] on button "New Fee" at bounding box center [818, 142] width 57 height 19
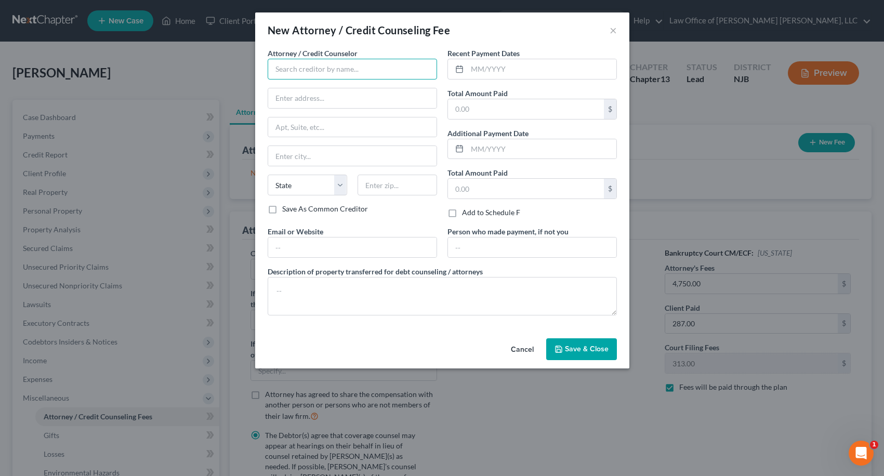
click at [360, 70] on input "text" at bounding box center [352, 69] width 169 height 21
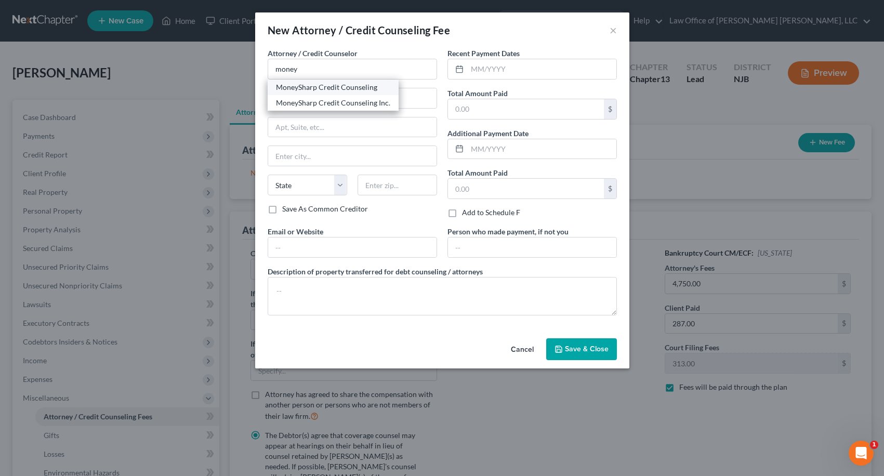
click at [327, 87] on div "MoneySharp Credit Counseling" at bounding box center [333, 87] width 114 height 10
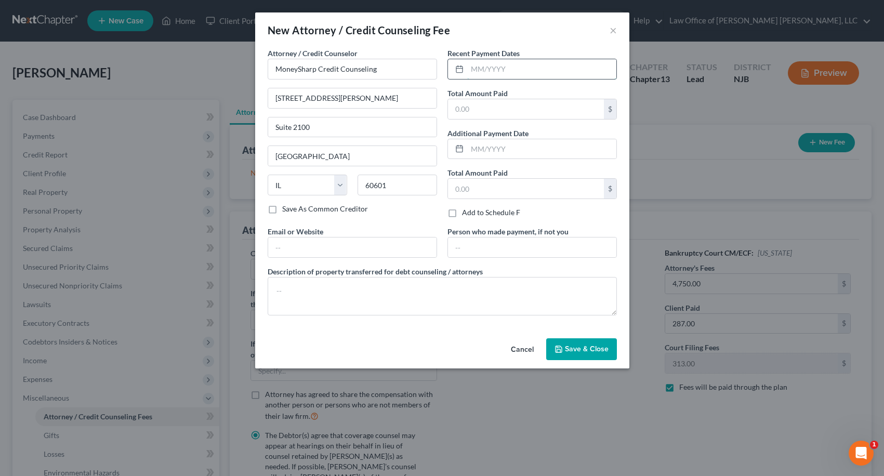
click at [480, 69] on input "text" at bounding box center [541, 69] width 149 height 20
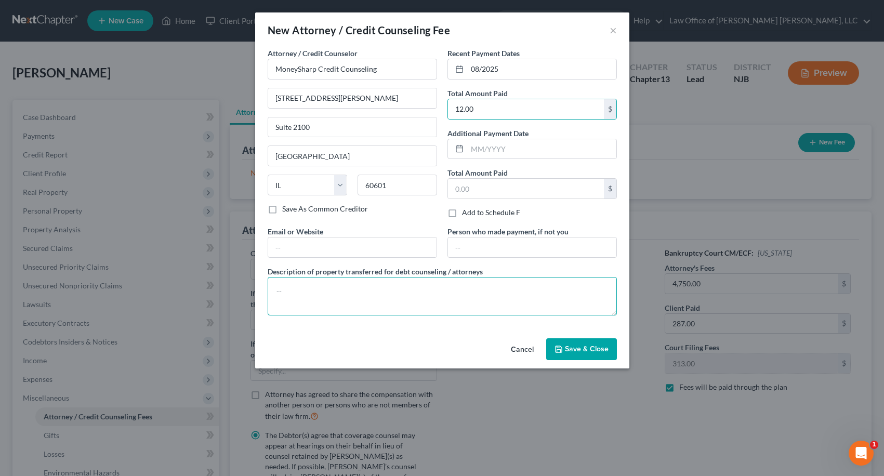
click at [457, 298] on textarea at bounding box center [442, 296] width 349 height 38
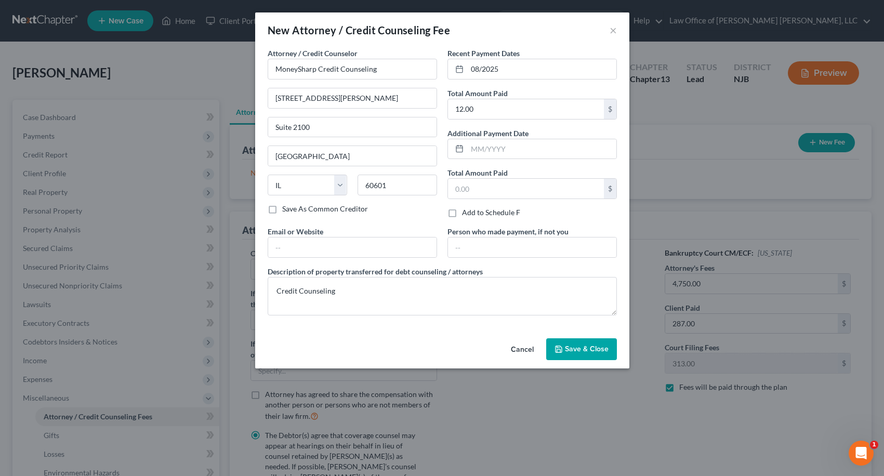
click at [586, 353] on button "Save & Close" at bounding box center [581, 349] width 71 height 22
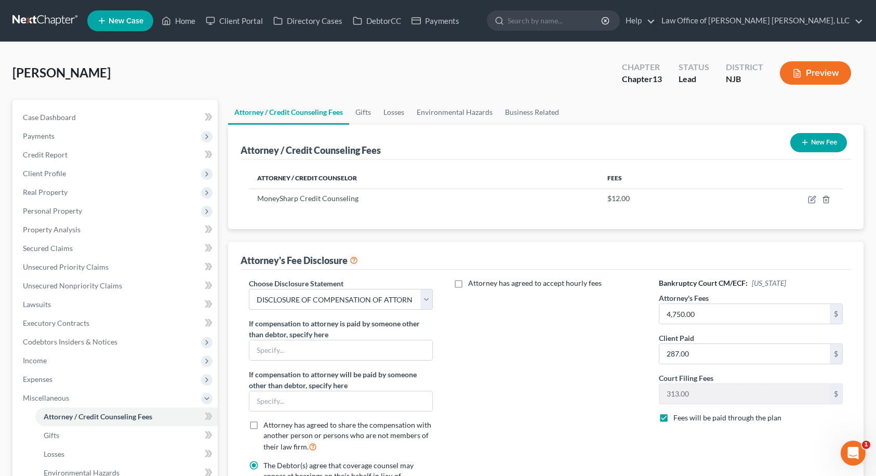
click at [805, 143] on icon "button" at bounding box center [805, 142] width 8 height 8
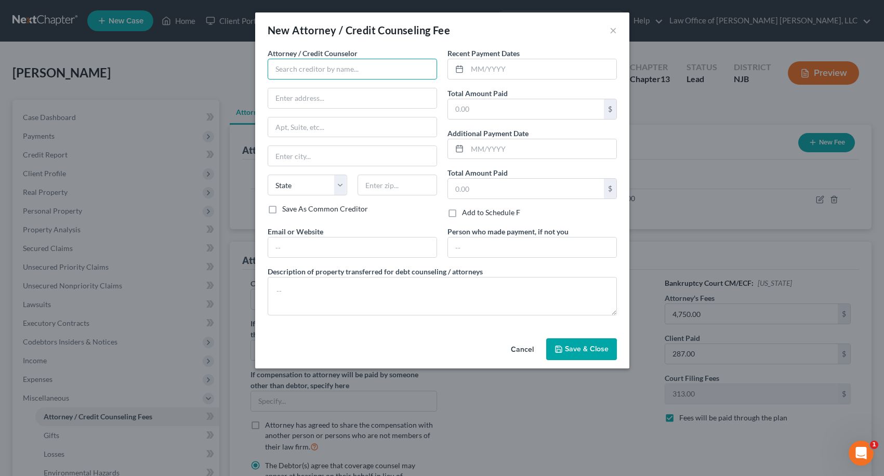
click at [406, 70] on input "text" at bounding box center [352, 69] width 169 height 21
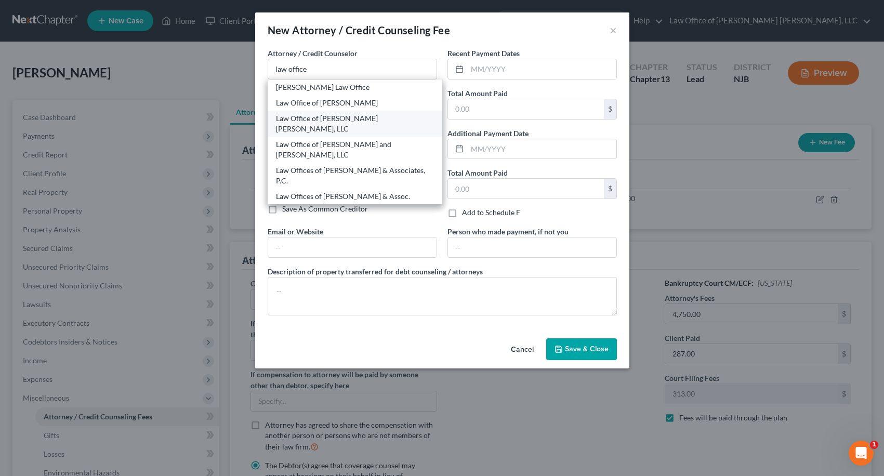
click at [328, 113] on div "Law Office of [PERSON_NAME] [PERSON_NAME], LLC" at bounding box center [355, 123] width 158 height 21
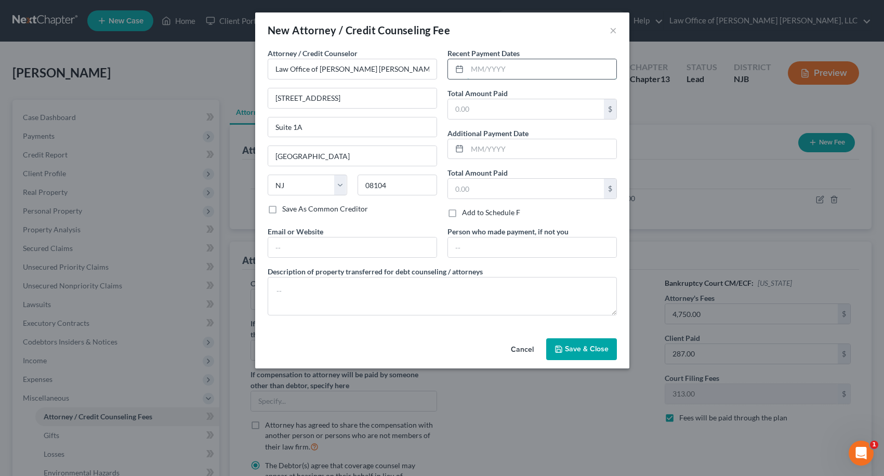
click at [470, 70] on input "text" at bounding box center [541, 69] width 149 height 20
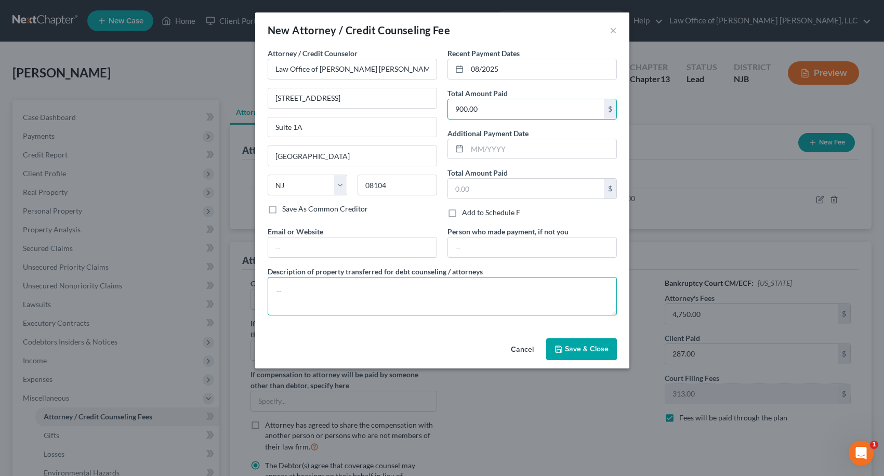
click at [438, 290] on textarea at bounding box center [442, 296] width 349 height 38
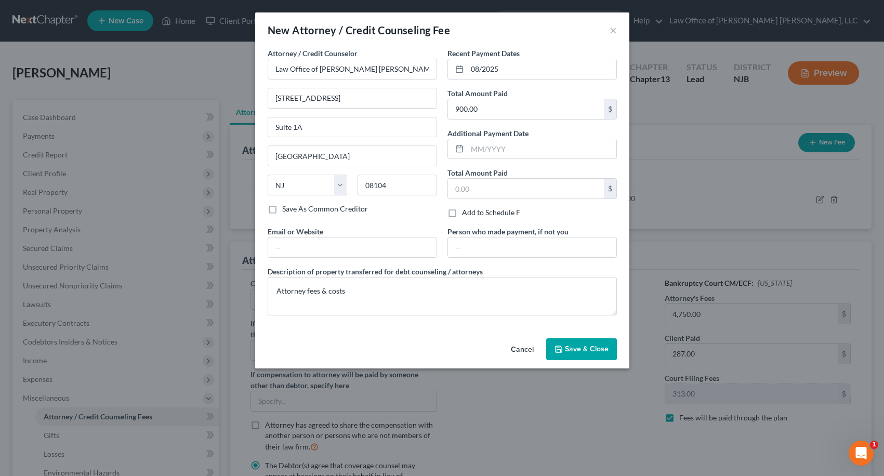
click at [566, 343] on button "Save & Close" at bounding box center [581, 349] width 71 height 22
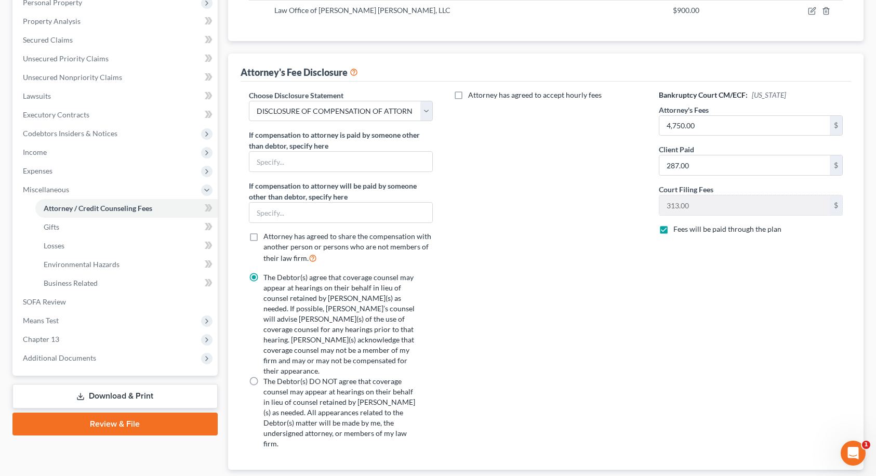
scroll to position [254, 0]
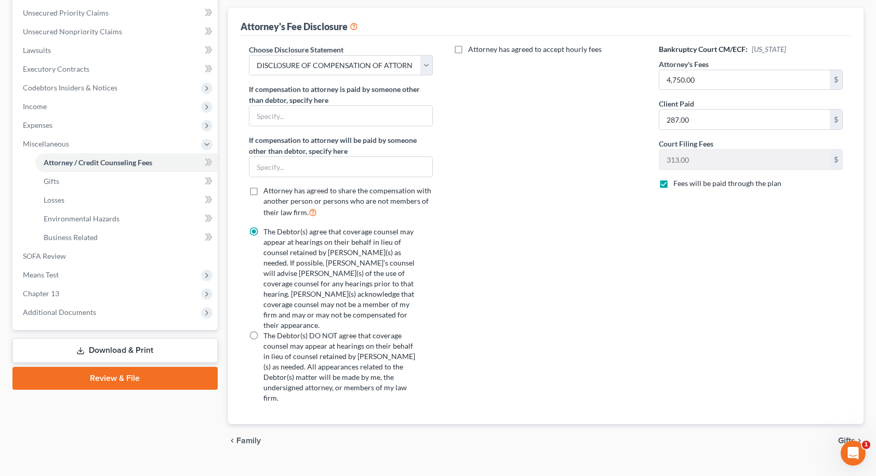
click at [844, 436] on span "Gifts" at bounding box center [846, 440] width 17 height 8
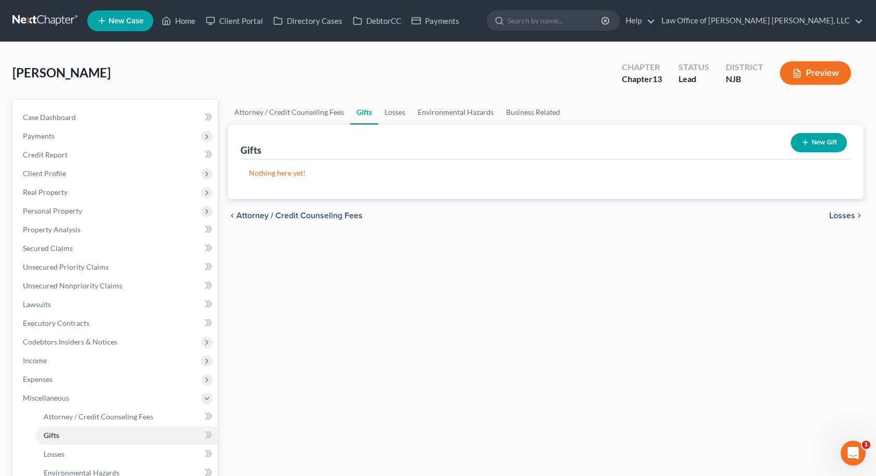
click at [833, 221] on div "chevron_left Attorney / Credit Counseling Fees Losses chevron_right" at bounding box center [546, 215] width 636 height 33
click at [837, 217] on span "Losses" at bounding box center [842, 215] width 26 height 8
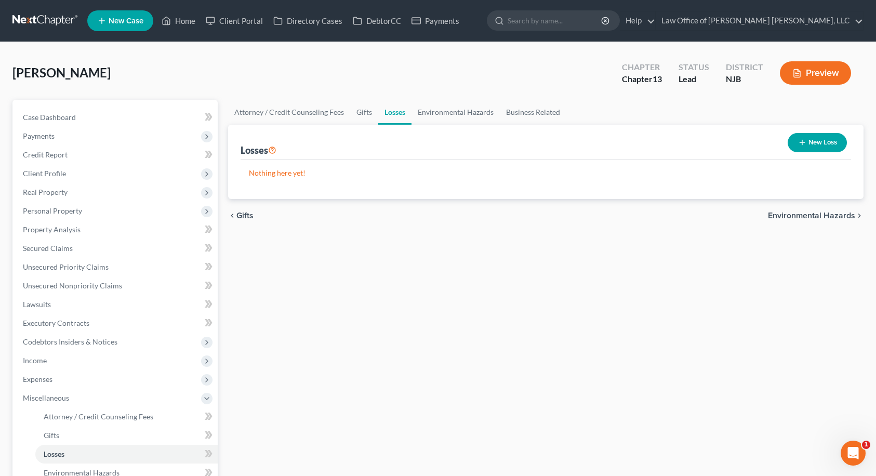
click at [837, 217] on span "Environmental Hazards" at bounding box center [811, 215] width 87 height 8
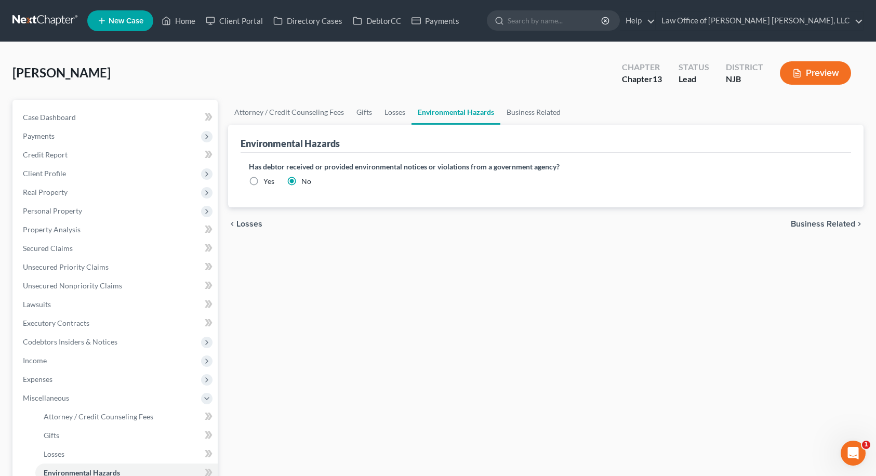
click at [837, 217] on div "chevron_left Losses Business Related chevron_right" at bounding box center [546, 223] width 636 height 33
click at [837, 222] on span "Business Related" at bounding box center [823, 224] width 64 height 8
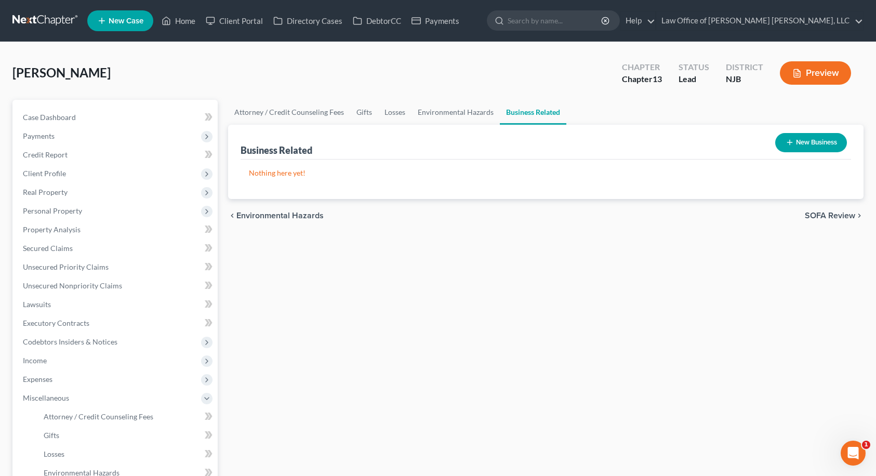
click at [837, 216] on span "SOFA Review" at bounding box center [830, 215] width 50 height 8
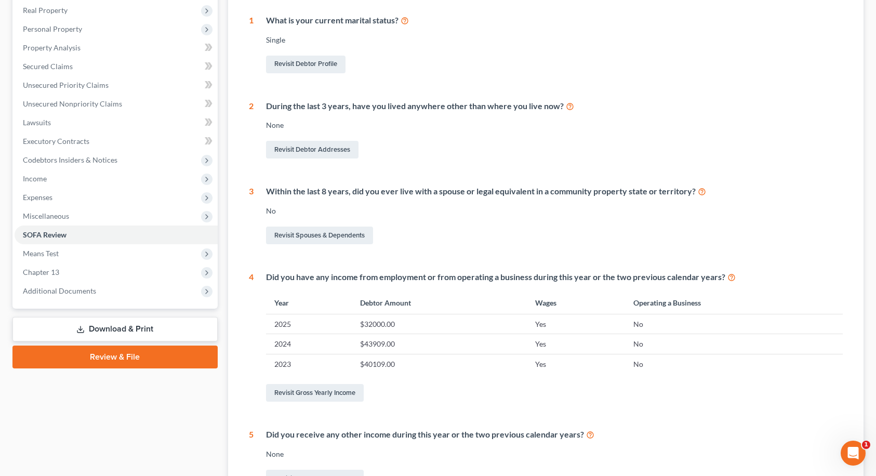
scroll to position [46, 0]
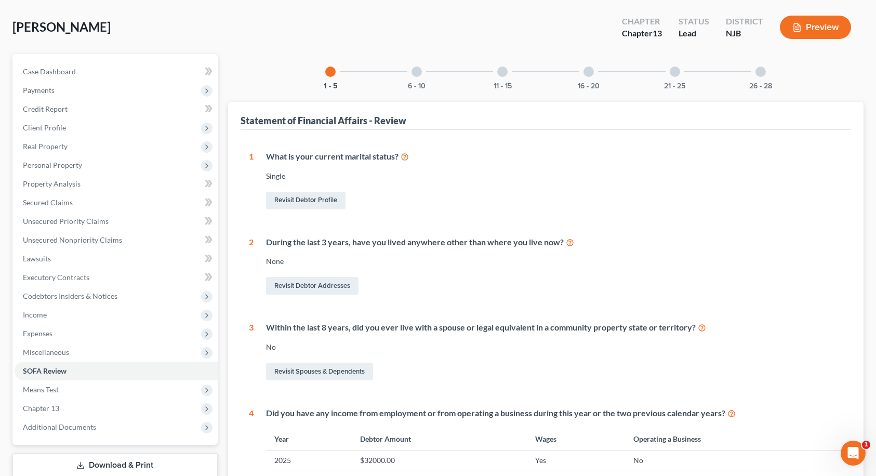
click at [419, 72] on div at bounding box center [416, 71] width 10 height 10
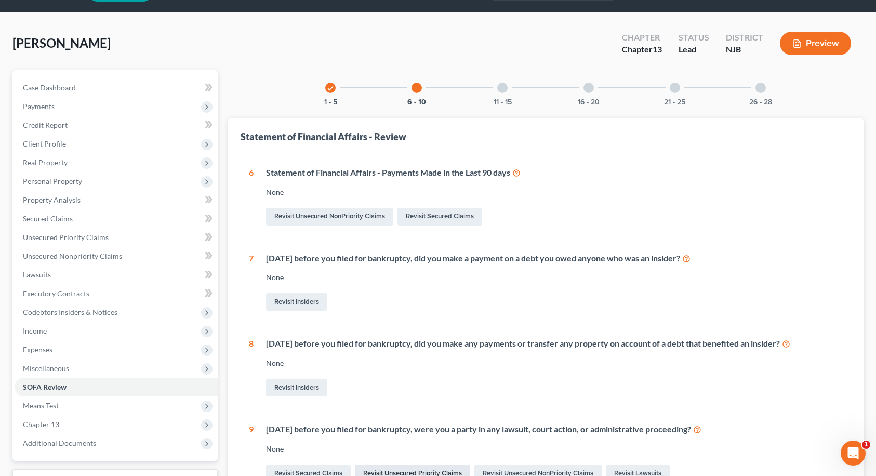
scroll to position [0, 0]
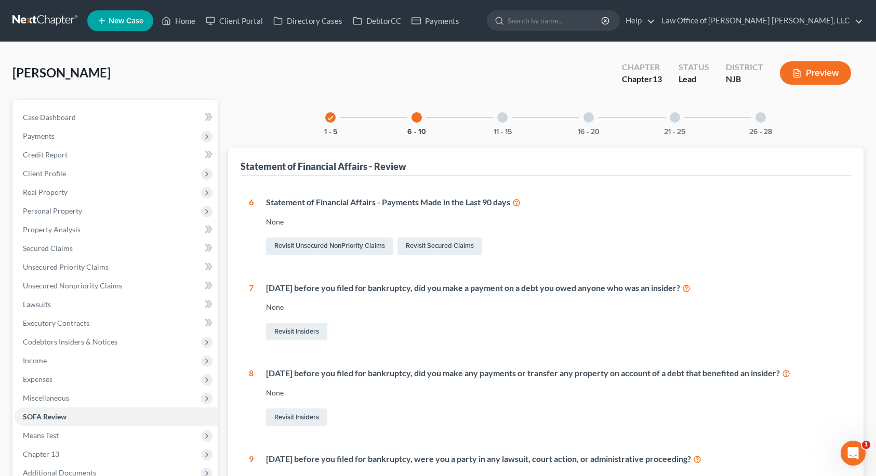
click at [500, 118] on div at bounding box center [502, 117] width 10 height 10
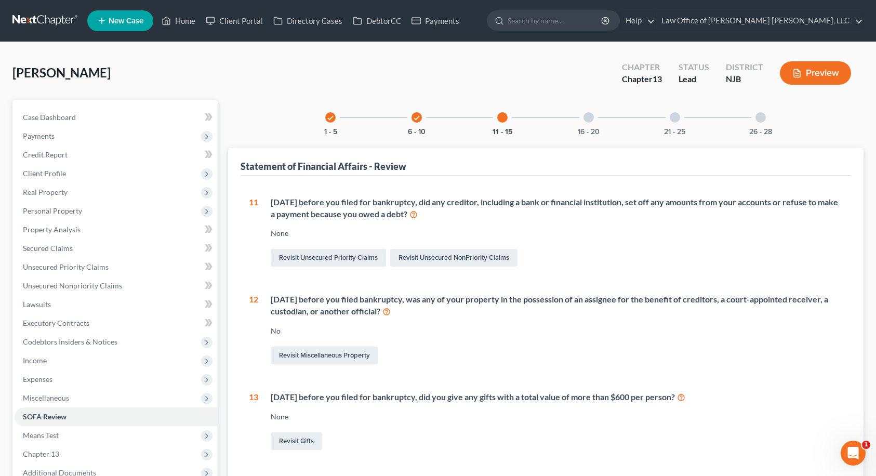
click at [590, 118] on div at bounding box center [588, 117] width 10 height 10
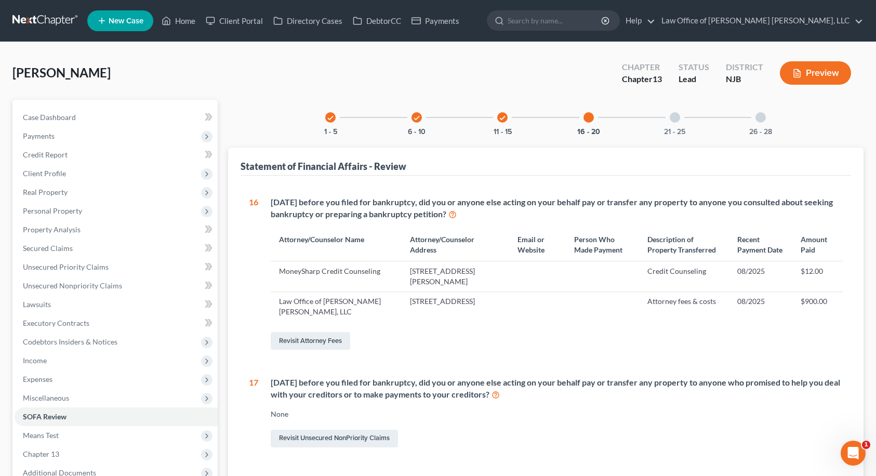
click at [676, 116] on div at bounding box center [675, 117] width 10 height 10
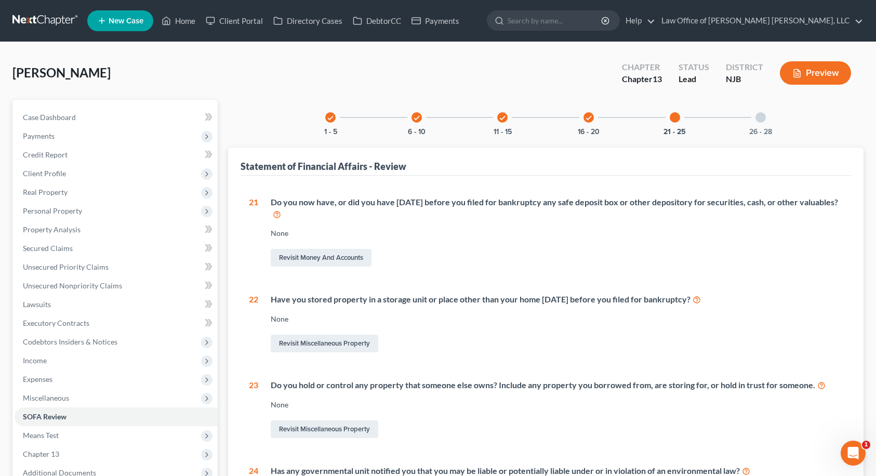
click at [762, 118] on div at bounding box center [760, 117] width 10 height 10
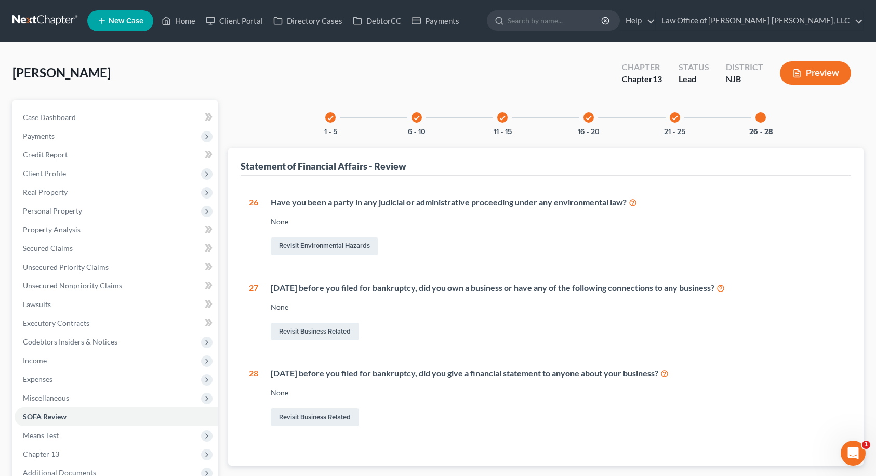
scroll to position [114, 0]
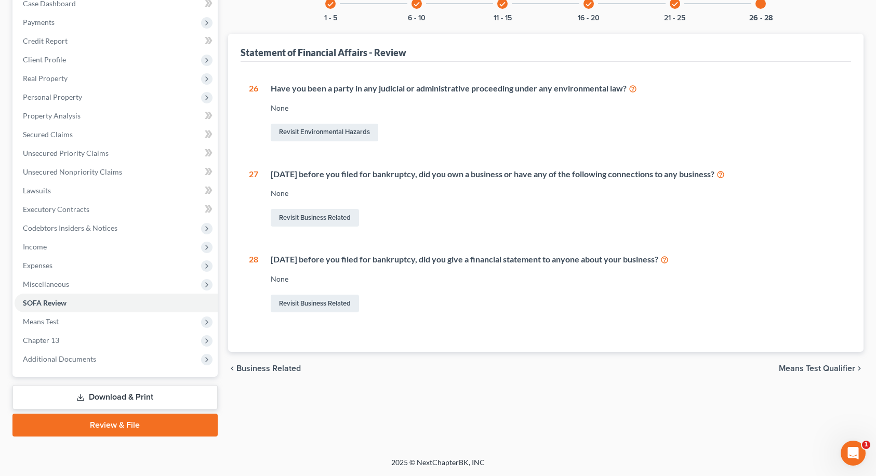
click at [845, 369] on span "Means Test Qualifier" at bounding box center [817, 368] width 76 height 8
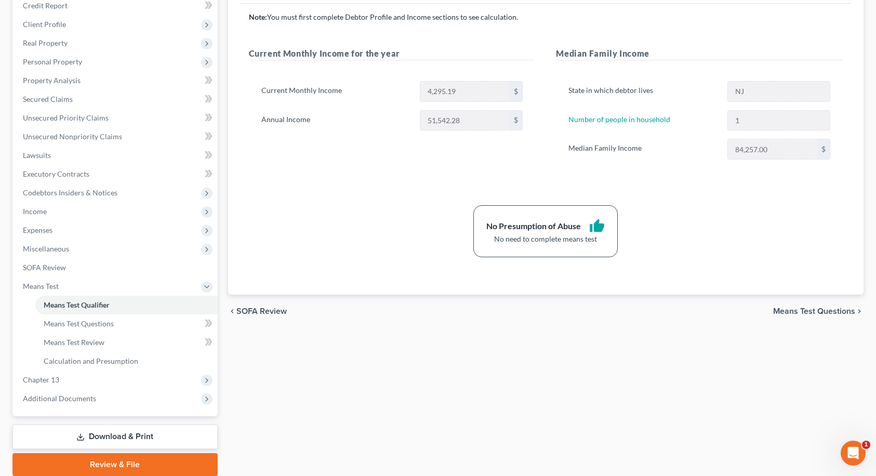
scroll to position [189, 0]
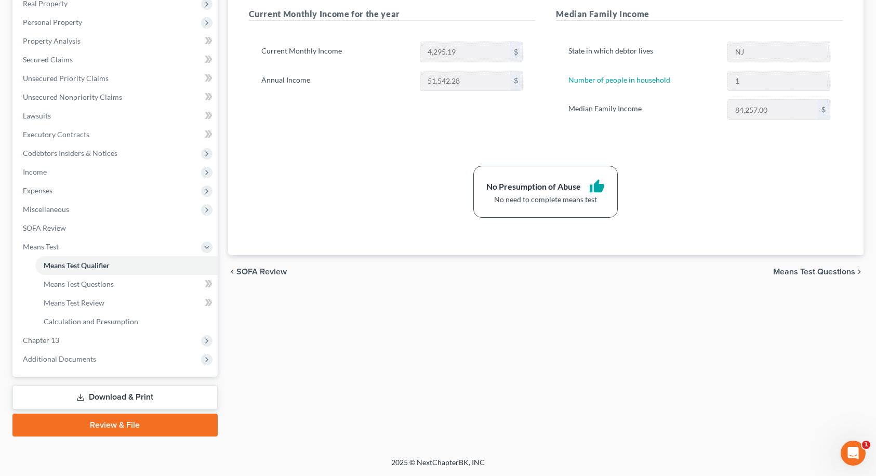
click at [841, 273] on span "Means Test Questions" at bounding box center [814, 272] width 82 height 8
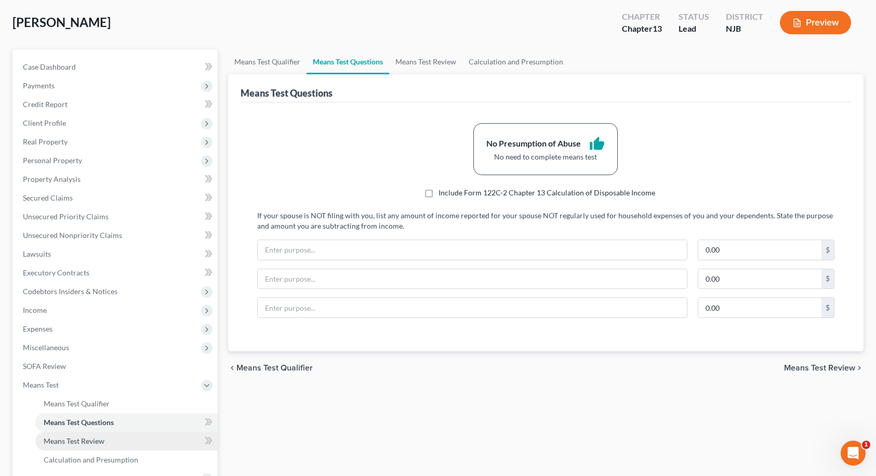
scroll to position [189, 0]
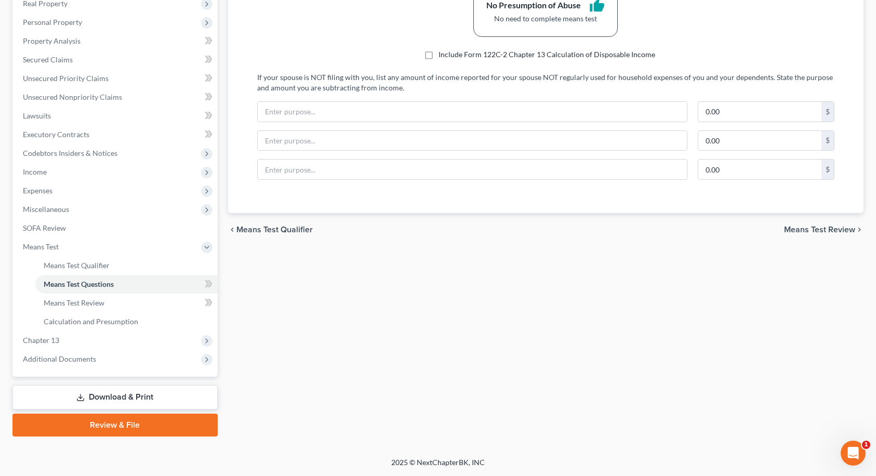
click at [103, 397] on link "Download & Print" at bounding box center [114, 397] width 205 height 24
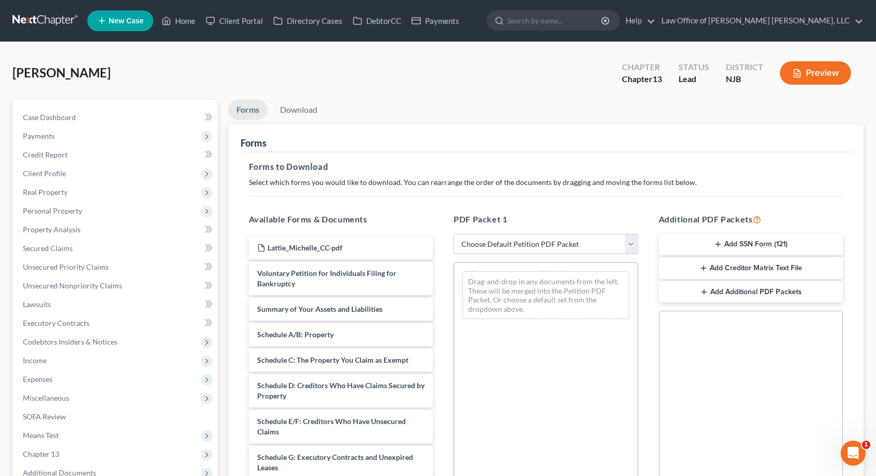
click at [496, 247] on select "Choose Default Petition PDF Packet Complete Bankruptcy Petition (all forms and …" at bounding box center [546, 244] width 184 height 21
click at [454, 234] on select "Choose Default Petition PDF Packet Complete Bankruptcy Petition (all forms and …" at bounding box center [546, 244] width 184 height 21
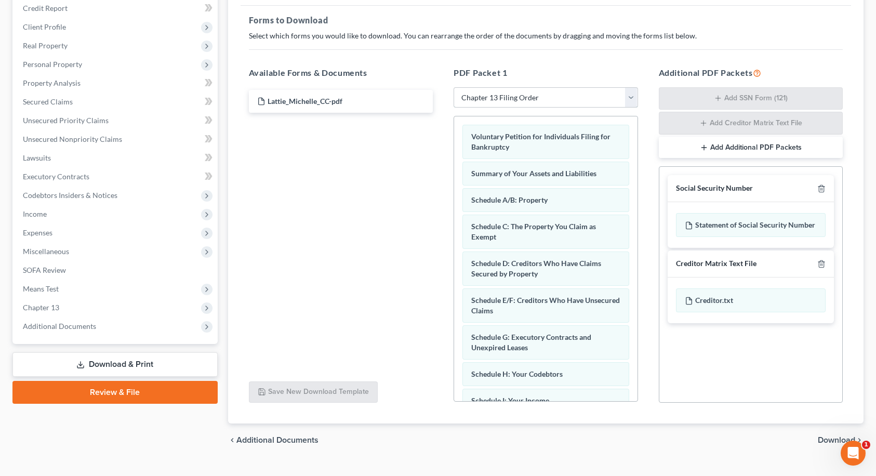
scroll to position [167, 0]
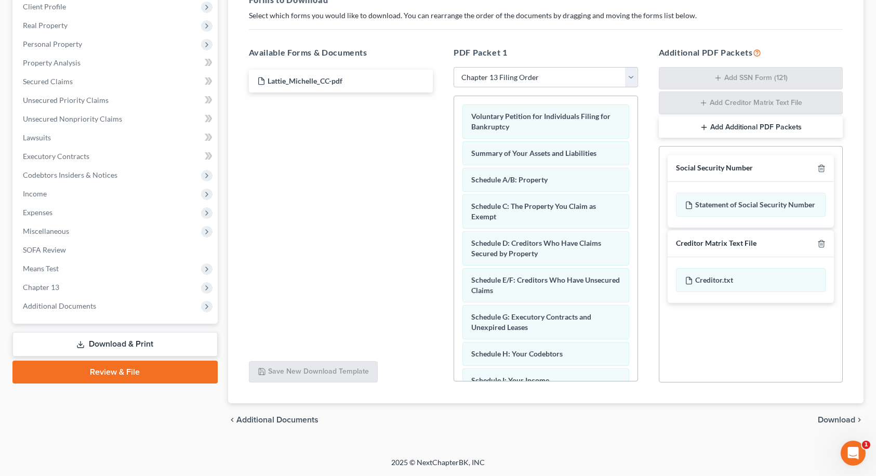
click at [836, 419] on span "Download" at bounding box center [836, 420] width 37 height 8
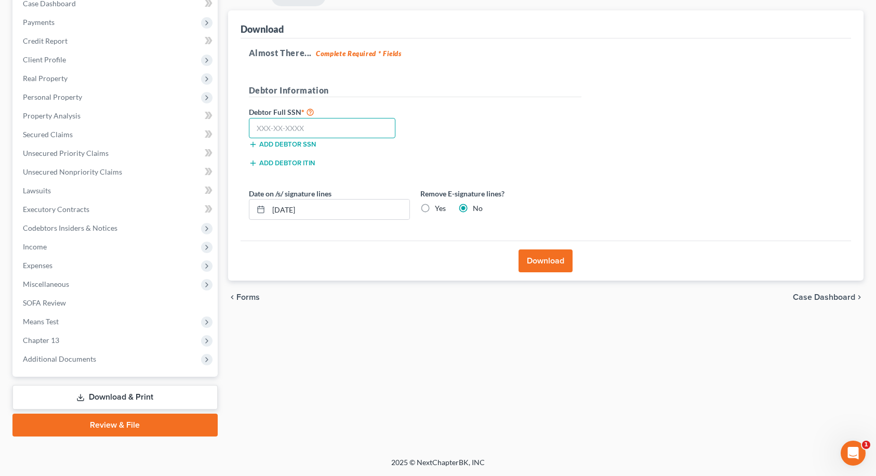
click at [346, 129] on input "text" at bounding box center [322, 128] width 147 height 21
click at [558, 265] on button "Download" at bounding box center [545, 260] width 54 height 23
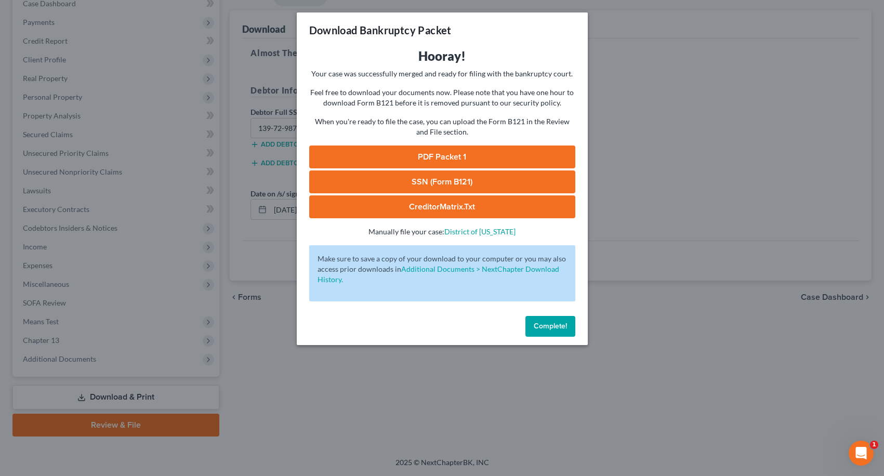
click at [442, 157] on link "PDF Packet 1" at bounding box center [442, 156] width 266 height 23
click at [416, 183] on link "SSN (Form B121)" at bounding box center [442, 181] width 266 height 23
click at [566, 330] on span "Complete!" at bounding box center [550, 326] width 33 height 9
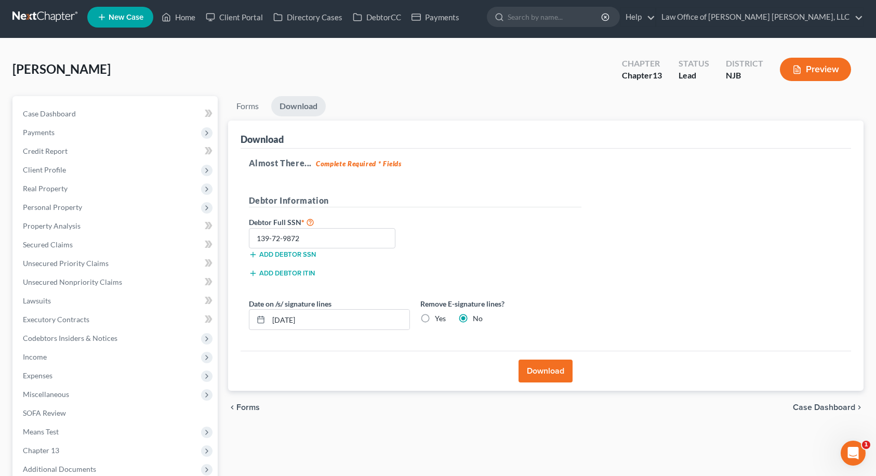
scroll to position [0, 0]
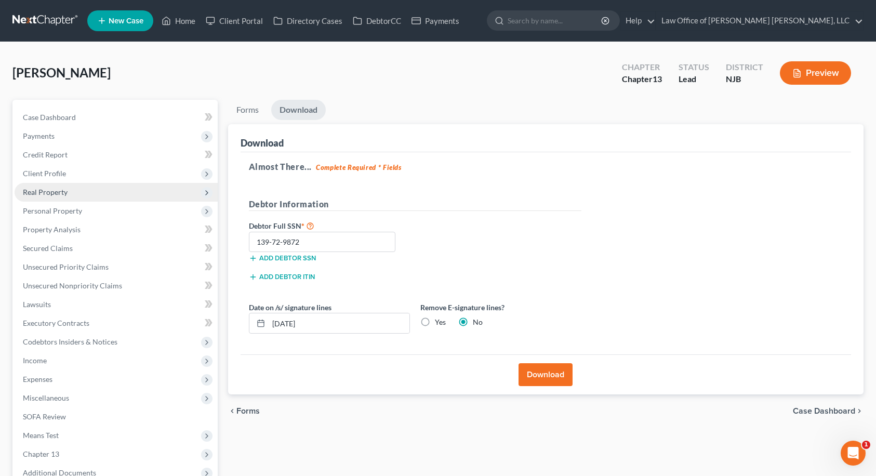
click at [90, 193] on span "Real Property" at bounding box center [116, 192] width 203 height 19
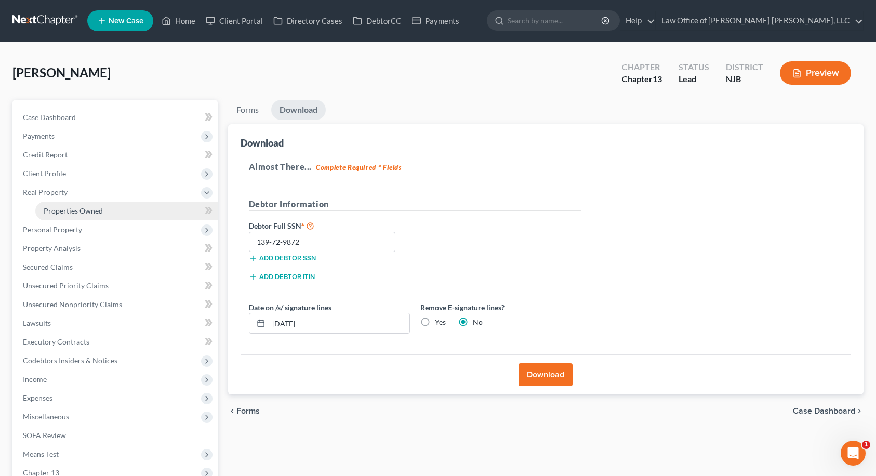
click at [90, 212] on span "Properties Owned" at bounding box center [73, 210] width 59 height 9
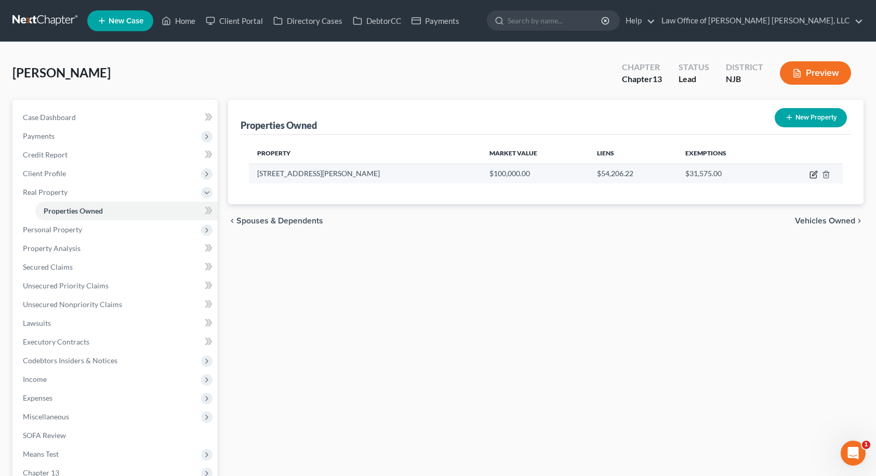
click at [813, 175] on icon "button" at bounding box center [813, 174] width 8 height 8
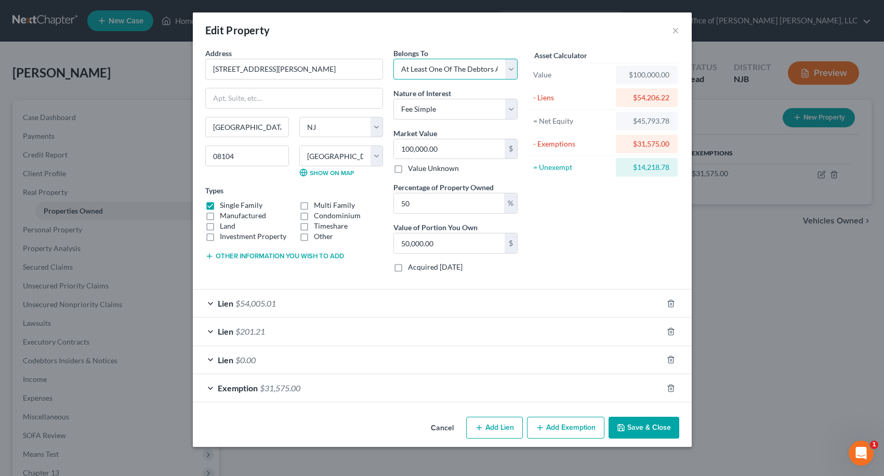
click at [437, 66] on select "Select Debtor 1 Only Debtor 2 Only Debtor 1 And Debtor 2 Only At Least One Of T…" at bounding box center [455, 69] width 124 height 21
click at [393, 59] on select "Select Debtor 1 Only Debtor 2 Only Debtor 1 And Debtor 2 Only At Least One Of T…" at bounding box center [455, 69] width 124 height 21
click at [489, 203] on input "50" at bounding box center [449, 203] width 110 height 20
click at [606, 225] on div "Asset Calculator Value $100,000.00 - Liens $54,206.22 = Net Equity $45,793.78 -…" at bounding box center [604, 164] width 162 height 233
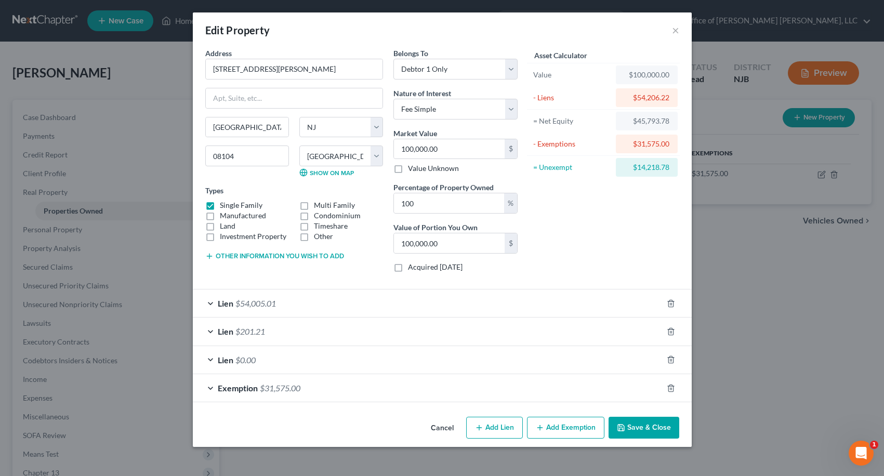
click at [807, 265] on div "Edit Property × Address * 1358 [PERSON_NAME][GEOGRAPHIC_DATA] [GEOGRAPHIC_DATA]…" at bounding box center [442, 238] width 884 height 476
click at [642, 425] on button "Save & Close" at bounding box center [643, 428] width 71 height 22
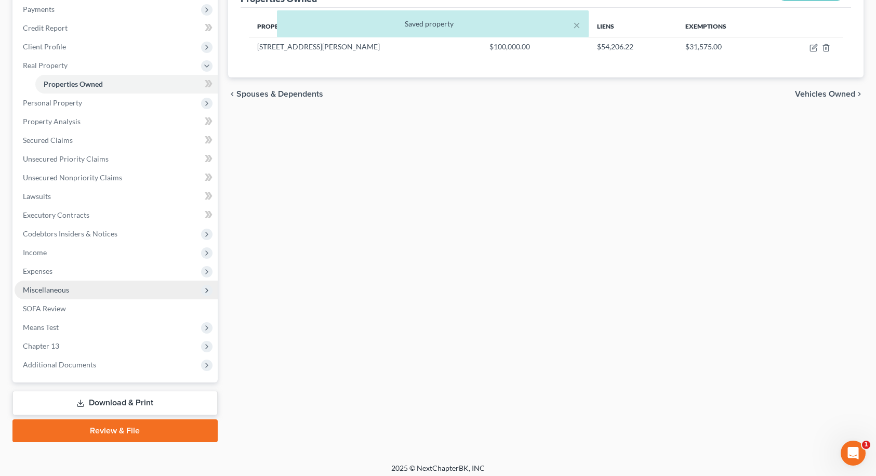
scroll to position [132, 0]
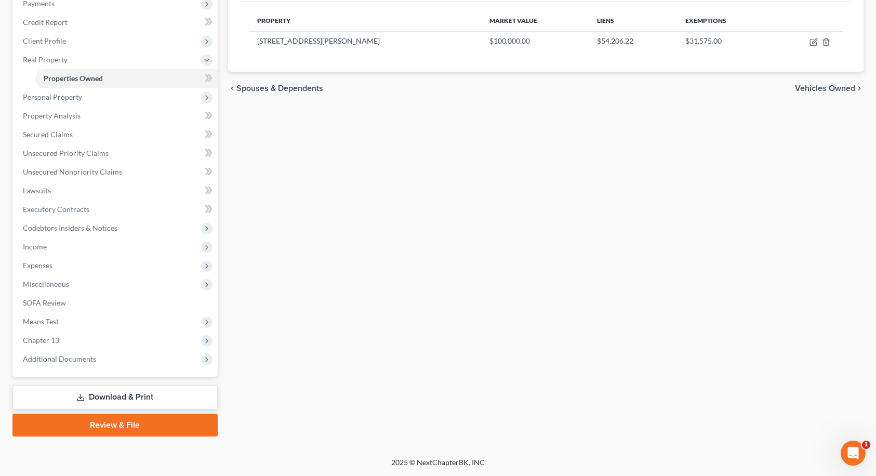
click at [828, 152] on div "Properties Owned New Property Property Market Value Liens Exemptions [STREET_AD…" at bounding box center [546, 201] width 646 height 469
click at [102, 251] on span "Income" at bounding box center [116, 246] width 203 height 19
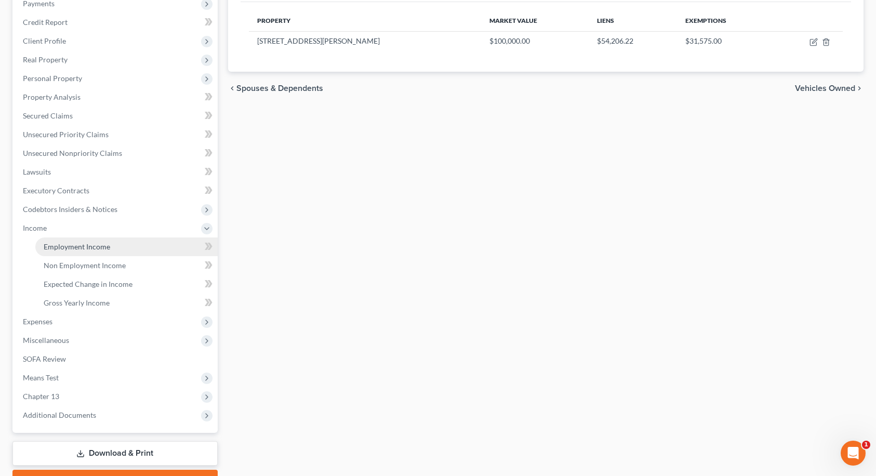
click at [108, 251] on link "Employment Income" at bounding box center [126, 246] width 182 height 19
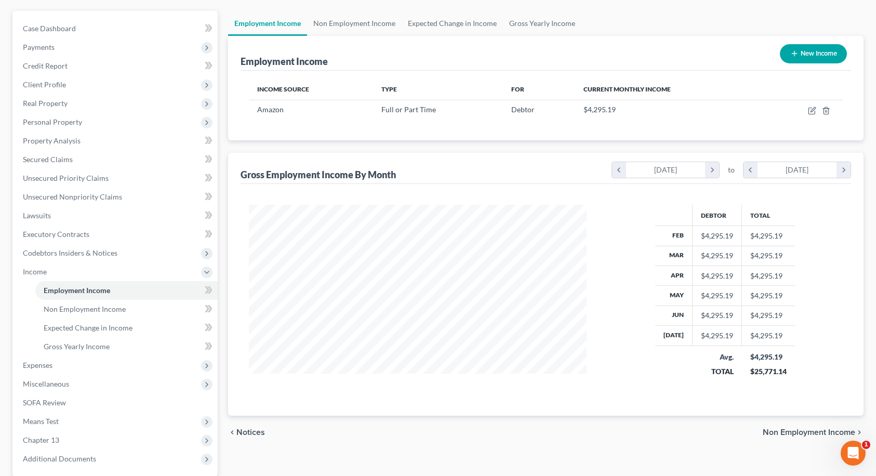
scroll to position [189, 0]
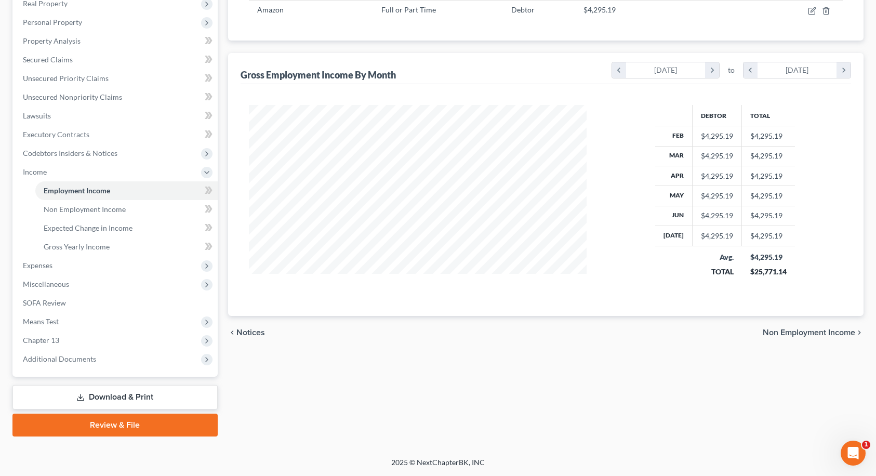
click at [819, 332] on span "Non Employment Income" at bounding box center [809, 332] width 92 height 8
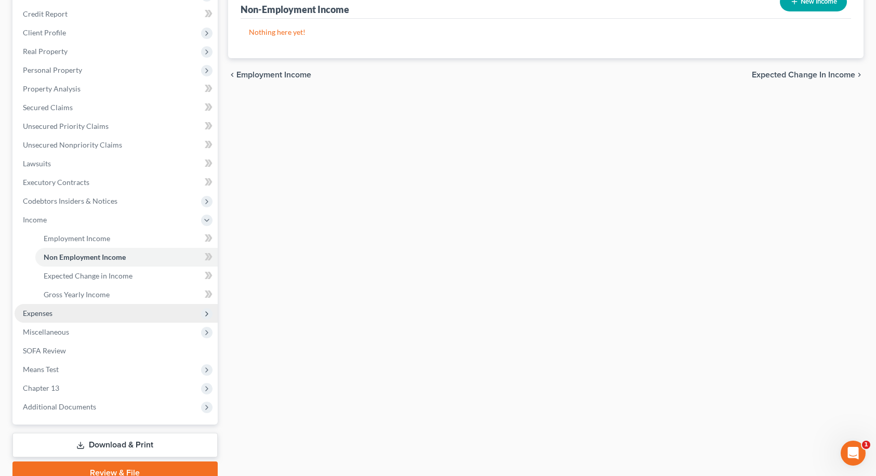
scroll to position [156, 0]
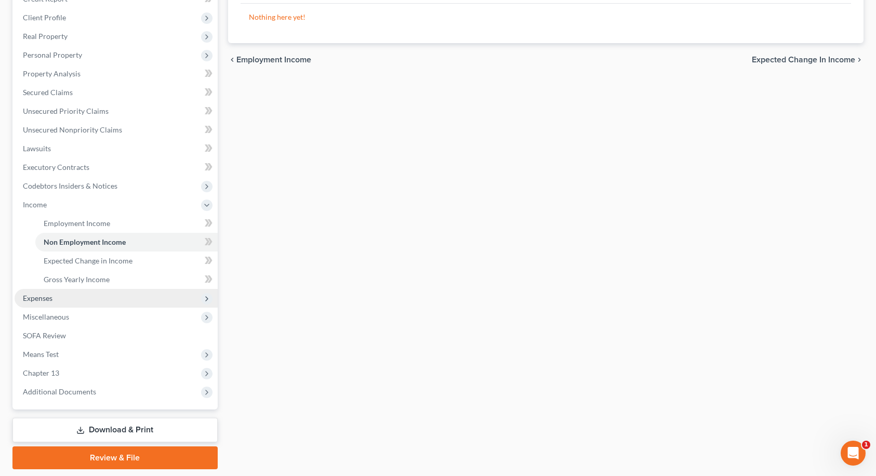
click at [35, 300] on span "Expenses" at bounding box center [38, 298] width 30 height 9
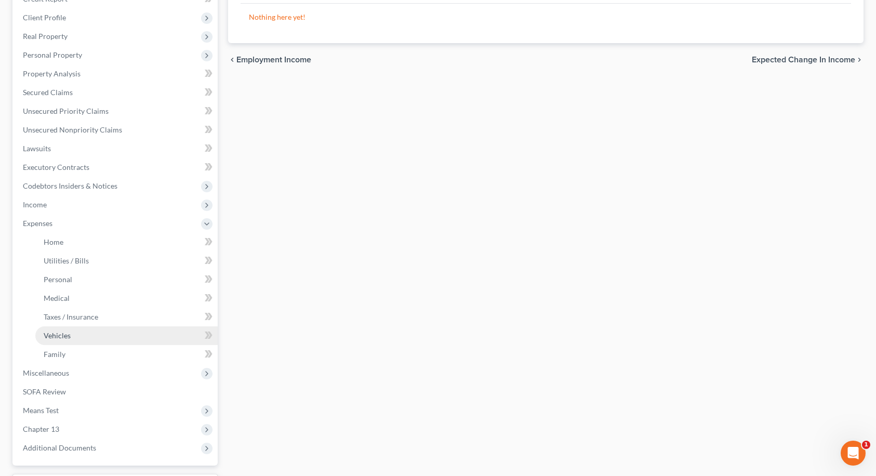
click at [49, 338] on span "Vehicles" at bounding box center [57, 335] width 27 height 9
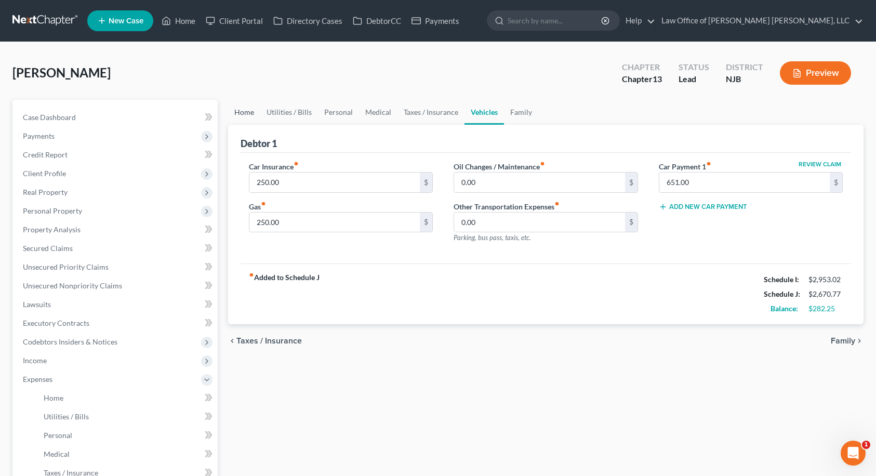
click at [250, 115] on link "Home" at bounding box center [244, 112] width 32 height 25
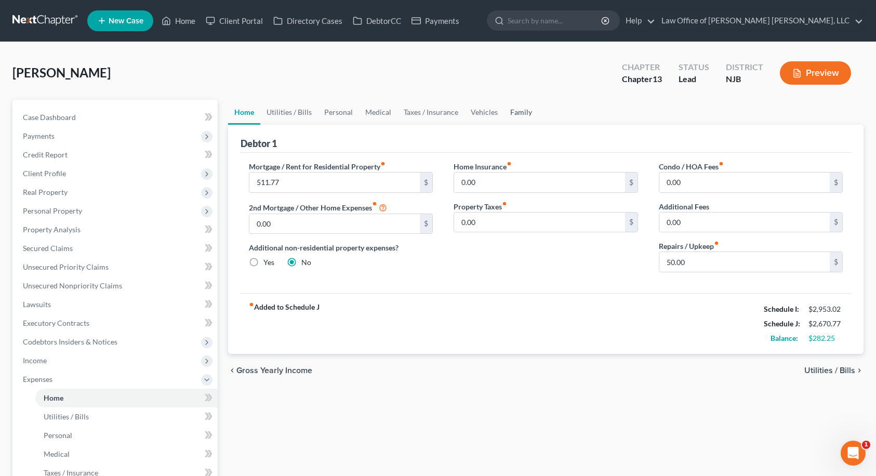
click at [515, 109] on link "Family" at bounding box center [521, 112] width 34 height 25
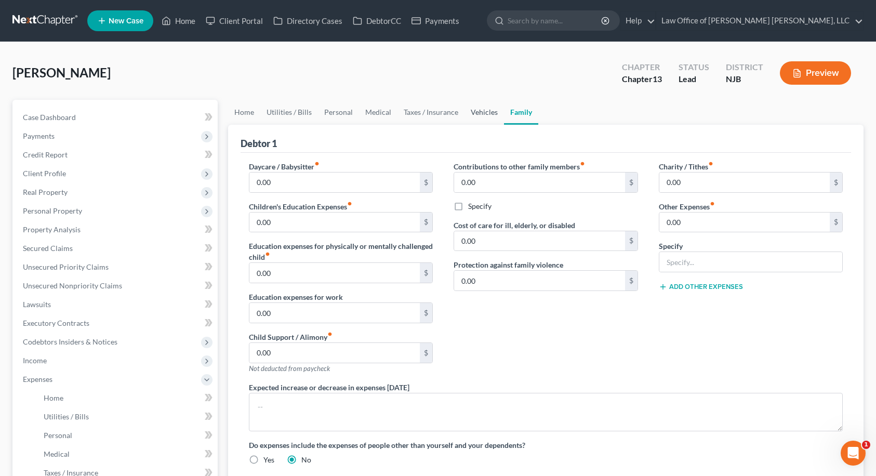
click at [493, 114] on link "Vehicles" at bounding box center [483, 112] width 39 height 25
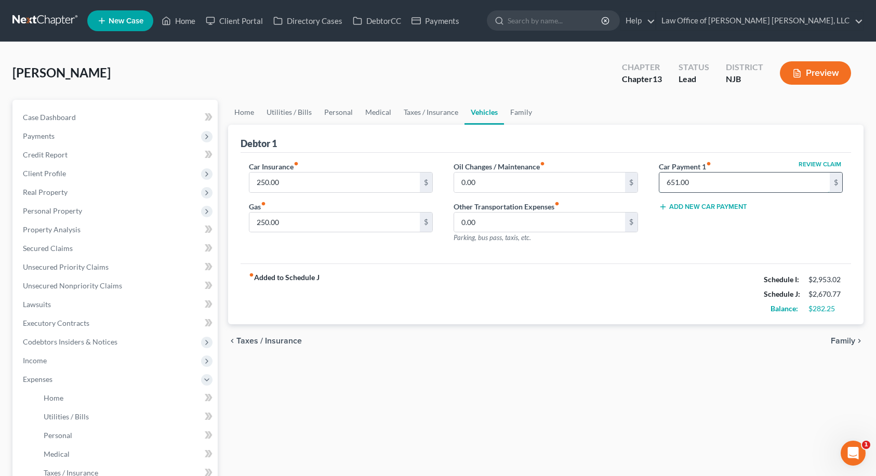
click at [692, 179] on input "651.00" at bounding box center [744, 182] width 171 height 20
click at [690, 216] on div "Review Claim Car Payment 1 fiber_manual_record 650.00 $ Add New Car Payment" at bounding box center [750, 206] width 205 height 90
click at [447, 115] on link "Taxes / Insurance" at bounding box center [430, 112] width 67 height 25
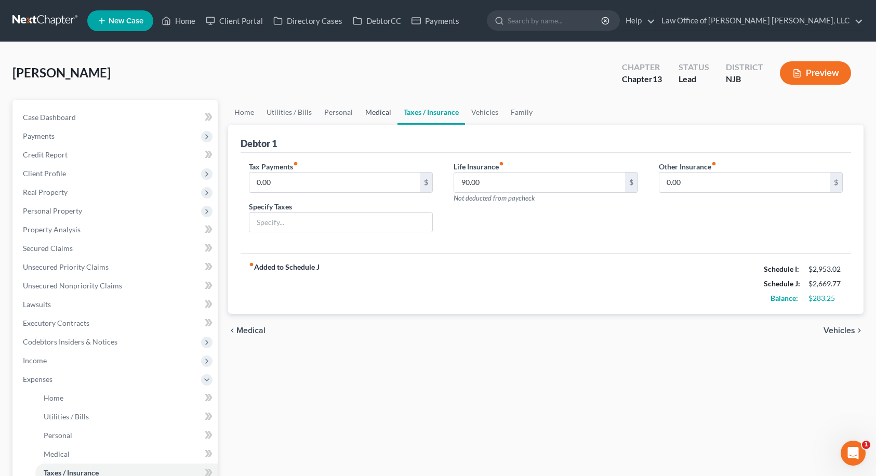
click at [371, 113] on link "Medical" at bounding box center [378, 112] width 38 height 25
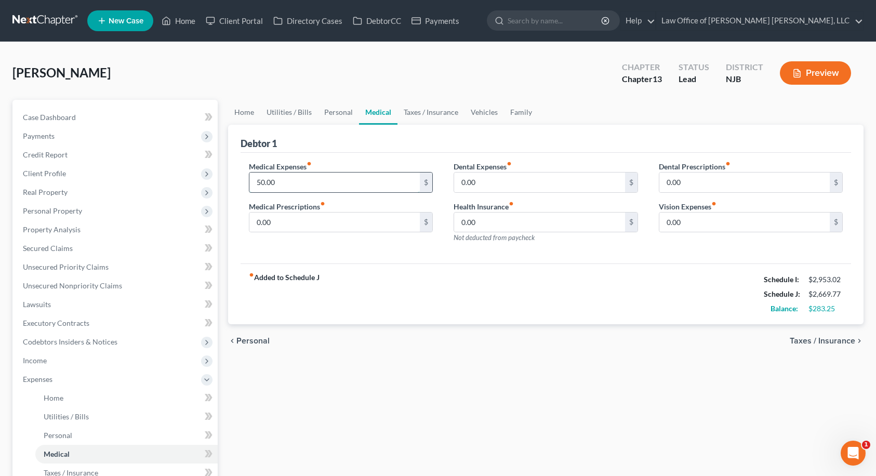
click at [302, 181] on input "50.00" at bounding box center [334, 182] width 171 height 20
click at [336, 115] on link "Personal" at bounding box center [338, 112] width 41 height 25
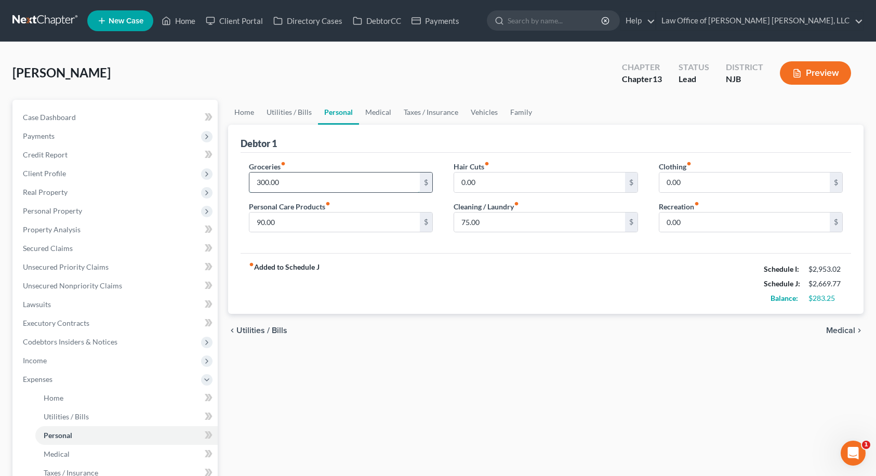
click at [317, 184] on input "300.00" at bounding box center [334, 182] width 171 height 20
click at [392, 282] on div "fiber_manual_record Added to Schedule J Schedule I: $2,953.02 Schedule J: $2,64…" at bounding box center [546, 283] width 611 height 61
click at [297, 183] on input "275.00" at bounding box center [334, 182] width 171 height 20
click at [311, 186] on input "280.00" at bounding box center [334, 182] width 171 height 20
click at [305, 177] on input "280.00" at bounding box center [334, 182] width 171 height 20
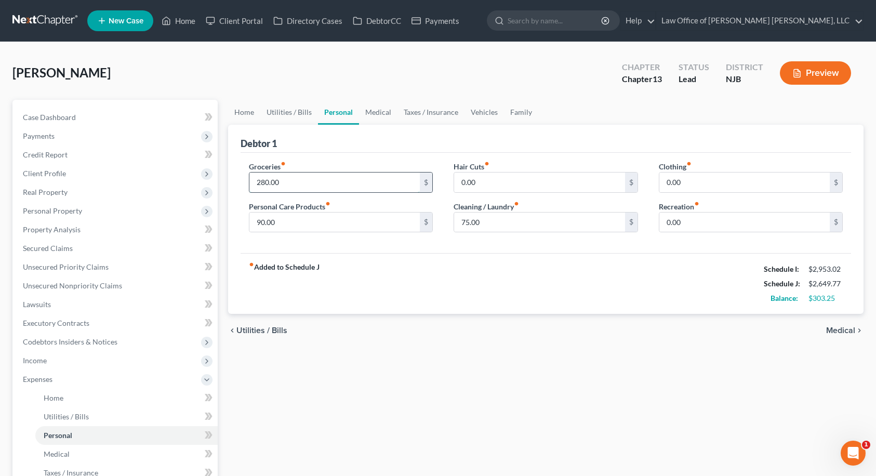
drag, startPoint x: 304, startPoint y: 177, endPoint x: 296, endPoint y: 185, distance: 11.8
click at [304, 177] on input "280.00" at bounding box center [334, 182] width 171 height 20
click at [297, 220] on input "90.00" at bounding box center [334, 222] width 171 height 20
click at [355, 252] on div "Groceries fiber_manual_record 300.00 $ Personal Care Products fiber_manual_reco…" at bounding box center [546, 203] width 611 height 101
click at [840, 331] on span "Medical" at bounding box center [840, 330] width 29 height 8
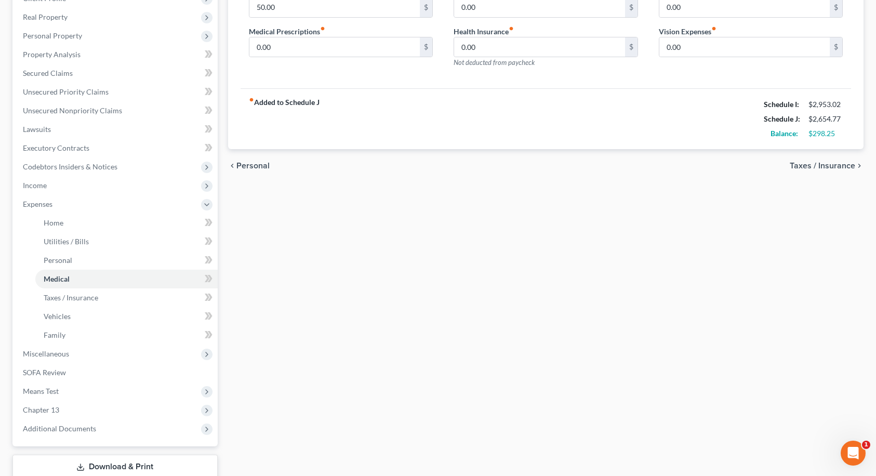
scroll to position [245, 0]
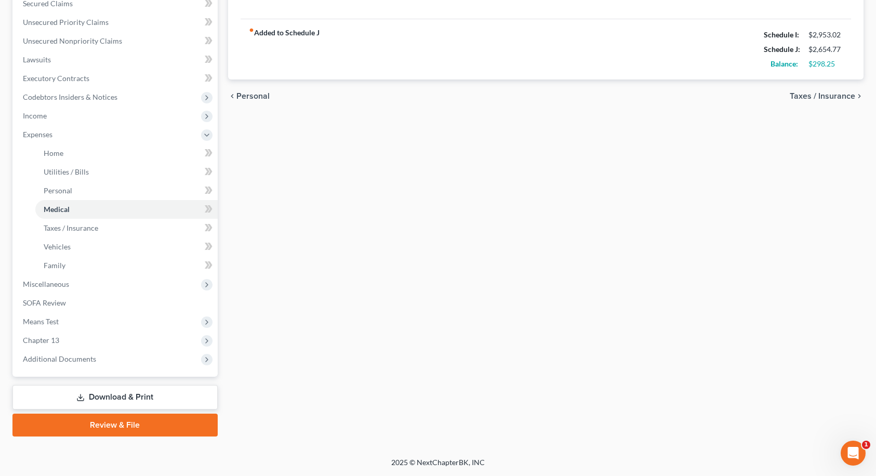
click at [141, 401] on link "Download & Print" at bounding box center [114, 397] width 205 height 24
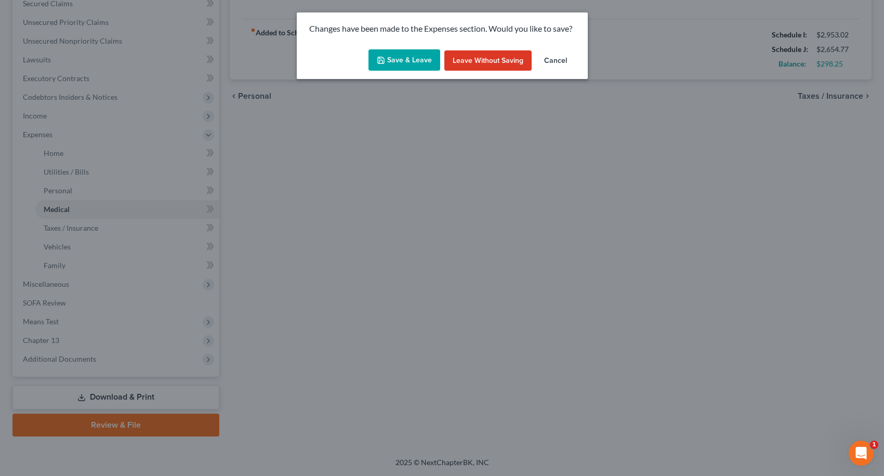
click at [420, 64] on button "Save & Leave" at bounding box center [404, 60] width 72 height 22
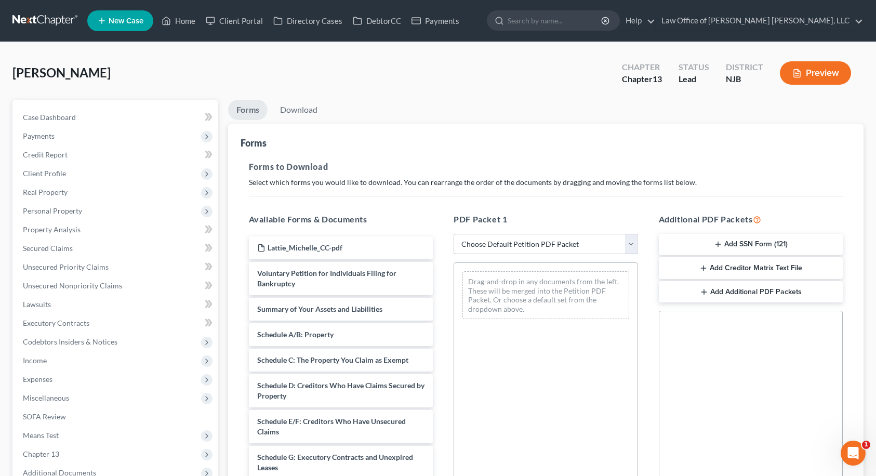
click at [599, 241] on select "Choose Default Petition PDF Packet Complete Bankruptcy Petition (all forms and …" at bounding box center [546, 244] width 184 height 21
click at [454, 234] on select "Choose Default Petition PDF Packet Complete Bankruptcy Petition (all forms and …" at bounding box center [546, 244] width 184 height 21
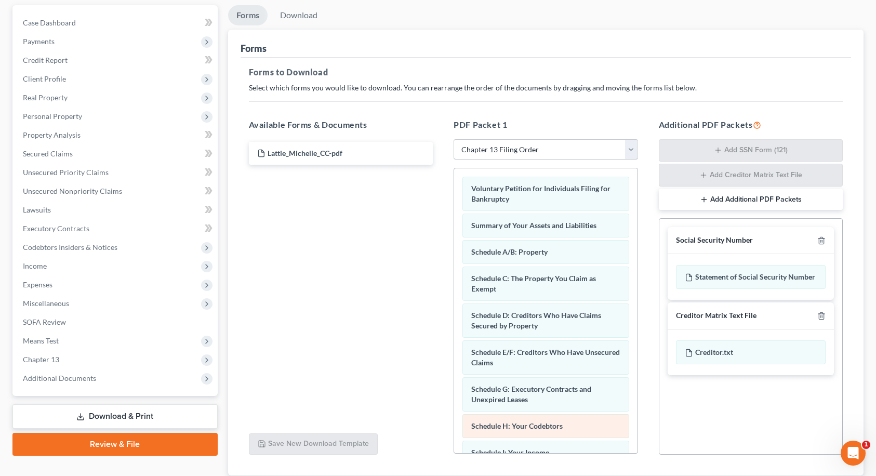
scroll to position [167, 0]
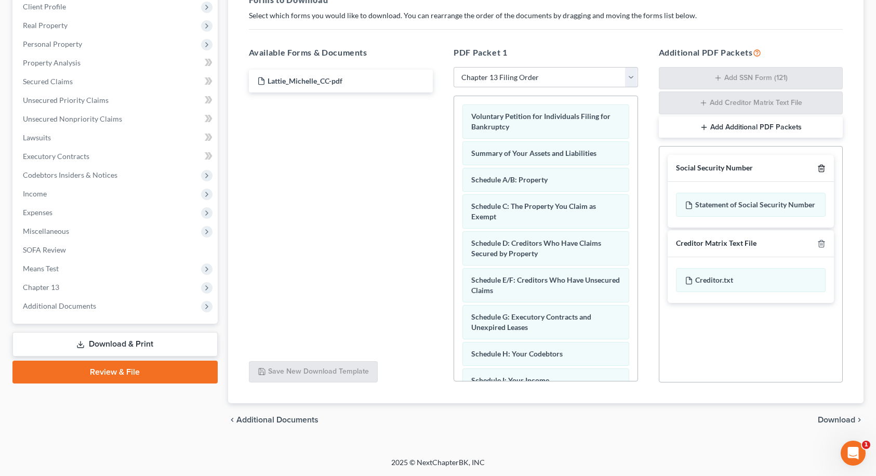
click at [823, 168] on icon "button" at bounding box center [821, 168] width 8 height 8
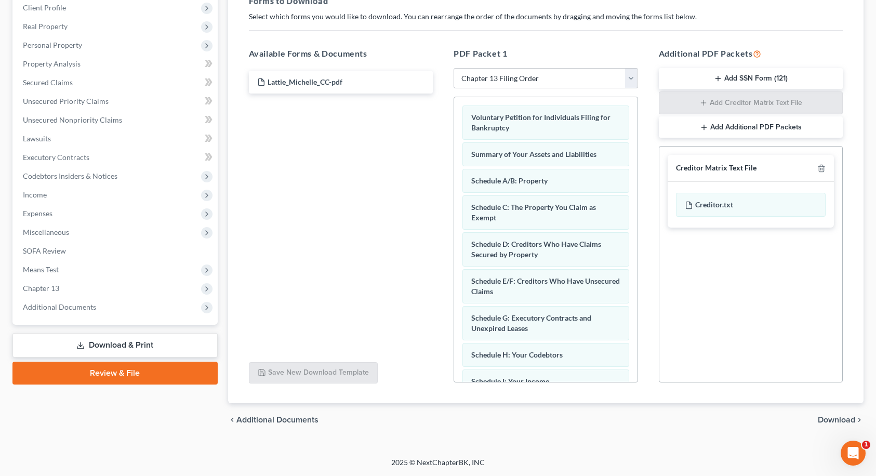
scroll to position [166, 0]
click at [841, 422] on span "Download" at bounding box center [836, 420] width 37 height 8
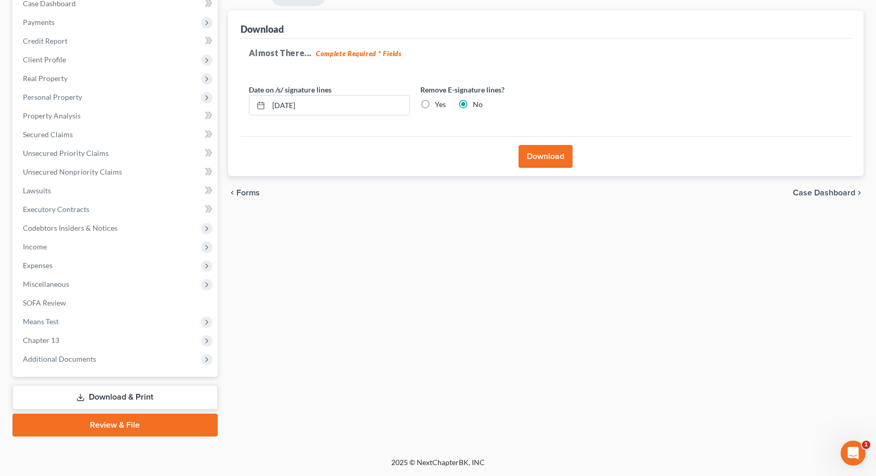
scroll to position [114, 0]
click at [537, 159] on button "Download" at bounding box center [545, 156] width 54 height 23
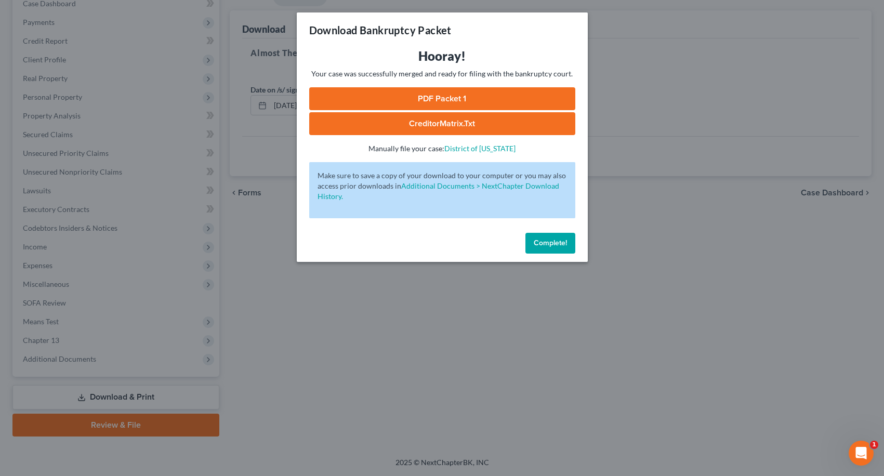
click at [537, 243] on span "Complete!" at bounding box center [550, 242] width 33 height 9
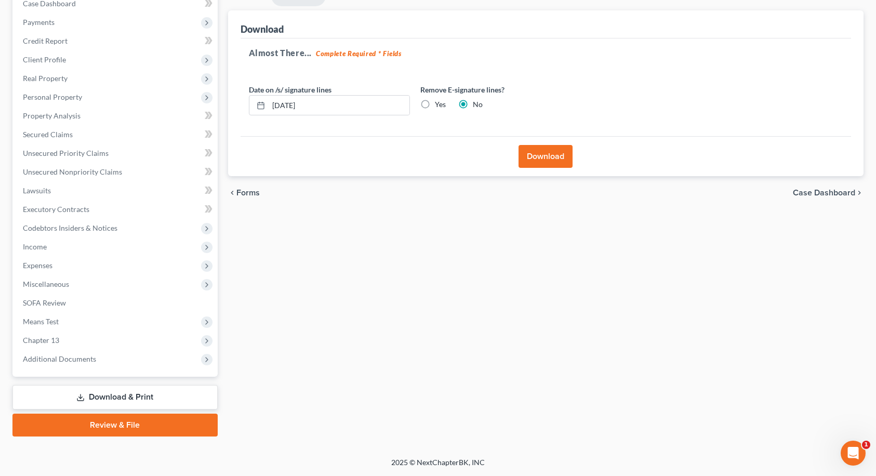
click at [150, 422] on link "Review & File" at bounding box center [114, 425] width 205 height 23
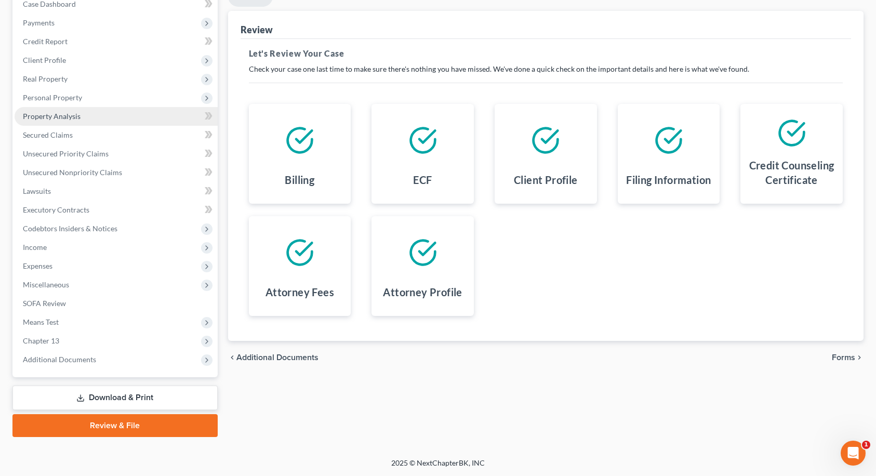
scroll to position [114, 0]
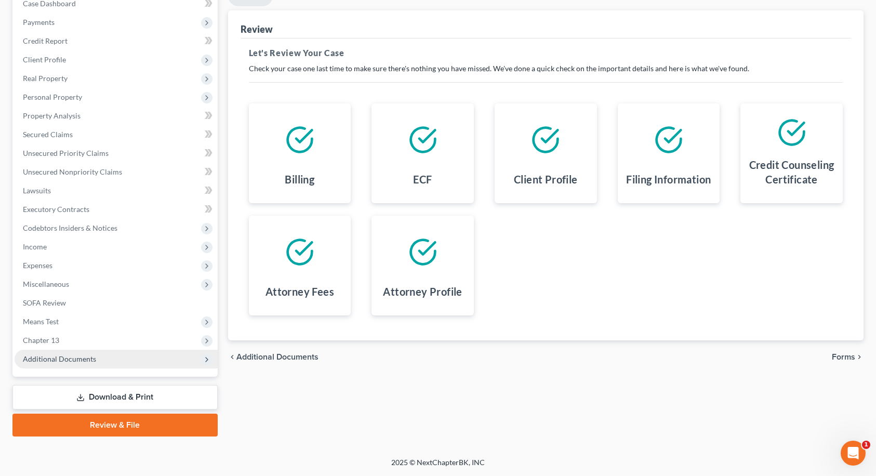
click at [95, 357] on span "Additional Documents" at bounding box center [116, 359] width 203 height 19
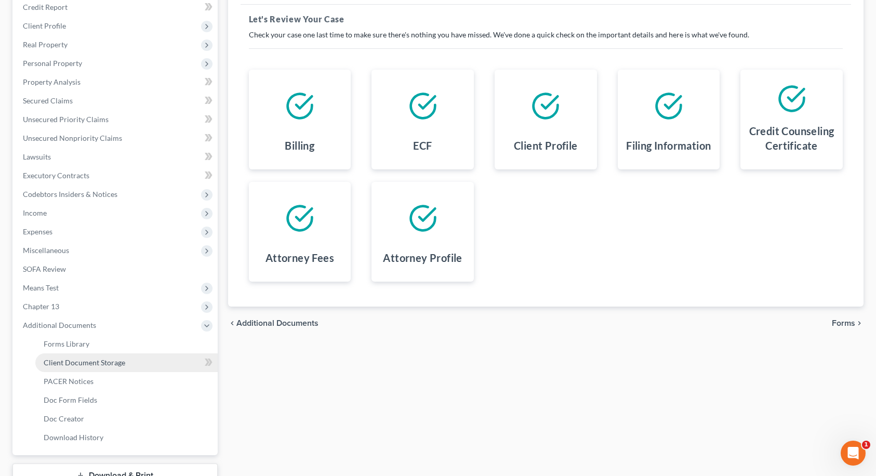
scroll to position [166, 0]
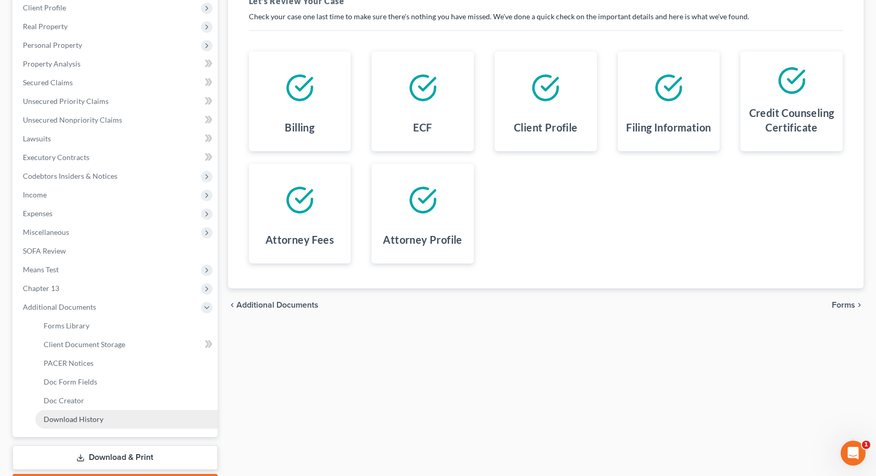
click at [84, 419] on span "Download History" at bounding box center [74, 419] width 60 height 9
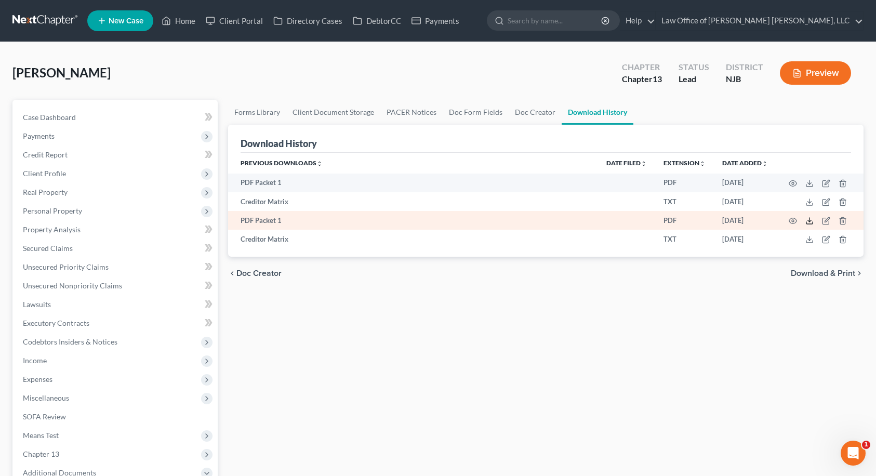
click at [809, 221] on icon at bounding box center [809, 221] width 8 height 8
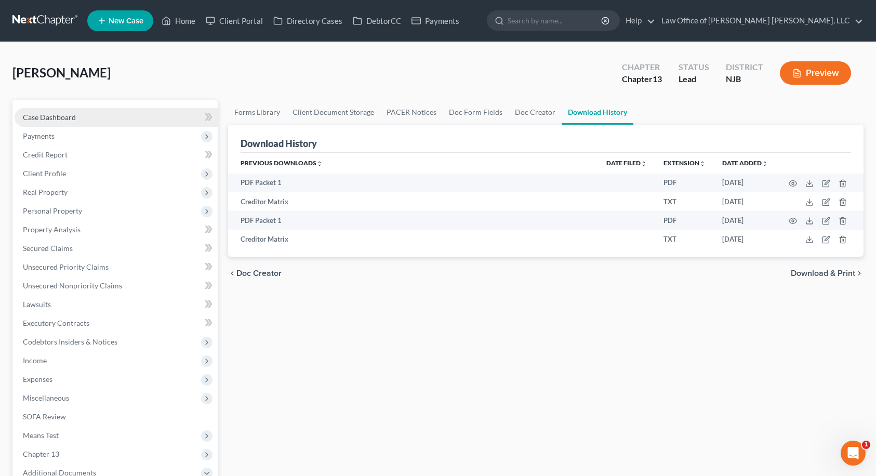
click at [100, 117] on link "Case Dashboard" at bounding box center [116, 117] width 203 height 19
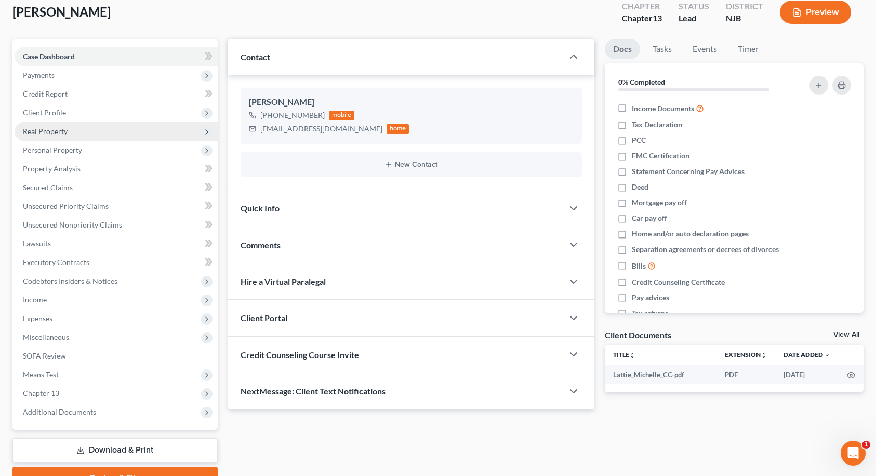
scroll to position [114, 0]
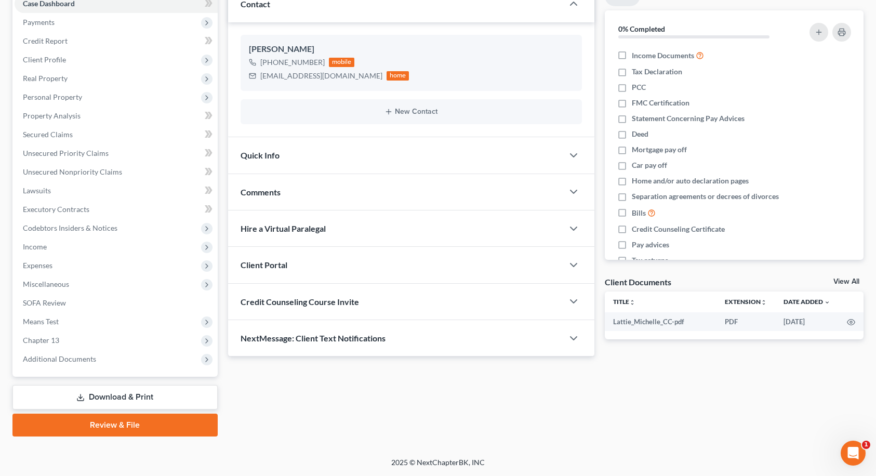
click at [105, 420] on link "Review & File" at bounding box center [114, 425] width 205 height 23
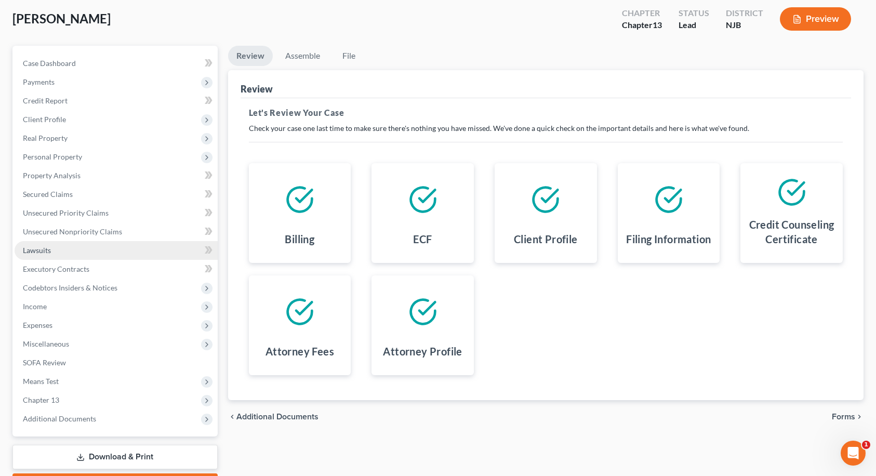
scroll to position [114, 0]
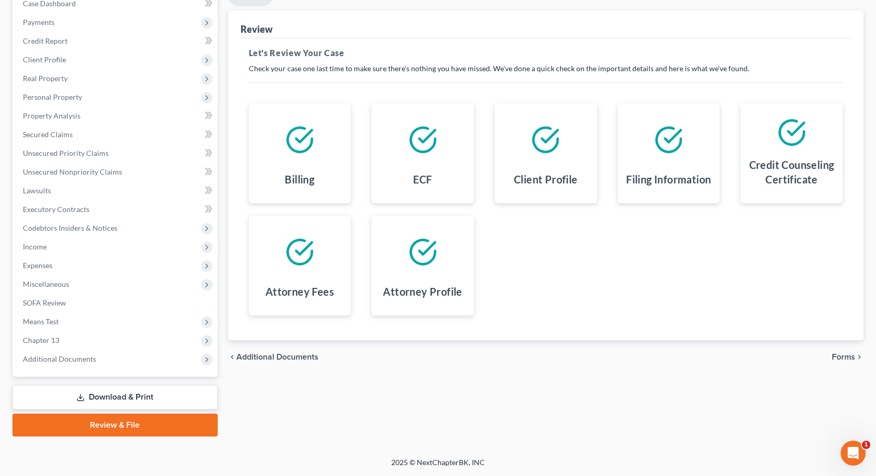
click at [111, 426] on link "Review & File" at bounding box center [114, 425] width 205 height 23
click at [847, 356] on span "Forms" at bounding box center [843, 357] width 23 height 8
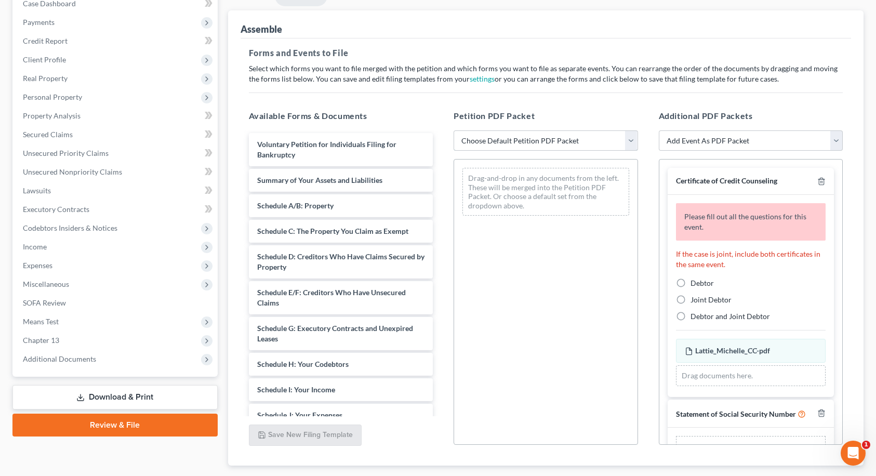
click at [576, 136] on select "Choose Default Petition PDF Packet Complete Bankruptcy Petition (all forms and …" at bounding box center [546, 140] width 184 height 21
click at [454, 130] on select "Choose Default Petition PDF Packet Complete Bankruptcy Petition (all forms and …" at bounding box center [546, 140] width 184 height 21
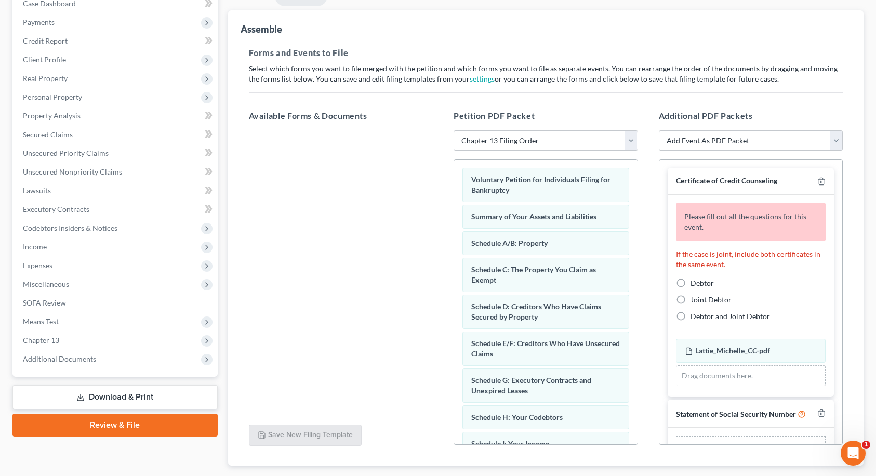
click at [690, 283] on label "Debtor" at bounding box center [701, 283] width 23 height 10
click at [695, 283] on input "Debtor" at bounding box center [698, 281] width 7 height 7
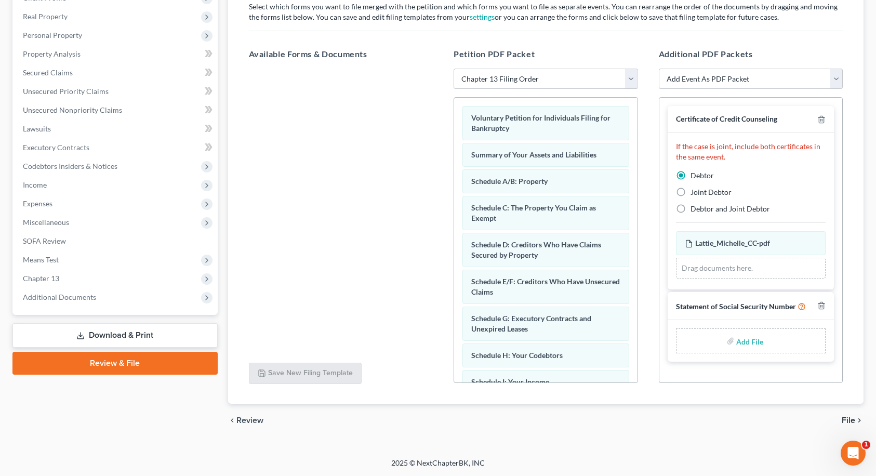
scroll to position [176, 0]
click at [745, 342] on input "file" at bounding box center [748, 340] width 25 height 19
click at [853, 420] on span "File" at bounding box center [849, 420] width 14 height 8
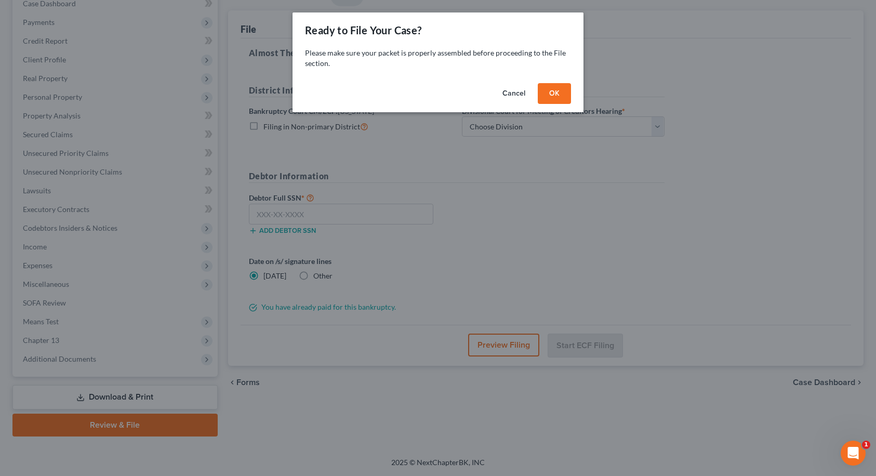
scroll to position [114, 0]
click at [556, 89] on button "OK" at bounding box center [558, 93] width 33 height 21
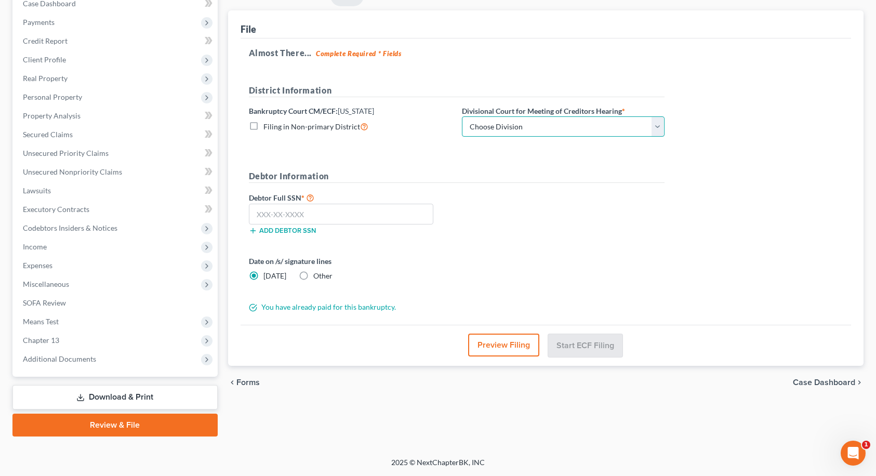
drag, startPoint x: 539, startPoint y: 119, endPoint x: 528, endPoint y: 135, distance: 19.0
click at [539, 119] on select "Choose Division [GEOGRAPHIC_DATA] [GEOGRAPHIC_DATA]/[GEOGRAPHIC_DATA] [GEOGRAPH…" at bounding box center [563, 126] width 203 height 21
click at [462, 116] on select "Choose Division [GEOGRAPHIC_DATA] [GEOGRAPHIC_DATA]/[GEOGRAPHIC_DATA] [GEOGRAPH…" at bounding box center [563, 126] width 203 height 21
click at [510, 131] on select "Choose Division [GEOGRAPHIC_DATA] [GEOGRAPHIC_DATA]/[GEOGRAPHIC_DATA] [GEOGRAPH…" at bounding box center [563, 126] width 203 height 21
click at [462, 116] on select "Choose Division [GEOGRAPHIC_DATA] [GEOGRAPHIC_DATA]/[GEOGRAPHIC_DATA] [GEOGRAPH…" at bounding box center [563, 126] width 203 height 21
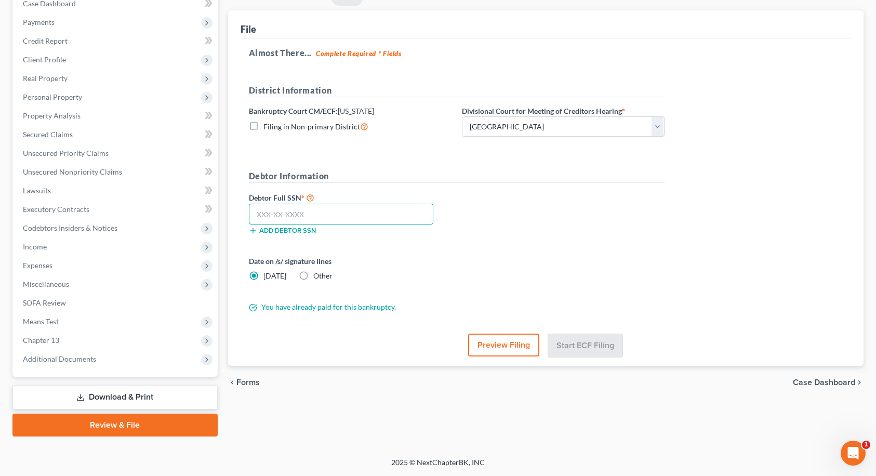
click at [314, 214] on input "text" at bounding box center [341, 214] width 185 height 21
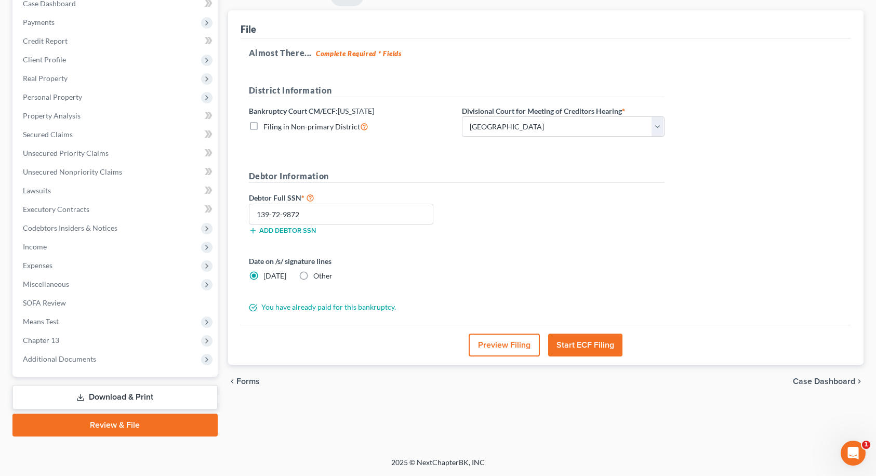
click at [572, 345] on button "Start ECF Filing" at bounding box center [585, 345] width 74 height 23
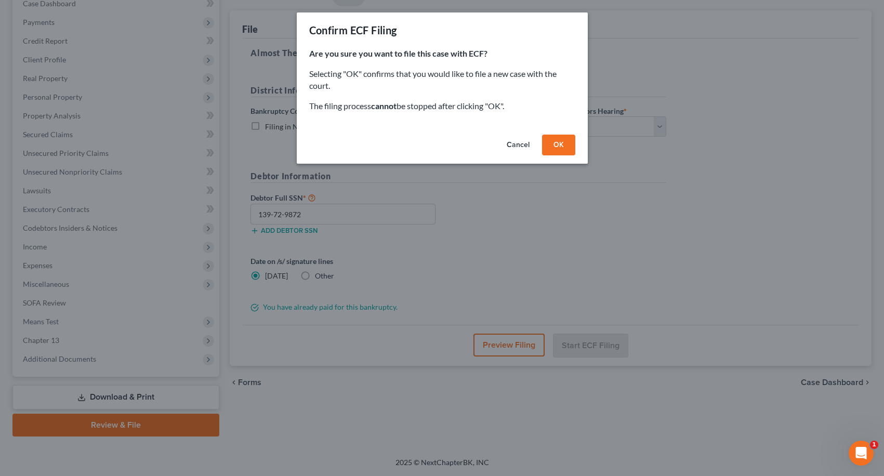
click at [562, 148] on button "OK" at bounding box center [558, 145] width 33 height 21
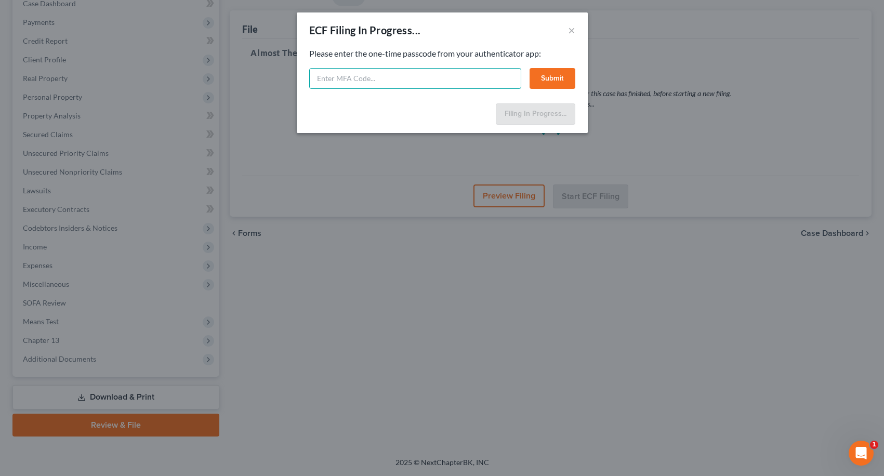
click at [391, 73] on input "text" at bounding box center [415, 78] width 212 height 21
click at [549, 86] on button "Submit" at bounding box center [552, 78] width 46 height 21
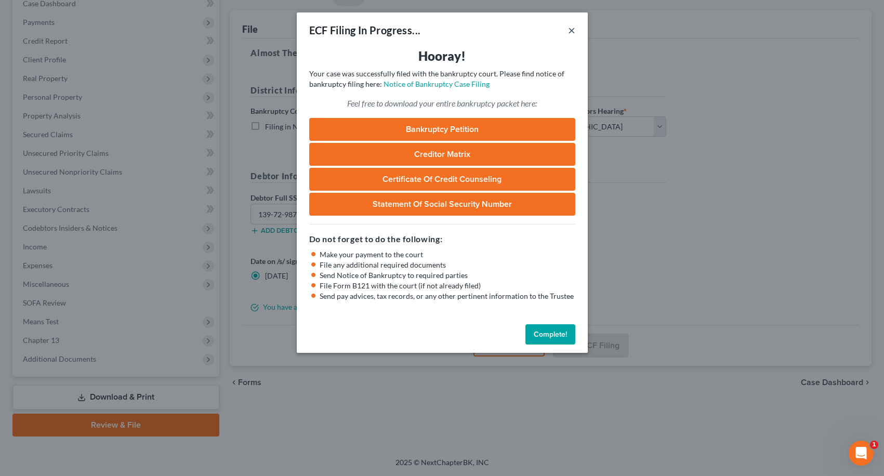
click at [569, 33] on button "×" at bounding box center [571, 30] width 7 height 12
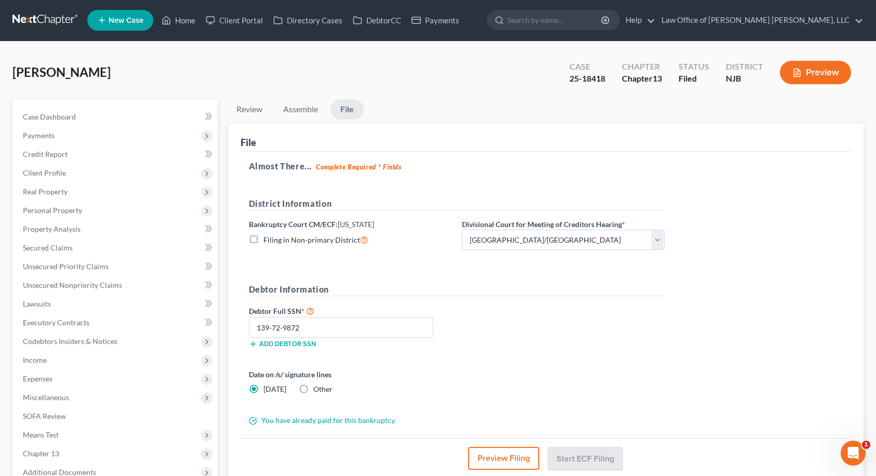
scroll to position [0, 0]
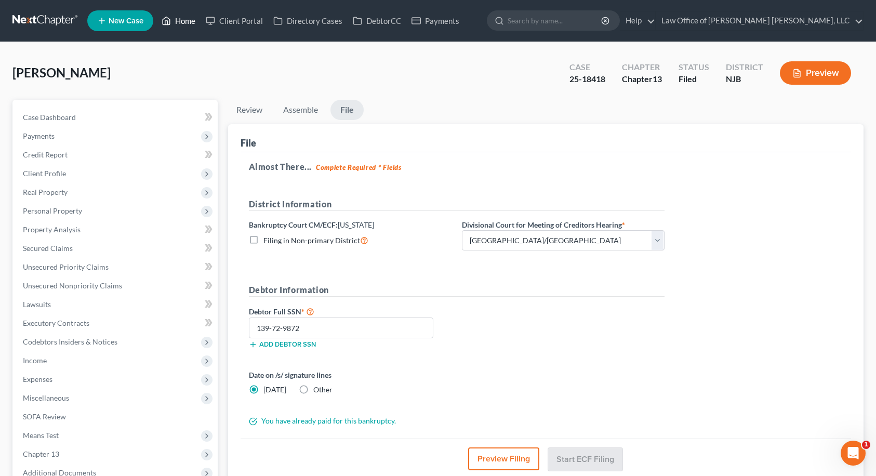
click at [185, 21] on link "Home" at bounding box center [178, 20] width 44 height 19
